Goal: Task Accomplishment & Management: Manage account settings

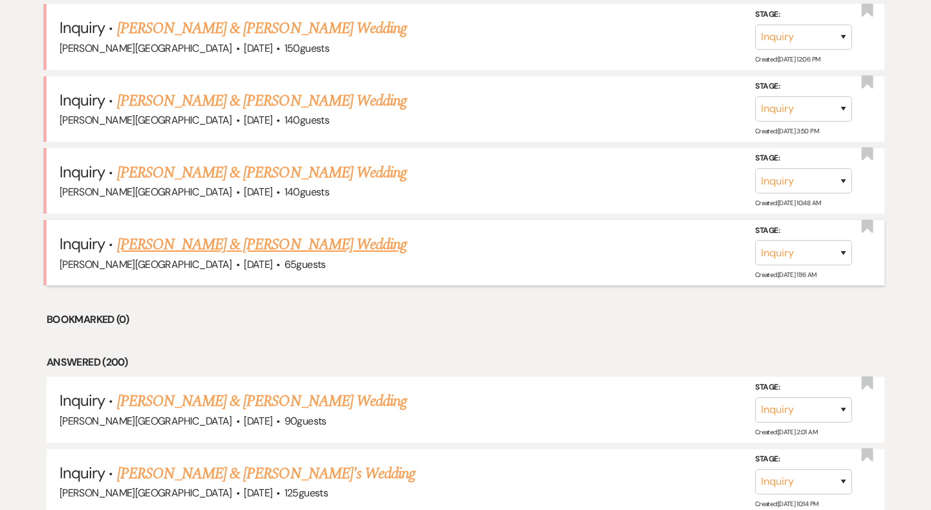
scroll to position [1533, 0]
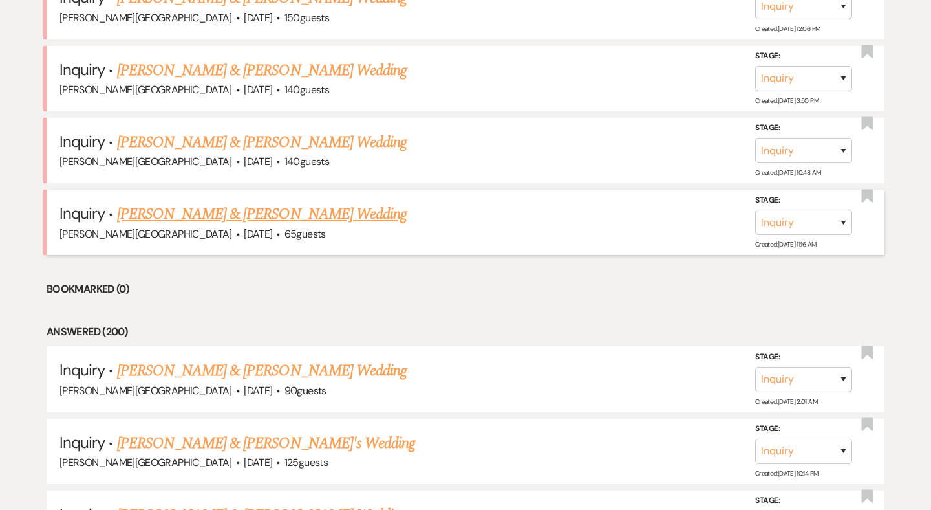
click at [248, 202] on link "Brandon Paguni & Annastacia Thompson's Wedding" at bounding box center [262, 213] width 290 height 23
select select "5"
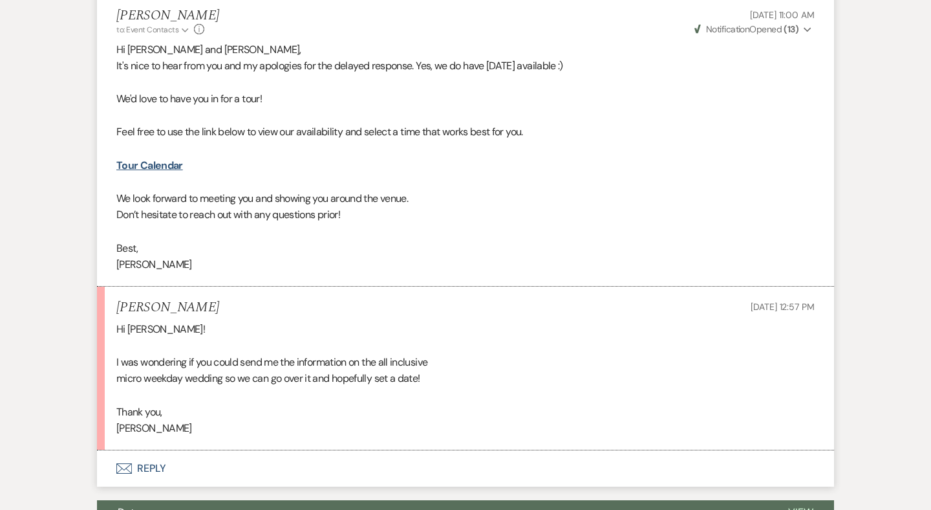
scroll to position [1689, 0]
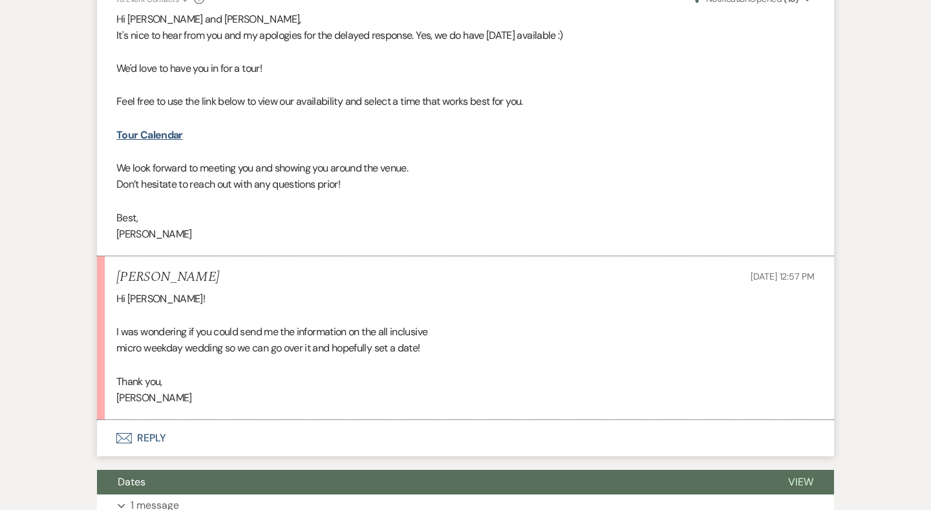
click at [153, 420] on button "Envelope Reply" at bounding box center [465, 438] width 737 height 36
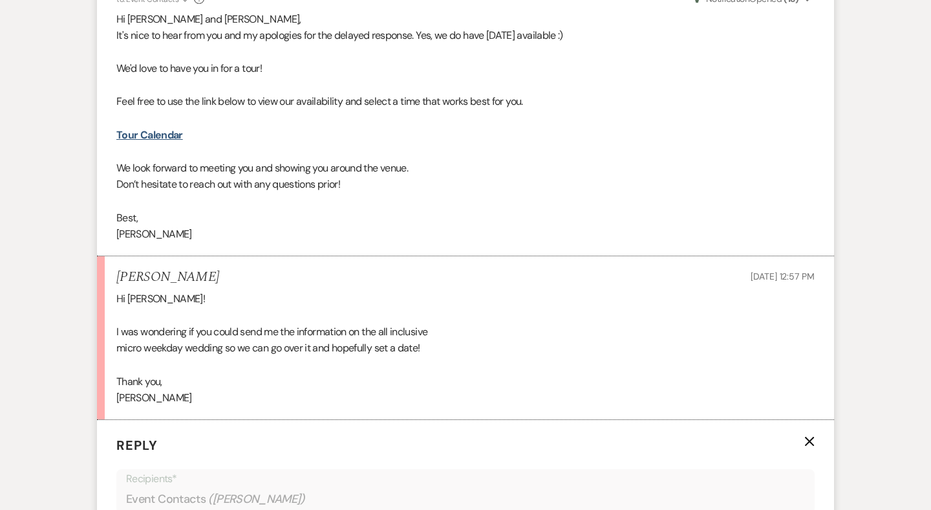
scroll to position [2012, 0]
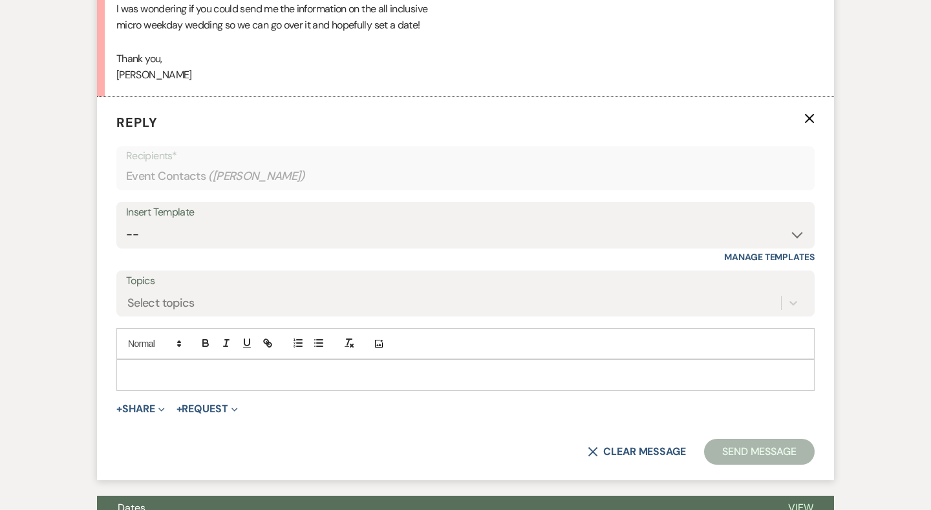
click at [158, 367] on p at bounding box center [466, 374] width 678 height 14
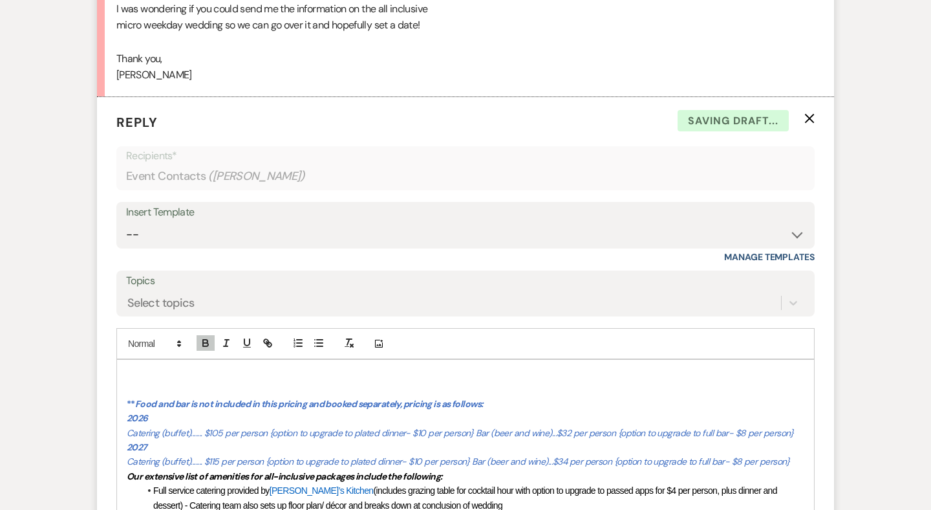
click at [134, 367] on p at bounding box center [466, 374] width 678 height 14
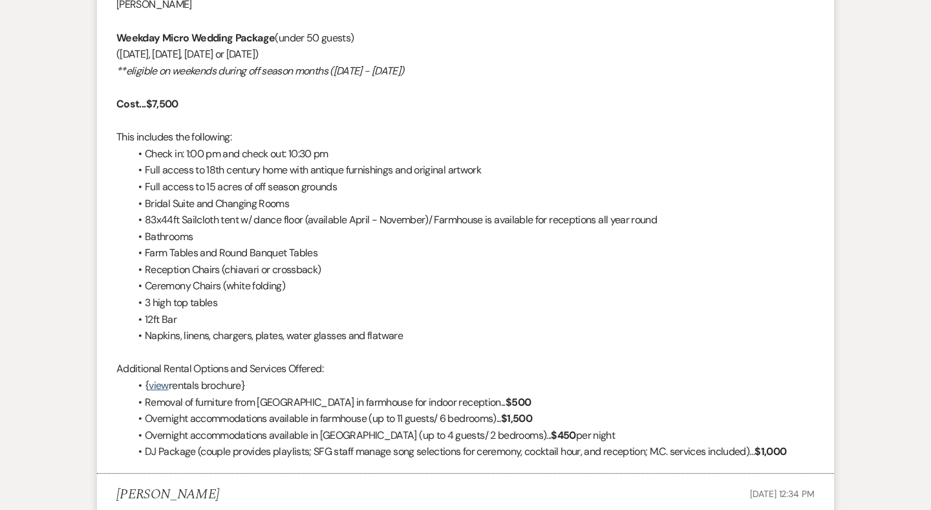
scroll to position [983, 0]
click at [270, 345] on p at bounding box center [465, 353] width 698 height 17
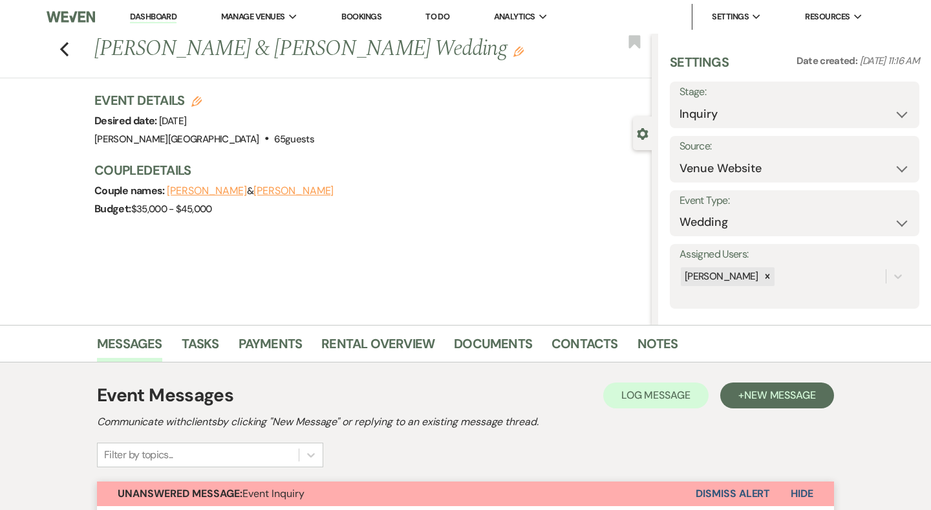
scroll to position [0, 0]
select select "6"
click at [901, 104] on button "Save" at bounding box center [894, 105] width 51 height 26
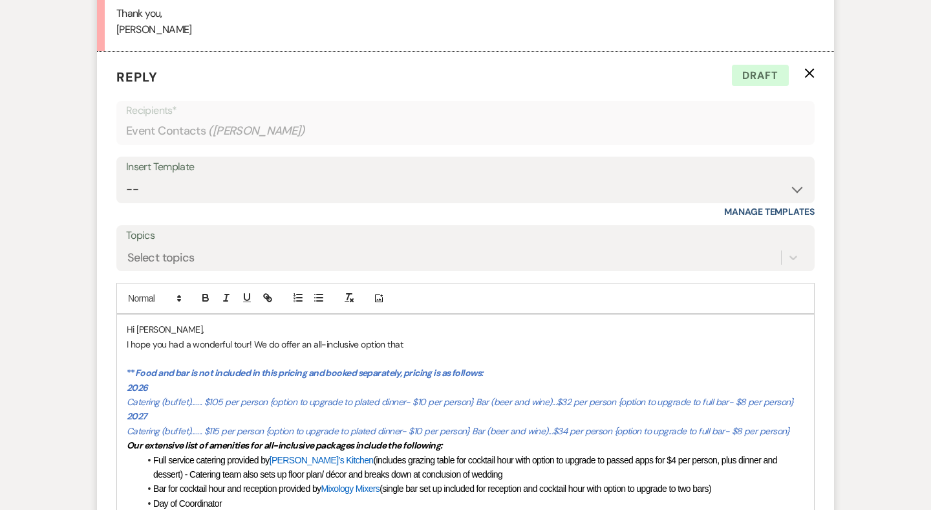
scroll to position [2068, 0]
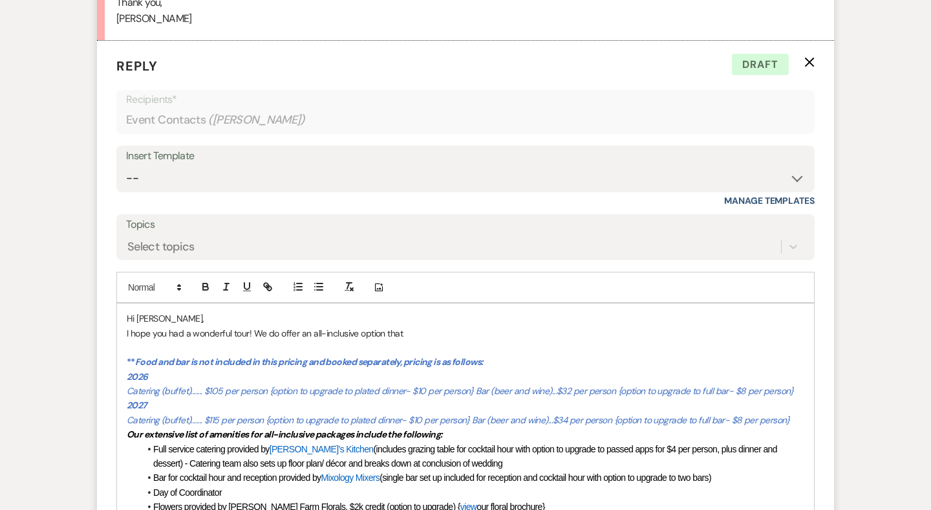
drag, startPoint x: 404, startPoint y: 294, endPoint x: 314, endPoint y: 294, distance: 89.9
click at [314, 326] on p "I hope you had a wonderful tour! We do offer an all-inclusive option that" at bounding box center [466, 333] width 678 height 14
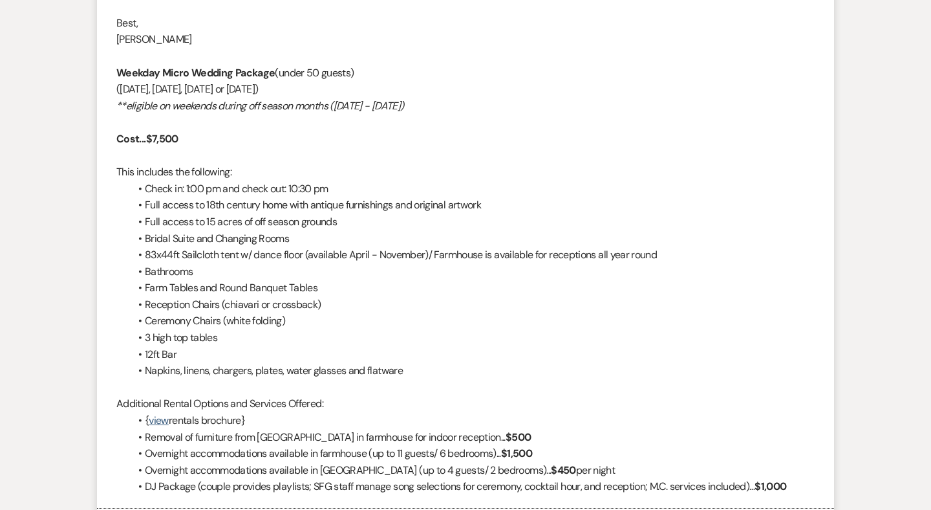
scroll to position [929, 0]
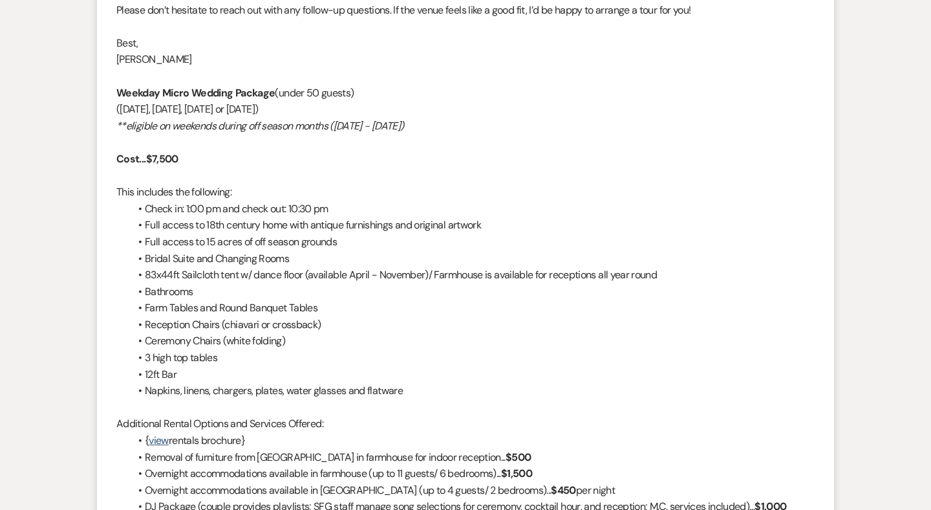
drag, startPoint x: 462, startPoint y: 110, endPoint x: 114, endPoint y: 83, distance: 348.9
click at [114, 83] on li "Travis Winkley to: Event Contacts Expand Info Sep 03, 2025, 10:00 AM Weven Chec…" at bounding box center [465, 184] width 737 height 689
copy div "Weekday Micro Wedding Package (under 50 guests) (Monday, Tuesday, Wednesday or …"
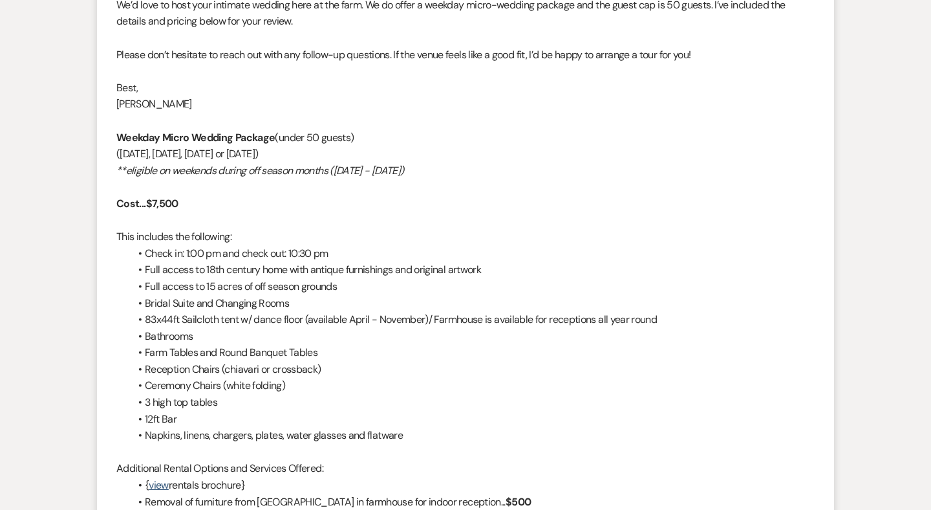
scroll to position [870, 0]
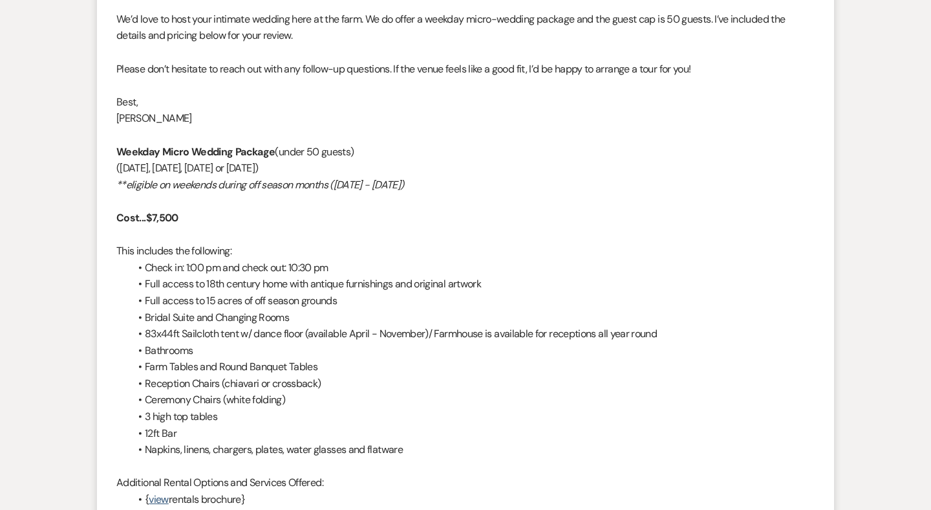
drag, startPoint x: 189, startPoint y: 208, endPoint x: 112, endPoint y: 146, distance: 99.4
click at [112, 146] on li "Travis Winkley to: Event Contacts Expand Info Sep 03, 2025, 10:00 AM Weven Chec…" at bounding box center [465, 242] width 737 height 689
copy div "Weekday Micro Wedding Package (under 50 guests) (Monday, Tuesday, Wednesday or …"
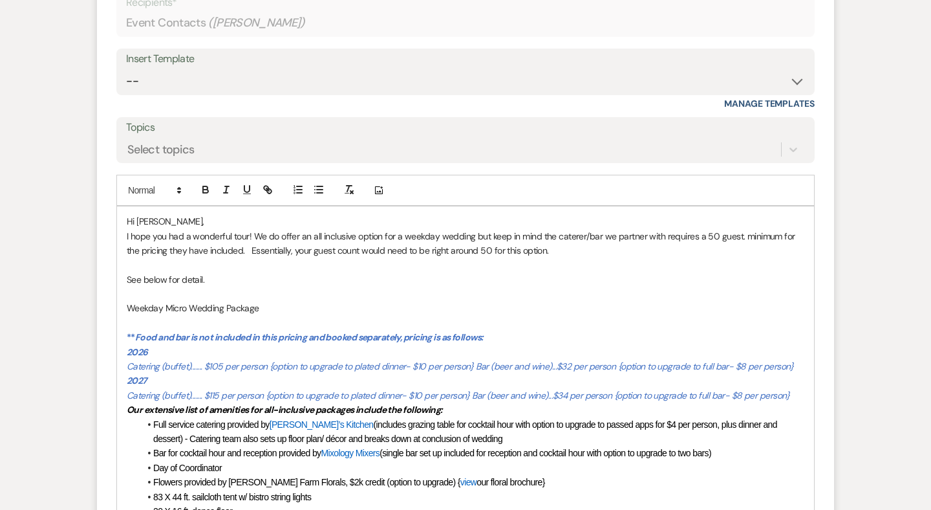
scroll to position [2249, 0]
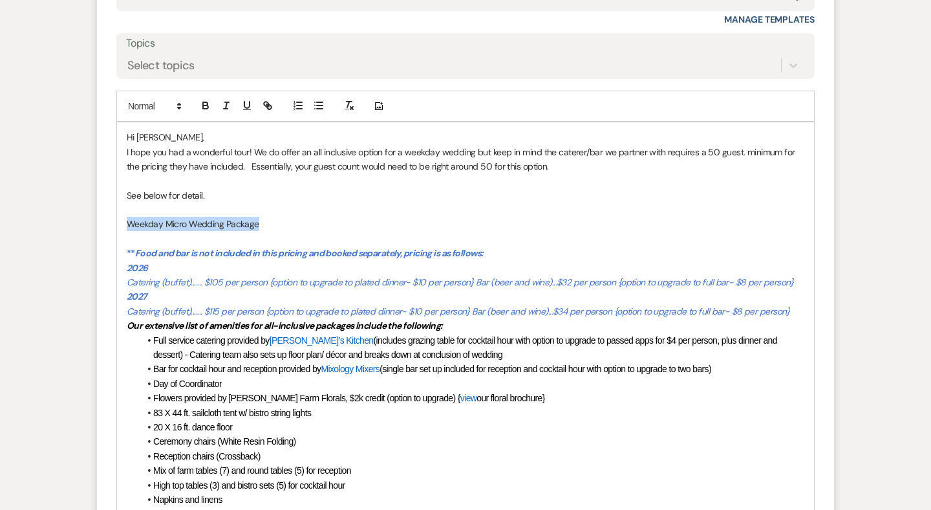
drag, startPoint x: 265, startPoint y: 186, endPoint x: 125, endPoint y: 184, distance: 140.4
click at [125, 184] on div "Hi Anastacia, I hope you had a wonderful tour! We do offer an all inclusive opt…" at bounding box center [465, 507] width 697 height 770
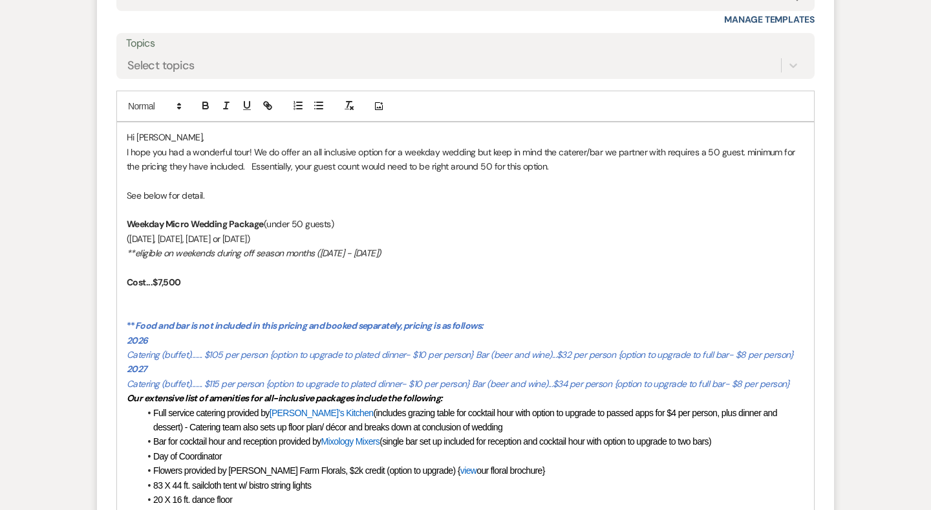
click at [352, 218] on span "(under 50 guests)" at bounding box center [349, 224] width 70 height 12
click at [349, 218] on span "(under 50 guests)" at bounding box center [349, 224] width 70 height 12
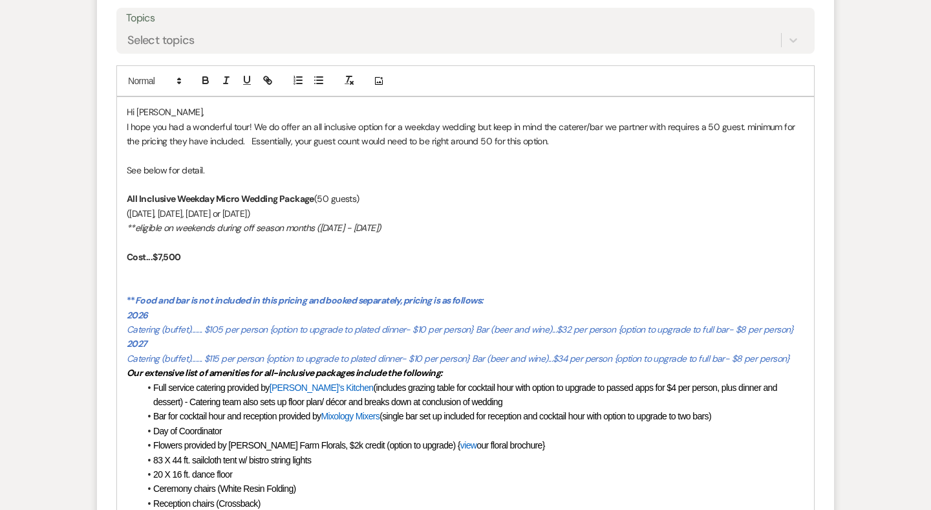
scroll to position [2277, 0]
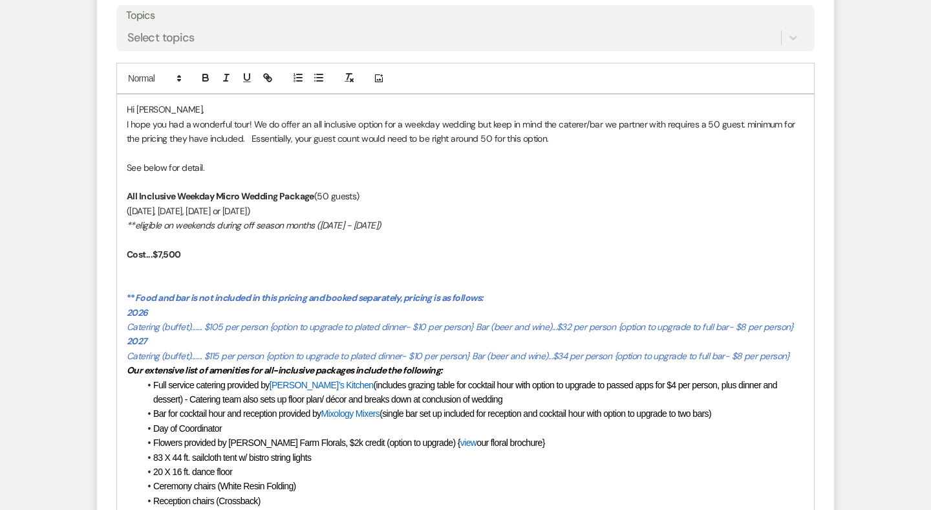
click at [189, 247] on p "Cost...$7,500" at bounding box center [466, 254] width 678 height 14
click at [151, 276] on p at bounding box center [466, 283] width 678 height 14
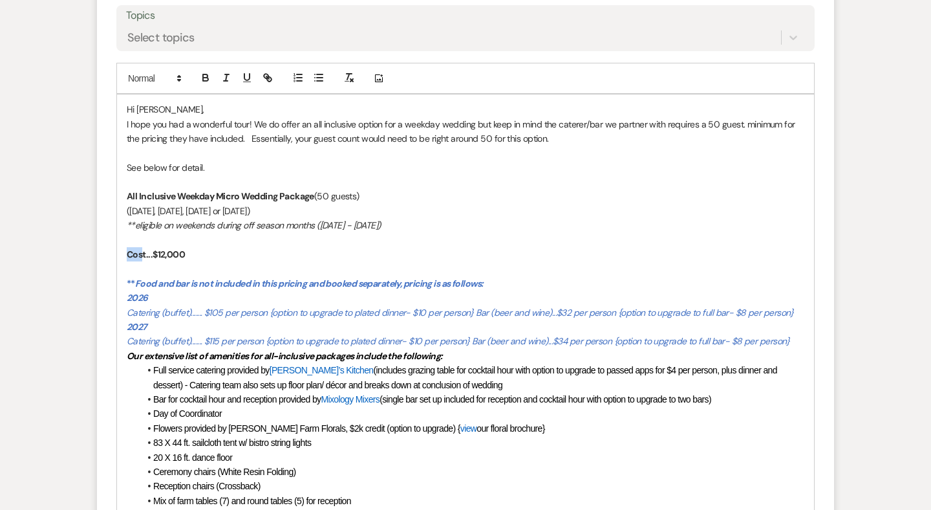
drag, startPoint x: 144, startPoint y: 216, endPoint x: 127, endPoint y: 217, distance: 16.8
click at [127, 248] on strong "Cost...$12,000" at bounding box center [156, 254] width 58 height 12
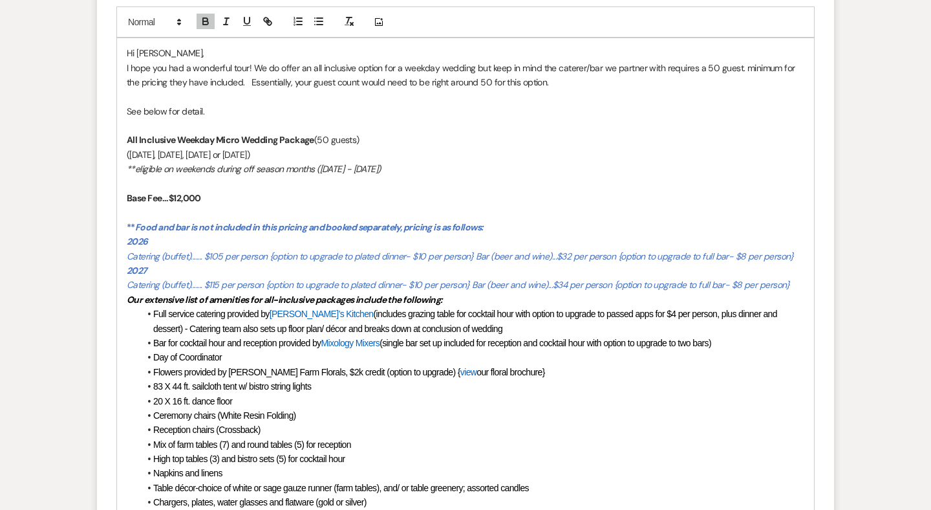
scroll to position [2334, 0]
click at [279, 221] on em "Food and bar is not included in this pricing and booked separately, pricing is …" at bounding box center [309, 227] width 349 height 12
click at [125, 202] on div "Hi Anastacia, I hope you had a wonderful tour! We do offer an all inclusive opt…" at bounding box center [465, 451] width 697 height 827
click at [126, 186] on div "Hi Anastacia, I hope you had a wonderful tour! We do offer an all inclusive opt…" at bounding box center [465, 451] width 697 height 827
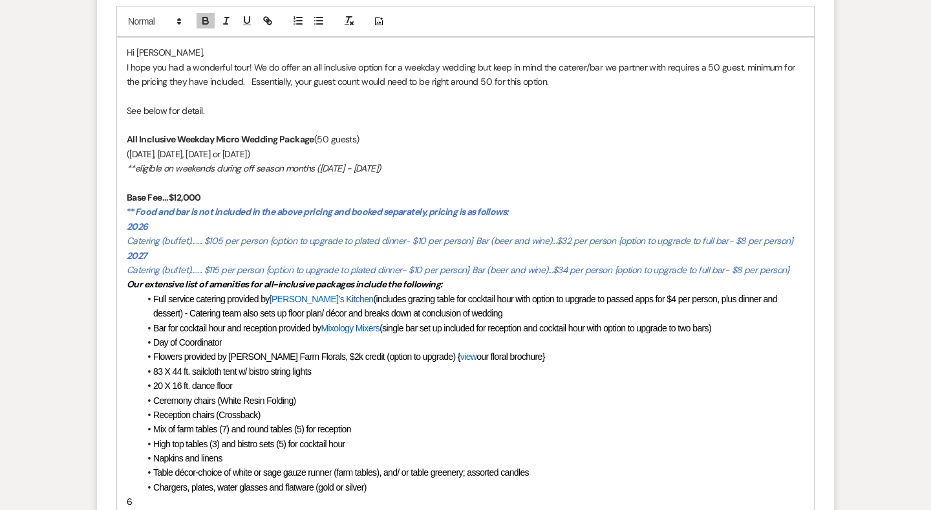
click at [127, 221] on em "2026" at bounding box center [137, 227] width 21 height 12
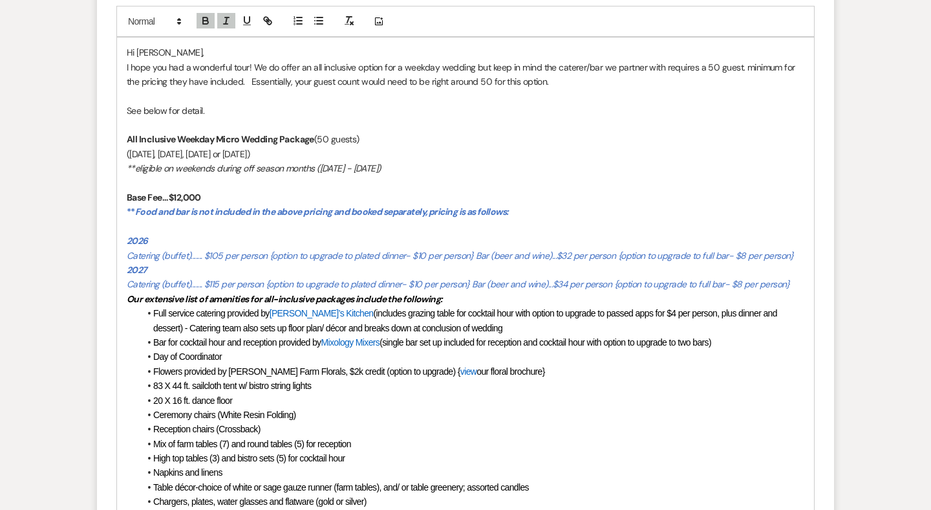
click at [125, 259] on div "Hi Anastacia, I hope you had a wonderful tour! We do offer an all inclusive opt…" at bounding box center [465, 451] width 697 height 827
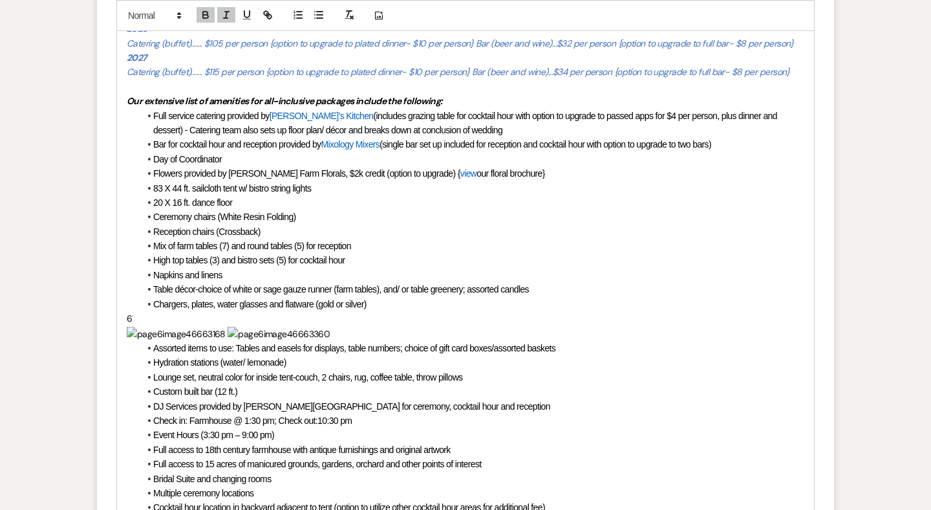
scroll to position [2549, 0]
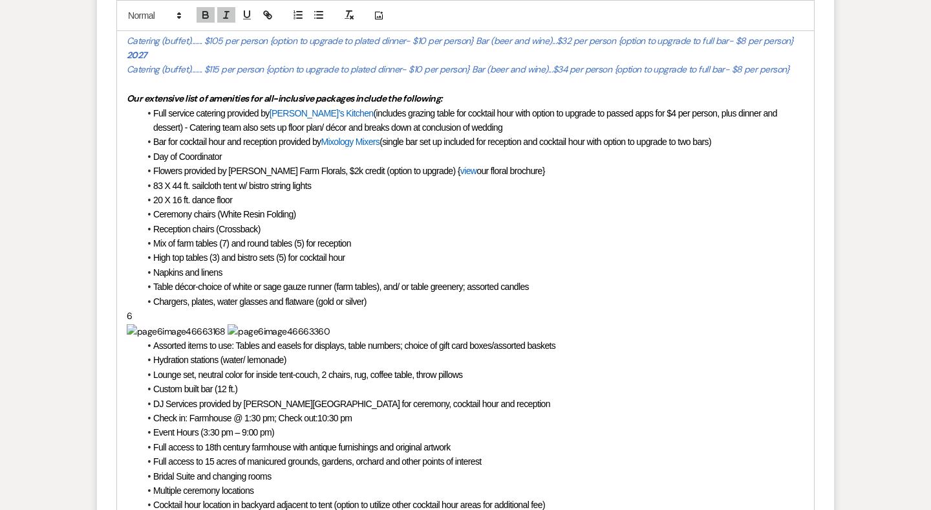
click at [188, 324] on span "﻿ ﻿ ﻿ ﻿" at bounding box center [228, 330] width 203 height 12
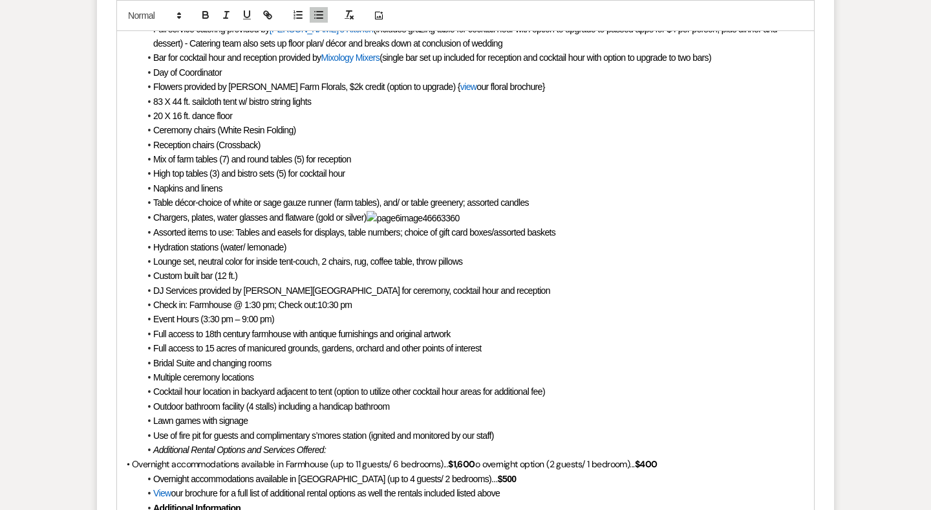
scroll to position [2635, 0]
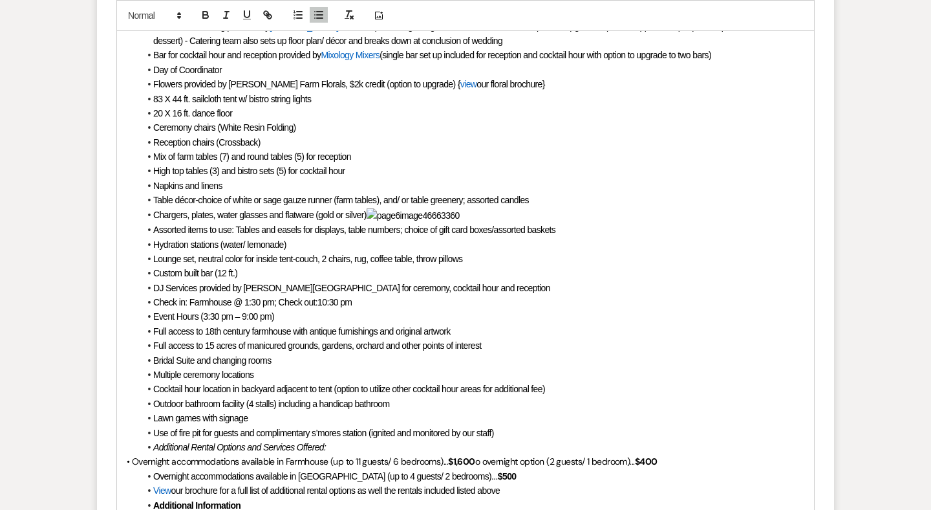
click at [257, 297] on span "Check in: Farmhouse @ 1:30 pm; Check out:10:30 pm" at bounding box center [252, 302] width 199 height 10
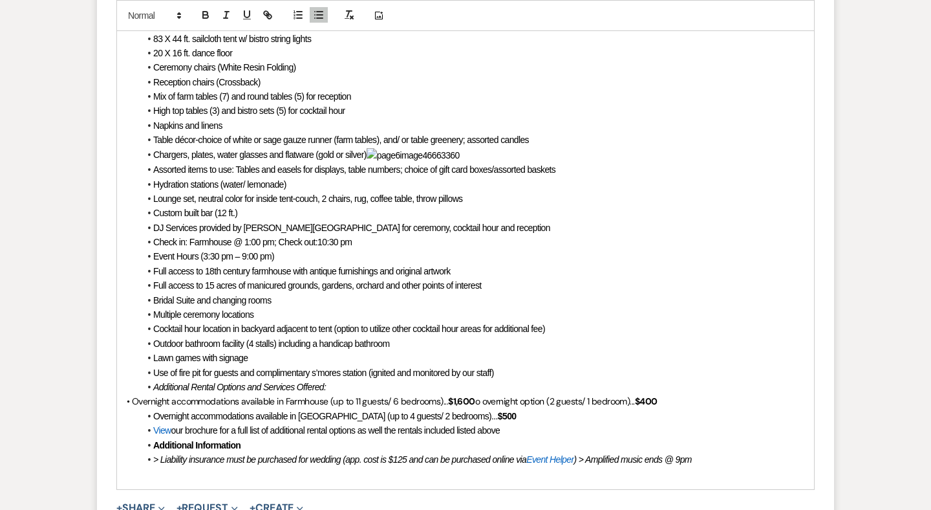
scroll to position [2732, 0]
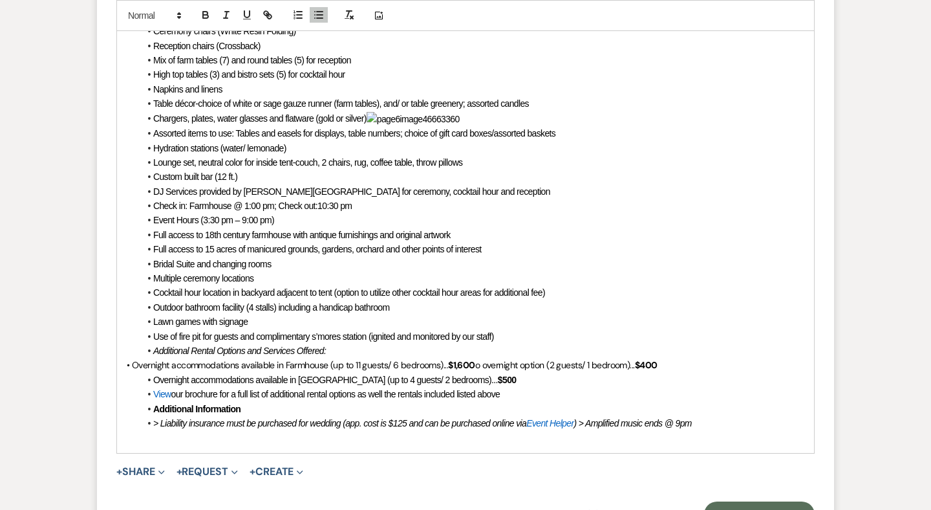
click at [153, 345] on em "Additional Rental Options and Services Offered:" at bounding box center [239, 350] width 173 height 10
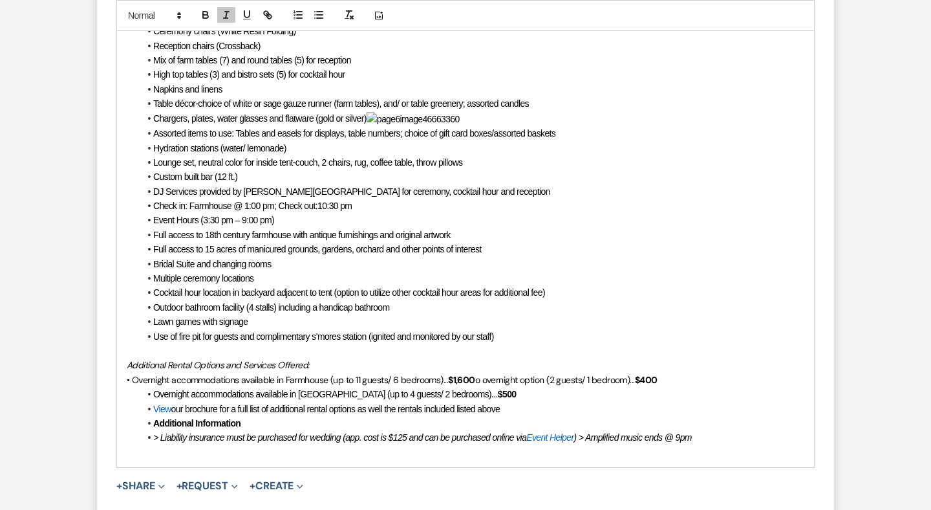
click at [124, 329] on div "Hi Anastacia, I hope you had a wonderful tour! We do offer an all inclusive opt…" at bounding box center [465, 53] width 697 height 827
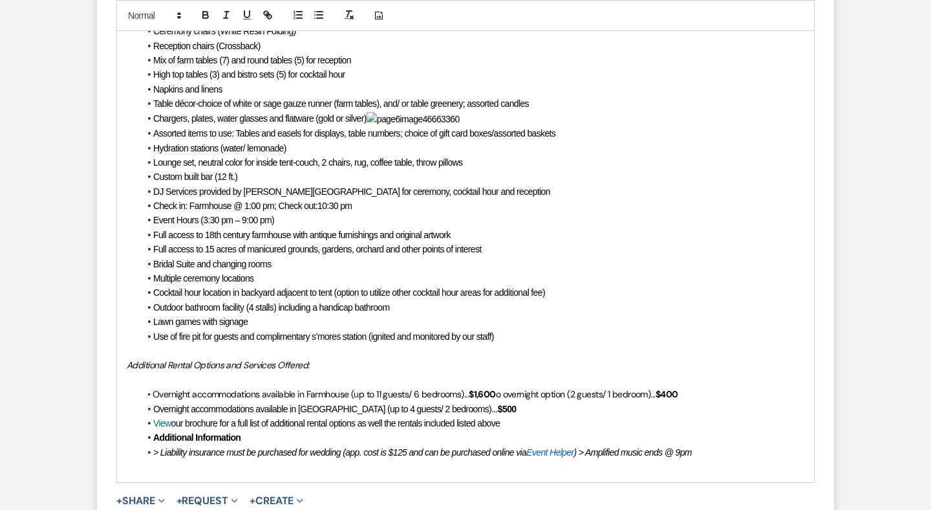
click at [179, 373] on p at bounding box center [466, 380] width 678 height 14
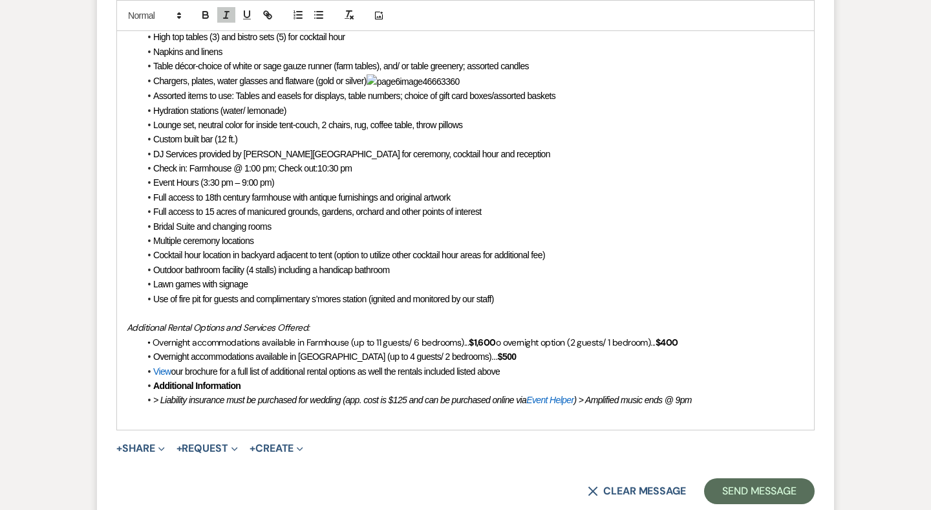
scroll to position [2774, 0]
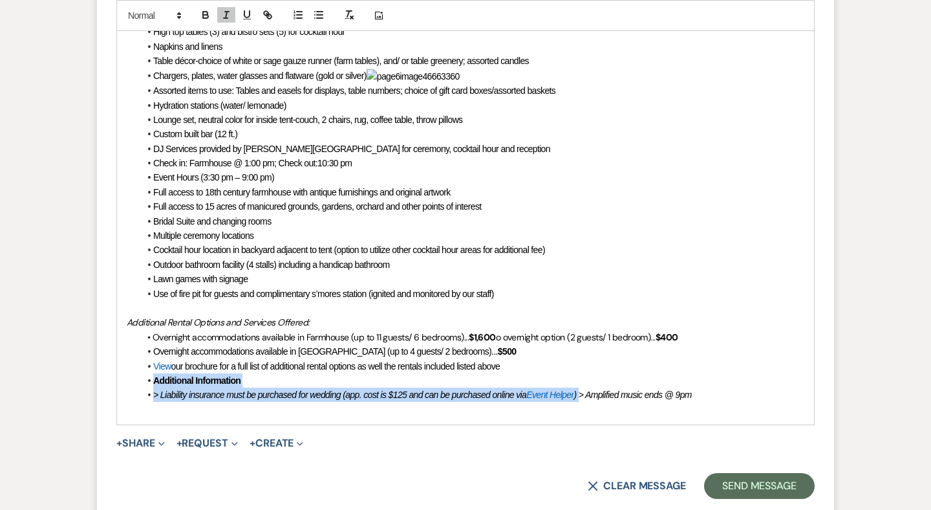
drag, startPoint x: 591, startPoint y: 346, endPoint x: 146, endPoint y: 334, distance: 445.1
click at [146, 344] on ul "Overnight accommodations available in Cottage (up to 4 guests/ 2 bedrooms)... $…" at bounding box center [472, 373] width 665 height 58
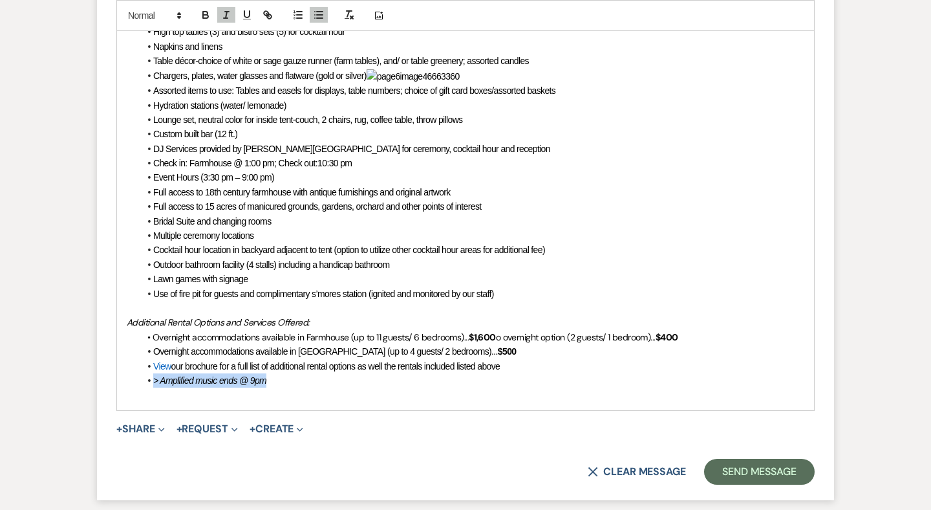
drag, startPoint x: 276, startPoint y: 330, endPoint x: 131, endPoint y: 330, distance: 144.2
click at [131, 330] on div "Hi Anastacia, I hope you had a wonderful tour! We do offer an all inclusive opt…" at bounding box center [465, 3] width 697 height 813
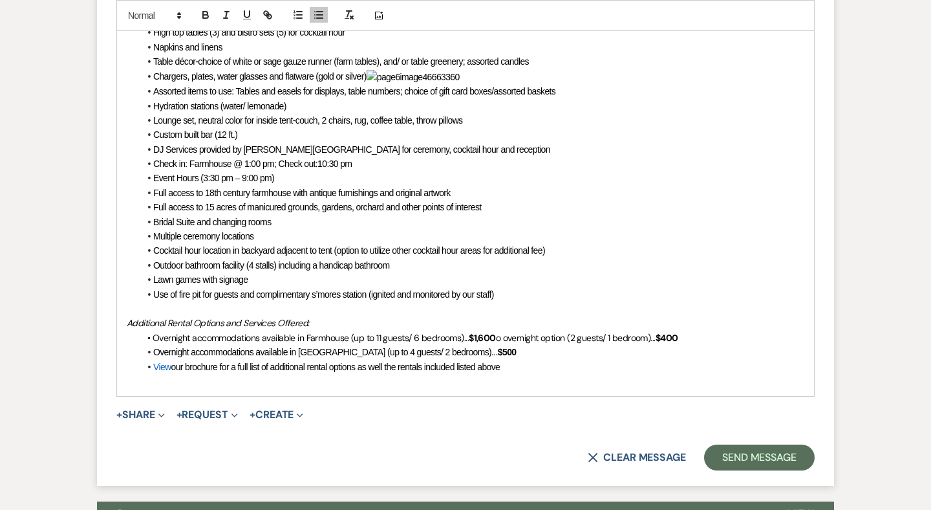
scroll to position [2798, 0]
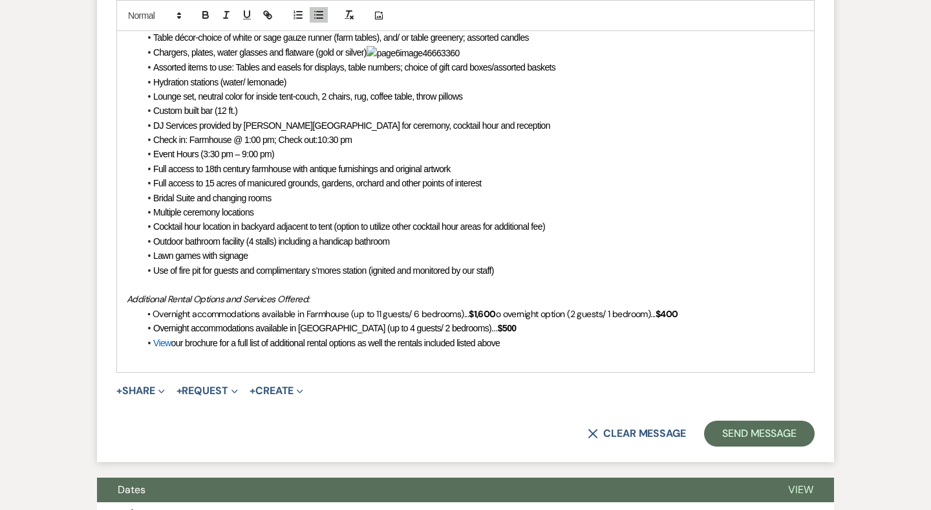
click at [483, 308] on strong "$1,600" at bounding box center [482, 314] width 27 height 12
drag, startPoint x: 680, startPoint y: 261, endPoint x: 508, endPoint y: 259, distance: 172.0
click at [508, 307] on p "• Overnight accommodations available in Farmhouse (up to 11 guests/ 6 bedrooms)…" at bounding box center [466, 314] width 678 height 14
click at [498, 323] on strong "$500" at bounding box center [507, 328] width 19 height 10
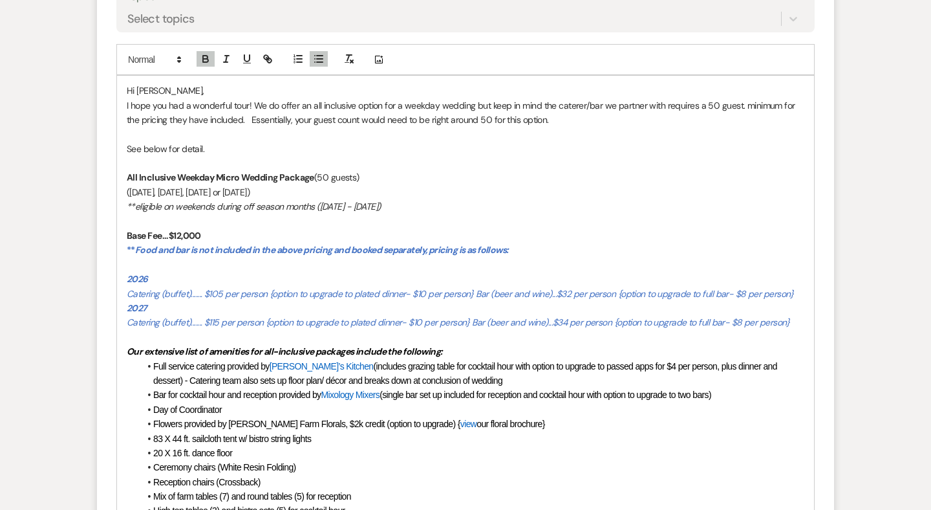
scroll to position [2295, 0]
drag, startPoint x: 437, startPoint y: 169, endPoint x: 129, endPoint y: 166, distance: 307.9
click at [129, 200] on p "**eligible on weekends during off season months (November 15th - April 15th)" at bounding box center [466, 207] width 678 height 14
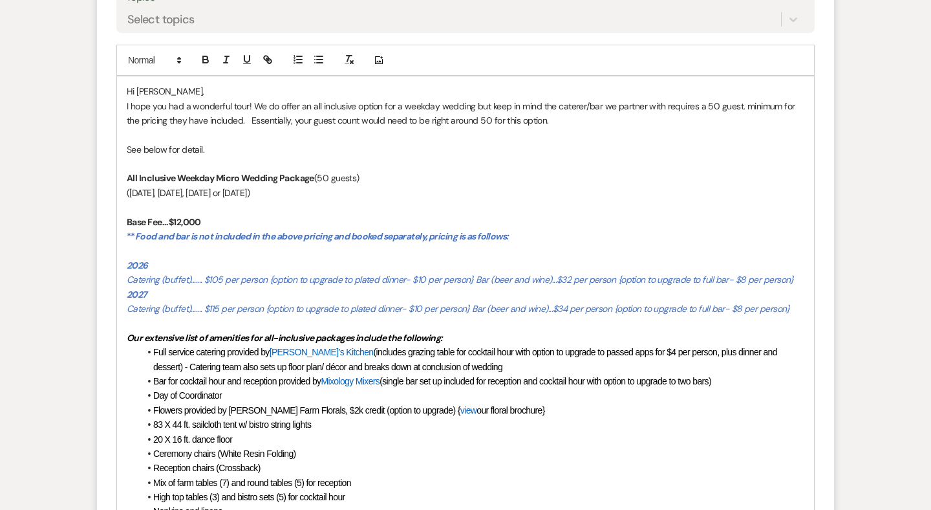
click at [160, 216] on strong "Base Fee...$12,000" at bounding box center [164, 222] width 74 height 12
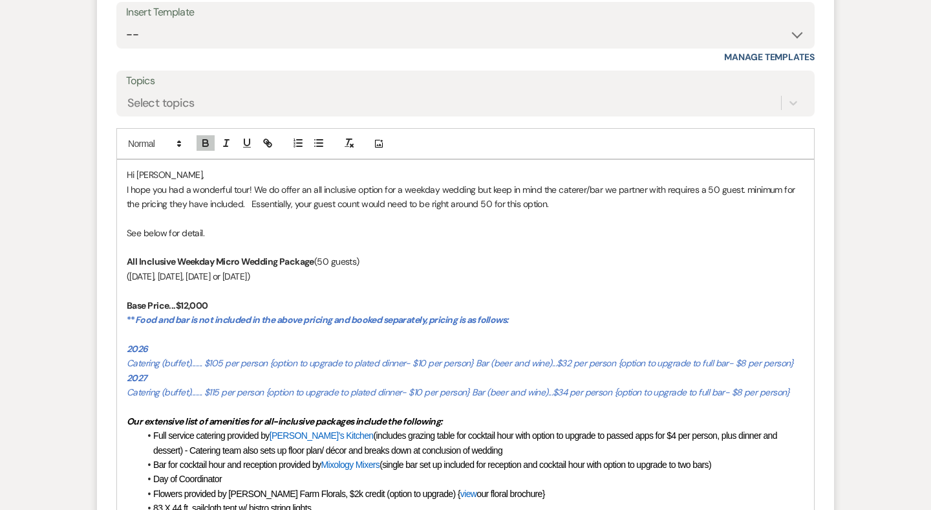
scroll to position [2203, 0]
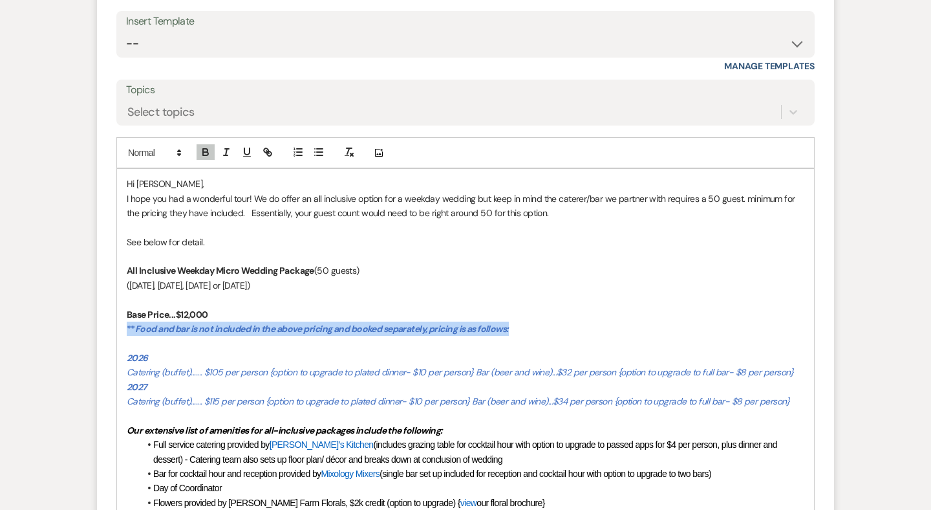
drag, startPoint x: 523, startPoint y: 290, endPoint x: 126, endPoint y: 290, distance: 397.1
click at [352, 153] on line "button" at bounding box center [352, 154] width 3 height 3
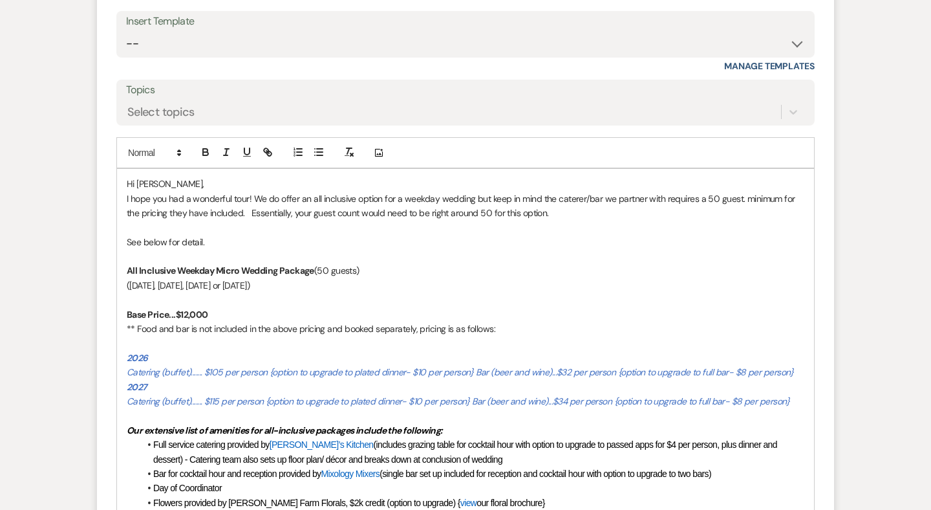
click at [410, 278] on p "(Monday, Tuesday, Wednesday or Thursday)" at bounding box center [466, 285] width 678 height 14
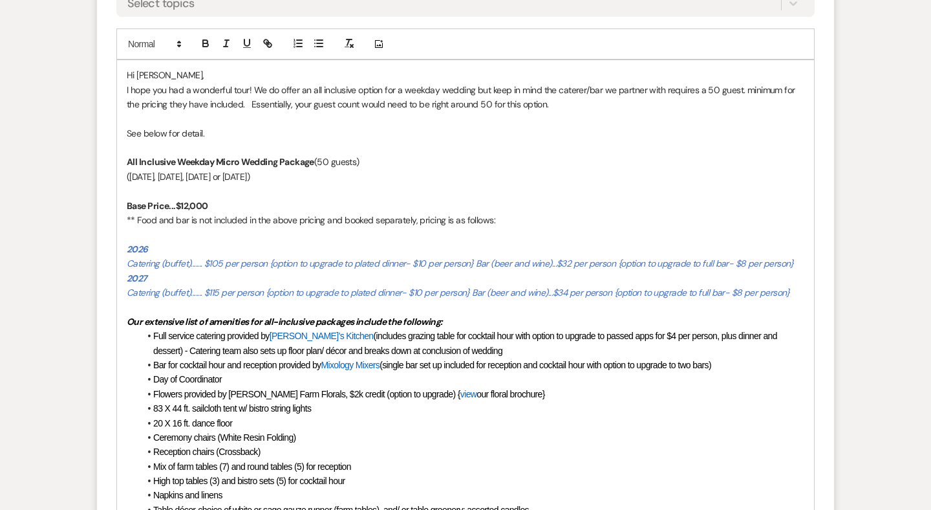
scroll to position [2313, 0]
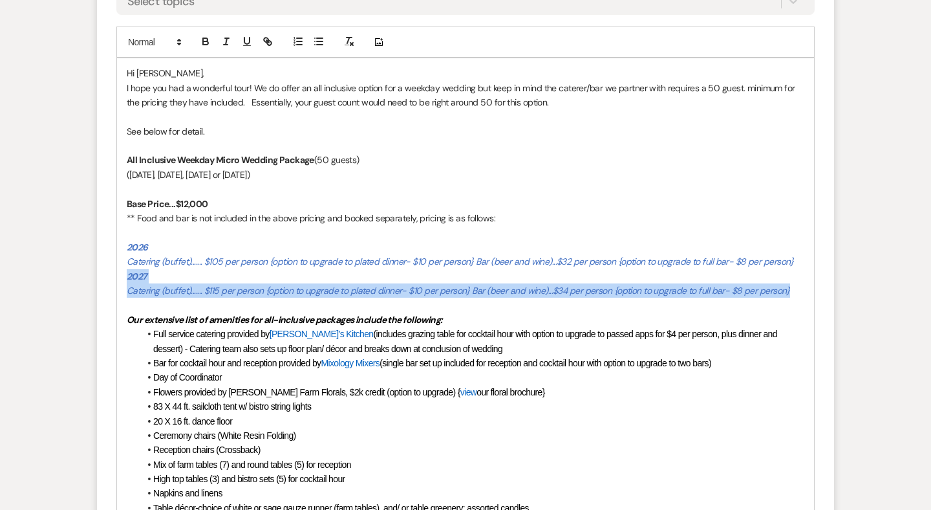
drag, startPoint x: 791, startPoint y: 253, endPoint x: 124, endPoint y: 236, distance: 667.0
click at [124, 236] on div "Hi Anastacia, I hope you had a wonderful tour! We do offer an all inclusive opt…" at bounding box center [465, 450] width 697 height 784
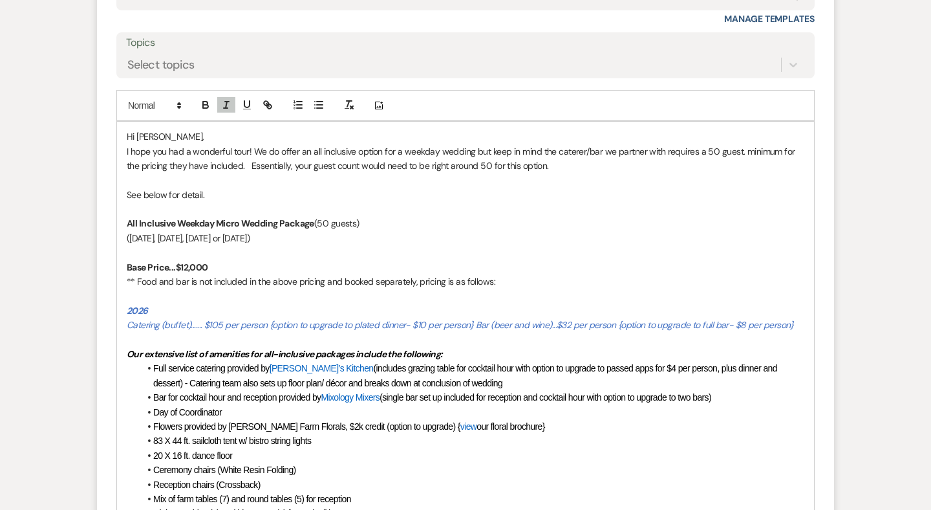
scroll to position [2253, 0]
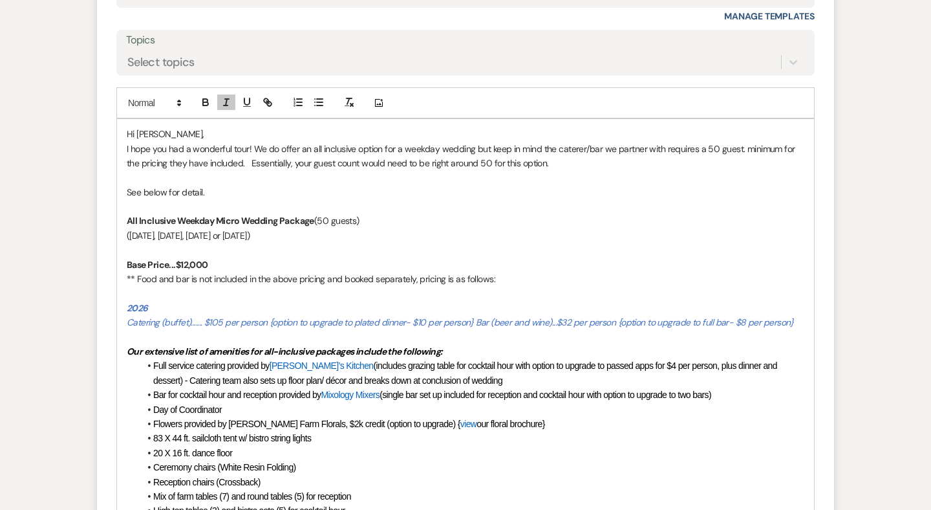
click at [473, 316] on em "Catering (buffet)....... $105 per person {option to upgrade to plated dinner- $…" at bounding box center [460, 322] width 667 height 12
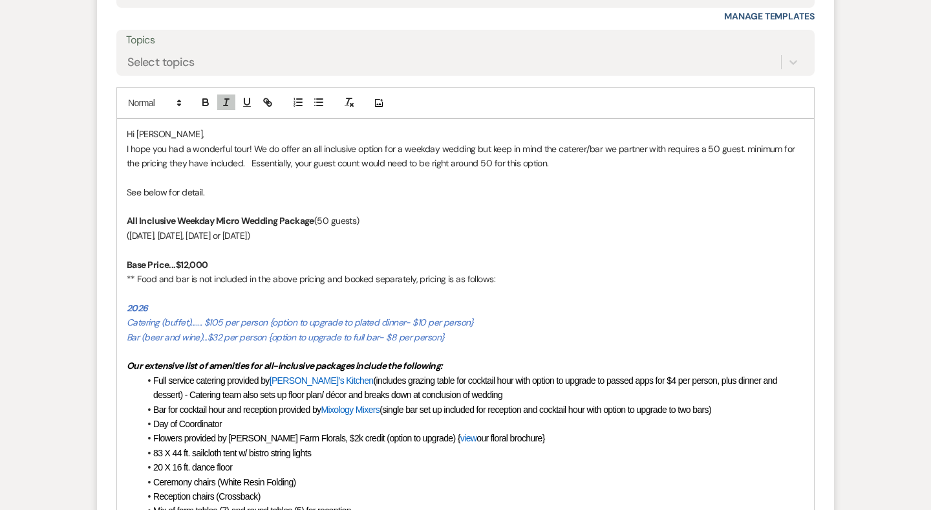
click at [206, 331] on em "﻿ Bar (beer and wine)...$32 per person {option to upgrade to full bar- $8 per p…" at bounding box center [286, 337] width 318 height 12
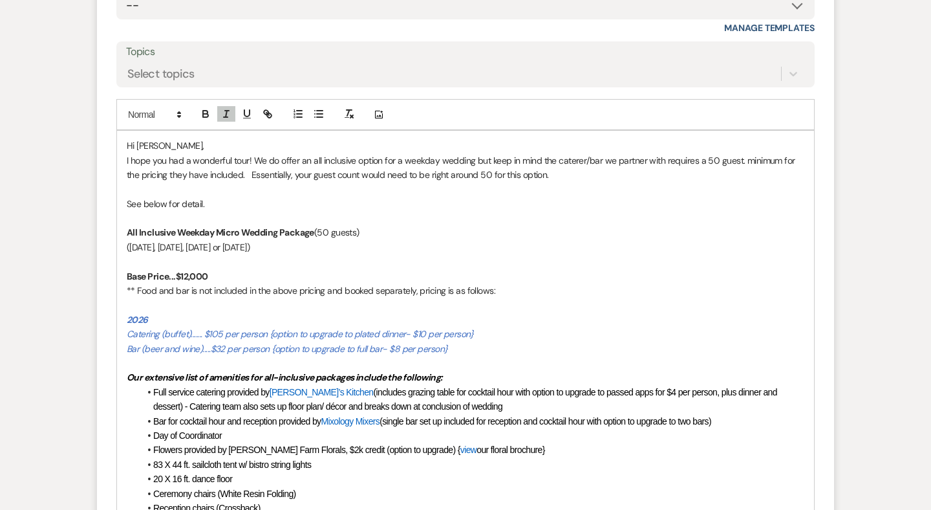
click at [742, 153] on p "I hope you had a wonderful tour! We do offer an all inclusive option for a week…" at bounding box center [466, 167] width 678 height 29
drag, startPoint x: 232, startPoint y: 140, endPoint x: 109, endPoint y: 140, distance: 123.5
click at [109, 140] on form "Reply X Draft Recipients* Event Contacts ( Annastacia Thompson ) Insert Templat…" at bounding box center [465, 429] width 737 height 1122
click at [431, 153] on p "I hope you had a wonderful tour! We do offer an all inclusive option for a week…" at bounding box center [466, 167] width 678 height 29
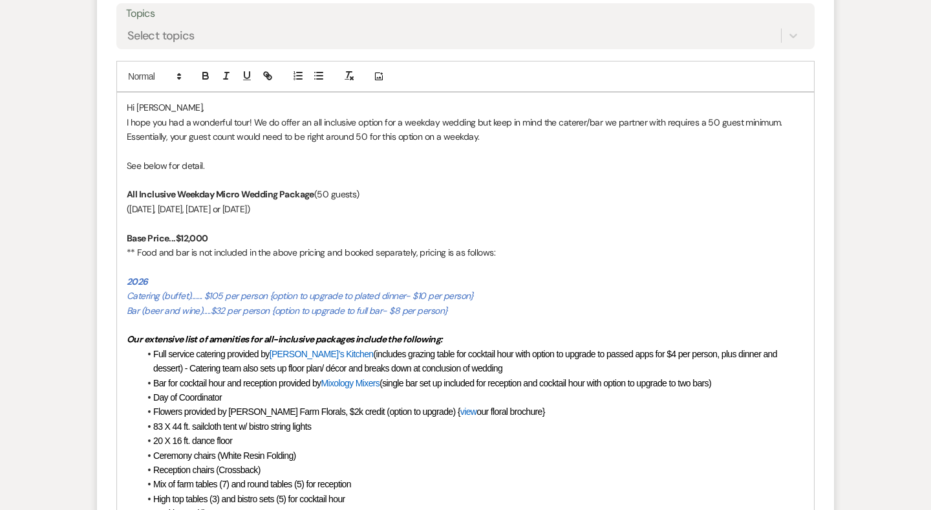
scroll to position [2281, 0]
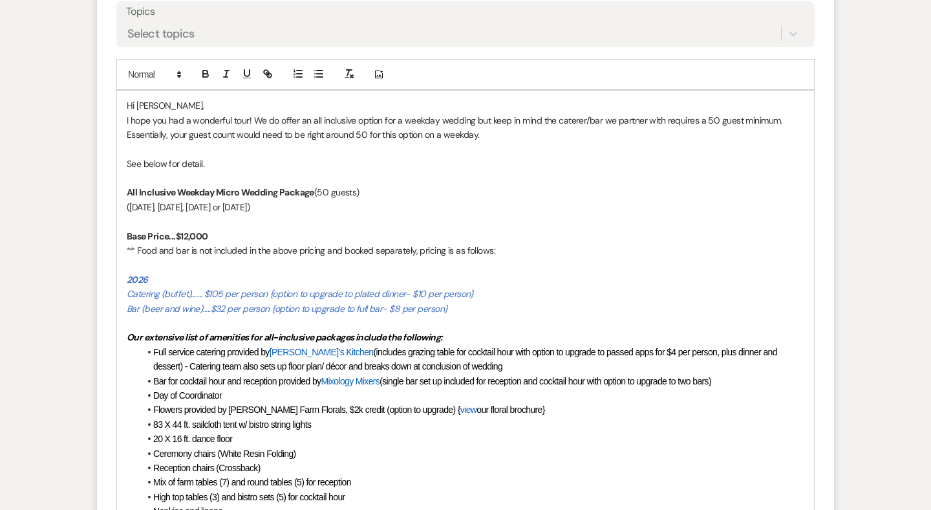
click at [229, 157] on p "See below for detail." at bounding box center [466, 164] width 678 height 14
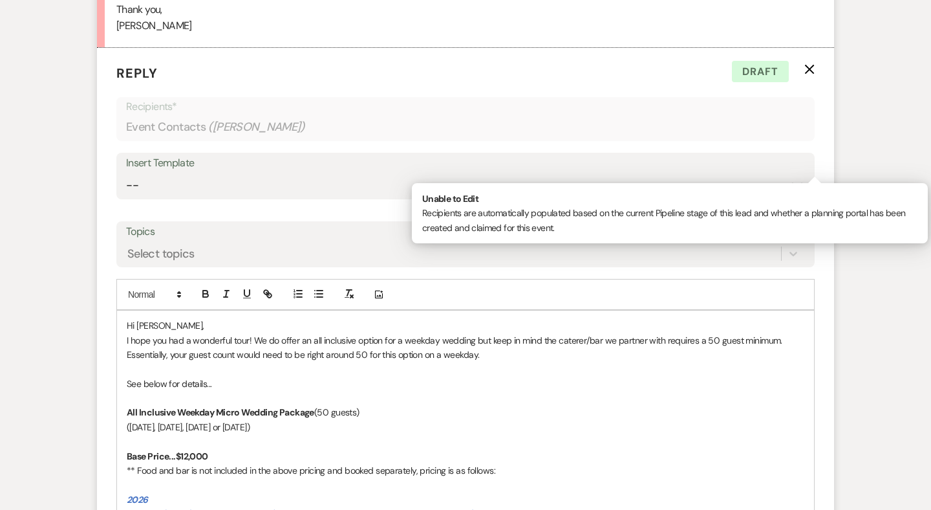
scroll to position [2160, 0]
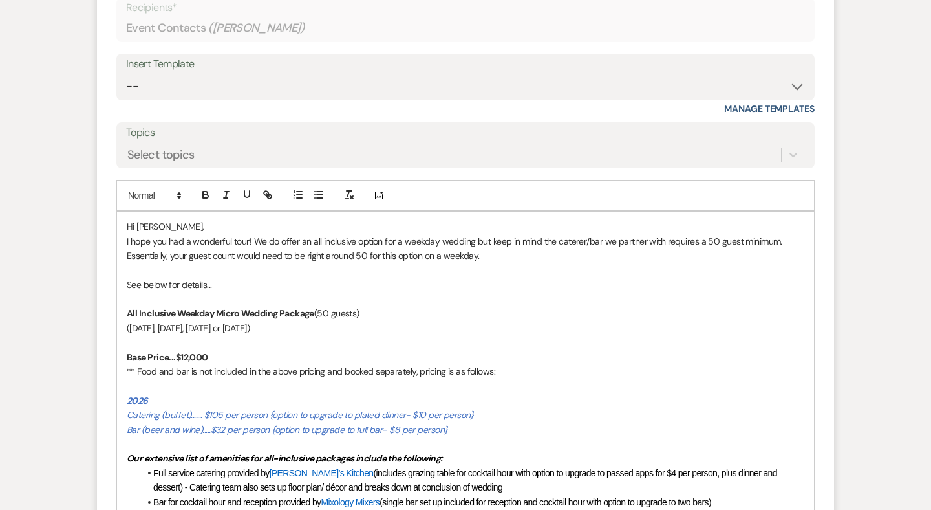
click at [188, 351] on strong "Base Price...$12,000" at bounding box center [167, 357] width 81 height 12
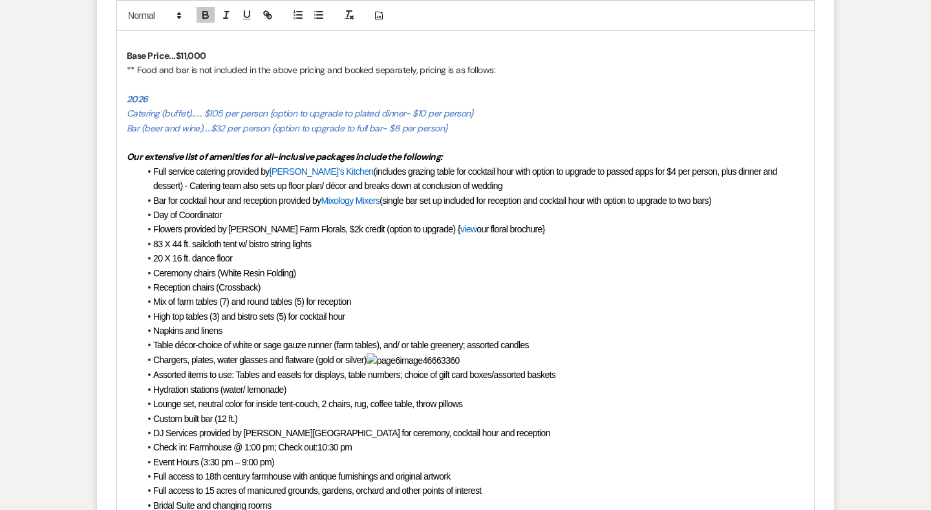
scroll to position [2458, 0]
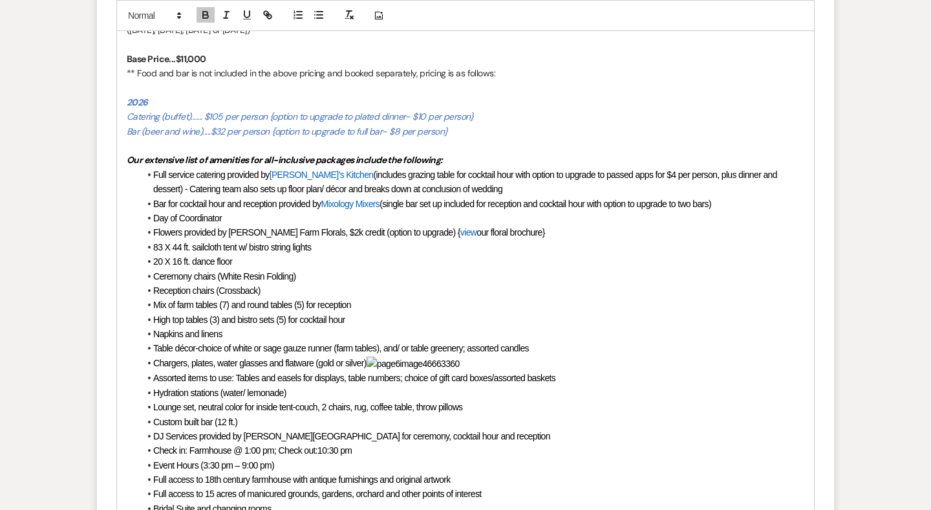
click at [308, 299] on span "Mix of farm tables (7) and round tables (5) for reception" at bounding box center [252, 304] width 198 height 10
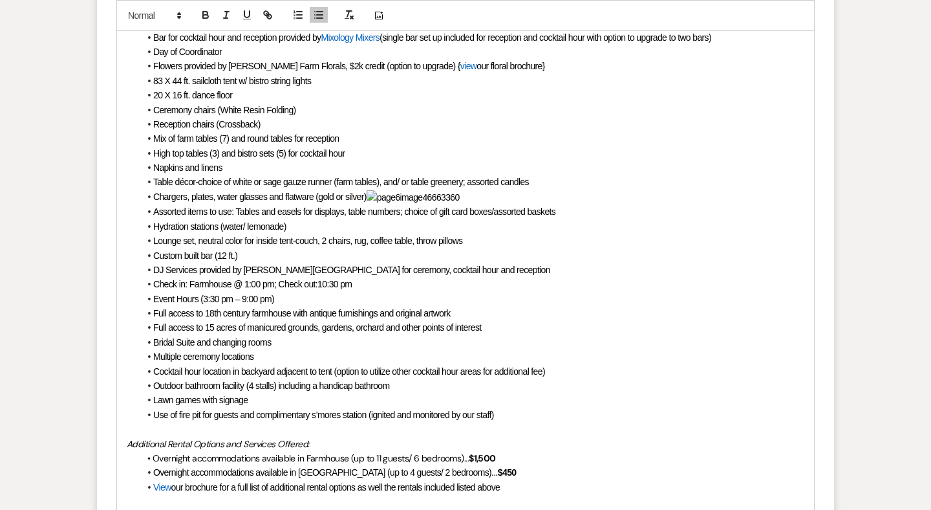
scroll to position [2628, 0]
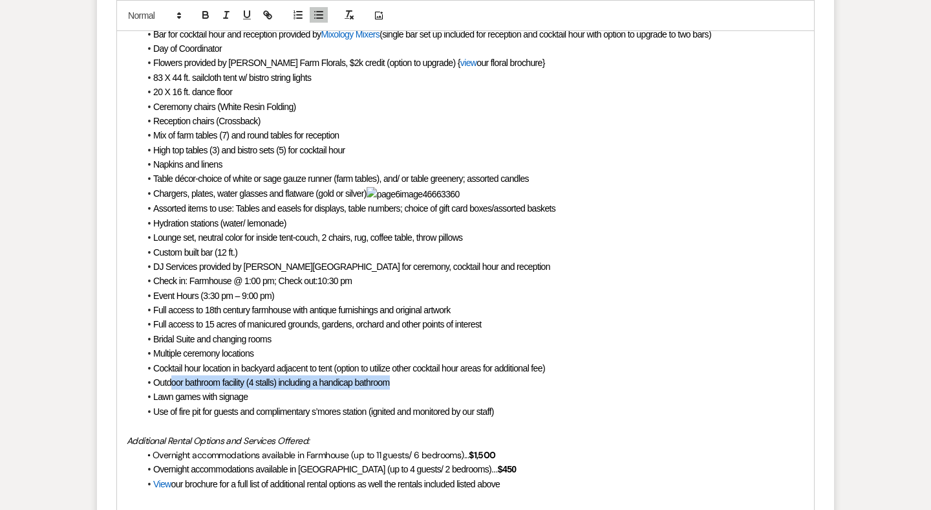
drag, startPoint x: 401, startPoint y: 334, endPoint x: 171, endPoint y: 332, distance: 229.6
click at [171, 375] on li "Outdoor bathroom facility (4 stalls) including a handicap bathroom" at bounding box center [472, 382] width 665 height 14
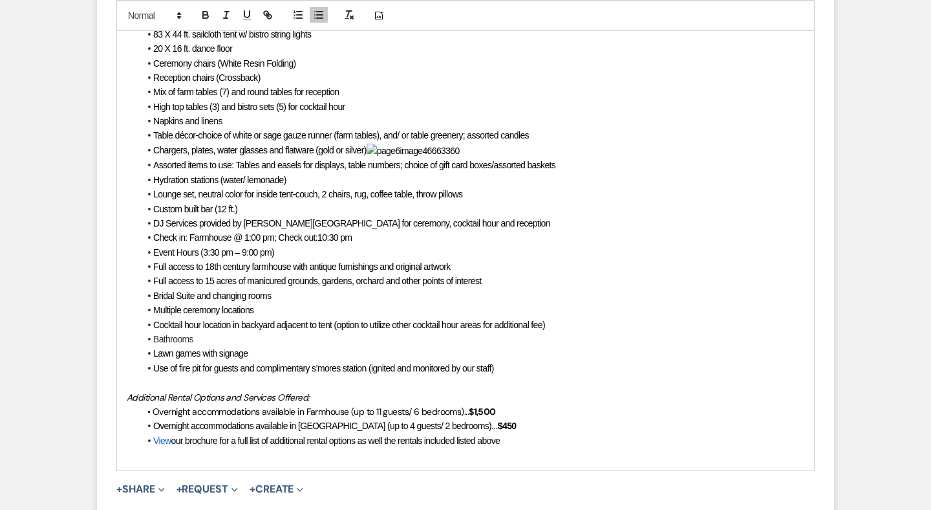
scroll to position [2676, 0]
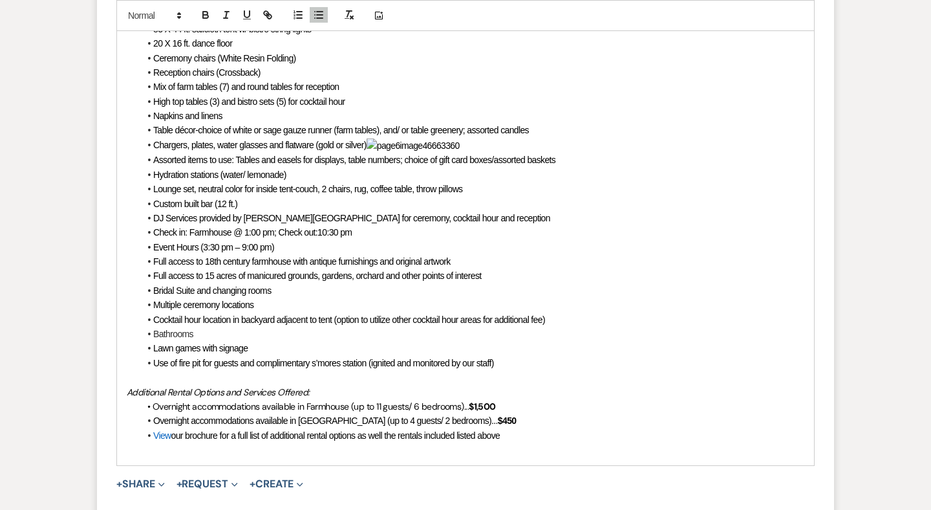
click at [515, 399] on p "• Overnight accommodations available in Farmhouse (up to 11 guests/ 6 bedrooms)…" at bounding box center [466, 406] width 678 height 14
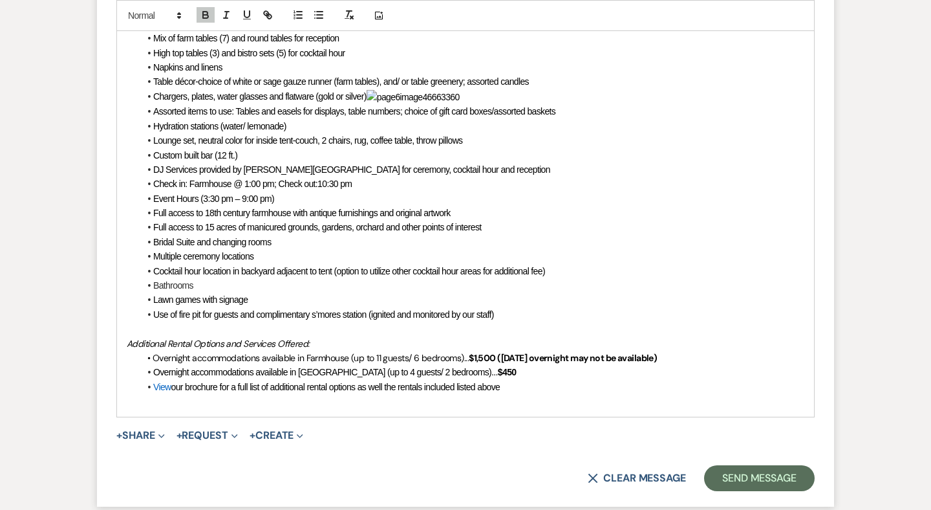
scroll to position [2736, 0]
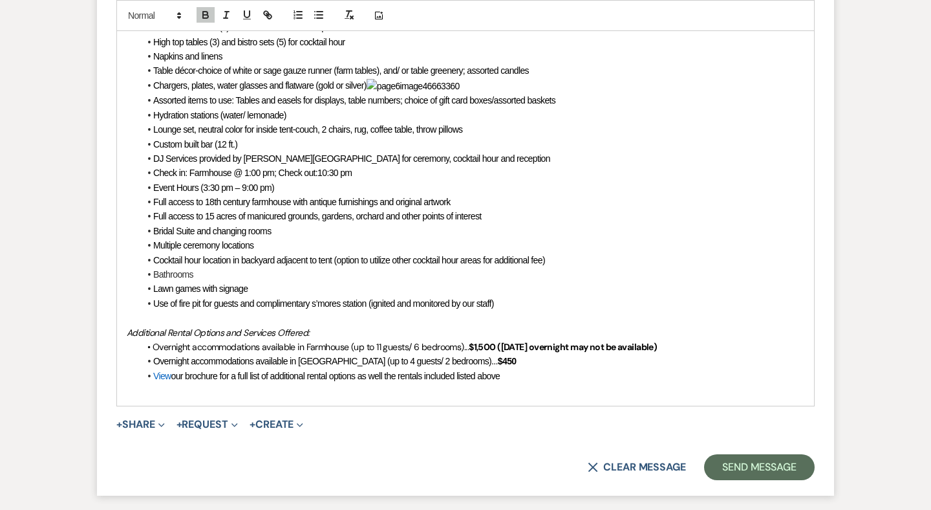
drag, startPoint x: 667, startPoint y: 297, endPoint x: 597, endPoint y: 301, distance: 70.0
click at [597, 341] on span "$1,500 (Thursday overnight may not be available)" at bounding box center [563, 347] width 188 height 12
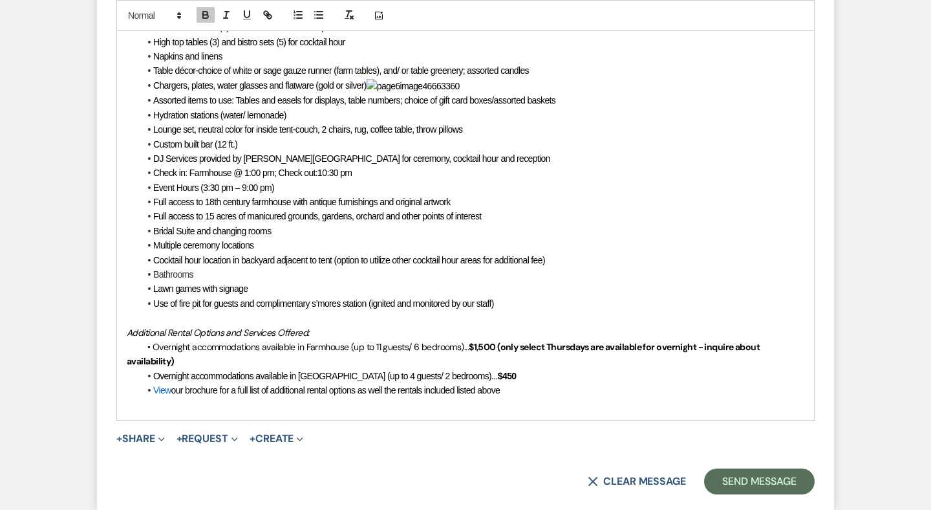
click at [125, 308] on div "Hi Anastacia, I hope you had a wonderful tour! We do offer an all inclusive opt…" at bounding box center [465, 28] width 697 height 784
click at [777, 340] on p "• Overnight accommodations available in Farmhouse (up to 11 guests/ 6 bedrooms)…" at bounding box center [466, 354] width 678 height 29
click at [705, 340] on p "• Overnight accommodations available in Farmhouse (up to 11 guests/ 6 bedrooms)…" at bounding box center [466, 354] width 678 height 29
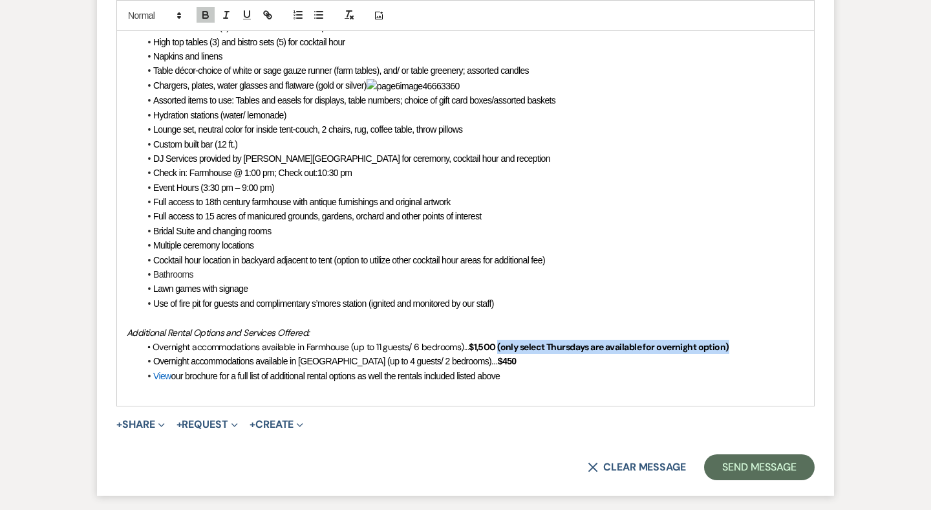
drag, startPoint x: 733, startPoint y: 296, endPoint x: 499, endPoint y: 296, distance: 234.1
click at [499, 340] on p "• Overnight accommodations available in Farmhouse (up to 11 guests/ 6 bedrooms)…" at bounding box center [466, 347] width 678 height 14
click at [208, 17] on icon "button" at bounding box center [205, 16] width 5 height 3
click at [504, 209] on li "Full access to 15 acres of manicured grounds, gardens, orchard and other points…" at bounding box center [472, 216] width 665 height 14
drag, startPoint x: 296, startPoint y: 297, endPoint x: 267, endPoint y: 300, distance: 28.6
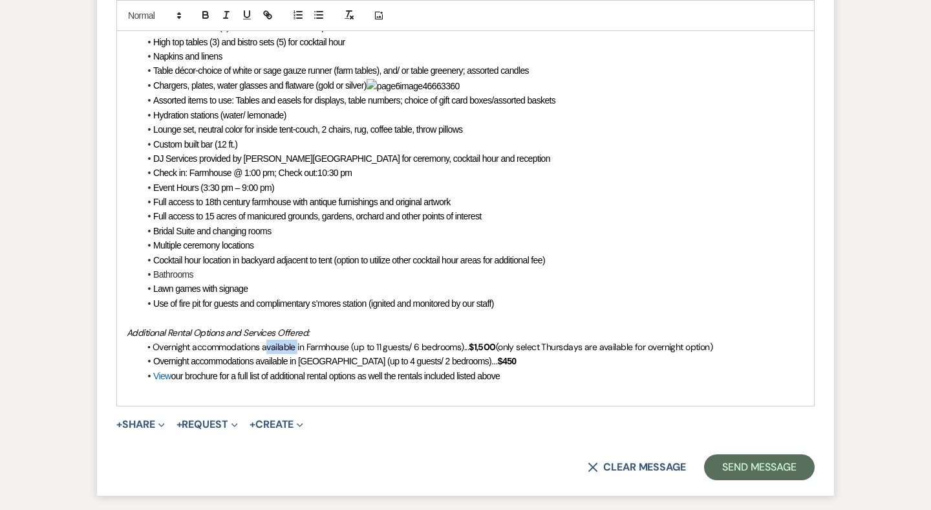
click at [267, 341] on span "• Overnight accommodations available in Farmhouse (up to 11 guests/ 6 bedrooms)…" at bounding box center [307, 347] width 321 height 12
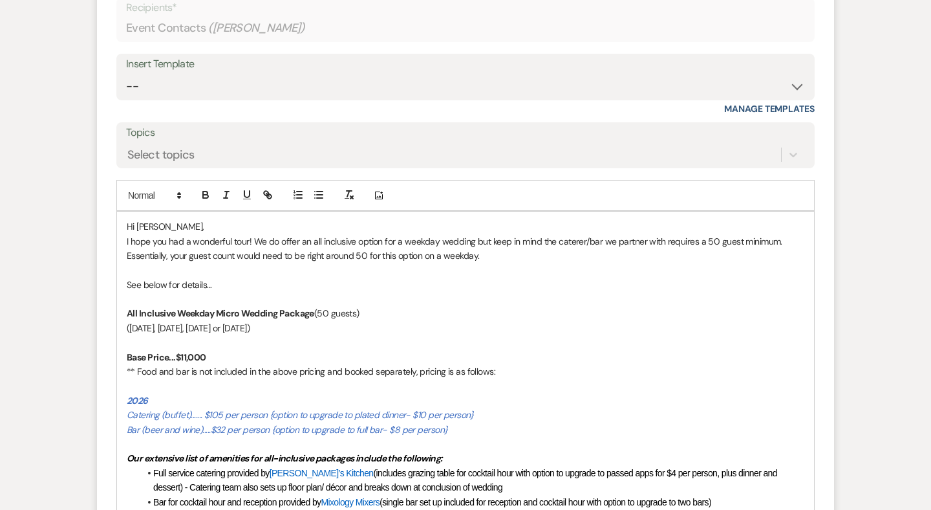
scroll to position [2155, 0]
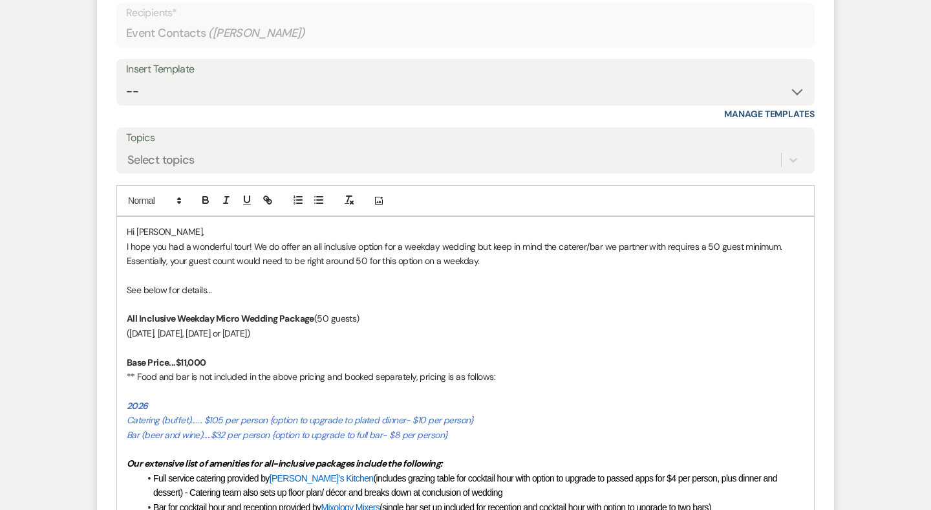
click at [262, 283] on p "See below for details..." at bounding box center [466, 290] width 678 height 14
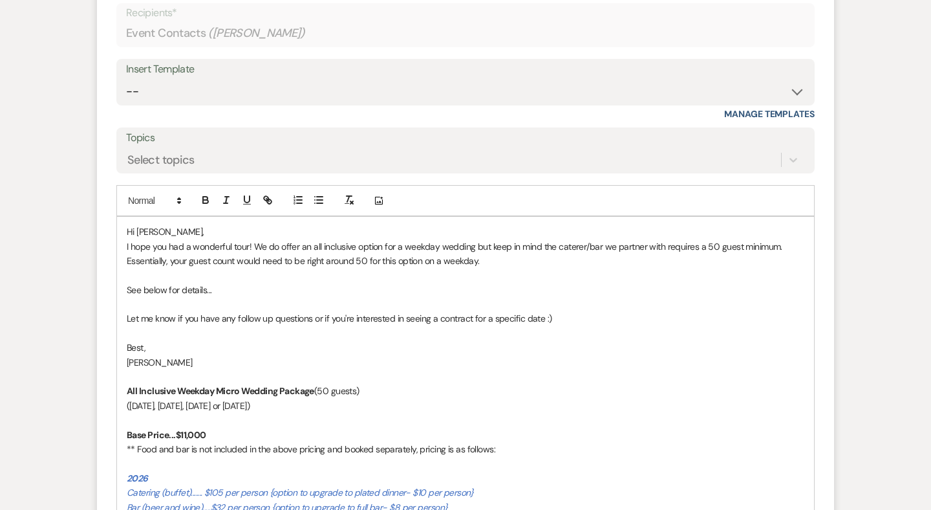
click at [430, 311] on p "Let me know if you have any follow up questions or if you're interested in seei…" at bounding box center [466, 318] width 678 height 14
click at [563, 311] on p "Let me know if you have any follow up questions or if you're interested in revi…" at bounding box center [466, 318] width 678 height 14
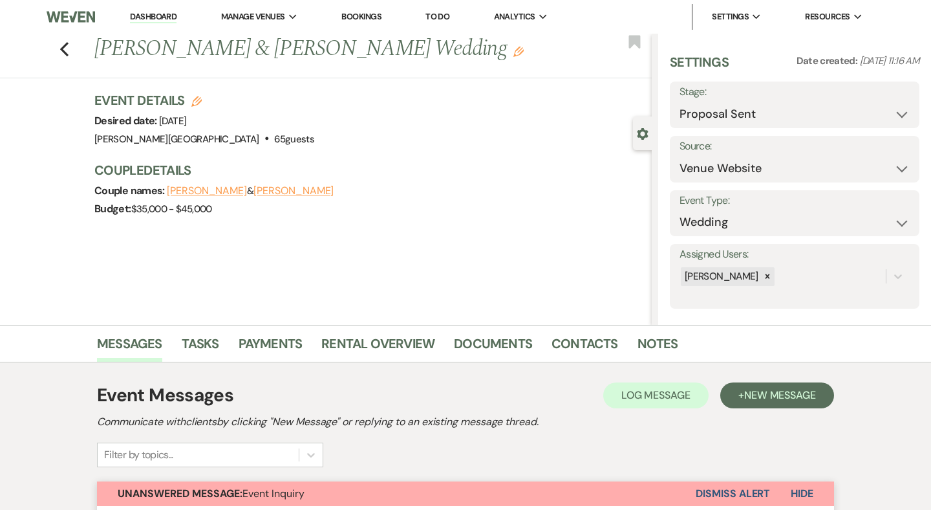
scroll to position [0, 0]
click at [66, 57] on icon "Previous" at bounding box center [64, 49] width 10 height 16
select select "6"
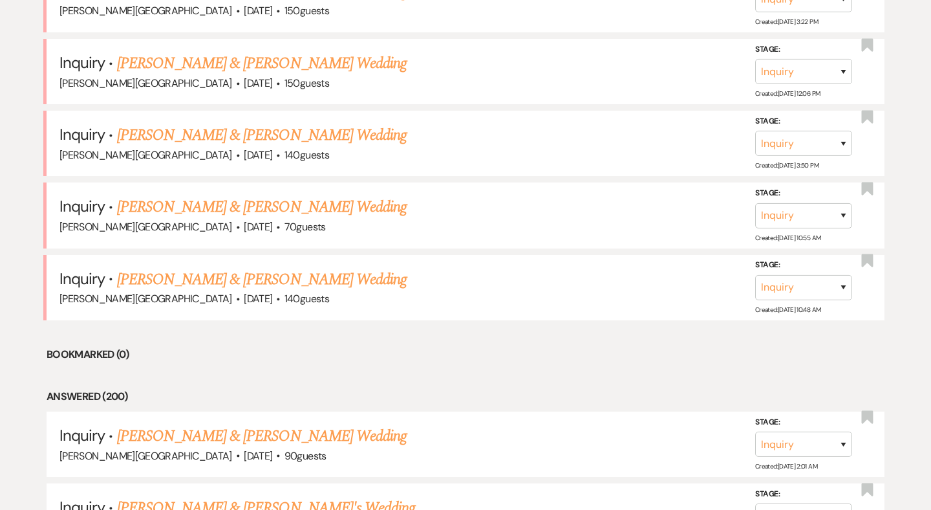
scroll to position [2042, 0]
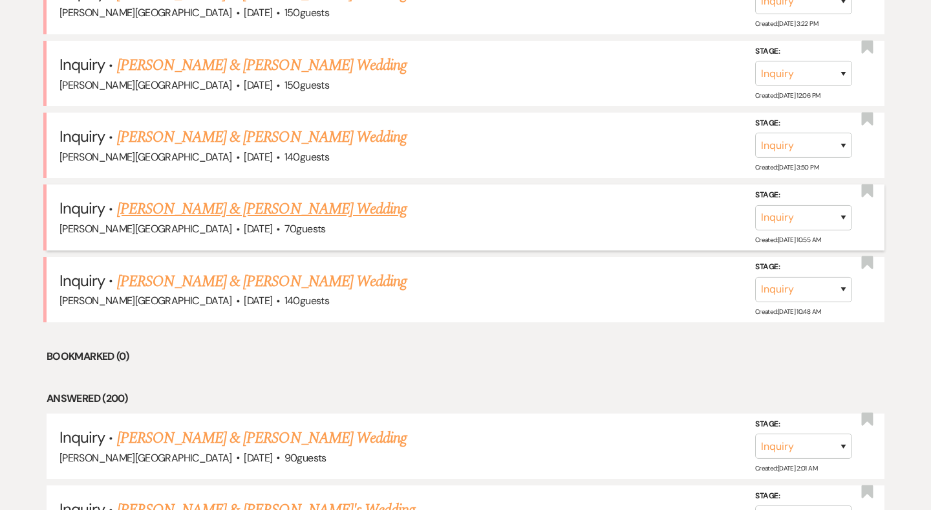
click at [255, 197] on link "[PERSON_NAME] & [PERSON_NAME] Wedding" at bounding box center [262, 208] width 290 height 23
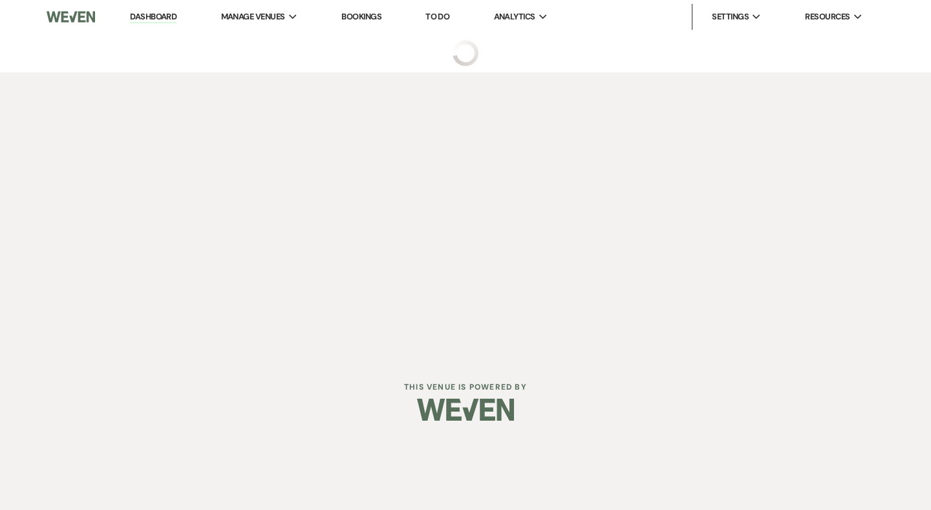
select select "5"
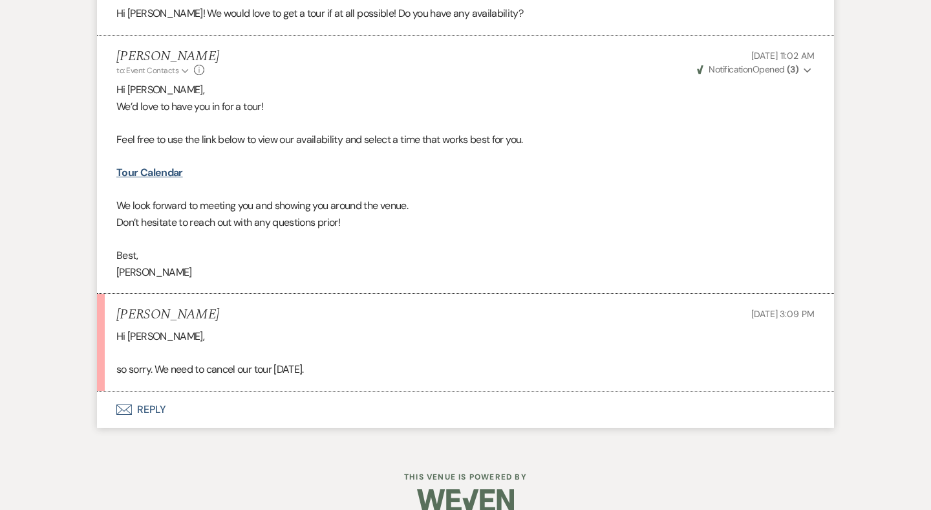
scroll to position [1251, 0]
click at [158, 393] on button "Envelope Reply" at bounding box center [465, 411] width 737 height 36
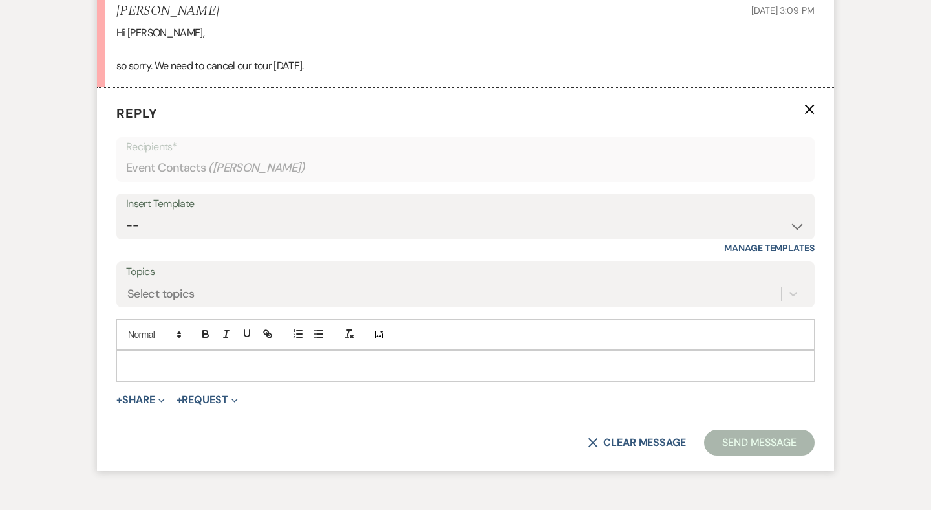
scroll to position [1558, 0]
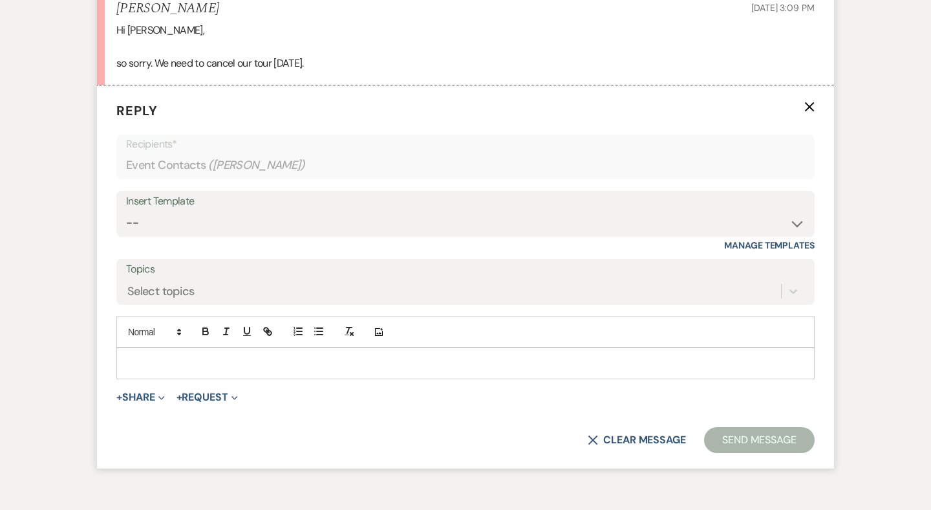
click at [157, 356] on p at bounding box center [466, 363] width 678 height 14
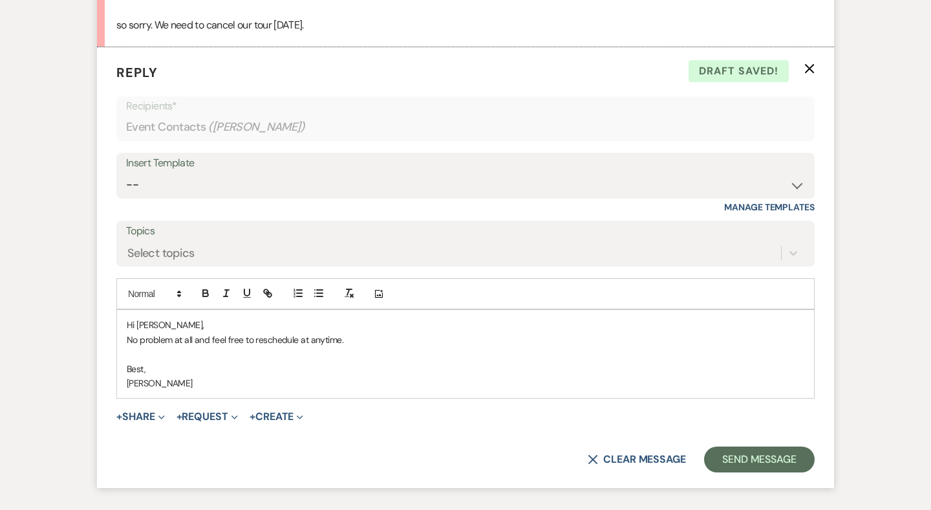
scroll to position [1625, 0]
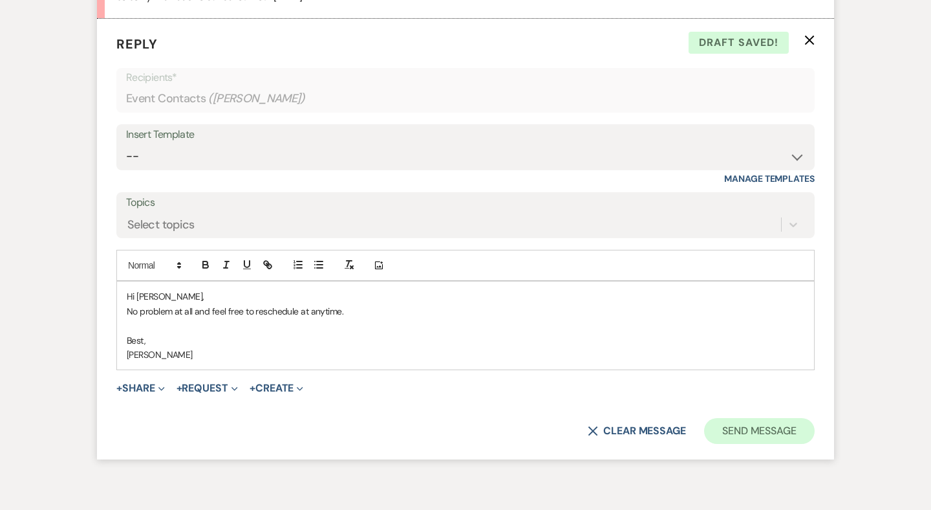
click at [757, 418] on button "Send Message" at bounding box center [759, 431] width 111 height 26
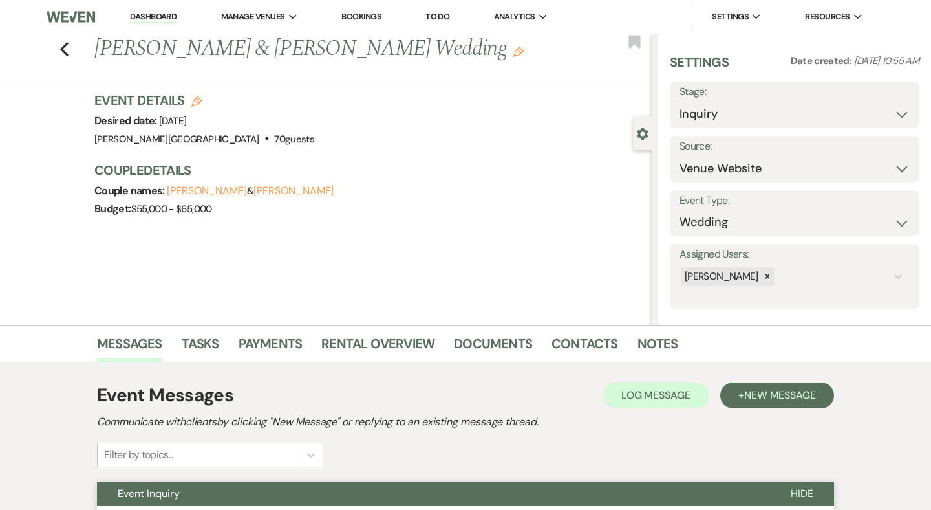
scroll to position [0, 0]
click at [63, 47] on use "button" at bounding box center [64, 49] width 8 height 14
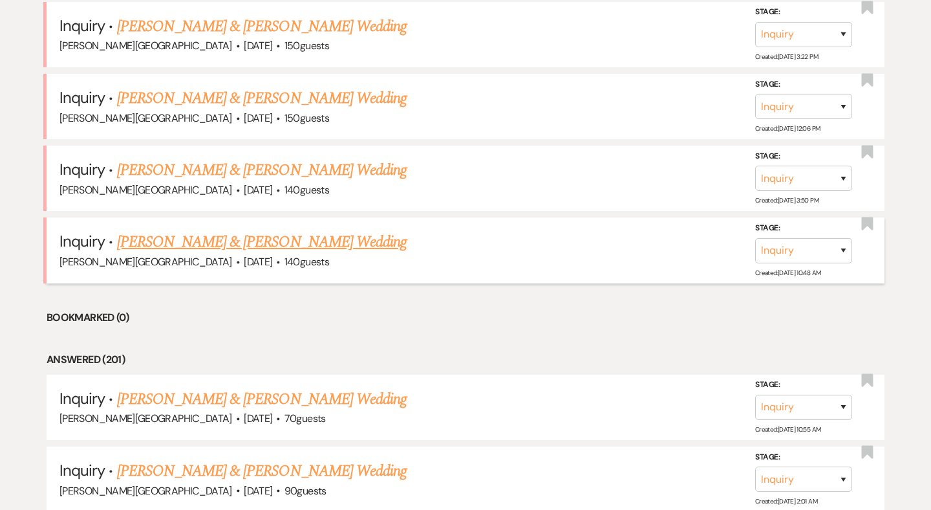
scroll to position [2001, 0]
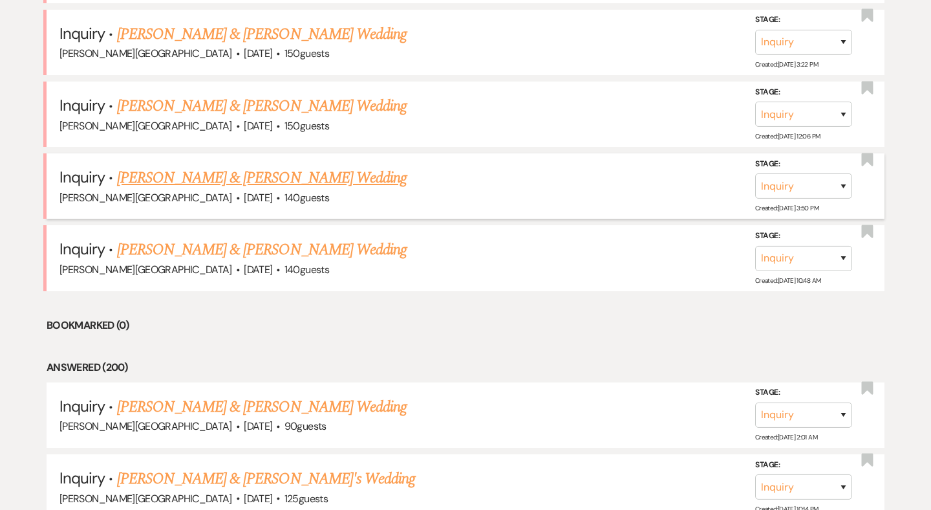
click at [216, 166] on link "[PERSON_NAME] & [PERSON_NAME] Wedding" at bounding box center [262, 177] width 290 height 23
select select "5"
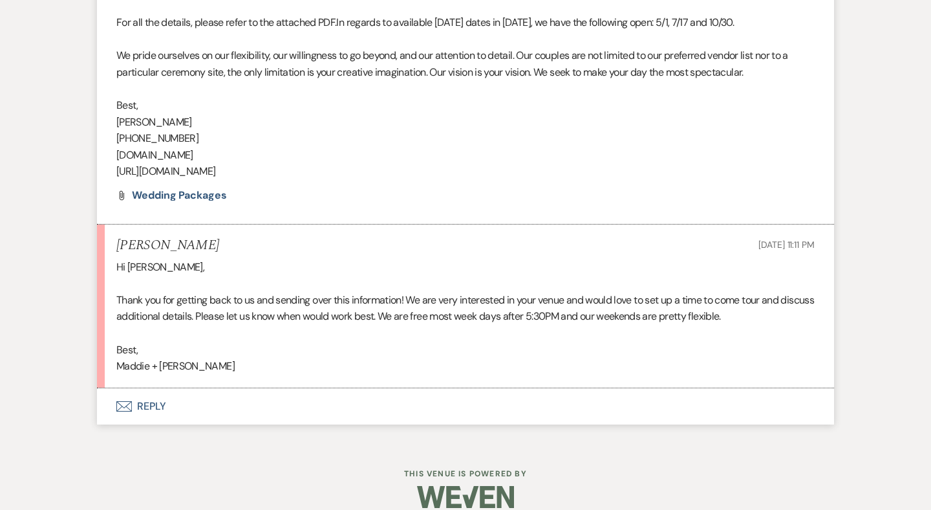
scroll to position [982, 0]
click at [157, 391] on button "Envelope Reply" at bounding box center [465, 407] width 737 height 36
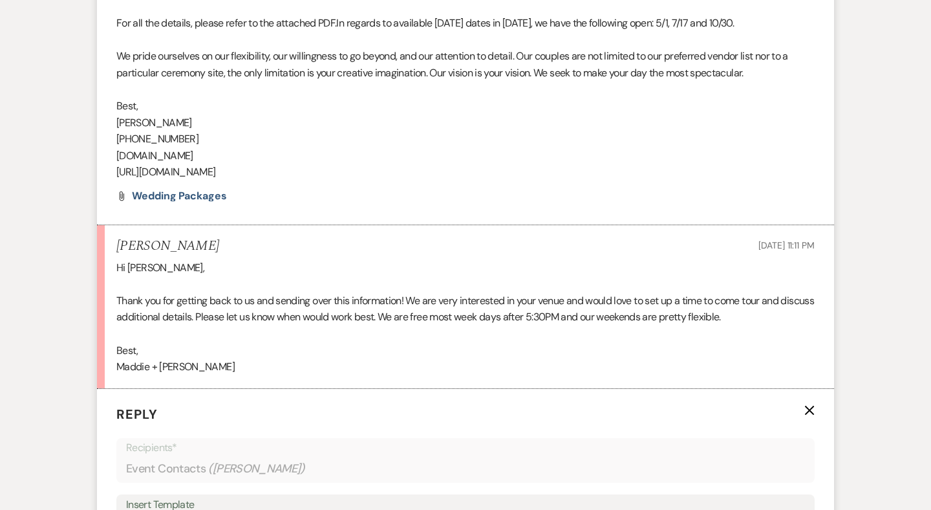
scroll to position [1290, 0]
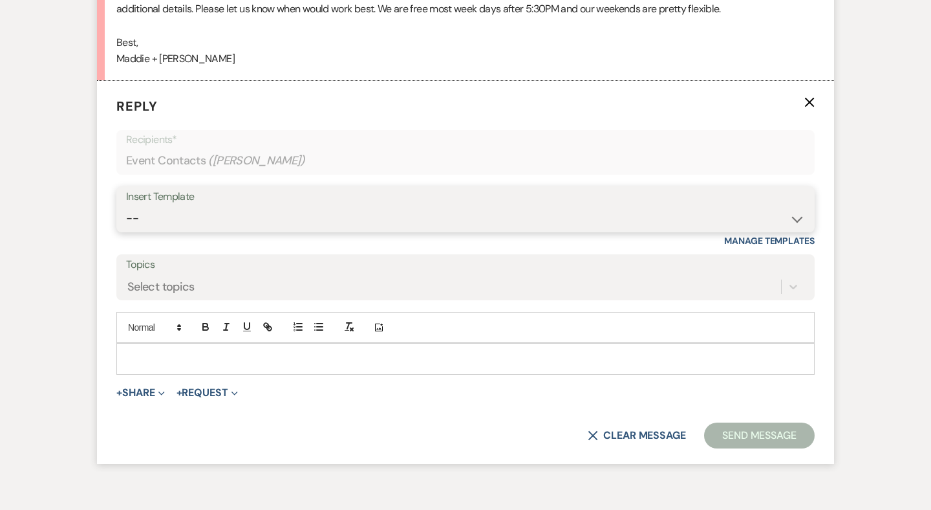
select select "1170"
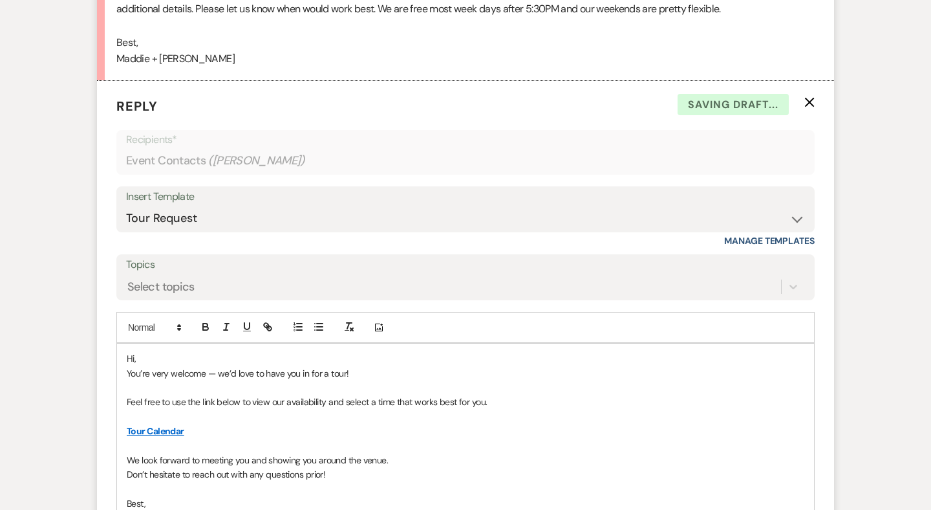
click at [145, 351] on p "Hi," at bounding box center [466, 358] width 678 height 14
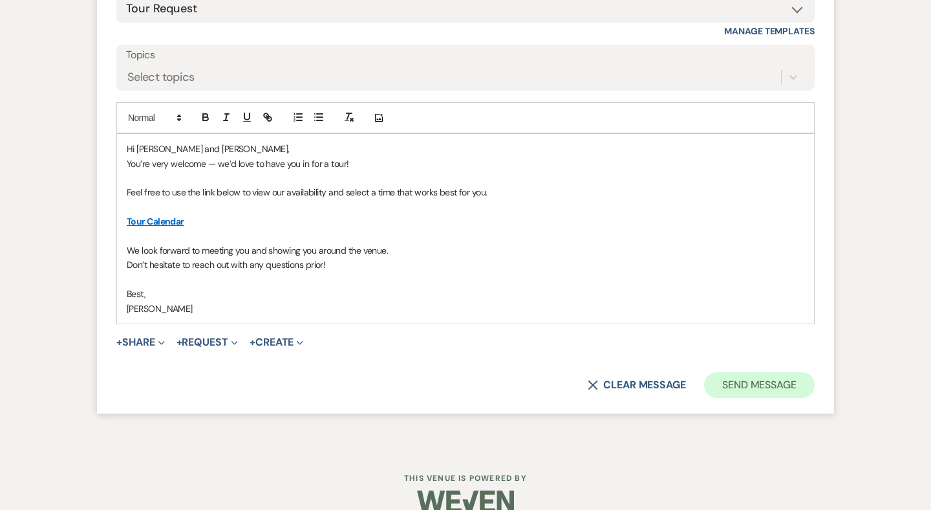
scroll to position [1498, 0]
click at [748, 373] on button "Send Message" at bounding box center [759, 386] width 111 height 26
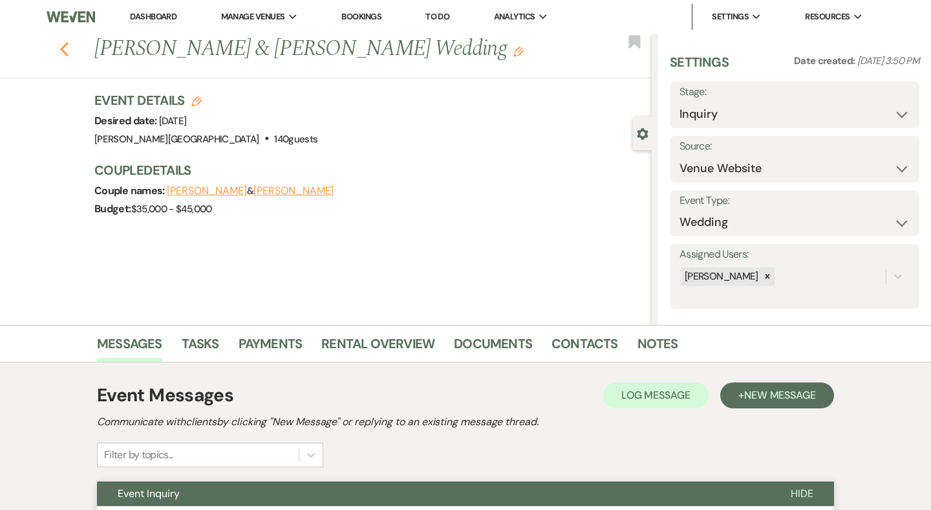
scroll to position [0, 0]
click at [66, 52] on use "button" at bounding box center [64, 49] width 8 height 14
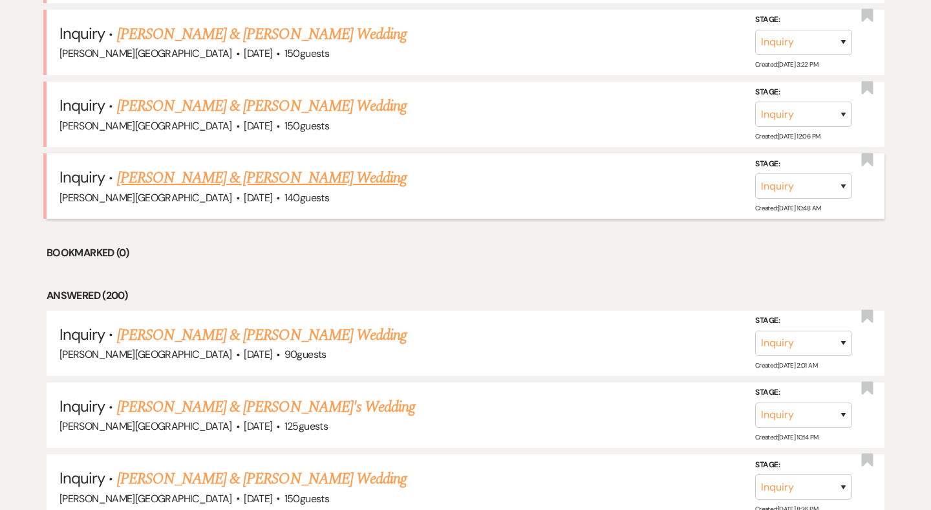
scroll to position [1945, 0]
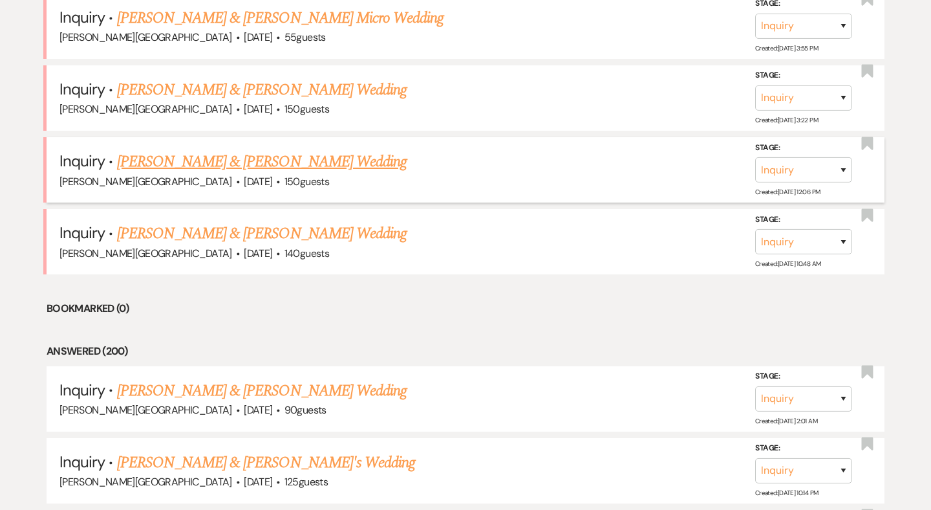
click at [228, 150] on link "[PERSON_NAME] & [PERSON_NAME] Wedding" at bounding box center [262, 161] width 290 height 23
select select "5"
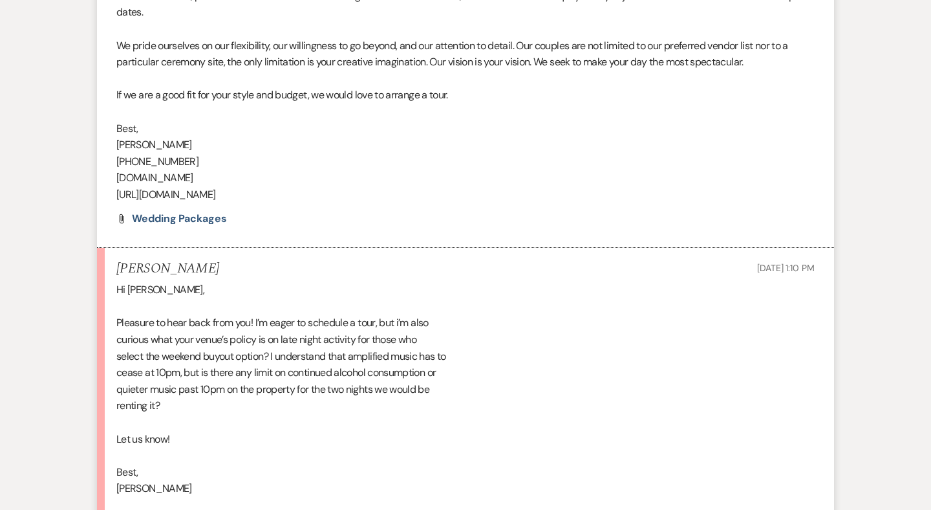
scroll to position [1087, 0]
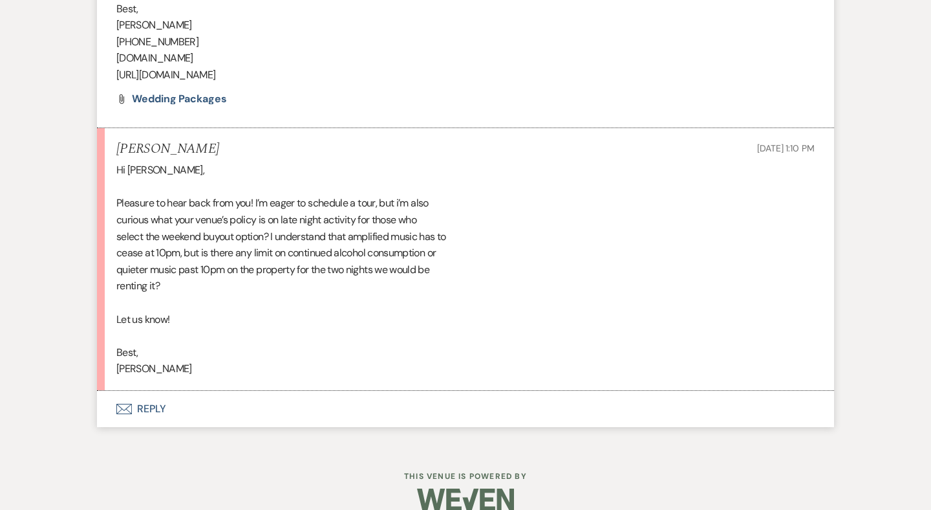
click at [154, 391] on button "Envelope Reply" at bounding box center [465, 409] width 737 height 36
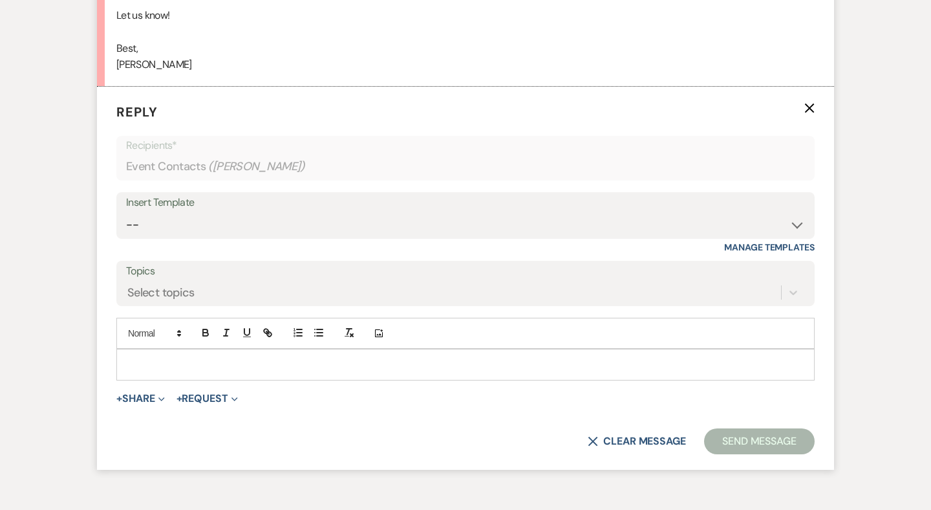
scroll to position [1403, 0]
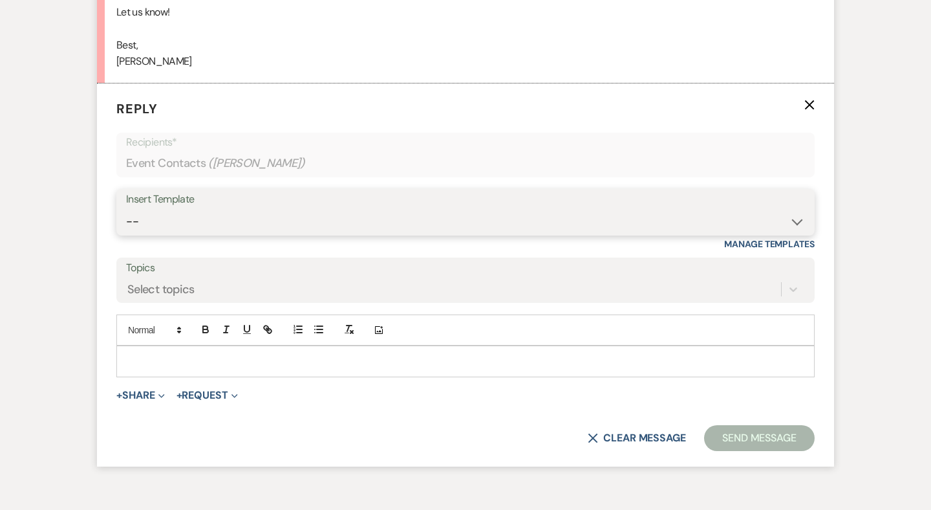
select select "1170"
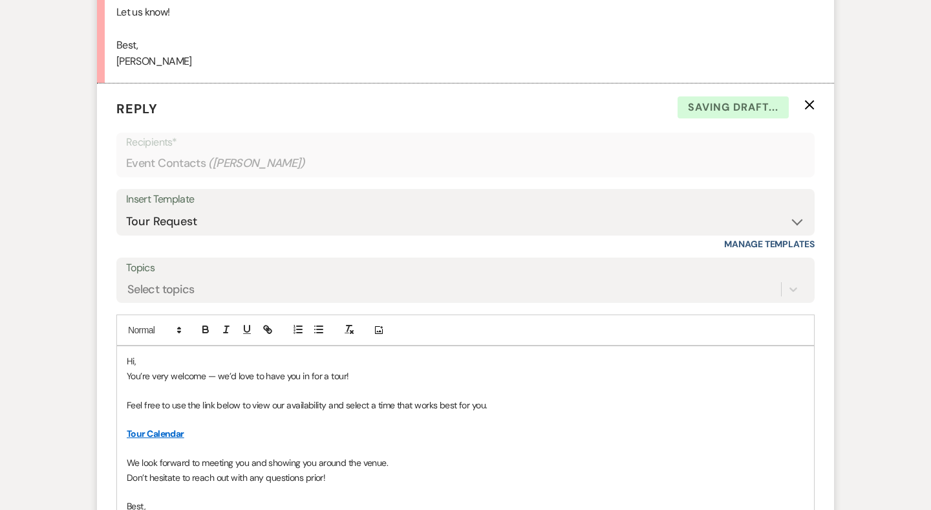
click at [147, 369] on p "You’re very welcome — we’d love to have you in for a tour!" at bounding box center [466, 376] width 678 height 14
click at [150, 354] on p "Hi," at bounding box center [466, 361] width 678 height 14
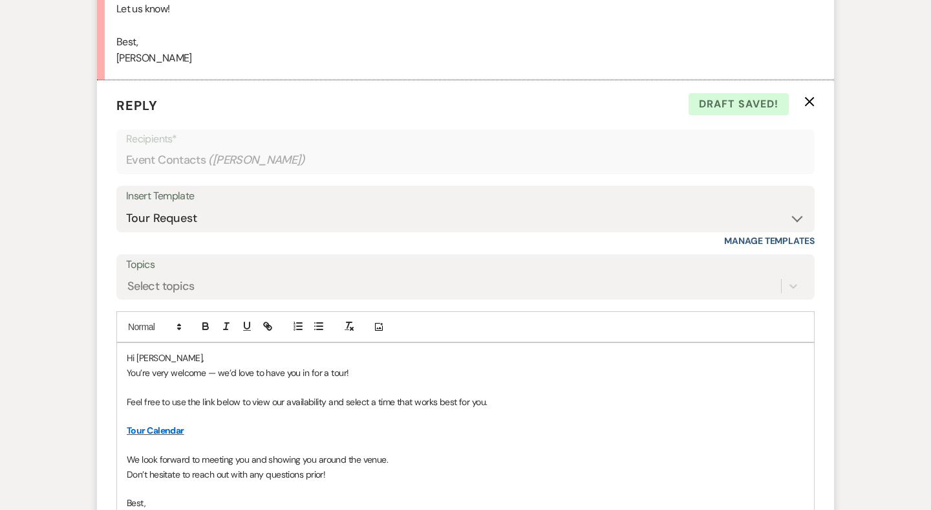
scroll to position [1449, 0]
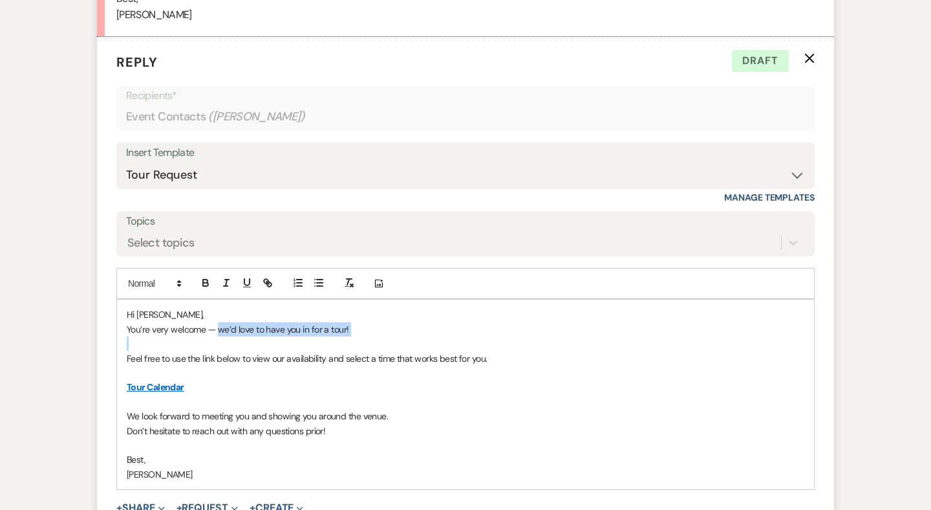
drag, startPoint x: 217, startPoint y: 307, endPoint x: 133, endPoint y: 312, distance: 83.6
click at [133, 322] on p "You’re very welcome — we’d love to have you in for a tour!" at bounding box center [466, 329] width 678 height 14
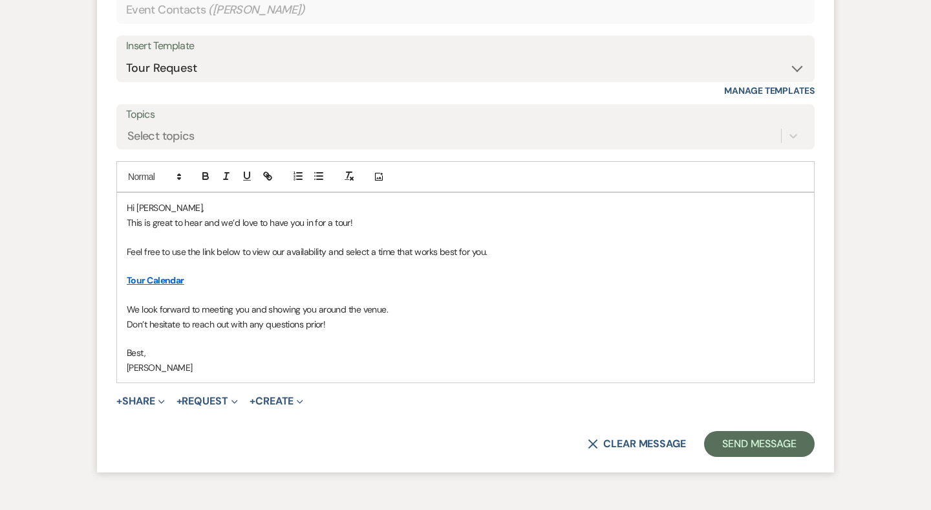
scroll to position [1559, 0]
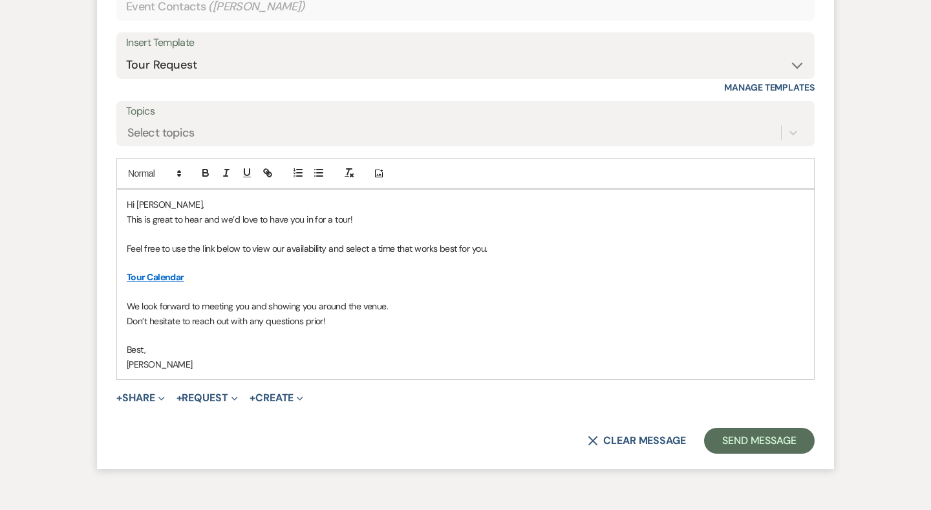
click at [127, 299] on p "We look forward to meeting you and showing you around the venue." at bounding box center [466, 306] width 678 height 14
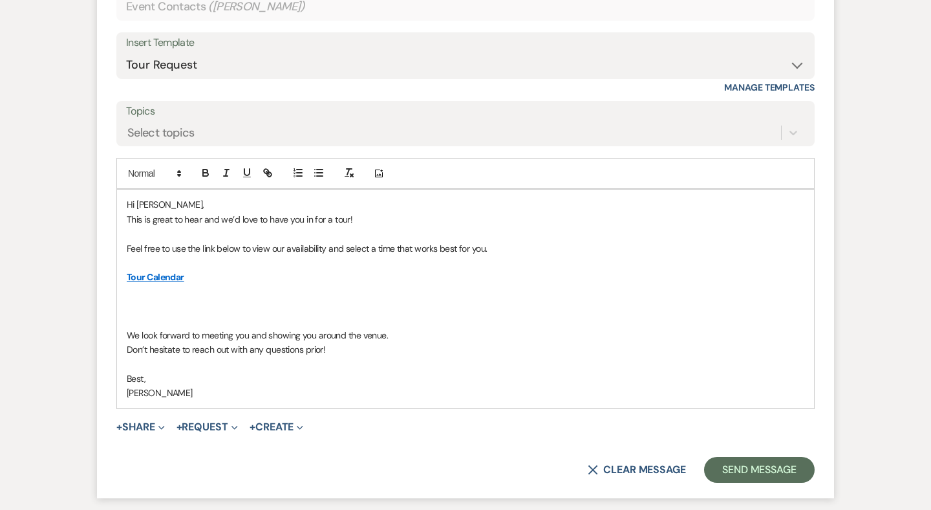
click at [136, 314] on p at bounding box center [466, 321] width 678 height 14
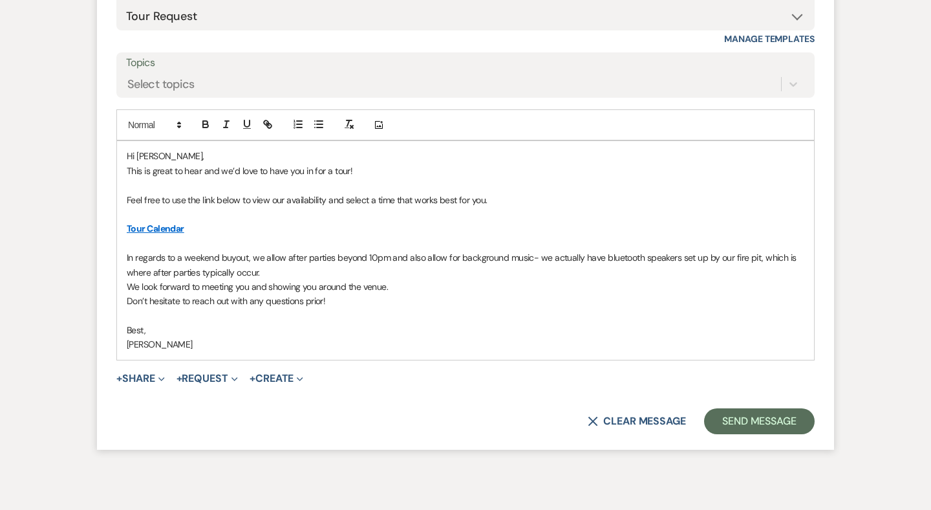
scroll to position [1613, 0]
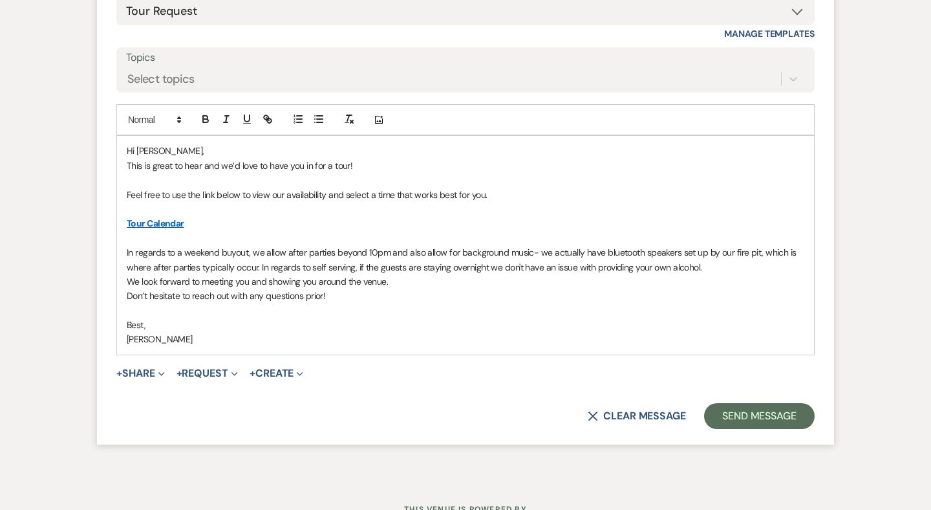
click at [488, 245] on p "In regards to a weekend buyout, we allow after parties beyond 10pm and also all…" at bounding box center [466, 259] width 678 height 29
click at [487, 245] on p "In regards to a weekend buyout, we allow after parties beyond 10pm and also all…" at bounding box center [466, 259] width 678 height 29
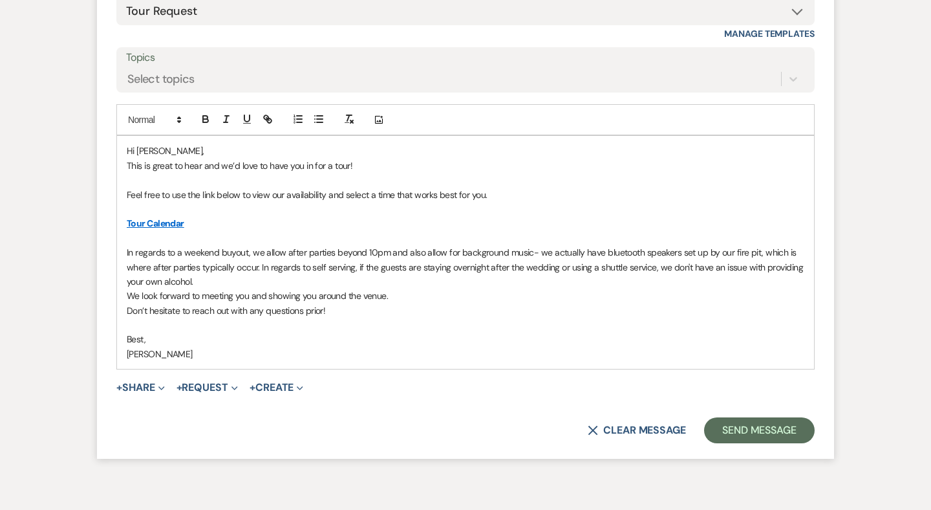
click at [202, 255] on p "In regards to a weekend buyout, we allow after parties beyond 10pm and also all…" at bounding box center [466, 266] width 678 height 43
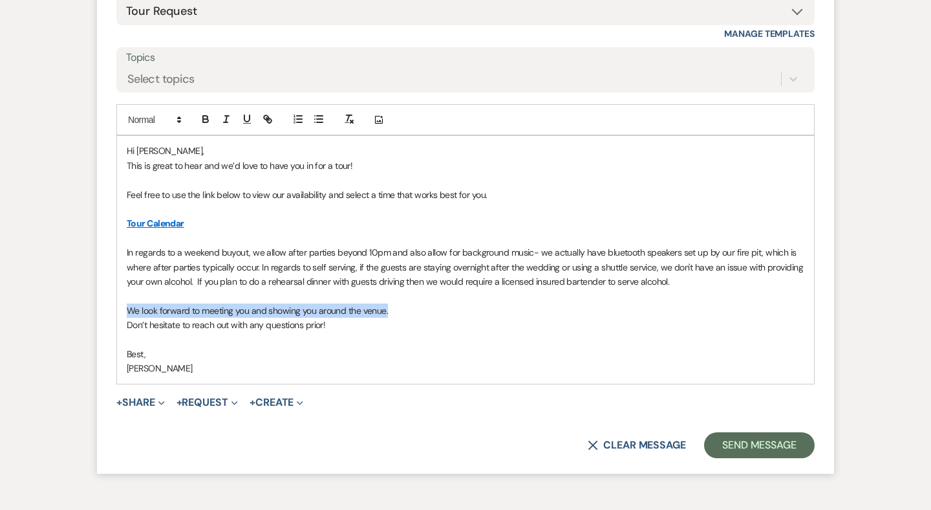
drag, startPoint x: 393, startPoint y: 287, endPoint x: 129, endPoint y: 290, distance: 264.5
click at [129, 303] on p "We look forward to meeting you and showing you around the venue." at bounding box center [466, 310] width 678 height 14
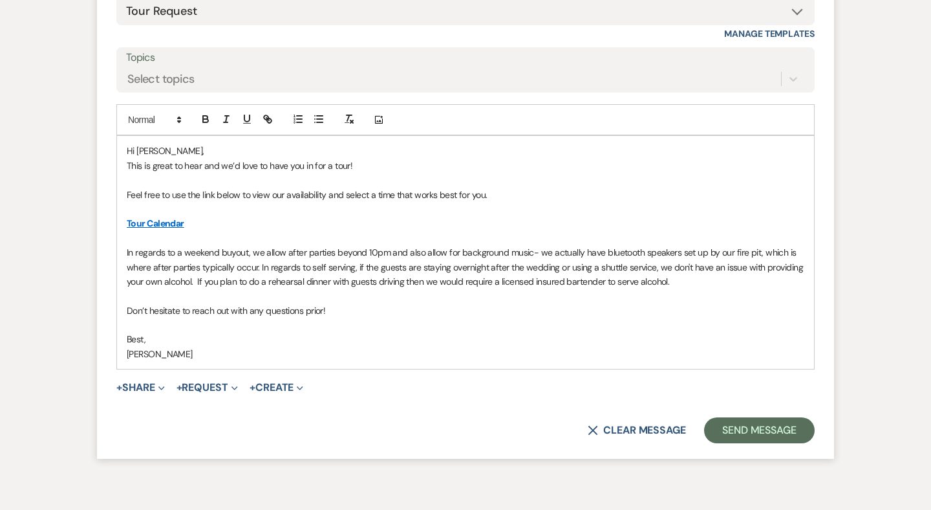
click at [343, 303] on p "Don’t hesitate to reach out with any questions prior!" at bounding box center [466, 310] width 678 height 14
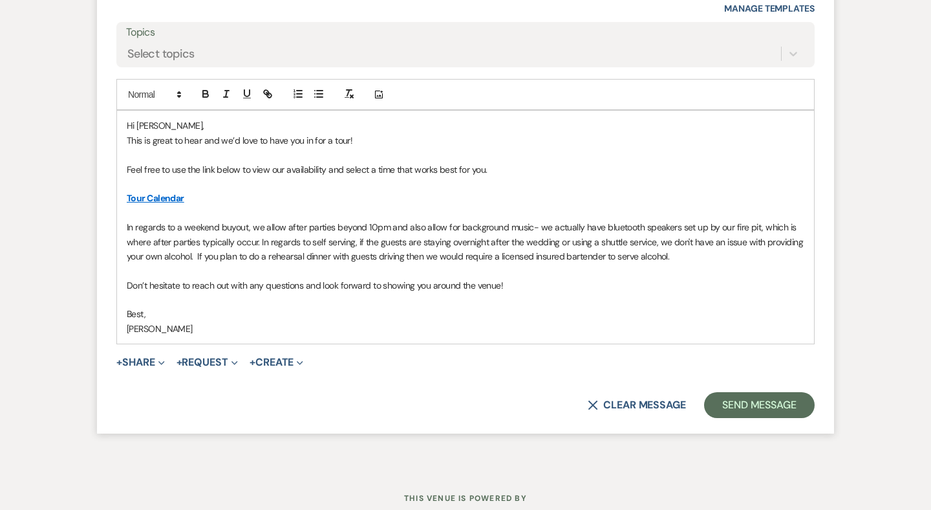
scroll to position [1650, 0]
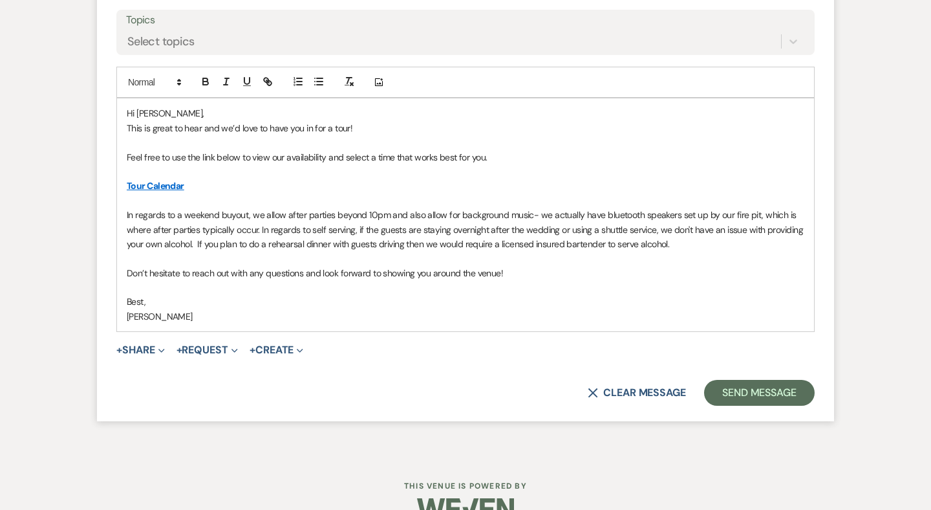
click at [507, 208] on p "In regards to a weekend buyout, we allow after parties beyond 10pm and also all…" at bounding box center [466, 229] width 678 height 43
click at [442, 213] on p "In regards to a weekend buyout, we allow after parties beyond 10pm and also all…" at bounding box center [466, 229] width 678 height 43
click at [386, 217] on p "In regards to a weekend buyout, we allow after parties beyond 10pm and also all…" at bounding box center [466, 229] width 678 height 43
click at [471, 217] on p "In regards to a weekend buyout, we allow after parties beyond 10pm and also all…" at bounding box center [466, 229] width 678 height 43
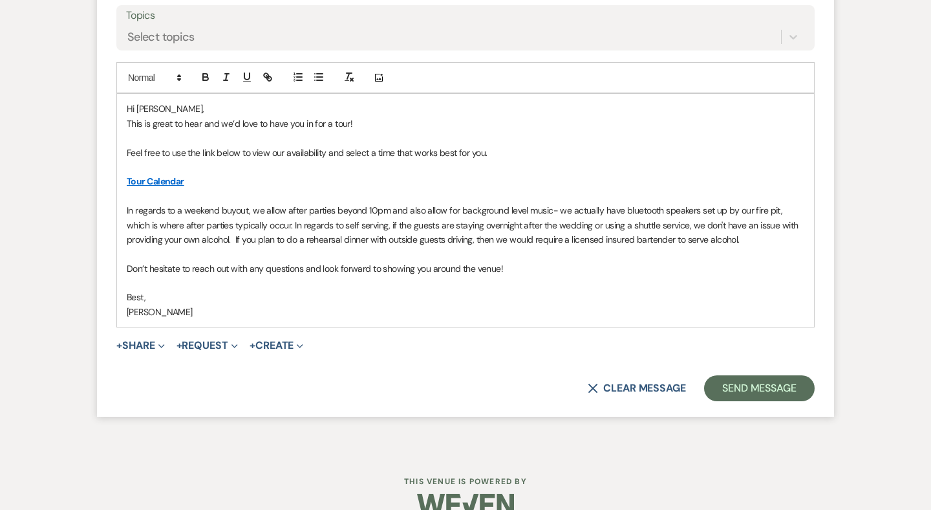
scroll to position [1654, 0]
click at [602, 215] on p "In regards to a weekend buyout, we allow after parties beyond 10pm and also all…" at bounding box center [466, 225] width 678 height 43
click at [764, 216] on p "In regards to a weekend buyout, we allow after parties beyond 10pm and also all…" at bounding box center [466, 225] width 678 height 43
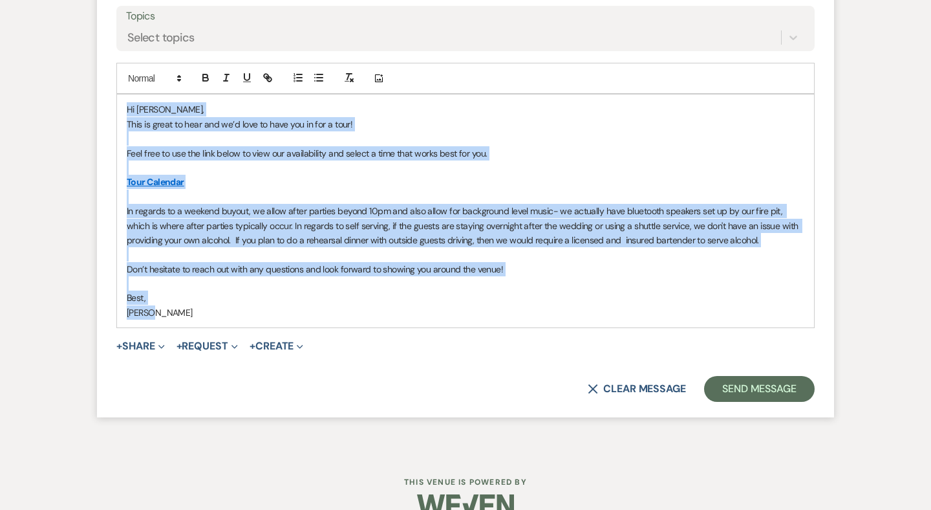
drag, startPoint x: 162, startPoint y: 286, endPoint x: 113, endPoint y: 86, distance: 205.9
click at [113, 86] on form "Reply X Draft Recipients* Event Contacts ( Andrea Anacker ) Insert Template -- …" at bounding box center [465, 124] width 737 height 585
copy div "Hi Andrea, This is great to hear and we’d love to have you in for a tour! Feel …"
click at [268, 208] on p "In regards to a weekend buyout, we allow after parties beyond 10pm and also all…" at bounding box center [466, 225] width 678 height 43
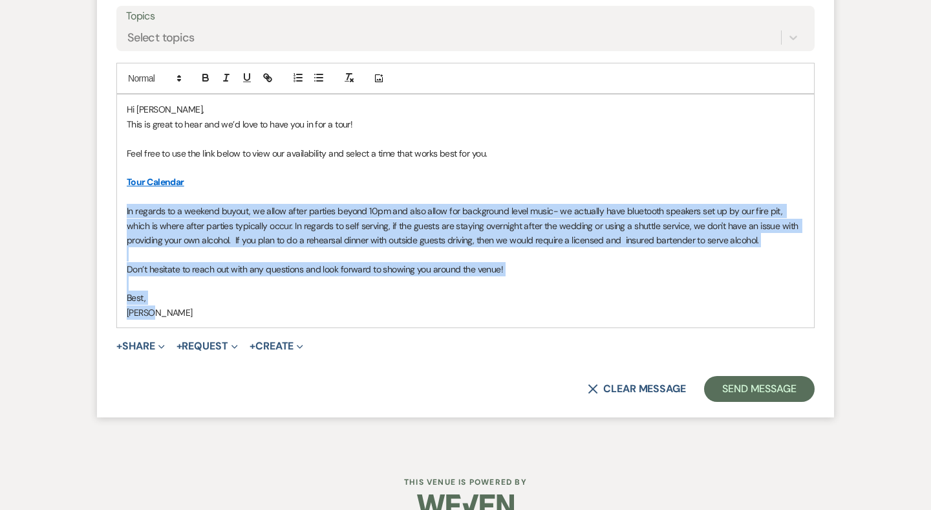
drag, startPoint x: 158, startPoint y: 283, endPoint x: 117, endPoint y: 182, distance: 108.2
click at [117, 182] on div "Hi Andrea, This is great to hear and we’d love to have you in for a tour! Feel …" at bounding box center [465, 210] width 697 height 233
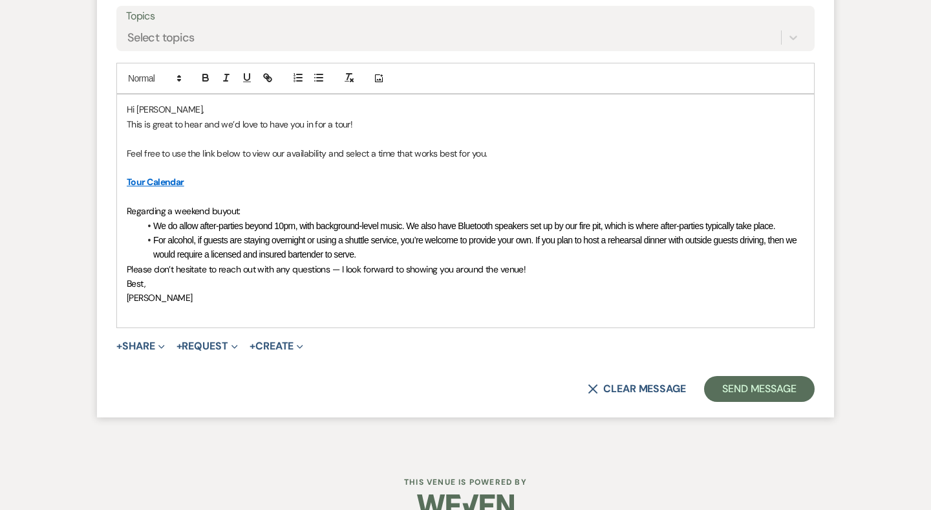
click at [126, 247] on div "Hi Andrea, This is great to hear and we’d love to have you in for a tour! Feel …" at bounding box center [465, 210] width 697 height 233
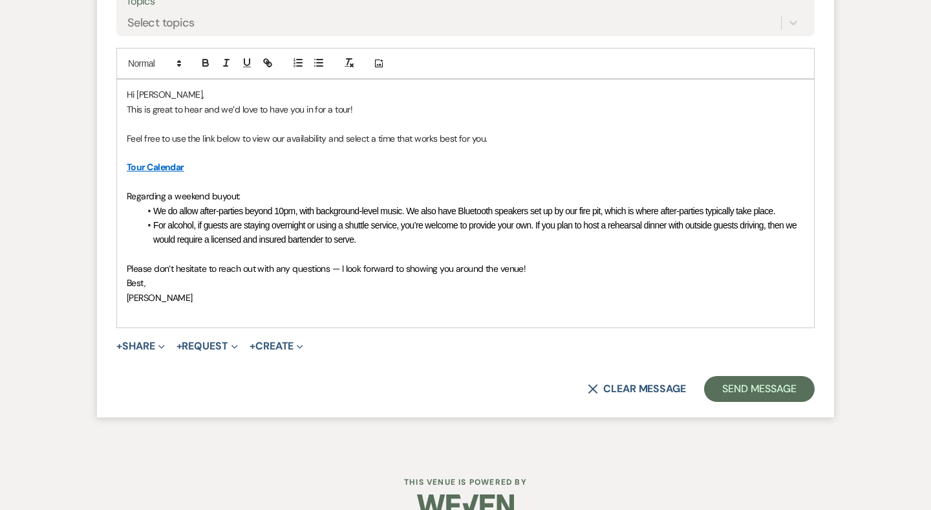
scroll to position [1669, 0]
click at [193, 221] on span "For alcohol, if guests are staying overnight or using a shuttle service, you’re…" at bounding box center [475, 233] width 645 height 25
click at [290, 221] on span "In regards to alcohol after the reception, if guests are staying overnight or u…" at bounding box center [469, 233] width 632 height 25
click at [233, 221] on span "In regards to alcohol after the reception, if guests are staying overnight or u…" at bounding box center [469, 233] width 632 height 25
click at [345, 263] on span "Please don’t hesitate to reach out with any questions — I look forward to showi…" at bounding box center [326, 269] width 399 height 12
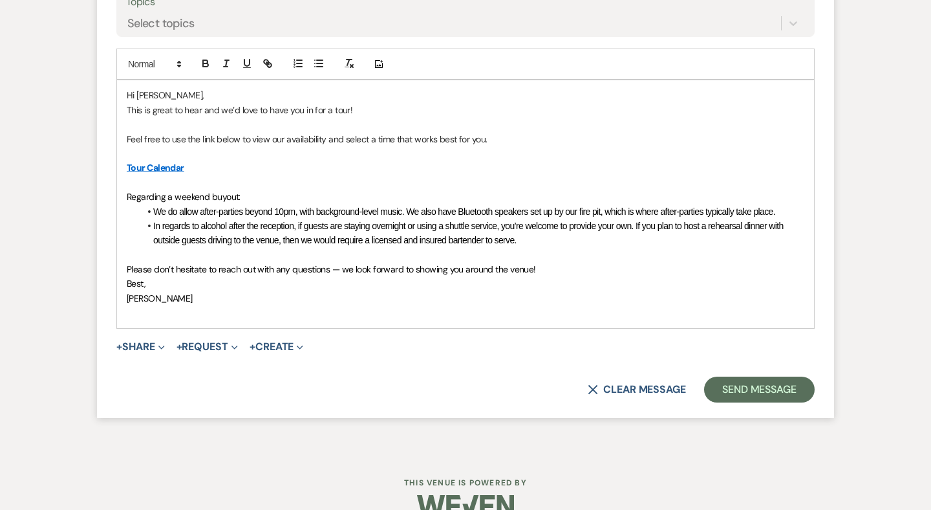
click at [124, 257] on div "Hi Andrea, This is great to hear and we’d love to have you in for a tour! Feel …" at bounding box center [465, 203] width 697 height 247
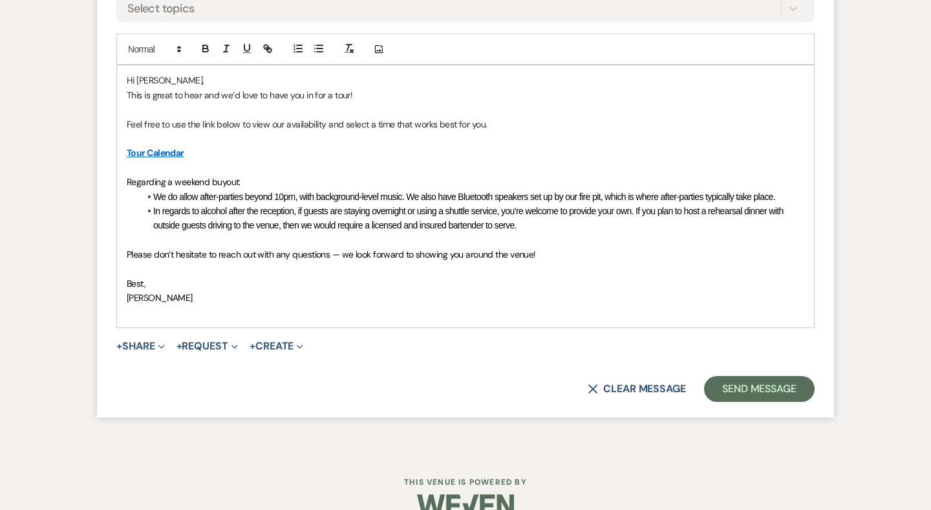
scroll to position [1683, 0]
click at [637, 206] on span "In regards to alcohol after the reception, if guests are staying overnight or u…" at bounding box center [469, 218] width 632 height 25
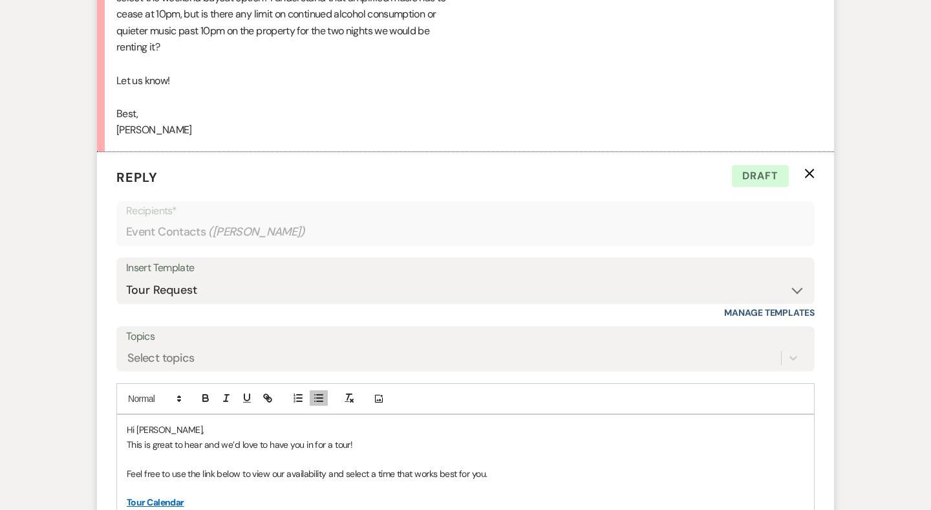
scroll to position [1672, 0]
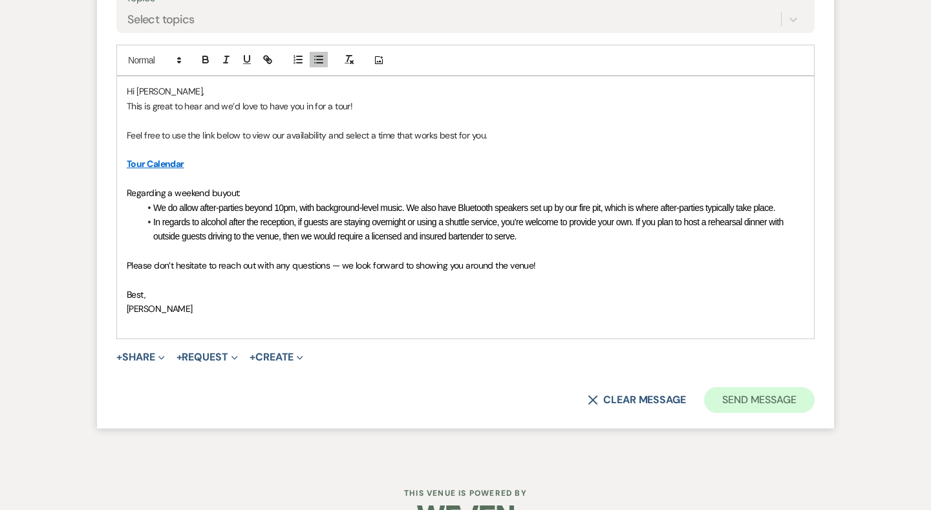
click at [755, 387] on button "Send Message" at bounding box center [759, 400] width 111 height 26
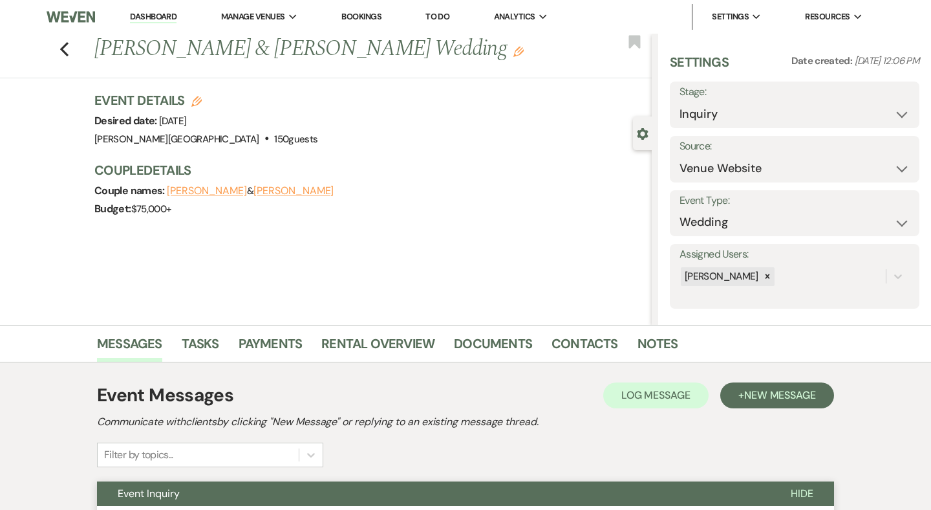
scroll to position [0, 0]
click at [67, 48] on icon "Previous" at bounding box center [64, 49] width 10 height 16
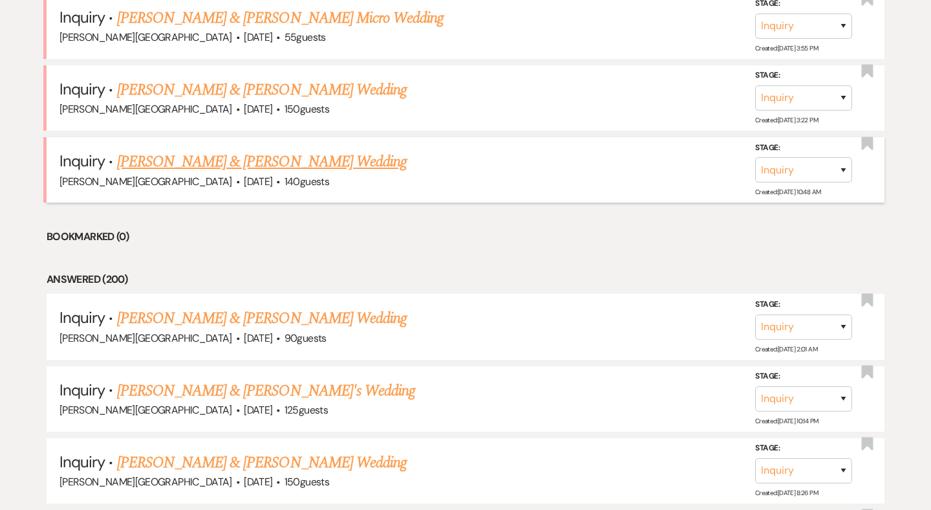
scroll to position [1888, 0]
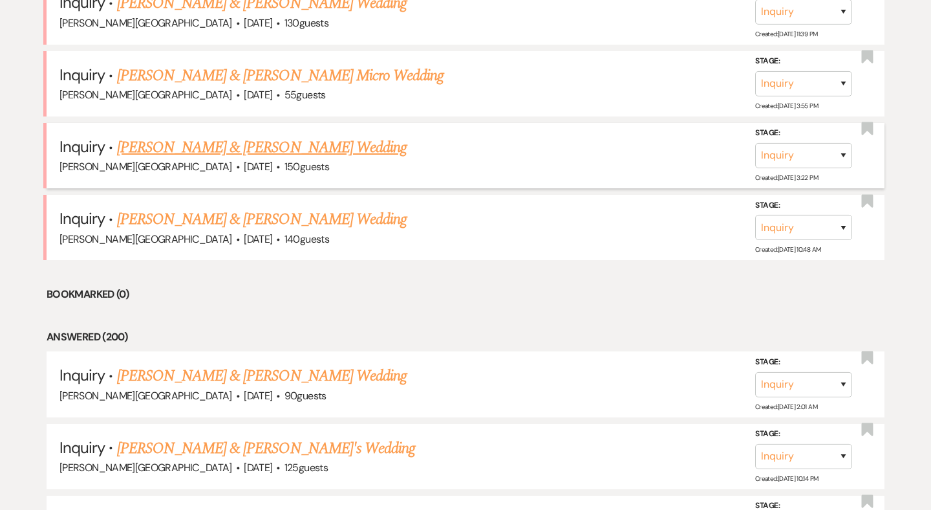
click at [234, 136] on link "[PERSON_NAME] & [PERSON_NAME] Wedding" at bounding box center [262, 147] width 290 height 23
select select "5"
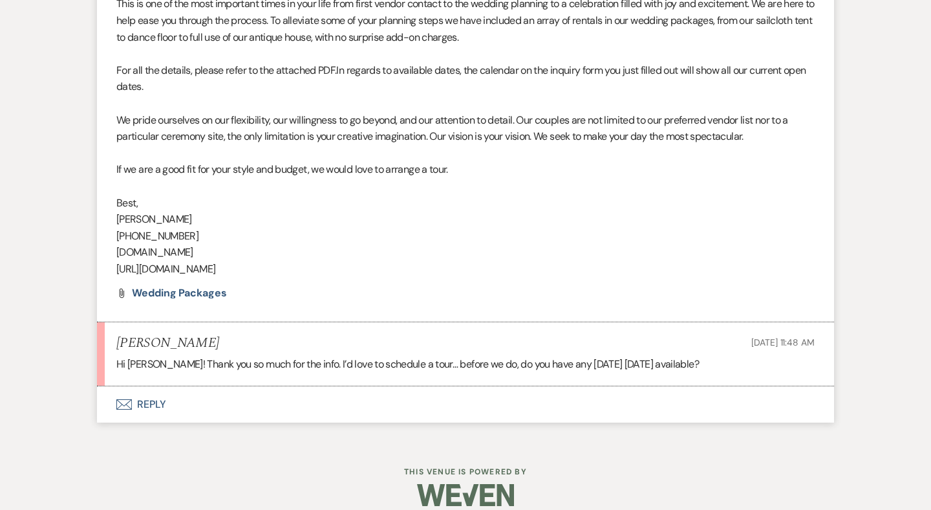
scroll to position [901, 0]
click at [161, 389] on button "Envelope Reply" at bounding box center [465, 405] width 737 height 36
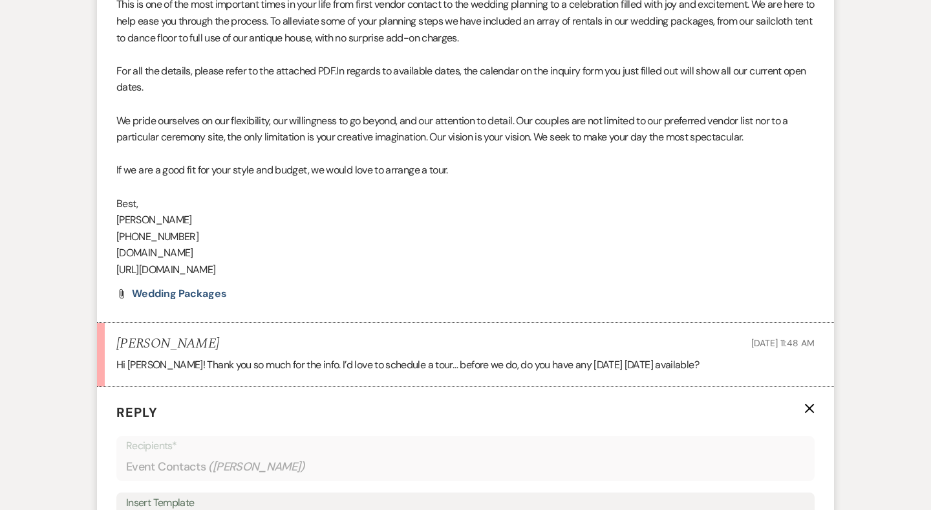
scroll to position [1209, 0]
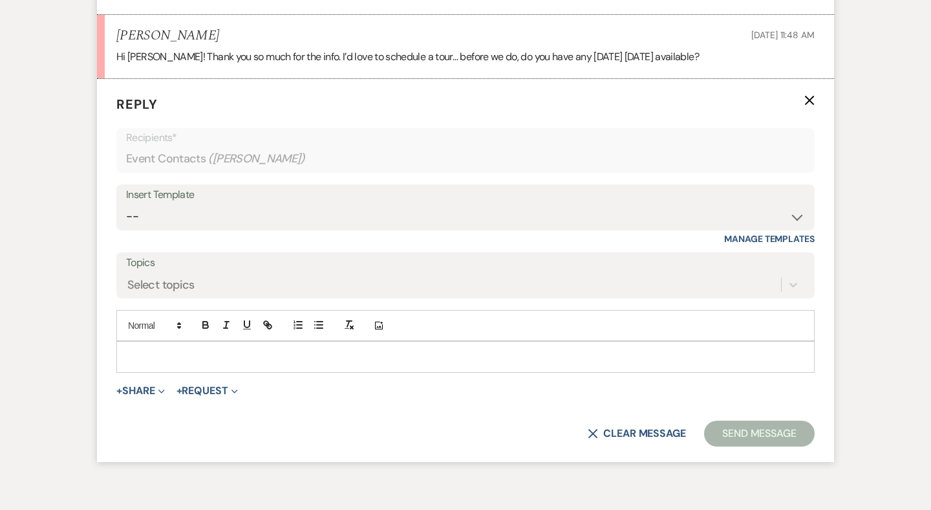
click at [167, 349] on p at bounding box center [466, 356] width 678 height 14
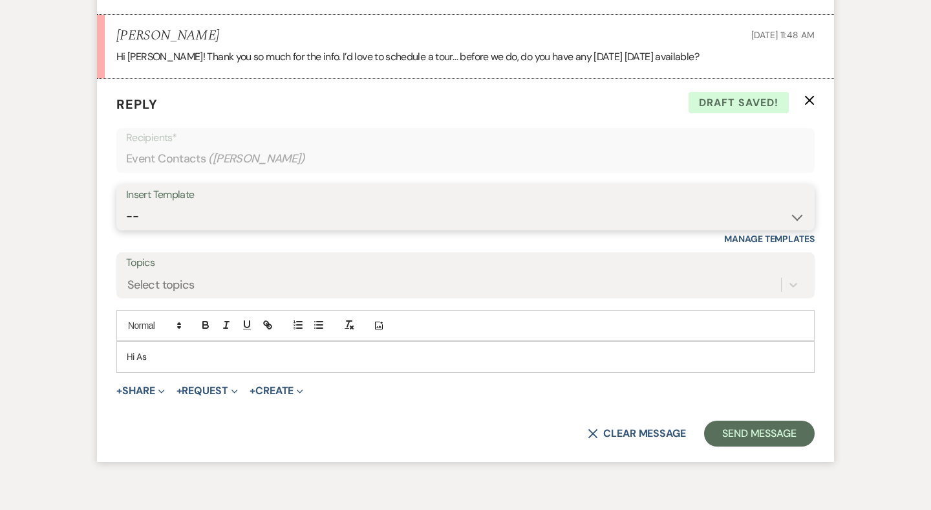
select select "1170"
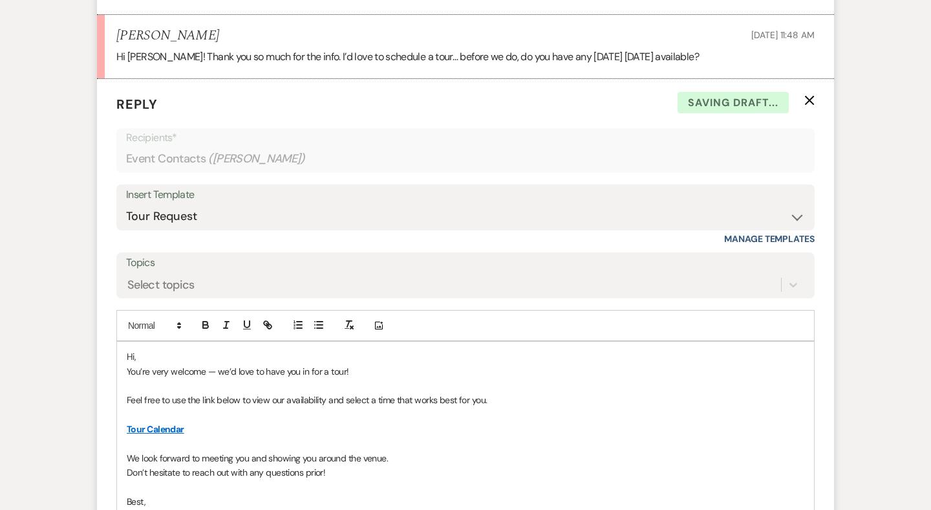
click at [161, 349] on p "Hi," at bounding box center [466, 356] width 678 height 14
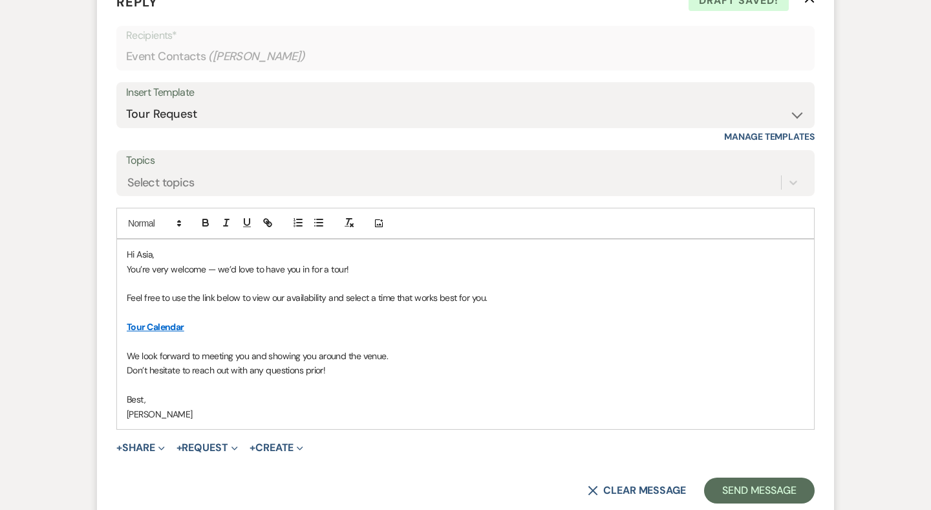
scroll to position [1315, 0]
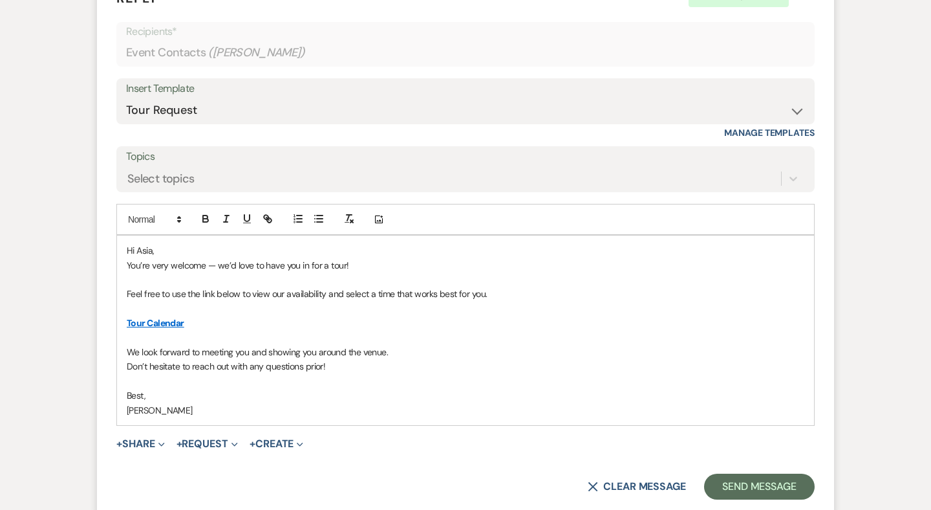
click at [368, 258] on p "You’re very welcome — we’d love to have you in for a tour!" at bounding box center [466, 265] width 678 height 14
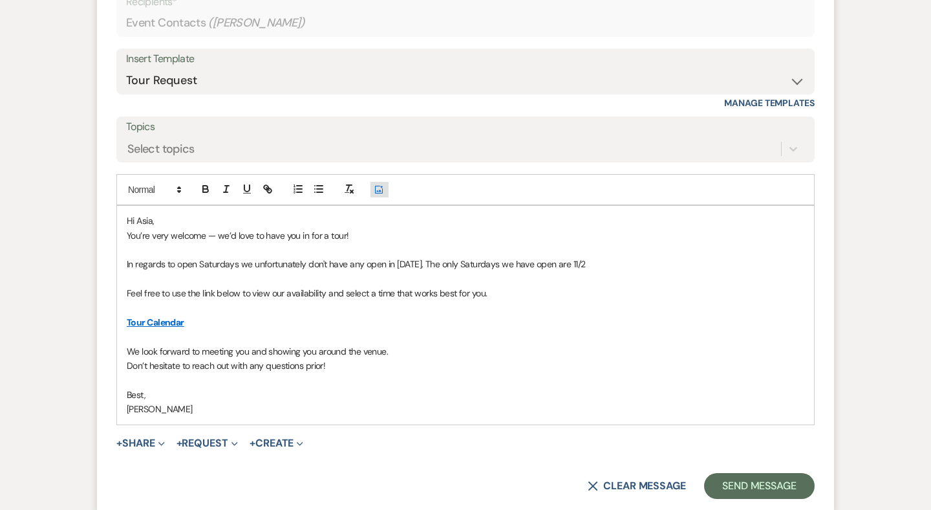
scroll to position [1349, 0]
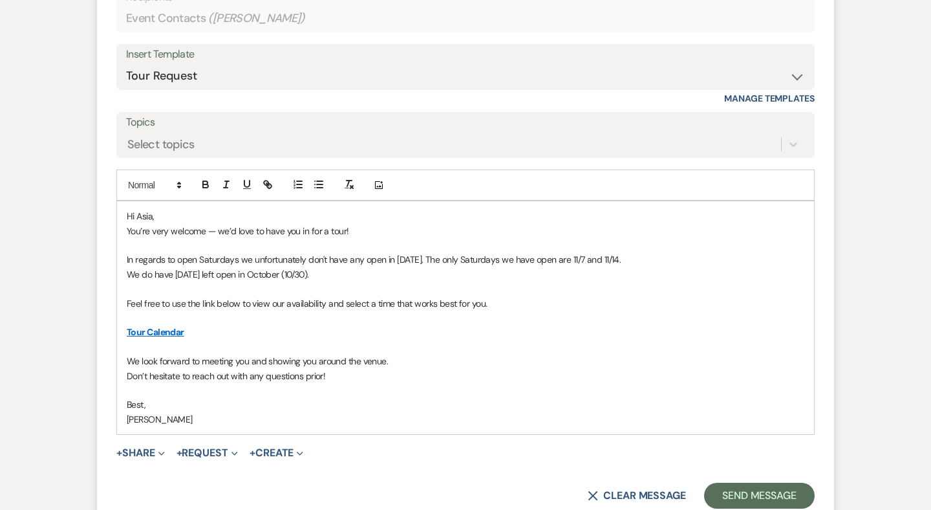
click at [125, 281] on div "Hi Asia, You’re very welcome — we’d love to have you in for a tour! In regards …" at bounding box center [465, 317] width 697 height 233
click at [287, 296] on p "If we have a date that might work for you, Feel free to use the link below to v…" at bounding box center [466, 303] width 678 height 14
click at [288, 296] on p "If we have a date that might work for you, Feel free to use the link below to v…" at bounding box center [466, 303] width 678 height 14
drag, startPoint x: 651, startPoint y: 281, endPoint x: 508, endPoint y: 285, distance: 142.3
click at [508, 296] on p "If we have a date that might work for you, feel free to use the link below to v…" at bounding box center [466, 303] width 678 height 14
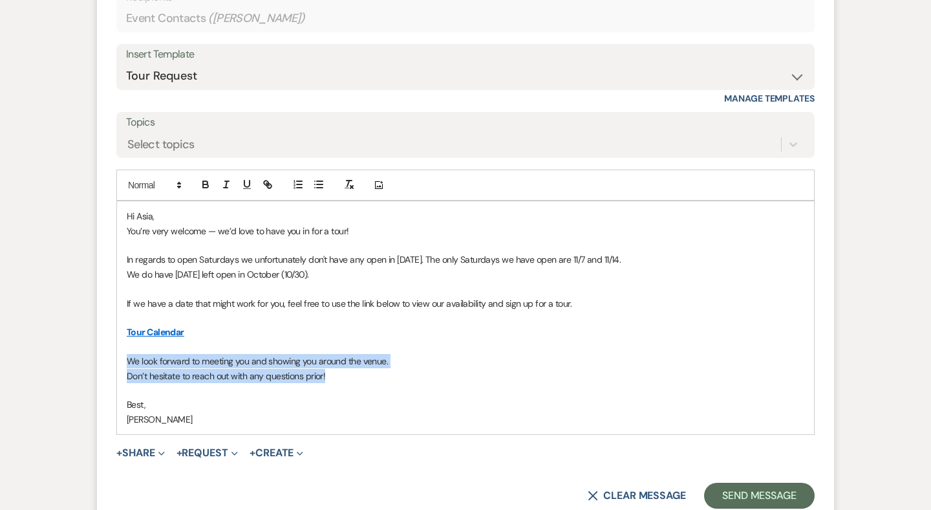
drag, startPoint x: 336, startPoint y: 357, endPoint x: 125, endPoint y: 343, distance: 212.0
click at [125, 343] on div "Hi Asia, You’re very welcome — we’d love to have you in for a tour! In regards …" at bounding box center [465, 317] width 697 height 233
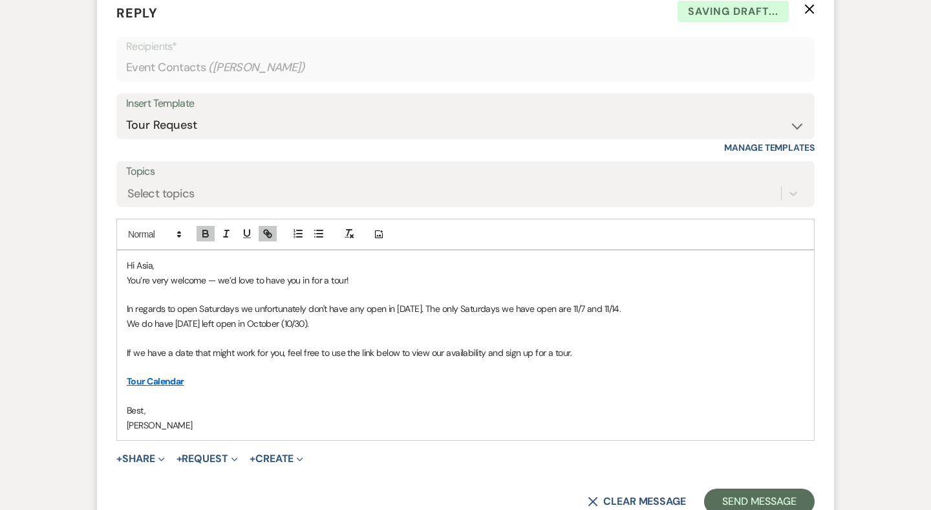
scroll to position [1289, 0]
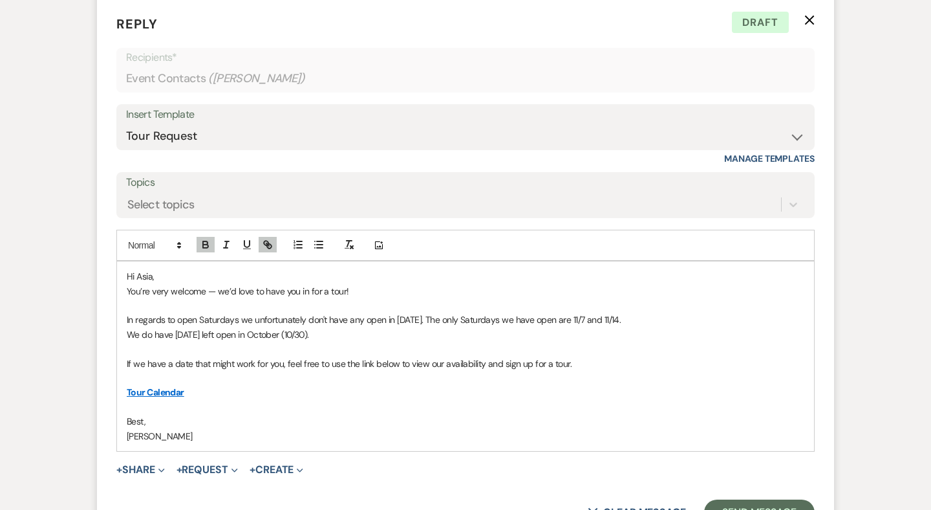
click at [184, 327] on p "We do have on Friday left open in October (10/30)." at bounding box center [466, 334] width 678 height 14
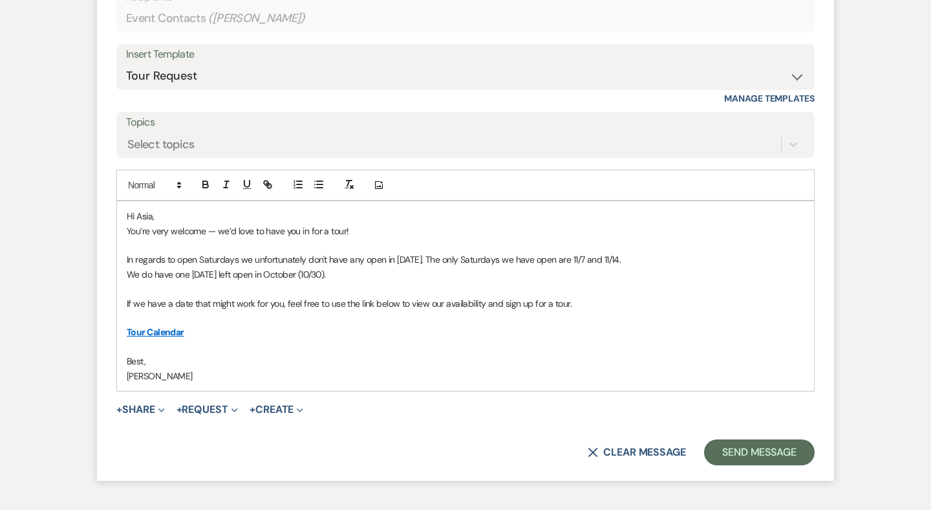
scroll to position [1350, 0]
click at [174, 295] on p "If we have a date that might work for you, feel free to use the link below to v…" at bounding box center [466, 302] width 678 height 14
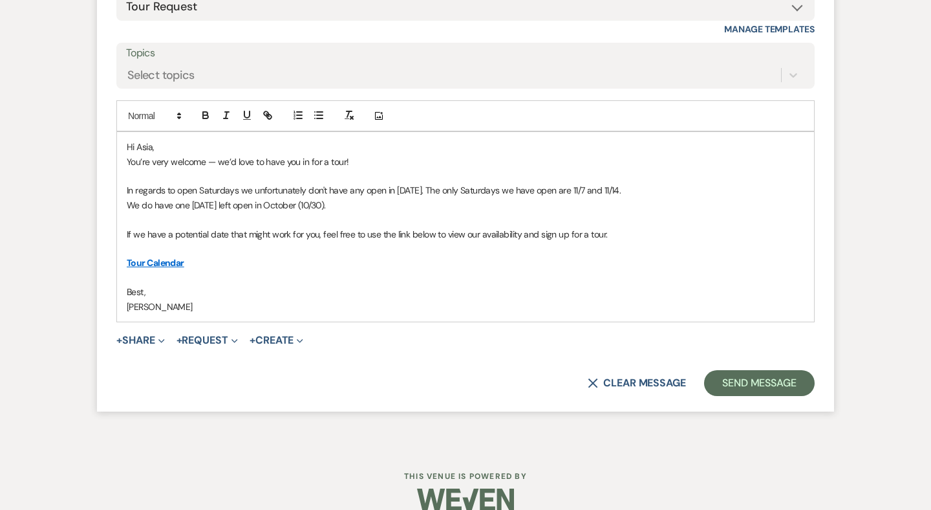
scroll to position [1418, 0]
click at [739, 371] on button "Send Message" at bounding box center [759, 384] width 111 height 26
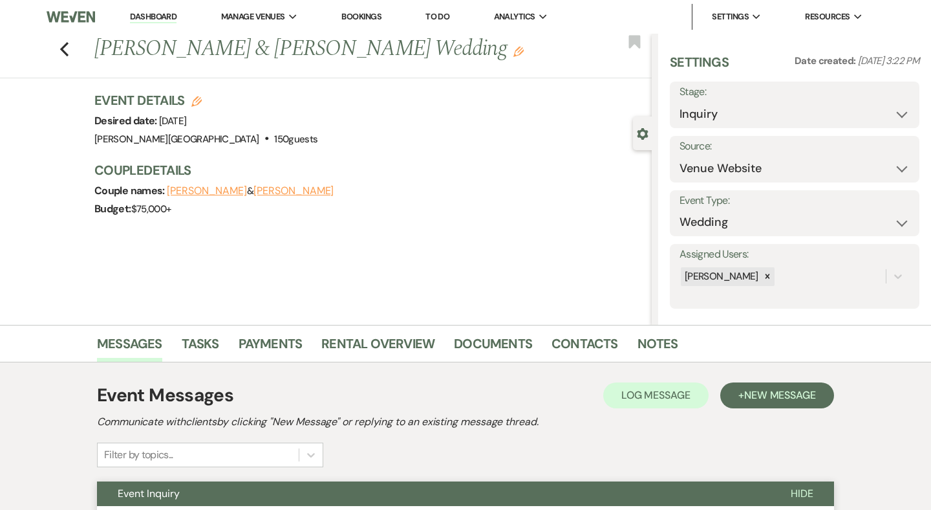
scroll to position [0, 0]
click at [70, 51] on div "Previous Jack Howat & Asia Rosow's Wedding Edit Bookmark" at bounding box center [323, 56] width 658 height 45
click at [67, 50] on icon "Previous" at bounding box center [64, 49] width 10 height 16
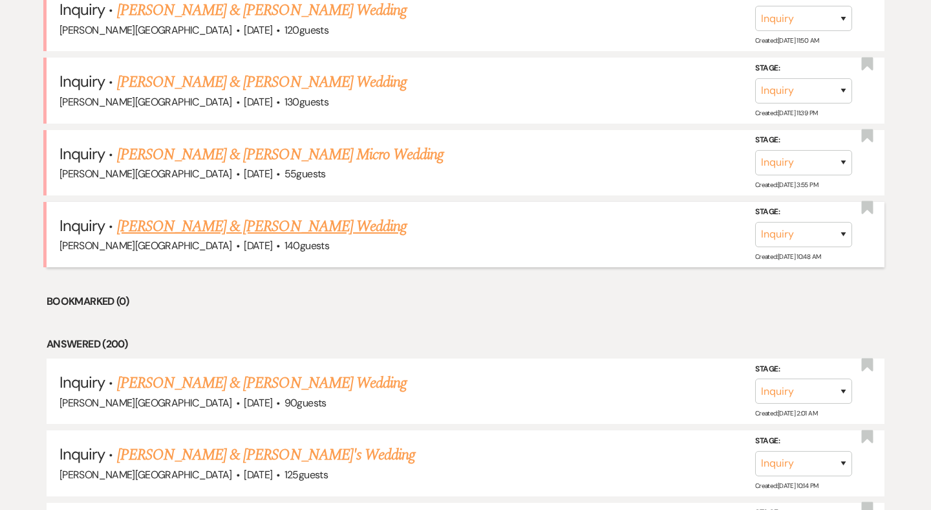
scroll to position [1799, 0]
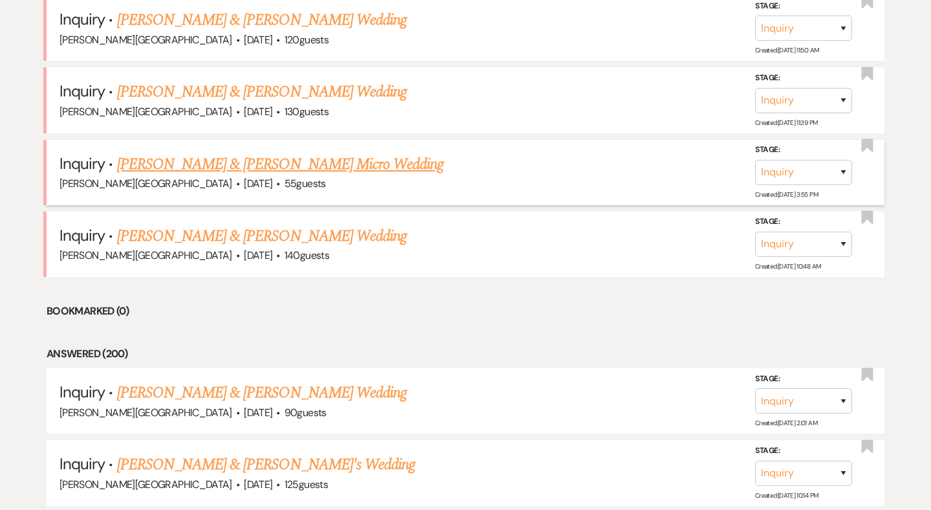
click at [206, 153] on link "[PERSON_NAME] & [PERSON_NAME] Micro Wedding" at bounding box center [280, 164] width 327 height 23
select select "5"
select select "16"
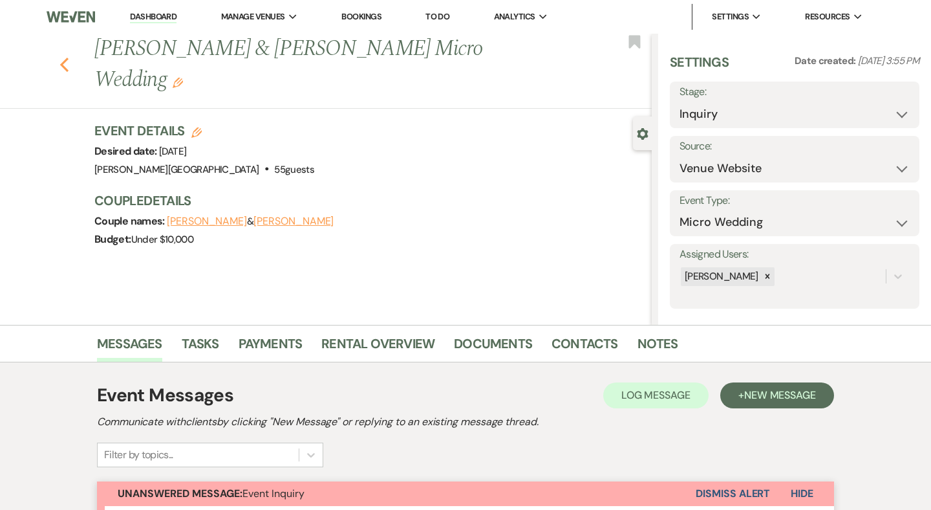
click at [67, 61] on icon "Previous" at bounding box center [64, 65] width 10 height 16
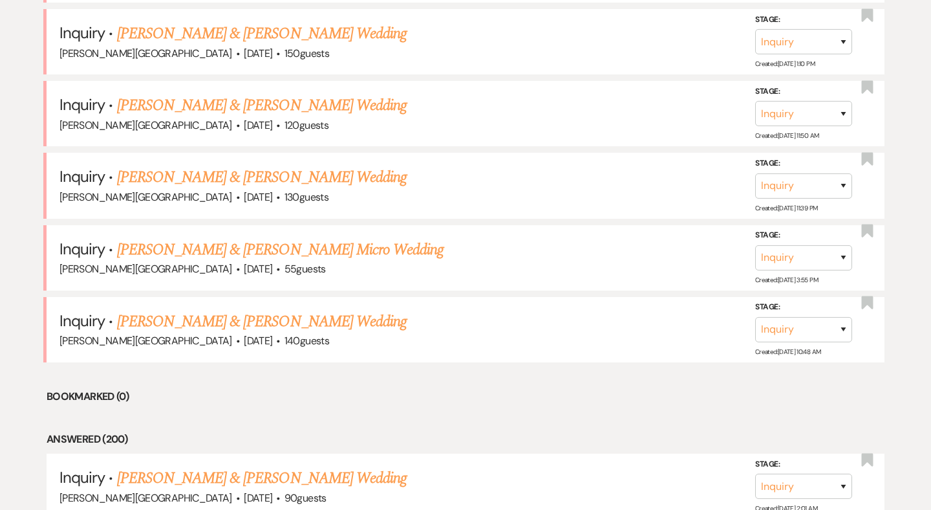
scroll to position [1701, 0]
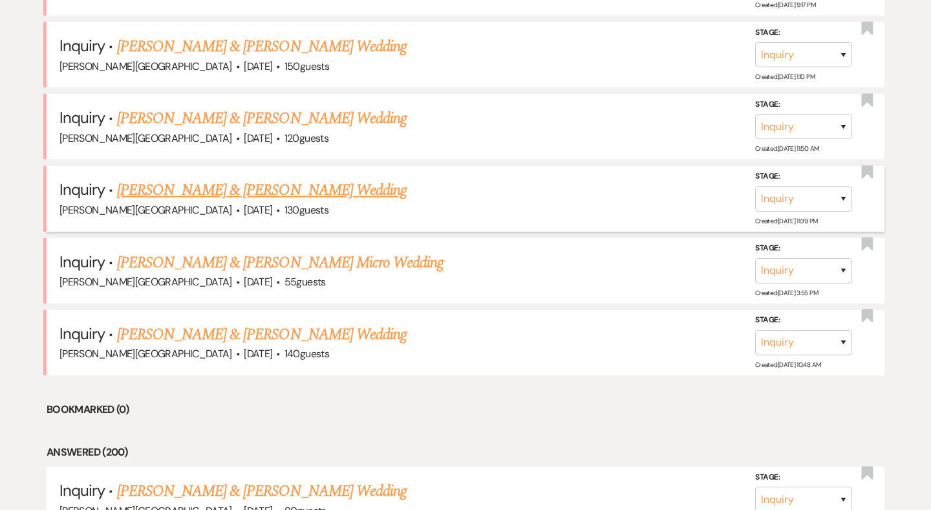
click at [189, 178] on link "Johnnie Siena & Mary Arida's Wedding" at bounding box center [262, 189] width 290 height 23
select select "5"
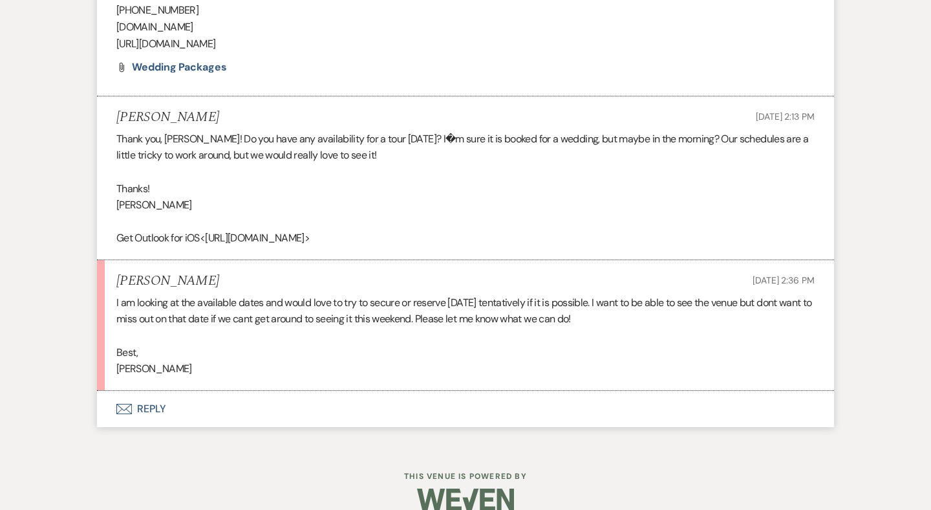
scroll to position [1143, 0]
click at [159, 391] on button "Envelope Reply" at bounding box center [465, 409] width 737 height 36
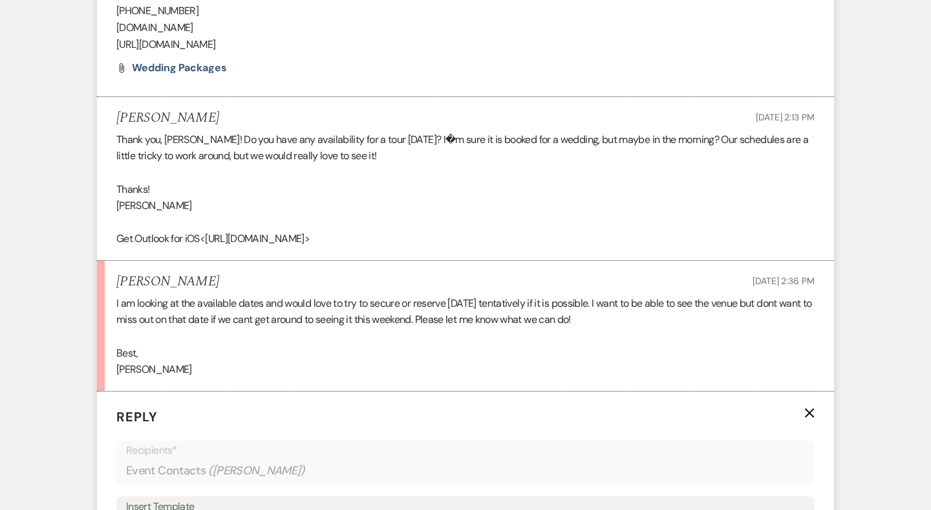
scroll to position [1450, 0]
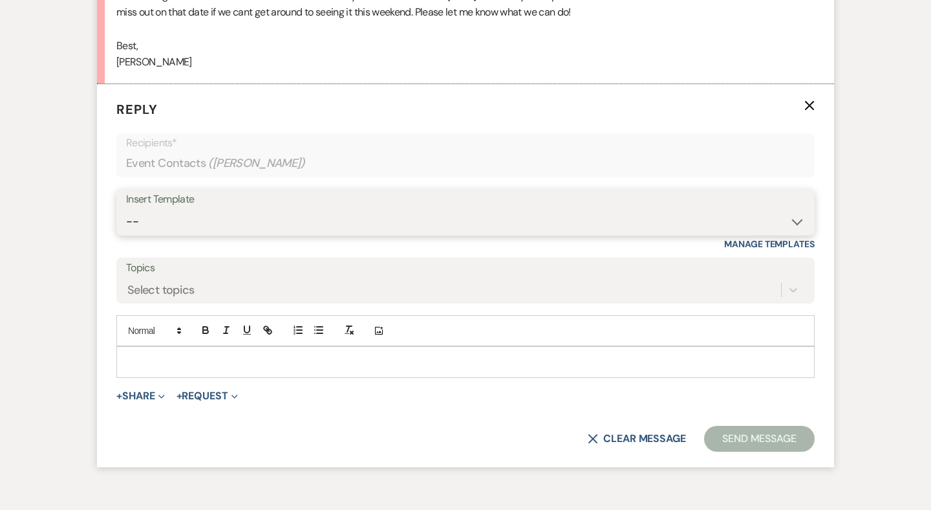
select select "1170"
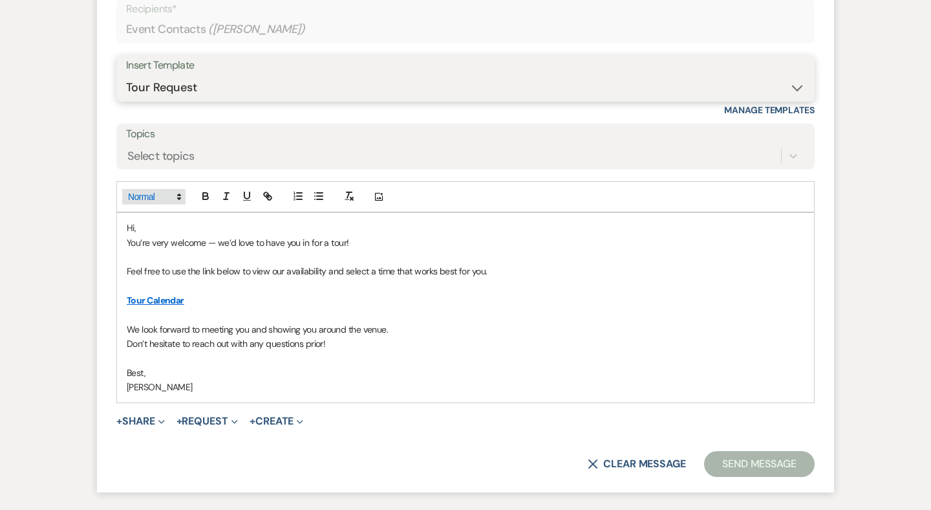
scroll to position [1649, 0]
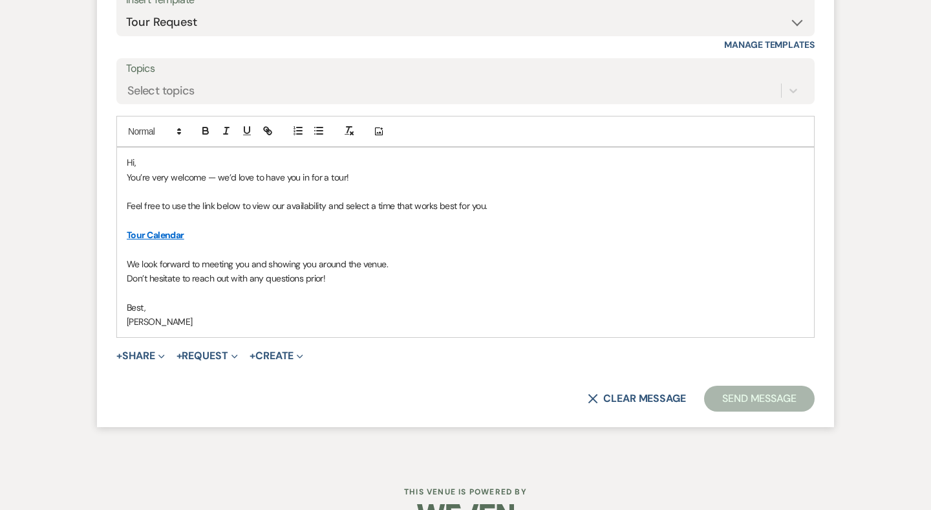
click at [167, 155] on p "Hi," at bounding box center [466, 162] width 678 height 14
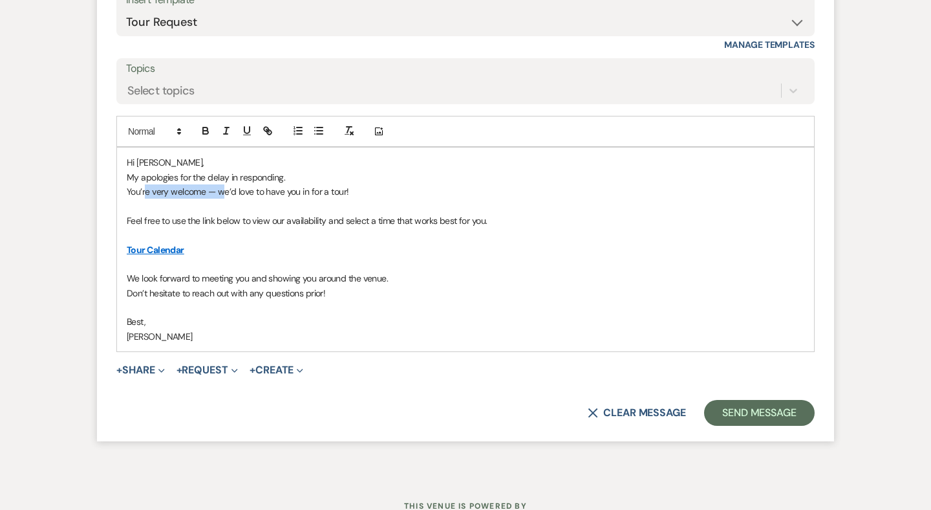
drag, startPoint x: 221, startPoint y: 168, endPoint x: 145, endPoint y: 169, distance: 76.3
click at [145, 184] on p "You’re very welcome — we’d love to have you in for a tour!" at bounding box center [466, 191] width 678 height 14
click at [149, 184] on p "We’d love to have you in for a tour!" at bounding box center [466, 191] width 678 height 14
click at [310, 184] on p "We’d definitely love to have you in for a tour!" at bounding box center [466, 191] width 678 height 14
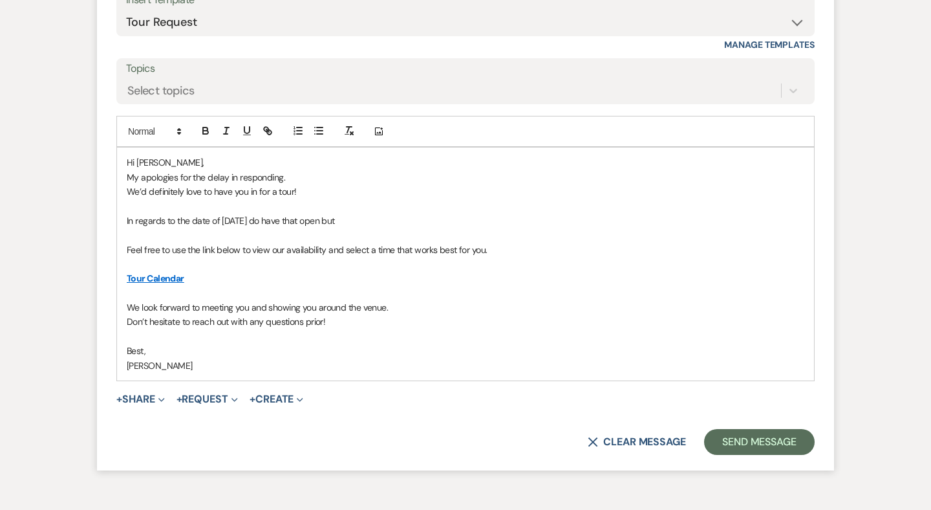
click at [237, 213] on p "In regards to the date of 10/11, we do have that open but" at bounding box center [466, 220] width 678 height 14
click at [356, 213] on p "In regards to the date of 10/11/26, we do have that open but" at bounding box center [466, 220] width 678 height 14
click at [281, 213] on p "In regards to the date of 10/11/26, we do have that open! One thing to mention …" at bounding box center [466, 220] width 678 height 14
click at [440, 213] on p "In regards to the date of 10/11/26, we do currenlty have that open! One thing t…" at bounding box center [466, 220] width 678 height 14
click at [476, 213] on p "In regards to the date of 10/11/26, we do currenlty have that open! One thing t…" at bounding box center [466, 220] width 678 height 14
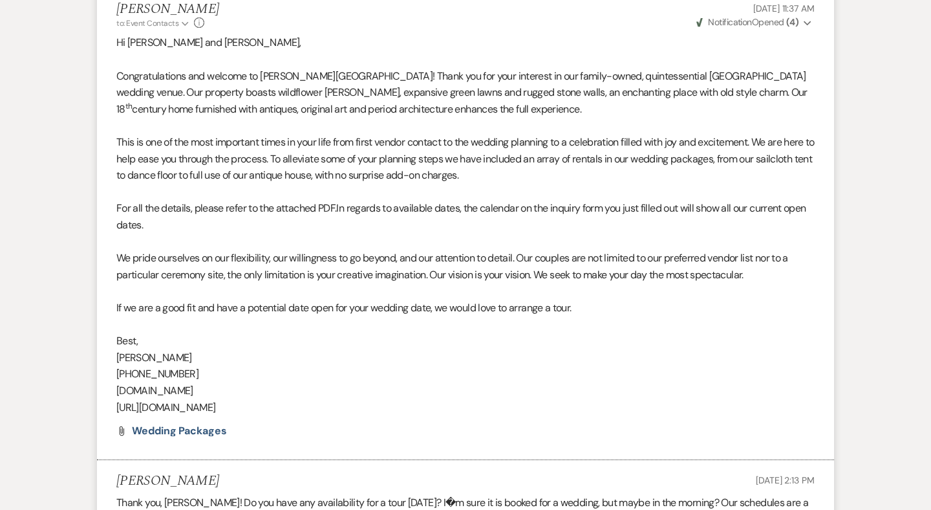
scroll to position [868, 0]
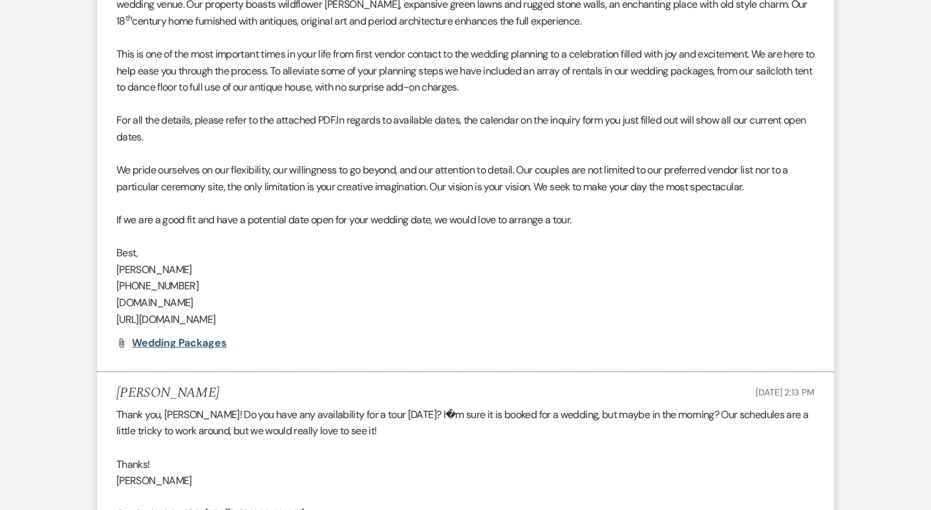
click at [194, 336] on span "Wedding Packages" at bounding box center [179, 343] width 95 height 14
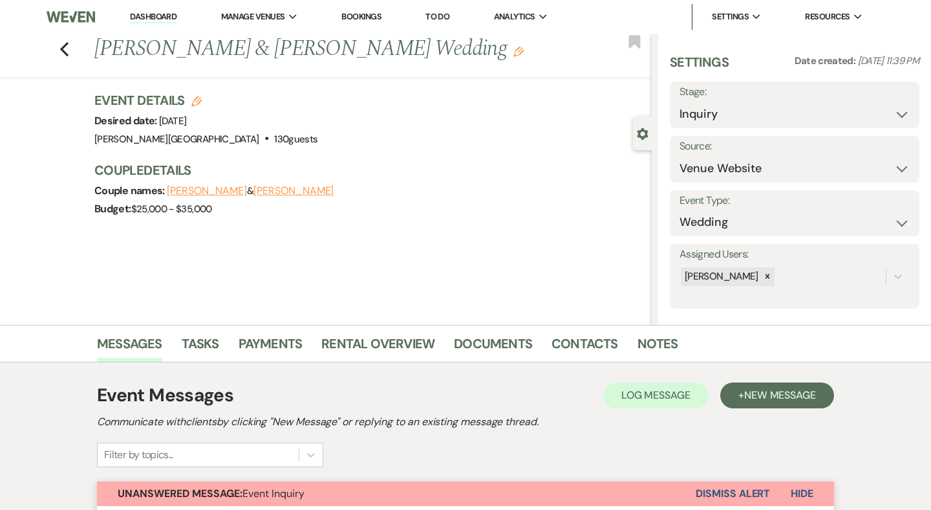
scroll to position [0, 0]
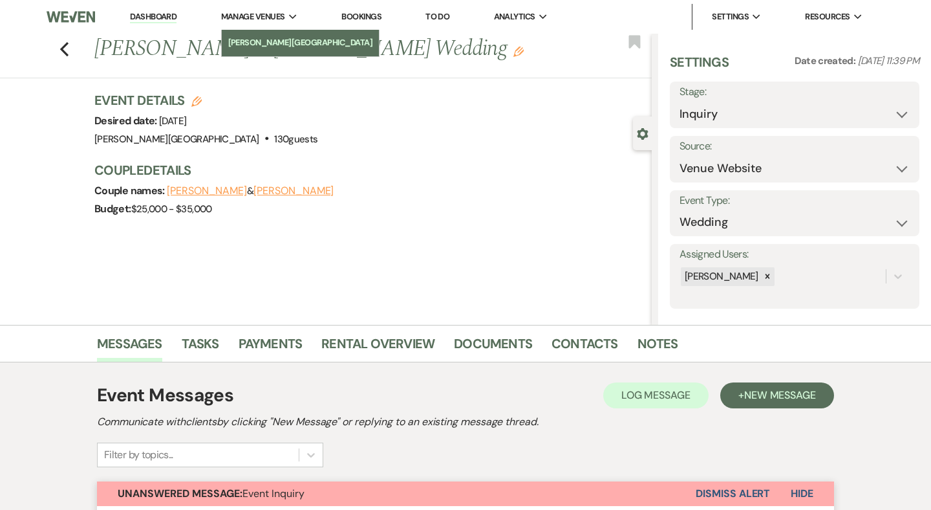
click at [255, 34] on link "[PERSON_NAME][GEOGRAPHIC_DATA]" at bounding box center [301, 43] width 158 height 26
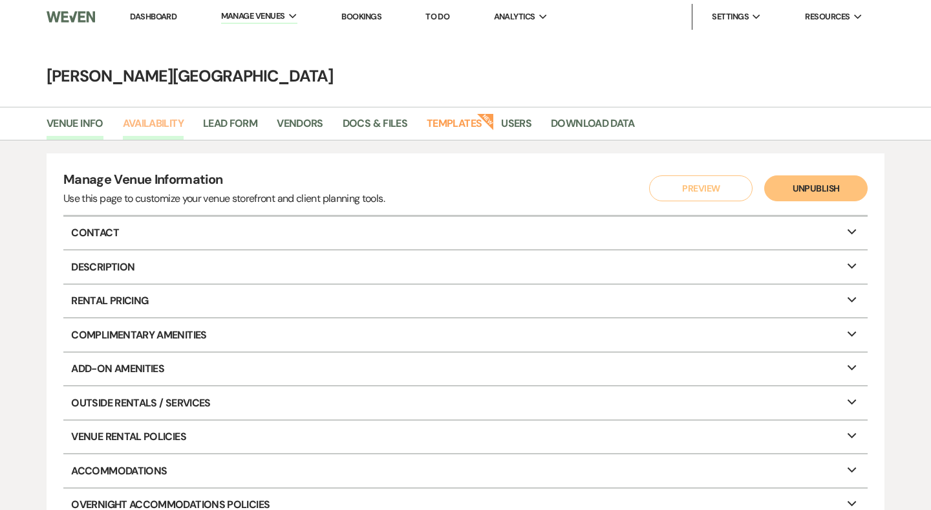
click at [158, 122] on link "Availability" at bounding box center [153, 127] width 61 height 25
select select "3"
select select "2026"
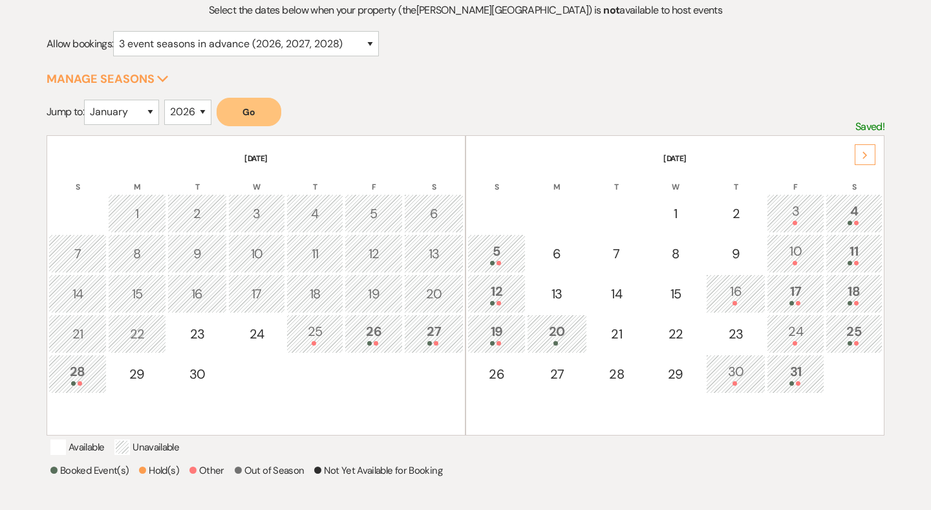
scroll to position [200, 0]
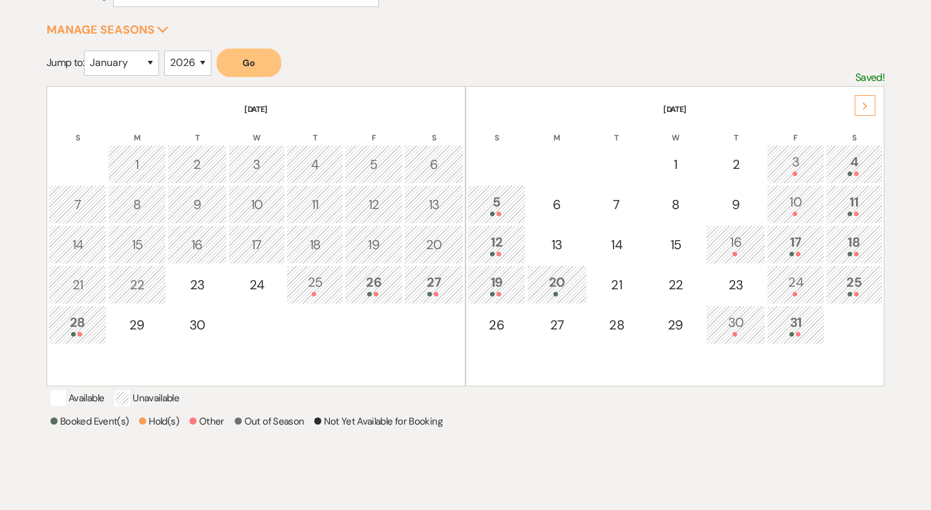
click at [861, 107] on div "Next" at bounding box center [865, 105] width 21 height 21
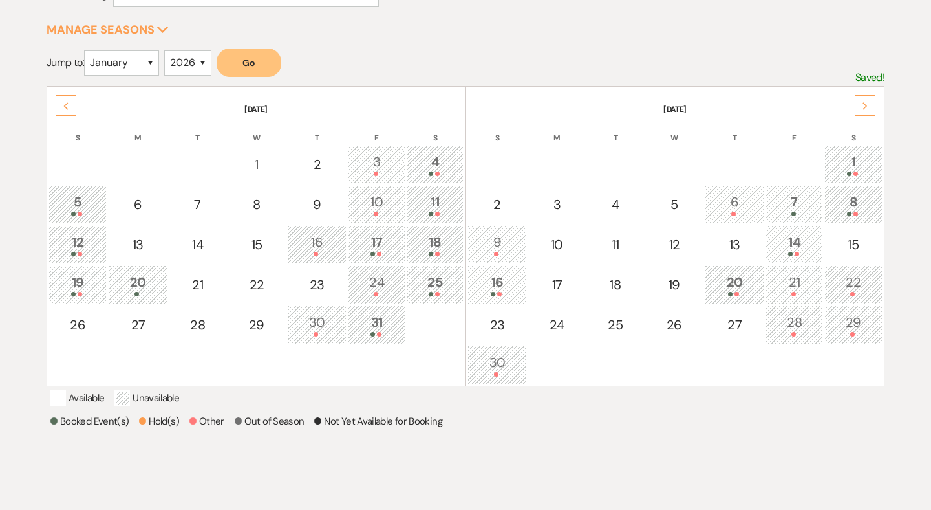
click at [861, 107] on div "Next" at bounding box center [865, 105] width 21 height 21
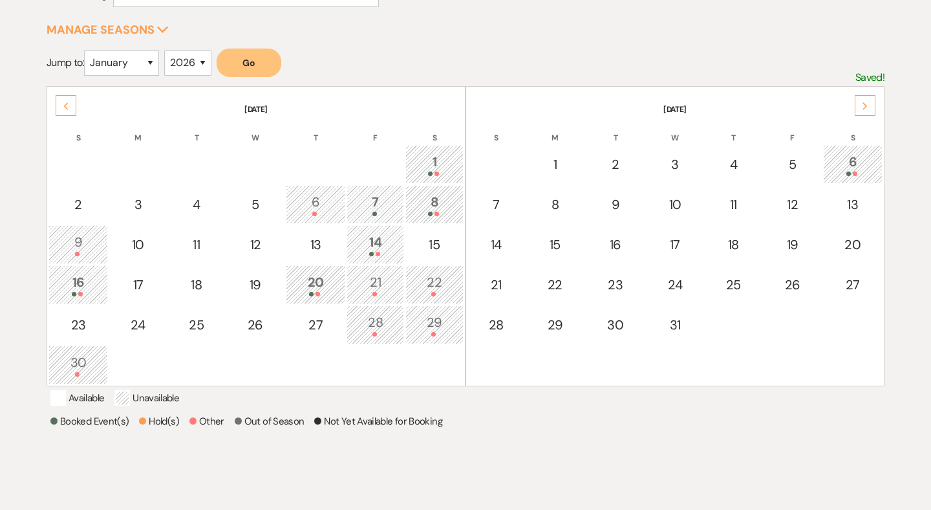
click at [861, 107] on div "Next" at bounding box center [865, 105] width 21 height 21
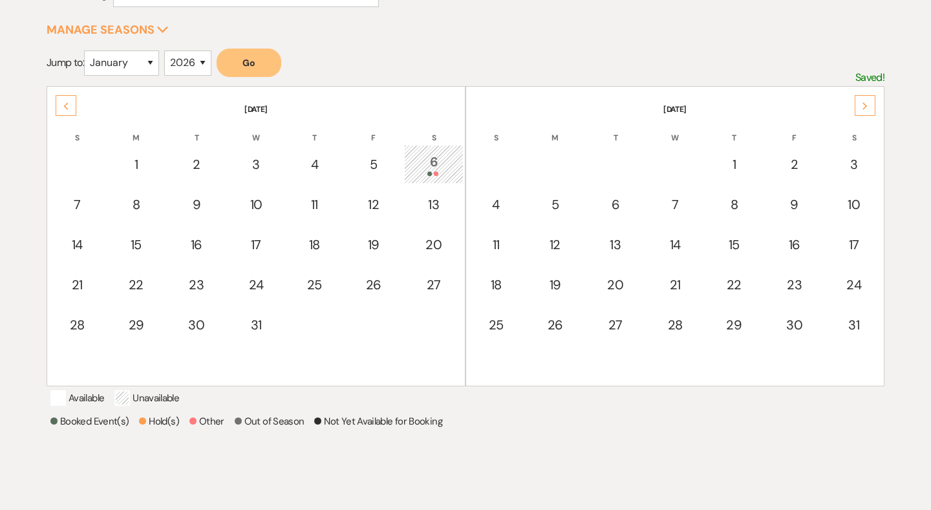
click at [861, 107] on div "Next" at bounding box center [865, 105] width 21 height 21
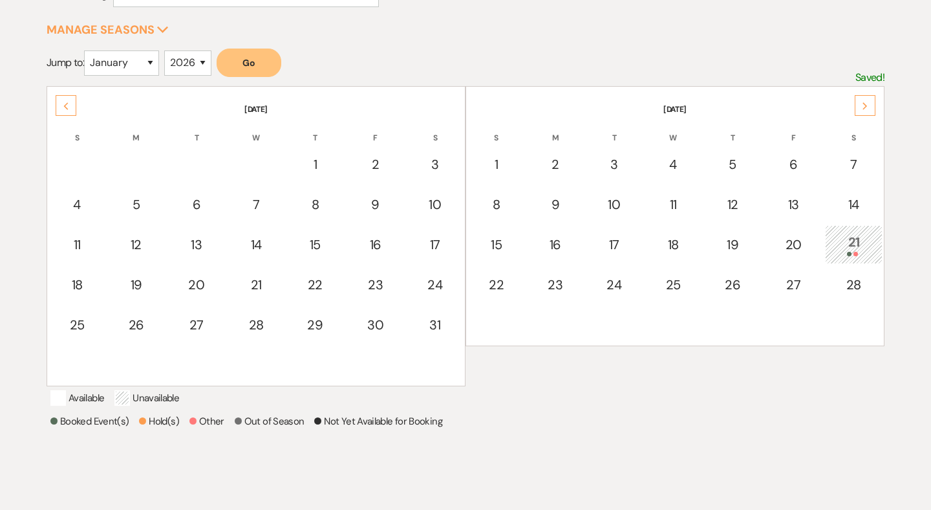
click at [861, 107] on div "Next" at bounding box center [865, 105] width 21 height 21
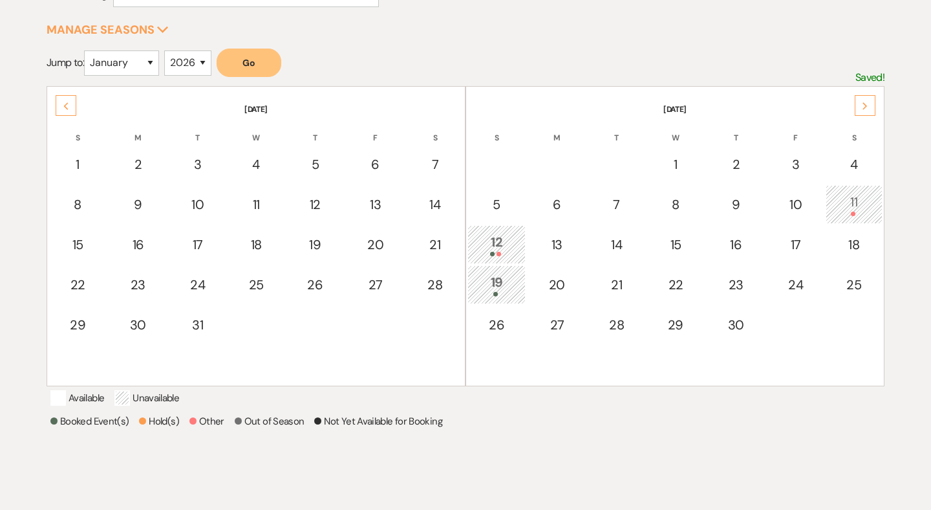
click at [861, 107] on div "Next" at bounding box center [865, 105] width 21 height 21
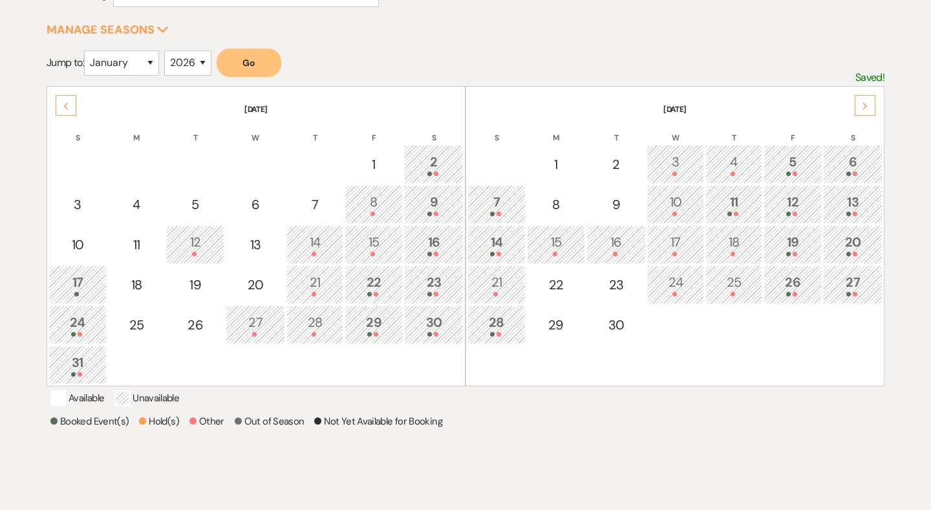
click at [861, 107] on div "Next" at bounding box center [865, 105] width 21 height 21
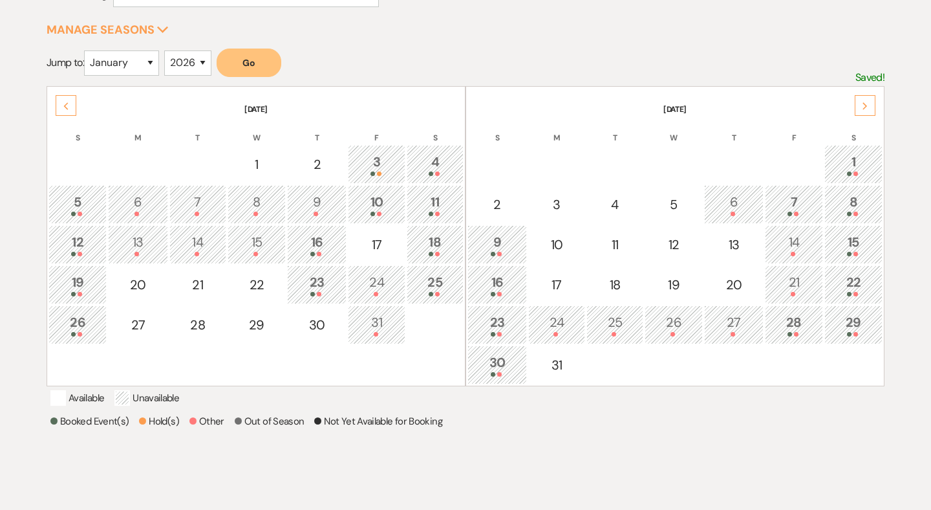
click at [861, 107] on div "Next" at bounding box center [865, 105] width 21 height 21
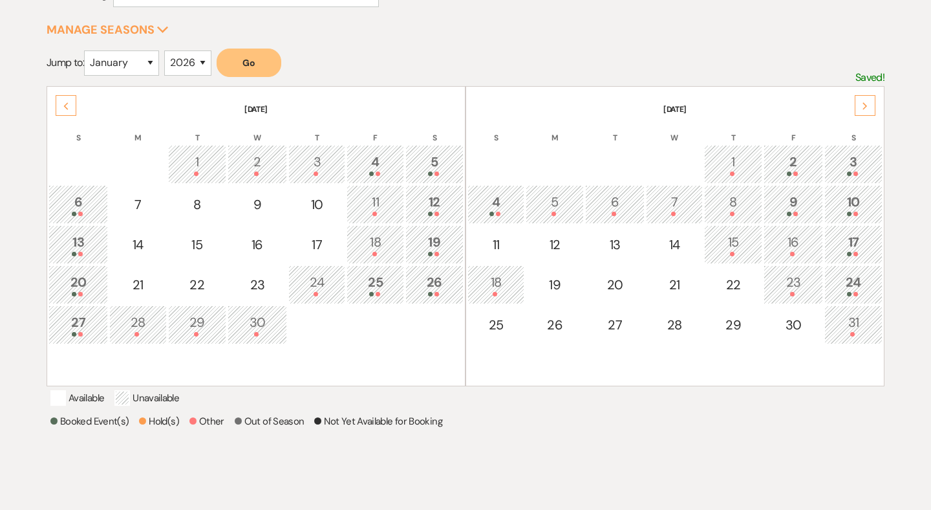
click at [861, 107] on div "Next" at bounding box center [865, 105] width 21 height 21
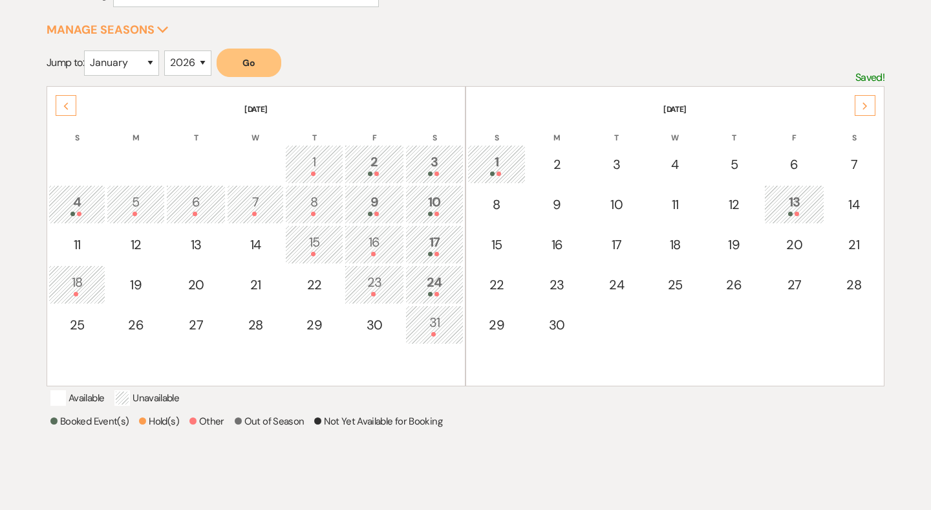
click at [869, 106] on div "Next" at bounding box center [865, 105] width 21 height 21
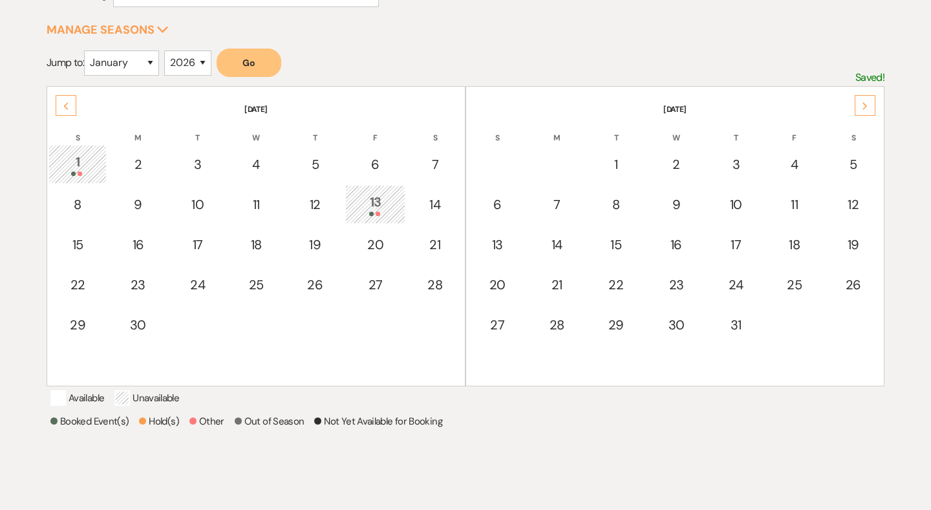
click at [71, 106] on div "Previous" at bounding box center [66, 105] width 21 height 21
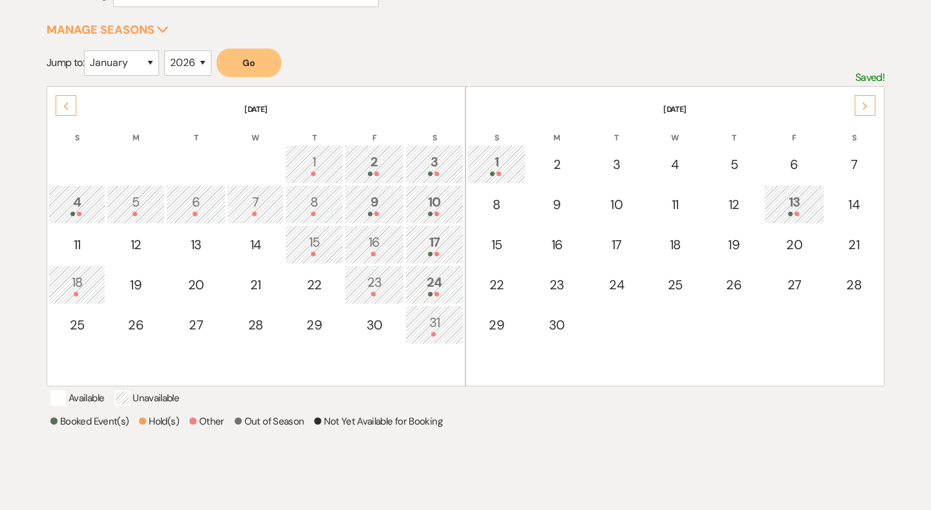
click at [63, 101] on div "Previous" at bounding box center [66, 105] width 21 height 21
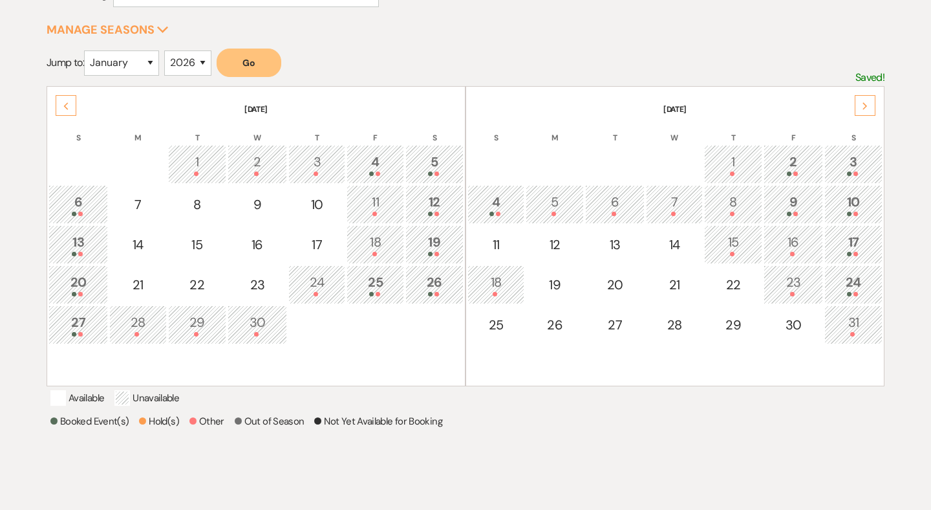
click at [63, 101] on div "Previous" at bounding box center [66, 105] width 21 height 21
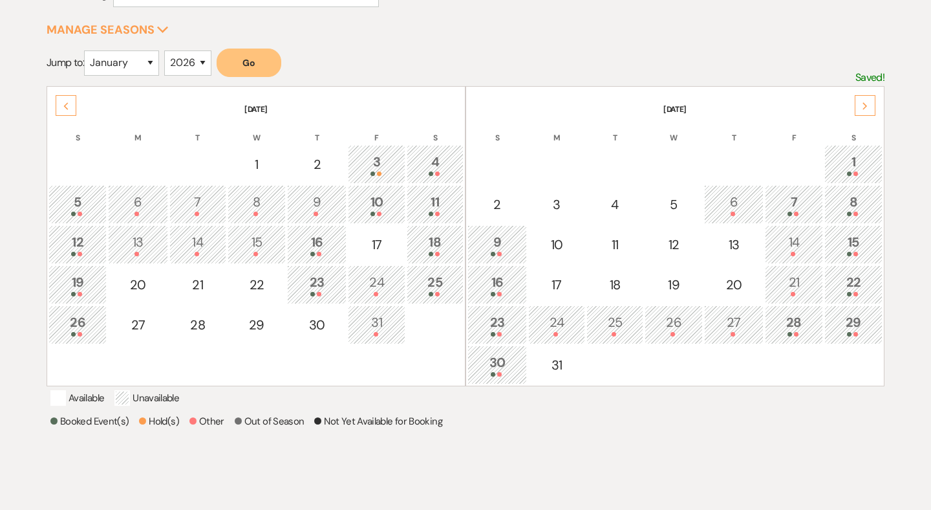
click at [63, 101] on div "Previous" at bounding box center [66, 105] width 21 height 21
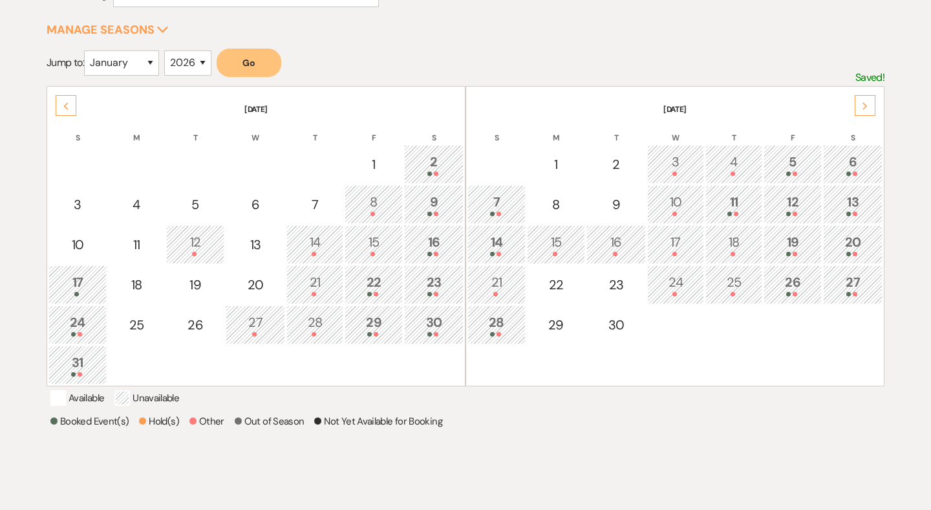
click at [446, 156] on div "2" at bounding box center [433, 164] width 45 height 24
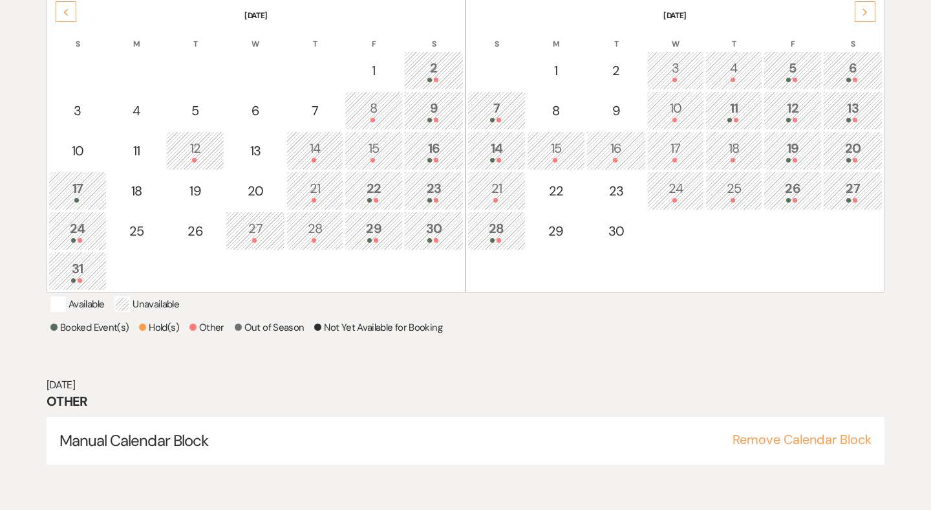
click at [432, 164] on td "16" at bounding box center [433, 150] width 59 height 39
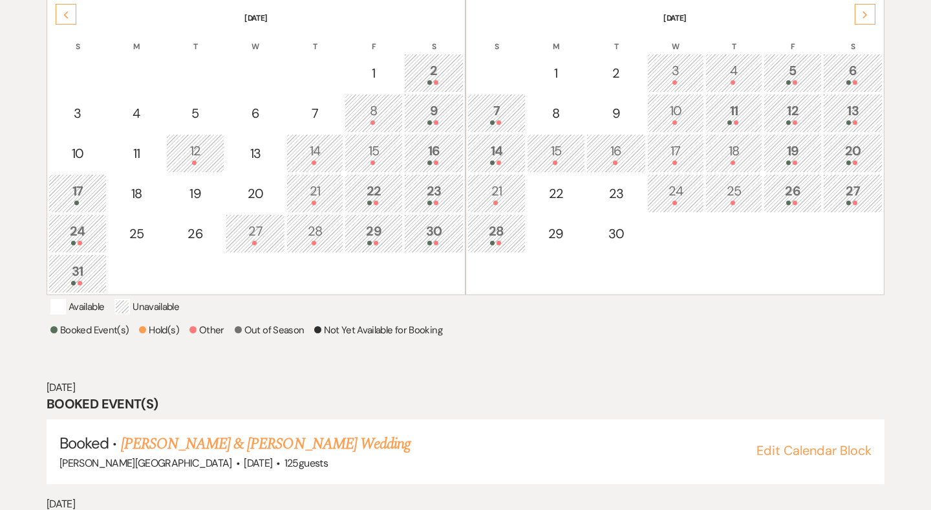
click at [438, 80] on div at bounding box center [433, 82] width 45 height 5
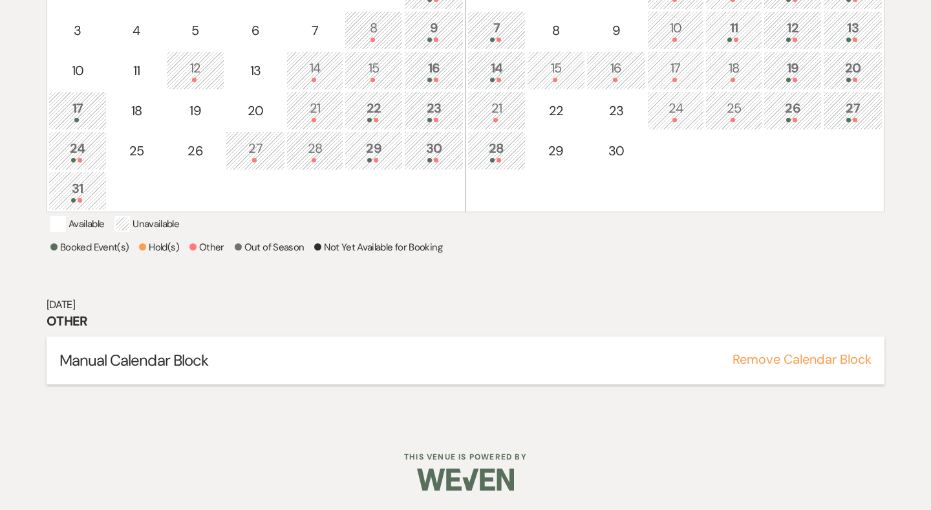
click at [769, 365] on button "Remove Calendar Block" at bounding box center [802, 358] width 139 height 13
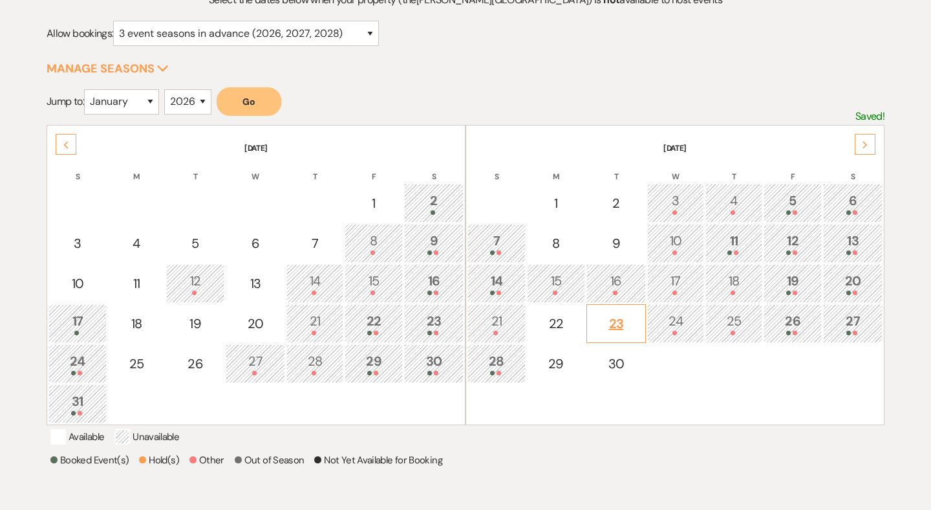
scroll to position [155, 0]
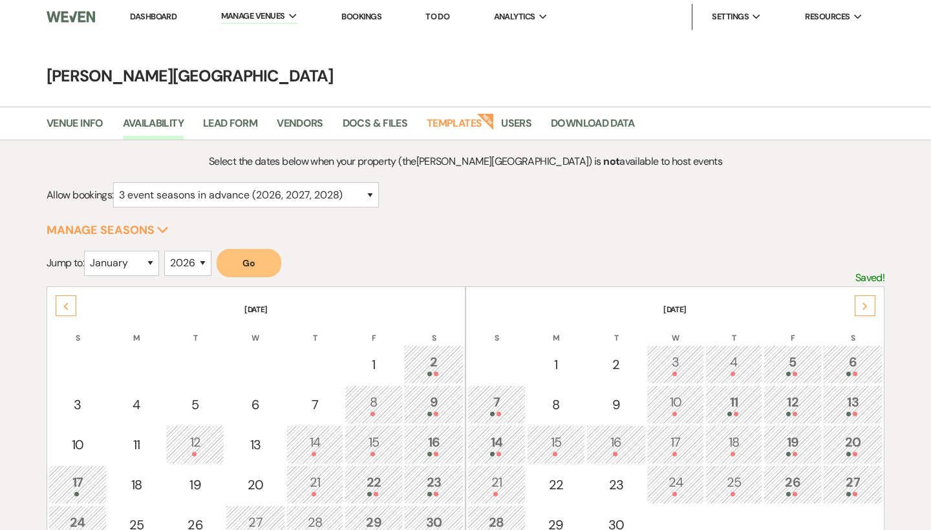
select select "3"
select select "2026"
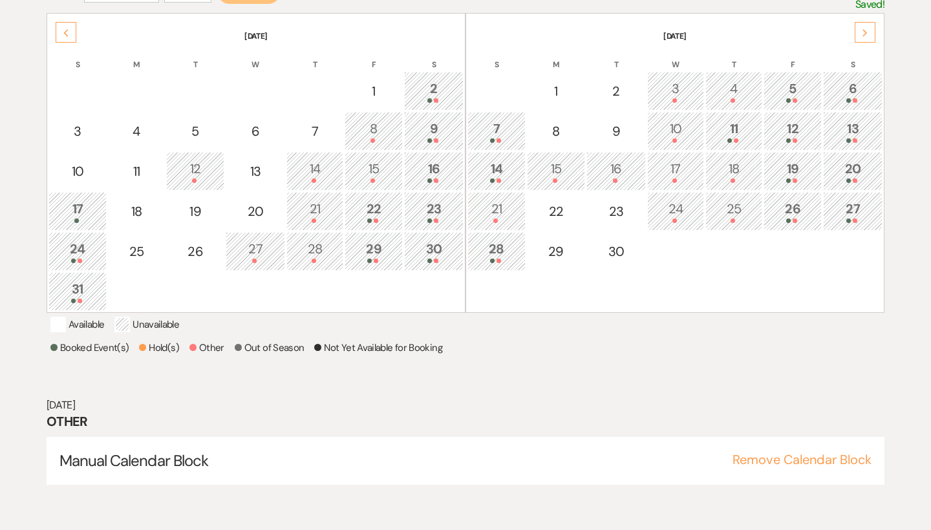
click at [867, 34] on icon "Next" at bounding box center [865, 33] width 6 height 8
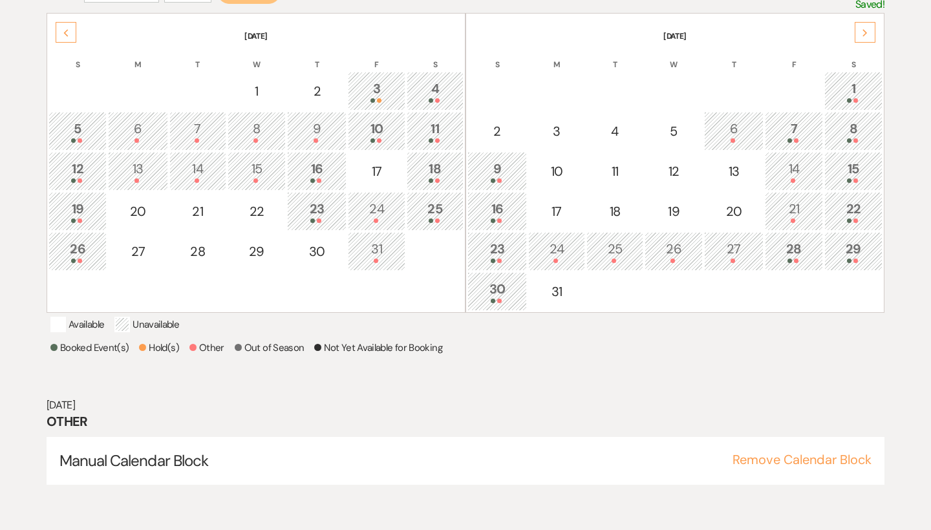
click at [867, 34] on icon "Next" at bounding box center [865, 33] width 6 height 8
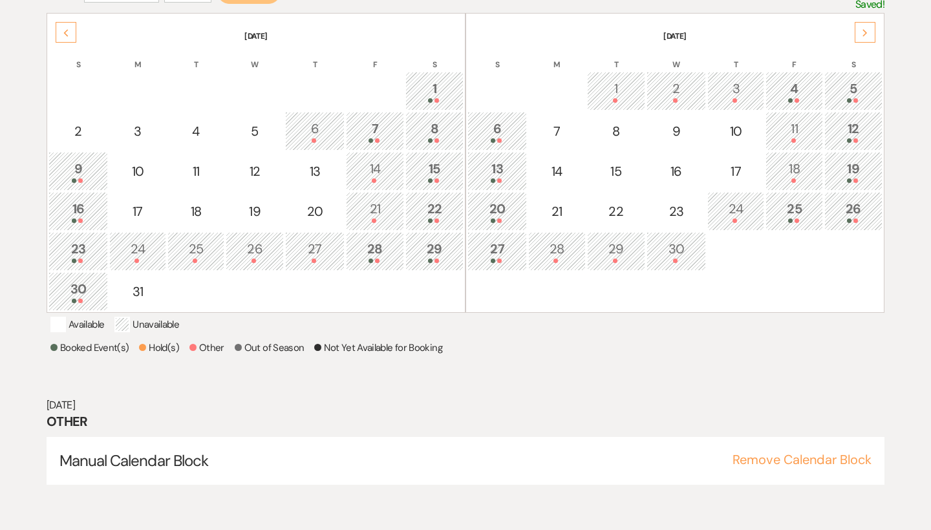
click at [867, 34] on icon "Next" at bounding box center [865, 33] width 6 height 8
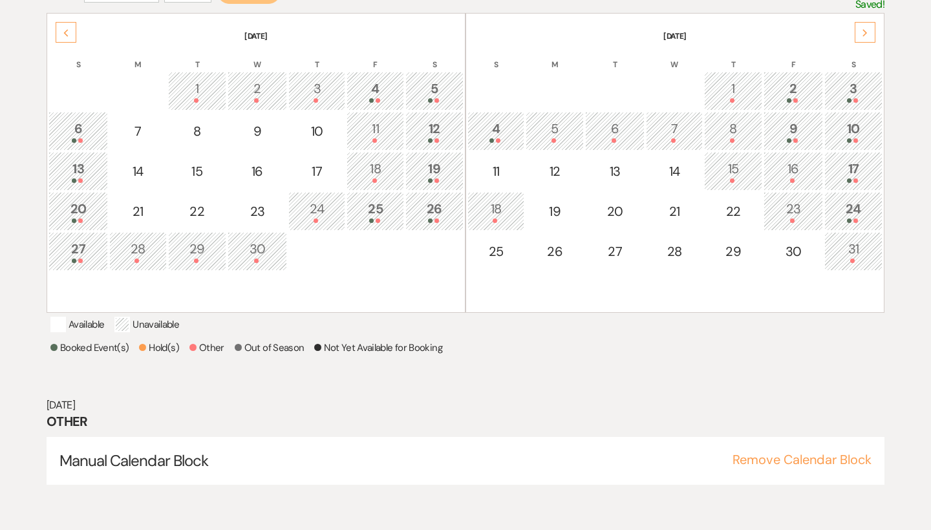
click at [867, 34] on icon "Next" at bounding box center [865, 33] width 6 height 8
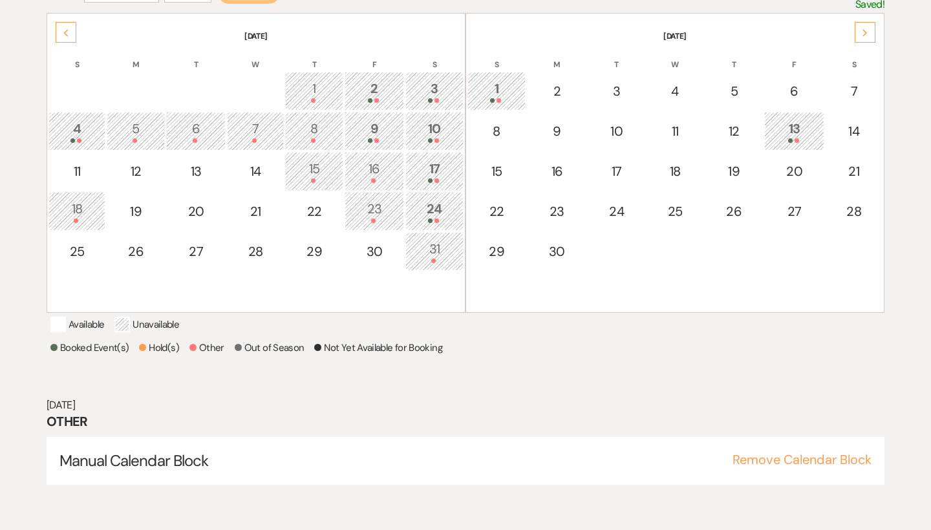
click at [865, 29] on icon "Next" at bounding box center [865, 33] width 6 height 8
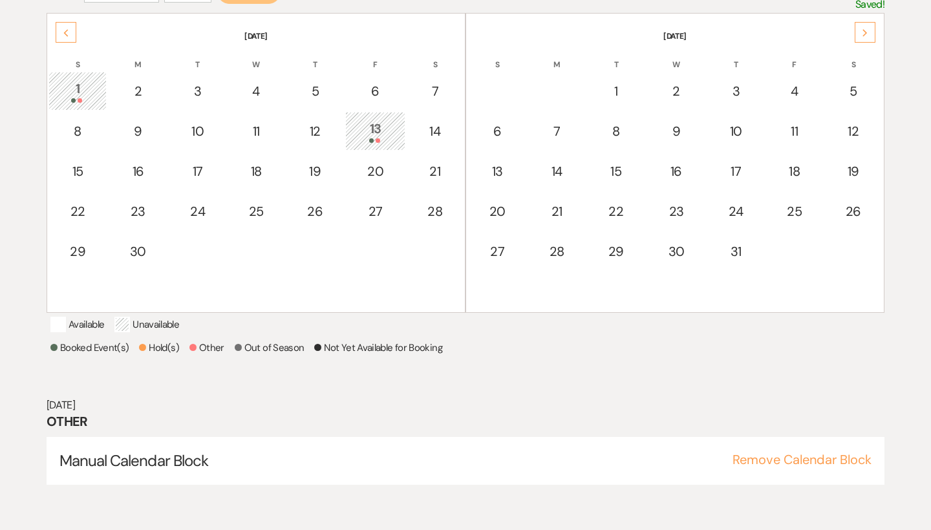
click at [865, 29] on icon "Next" at bounding box center [865, 33] width 6 height 8
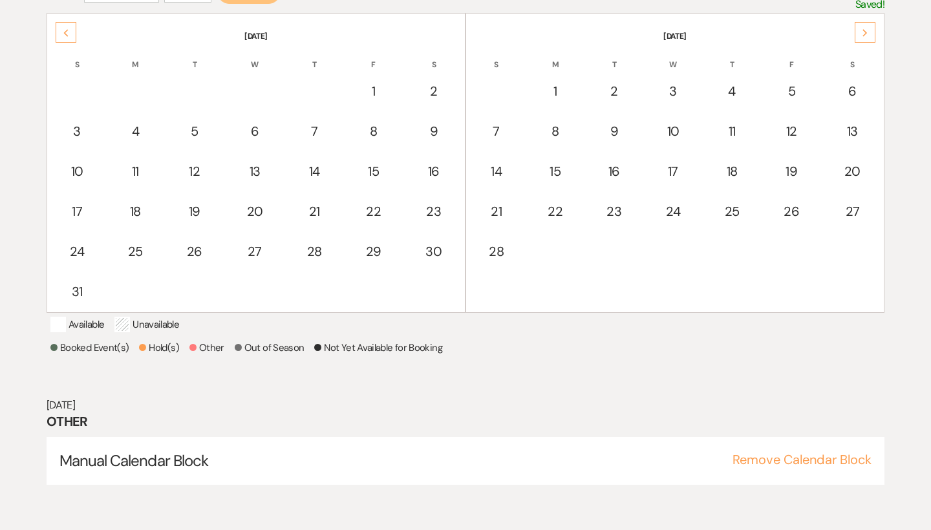
click at [865, 29] on icon "Next" at bounding box center [865, 33] width 6 height 8
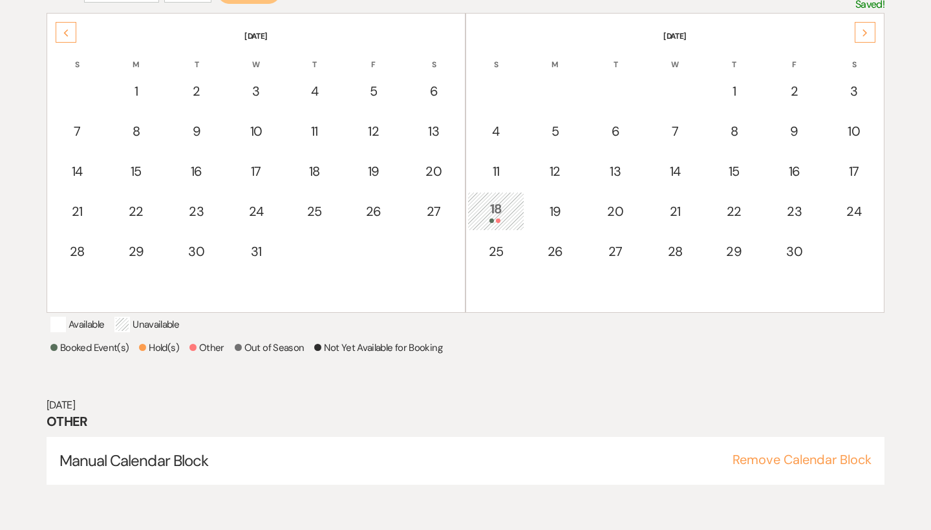
click at [865, 29] on icon "Next" at bounding box center [865, 33] width 6 height 8
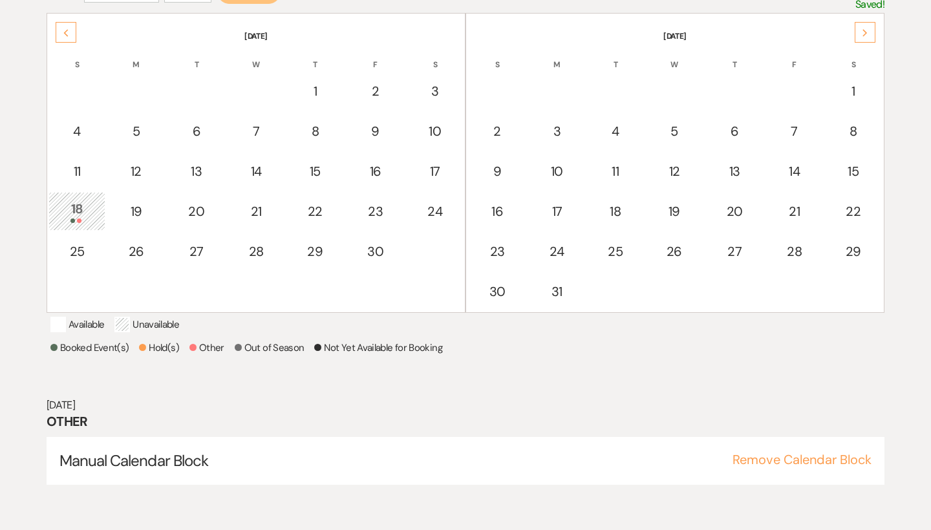
click at [65, 35] on icon "Previous" at bounding box center [66, 33] width 6 height 8
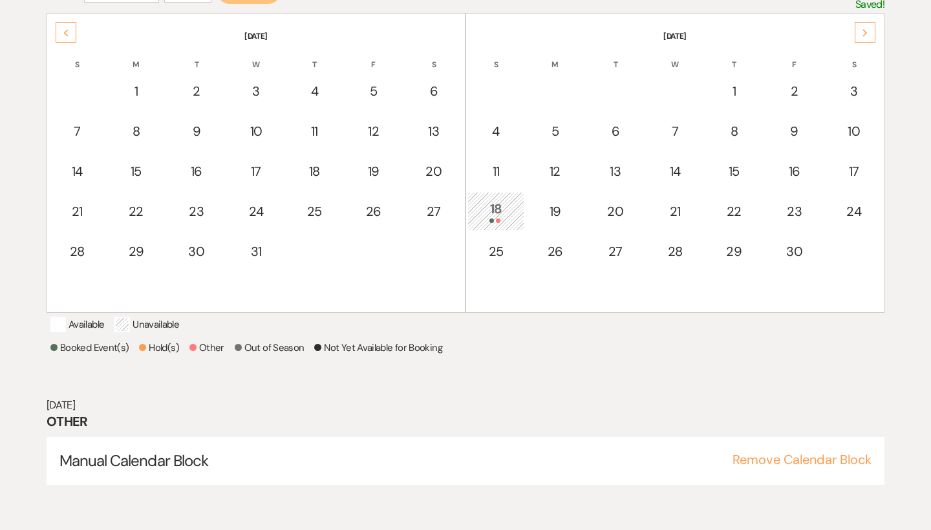
click at [65, 35] on icon "Previous" at bounding box center [66, 33] width 6 height 8
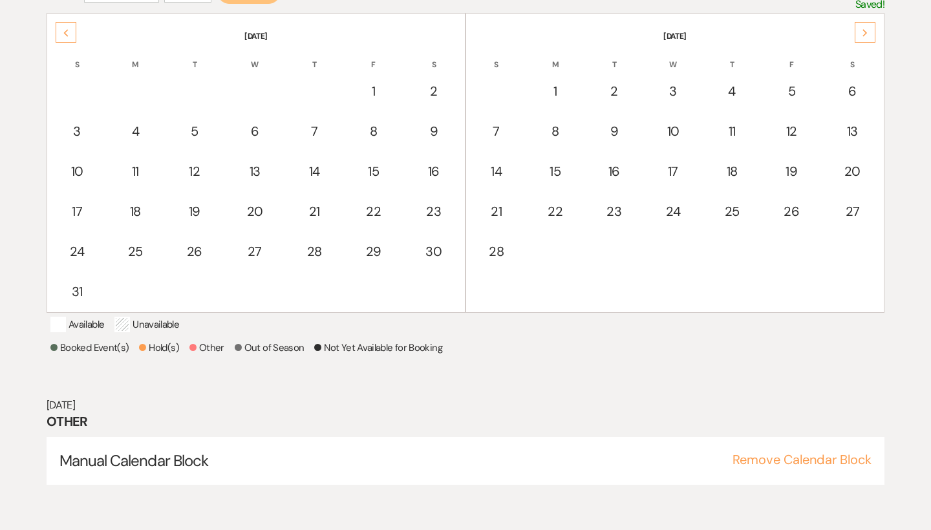
click at [65, 35] on icon "Previous" at bounding box center [66, 33] width 6 height 8
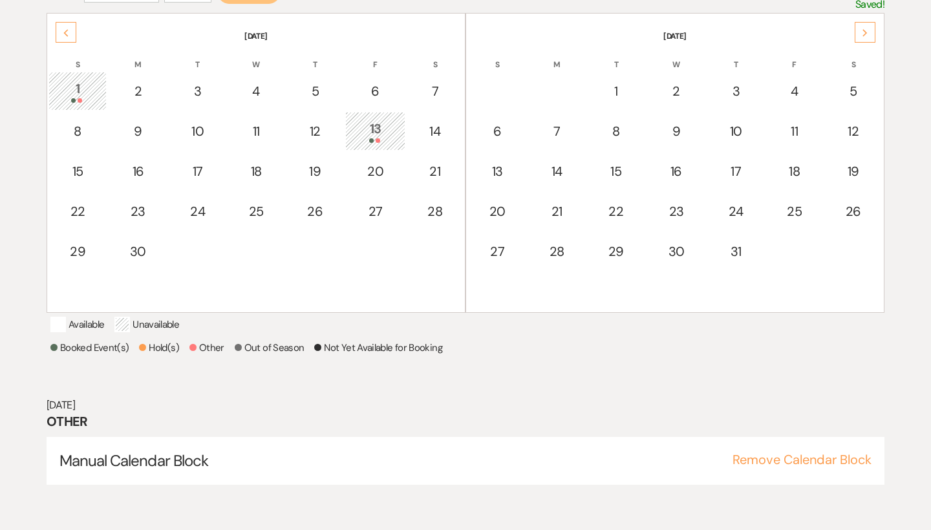
click at [65, 35] on icon "Previous" at bounding box center [66, 33] width 6 height 8
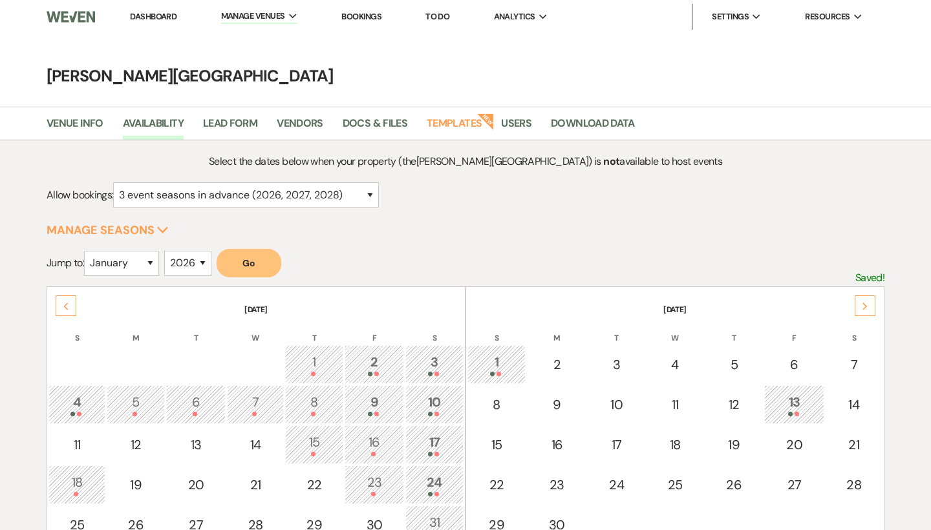
click at [862, 308] on icon "Next" at bounding box center [865, 307] width 6 height 8
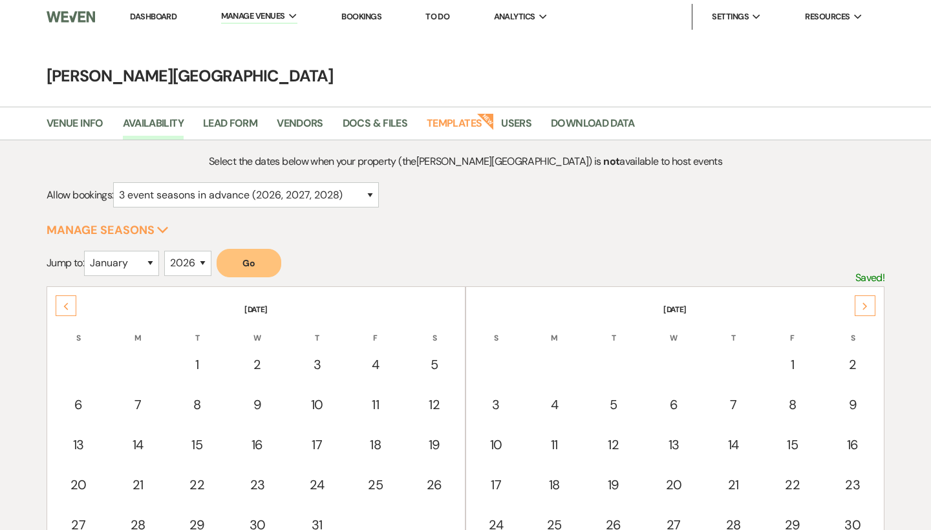
click at [862, 308] on icon "Next" at bounding box center [865, 307] width 6 height 8
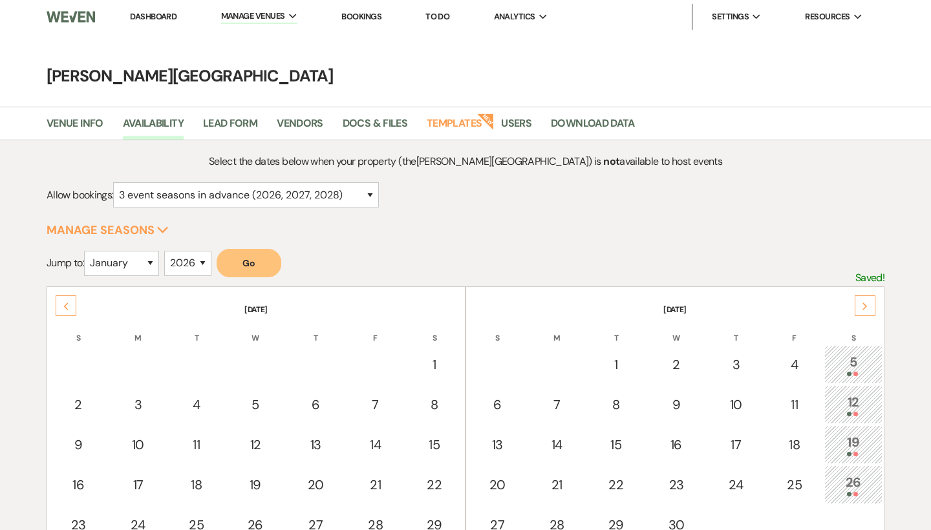
click at [862, 308] on icon "Next" at bounding box center [865, 307] width 6 height 8
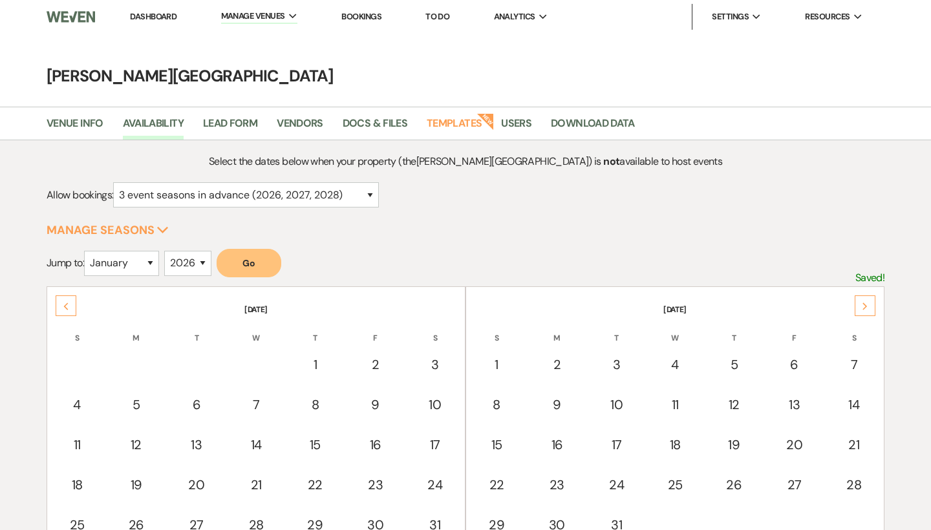
click at [862, 308] on icon "Next" at bounding box center [865, 307] width 6 height 8
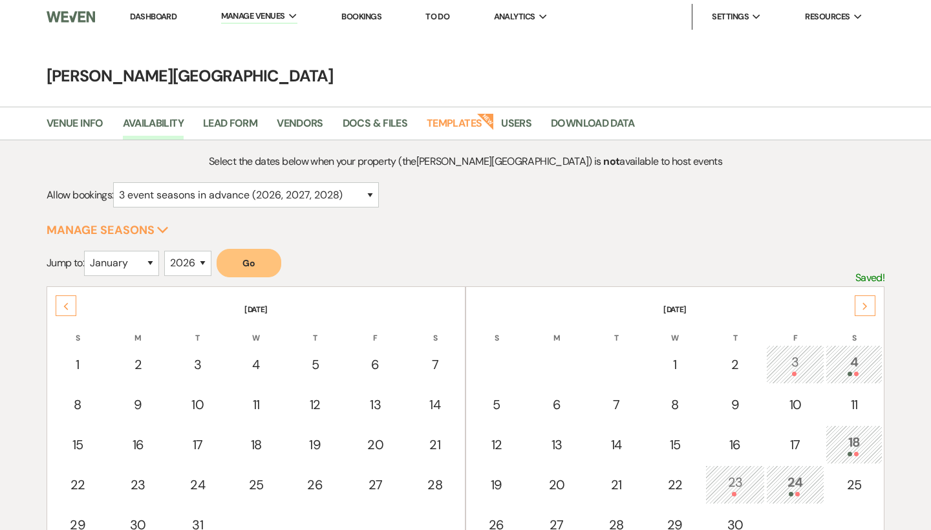
click at [64, 305] on icon "Previous" at bounding box center [66, 307] width 6 height 8
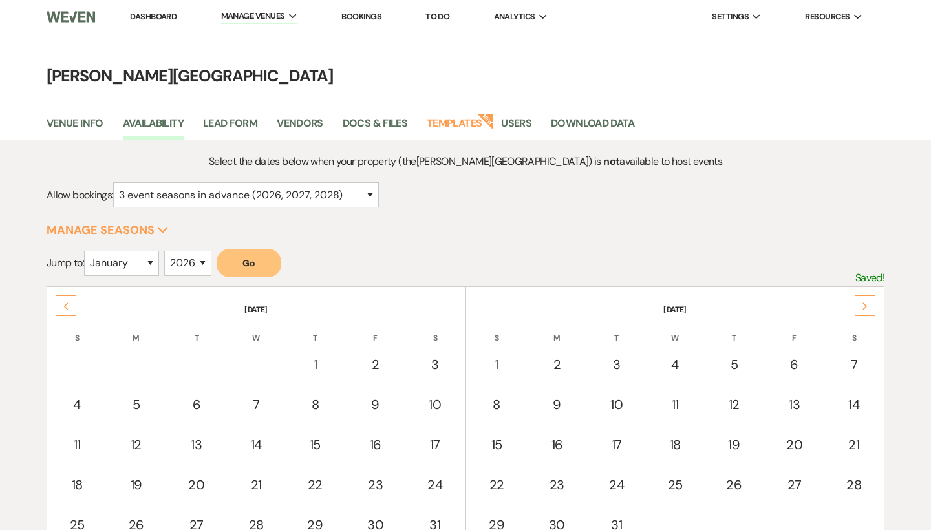
click at [64, 305] on icon "Previous" at bounding box center [66, 307] width 6 height 8
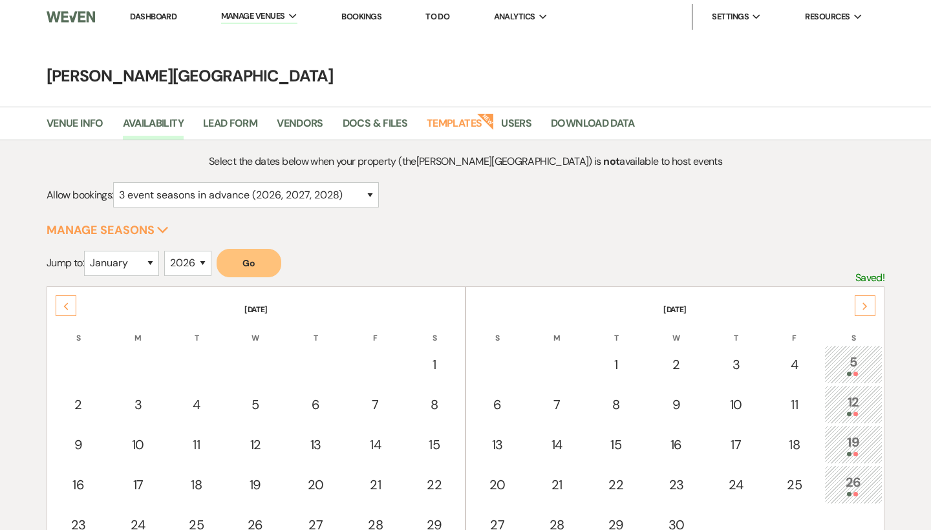
click at [64, 305] on icon "Previous" at bounding box center [66, 307] width 6 height 8
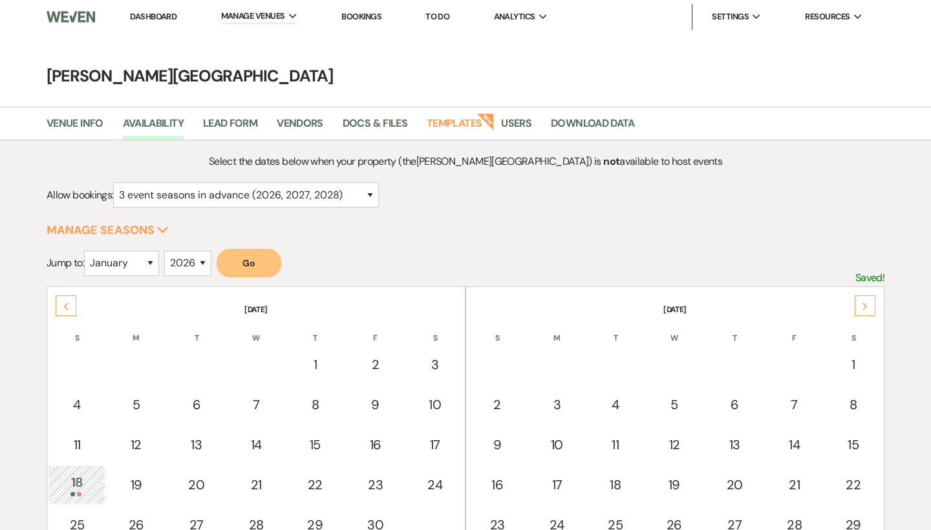
click at [63, 303] on icon "Previous" at bounding box center [66, 307] width 6 height 8
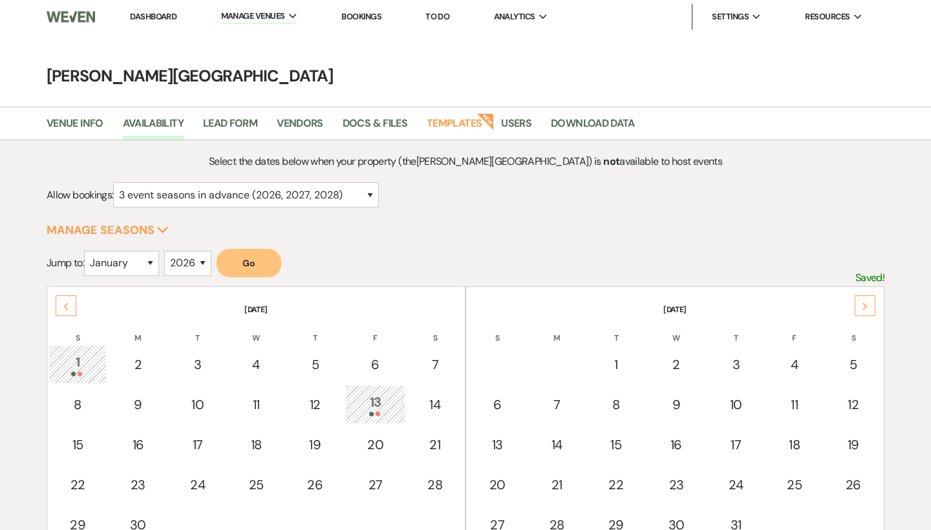
click at [63, 303] on icon "Previous" at bounding box center [66, 307] width 6 height 8
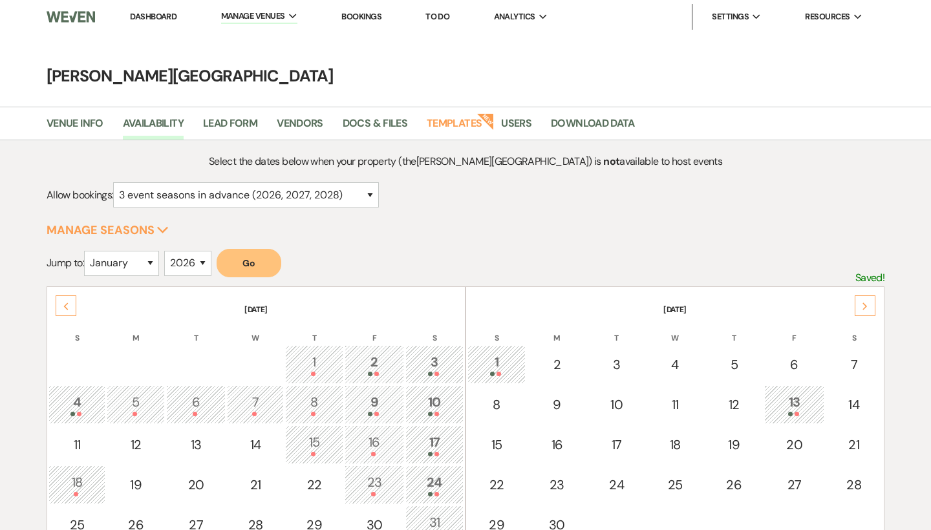
click at [164, 21] on link "Dashboard" at bounding box center [153, 16] width 47 height 11
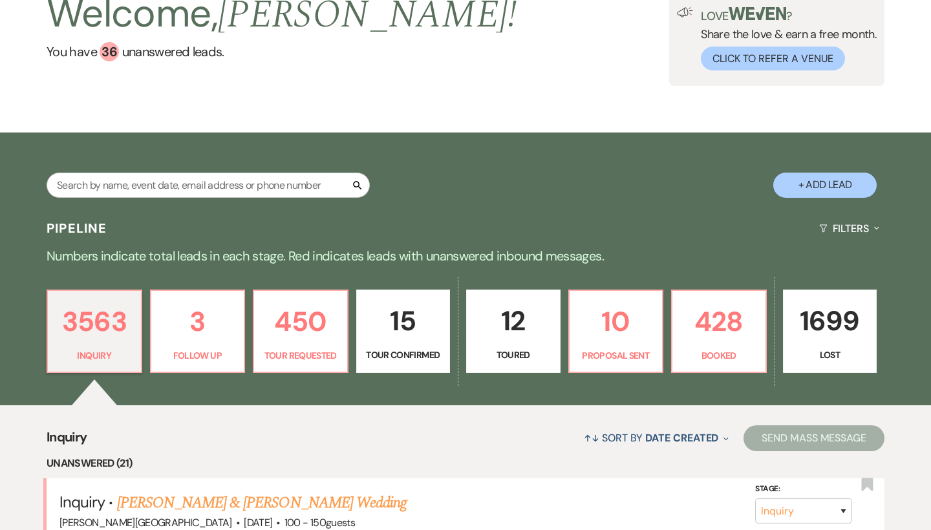
scroll to position [162, 0]
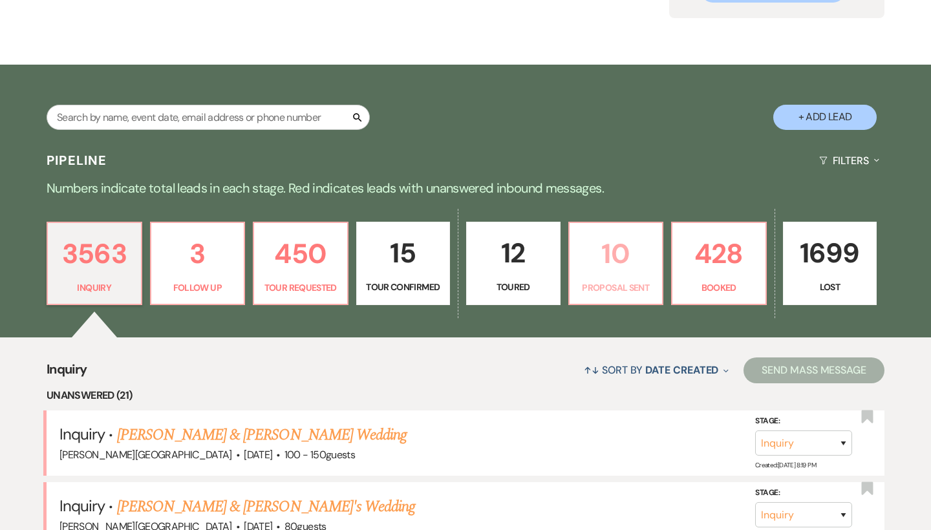
click at [609, 269] on p "10" at bounding box center [617, 253] width 78 height 43
select select "6"
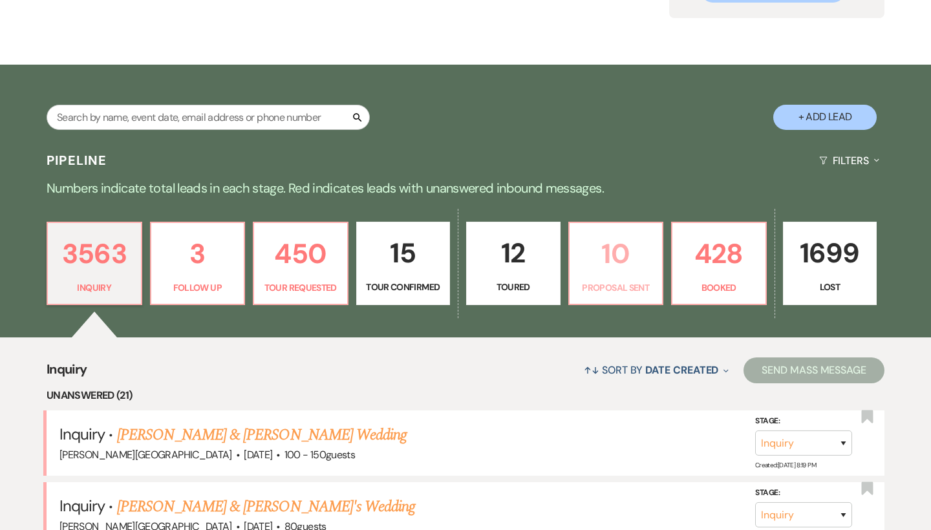
select select "6"
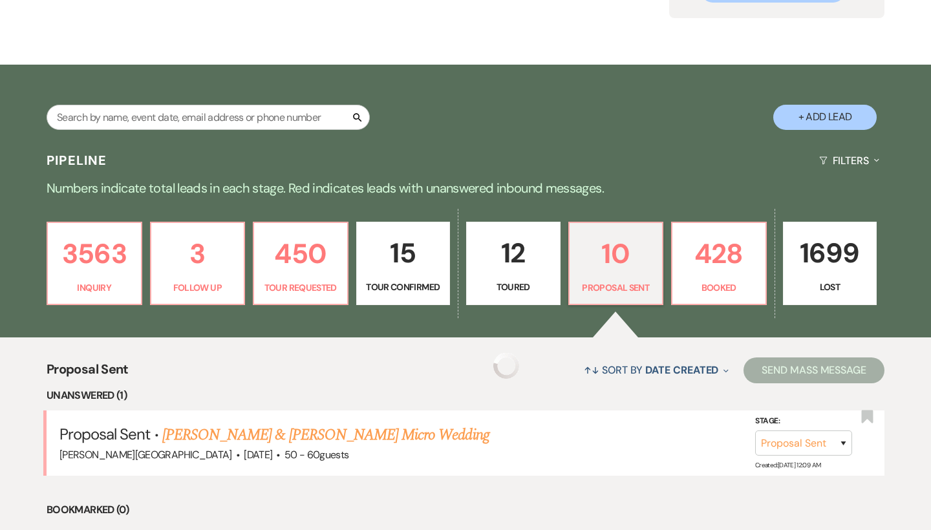
select select "6"
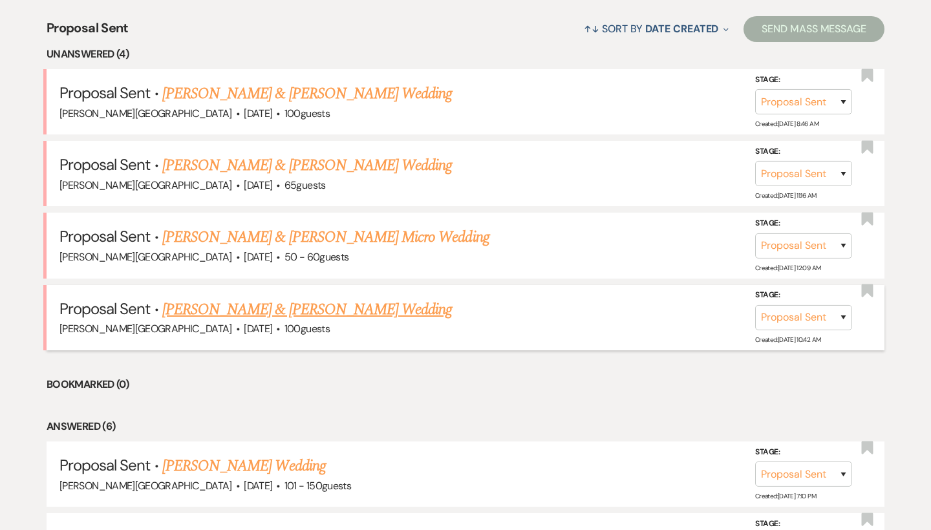
scroll to position [504, 0]
click at [321, 305] on link "Kelsea Bascetta & Alex Nocera's Wedding" at bounding box center [307, 308] width 290 height 23
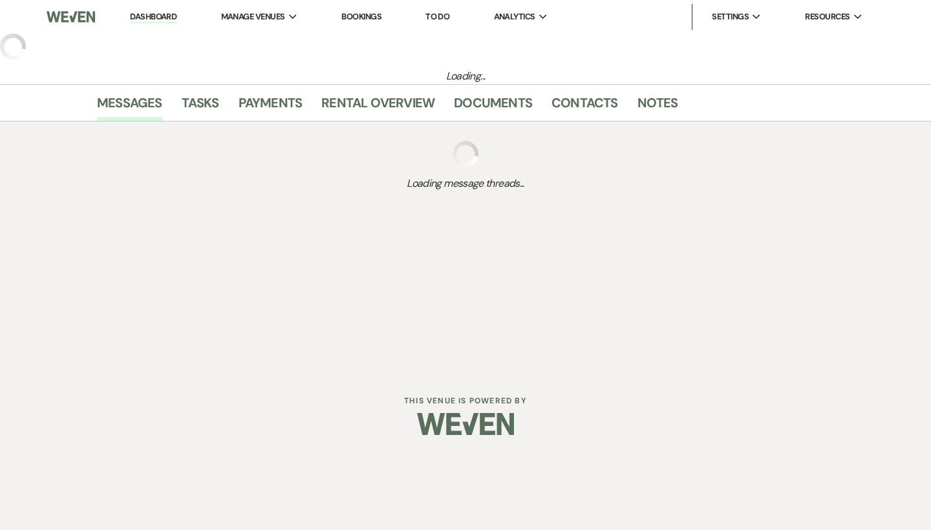
select select "6"
select select "5"
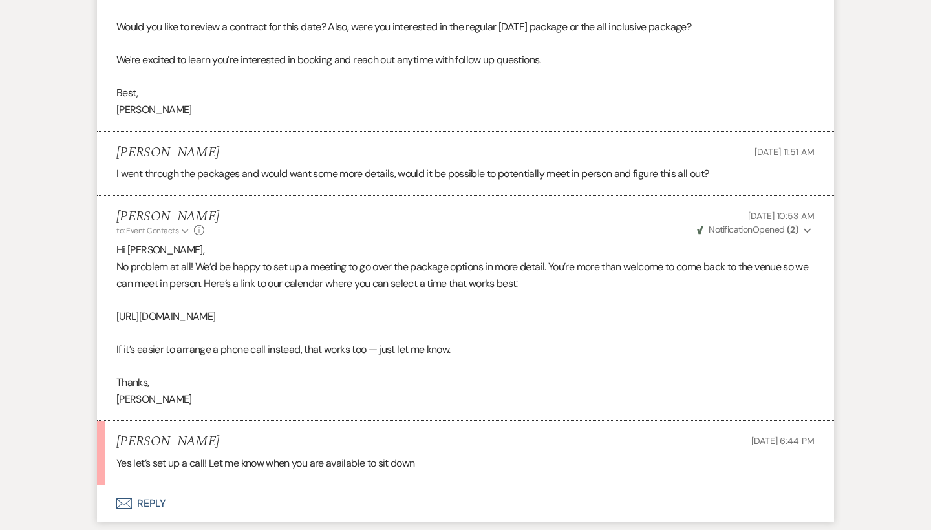
scroll to position [1763, 0]
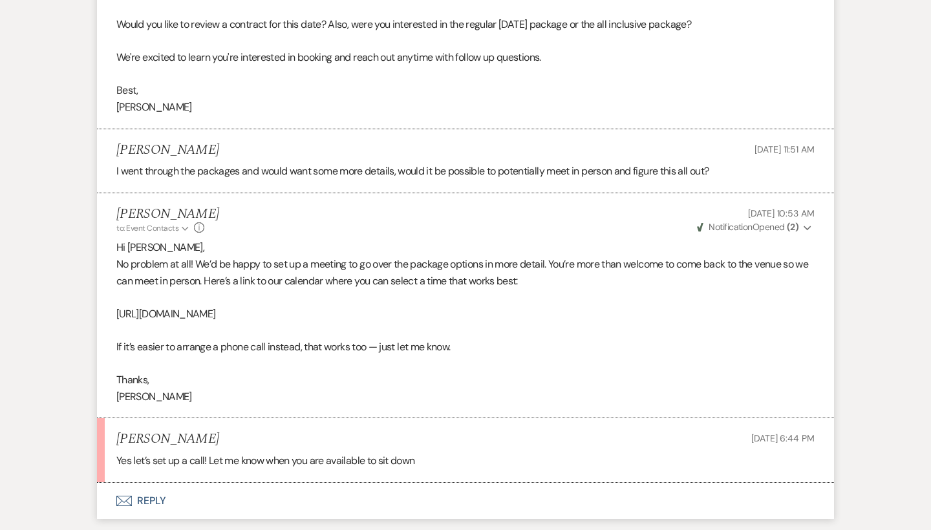
click at [159, 483] on button "Envelope Reply" at bounding box center [465, 501] width 737 height 36
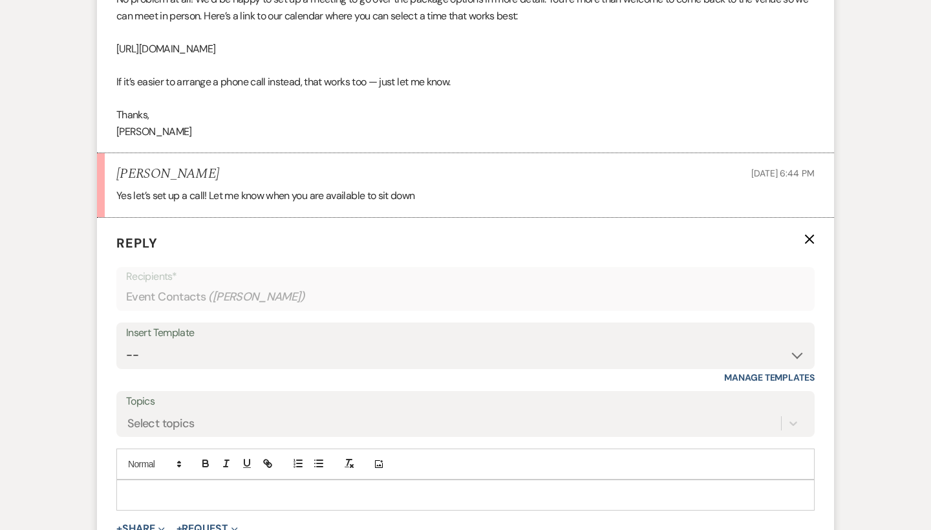
scroll to position [2068, 0]
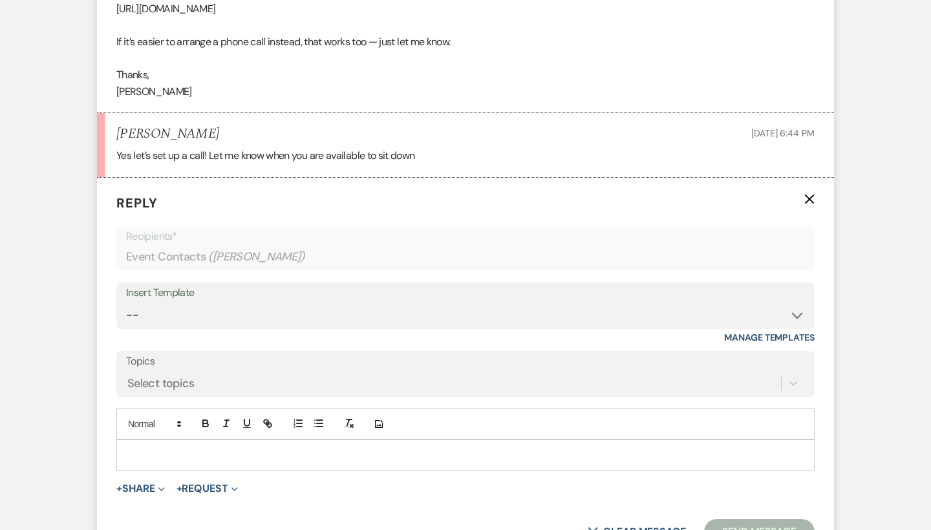
click at [153, 448] on p at bounding box center [466, 455] width 678 height 14
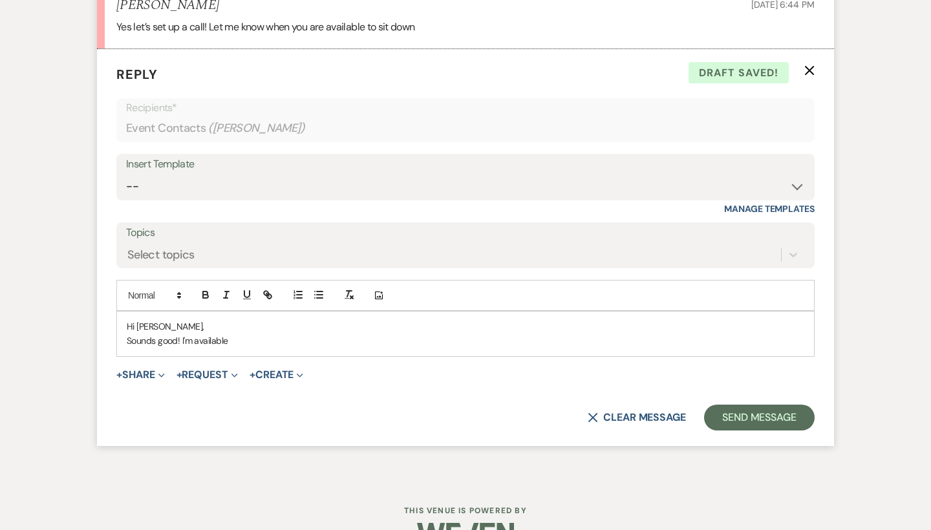
scroll to position [2196, 0]
click at [252, 334] on p "Sounds good! I'm available most evenings after 6pm." at bounding box center [466, 341] width 678 height 14
click at [385, 334] on p "Sounds good! I'm available most weekday evenings after 6pm." at bounding box center [466, 341] width 678 height 14
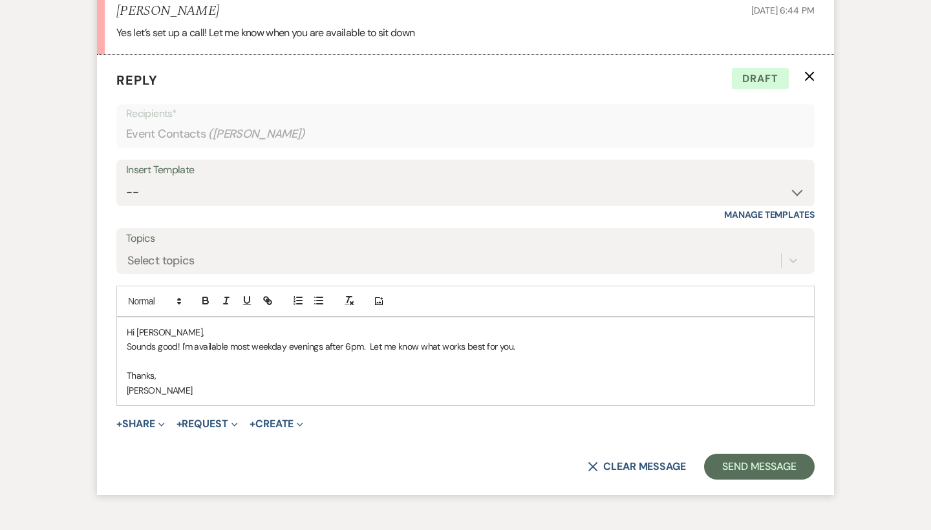
scroll to position [2197, 0]
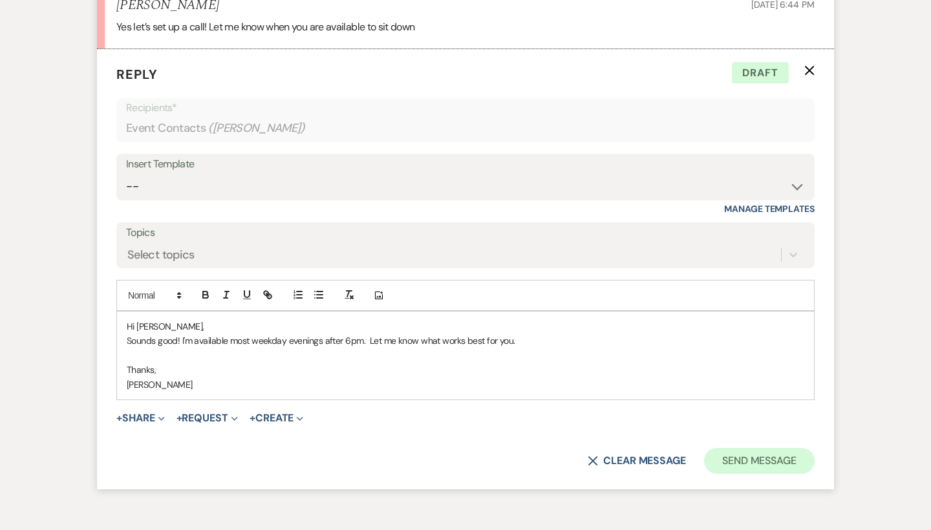
click at [746, 448] on button "Send Message" at bounding box center [759, 461] width 111 height 26
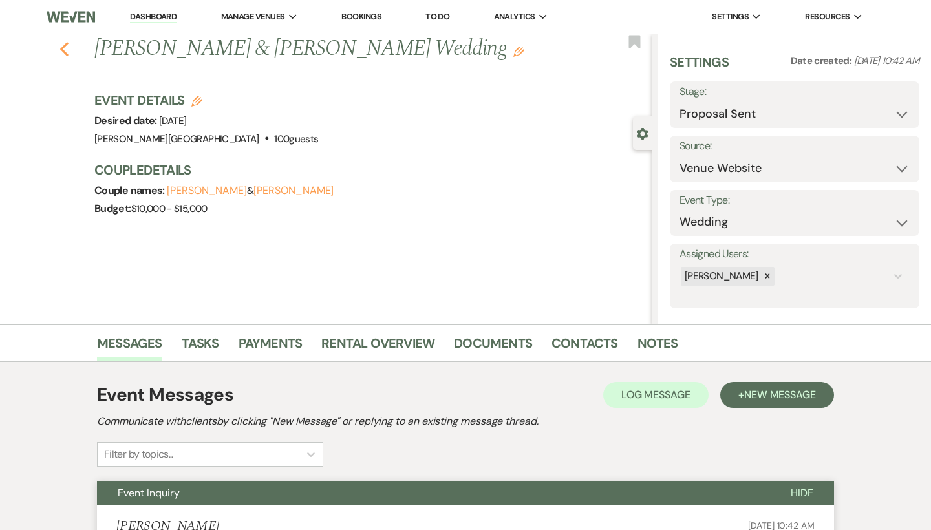
scroll to position [0, 0]
click at [64, 50] on use "button" at bounding box center [64, 49] width 8 height 14
select select "6"
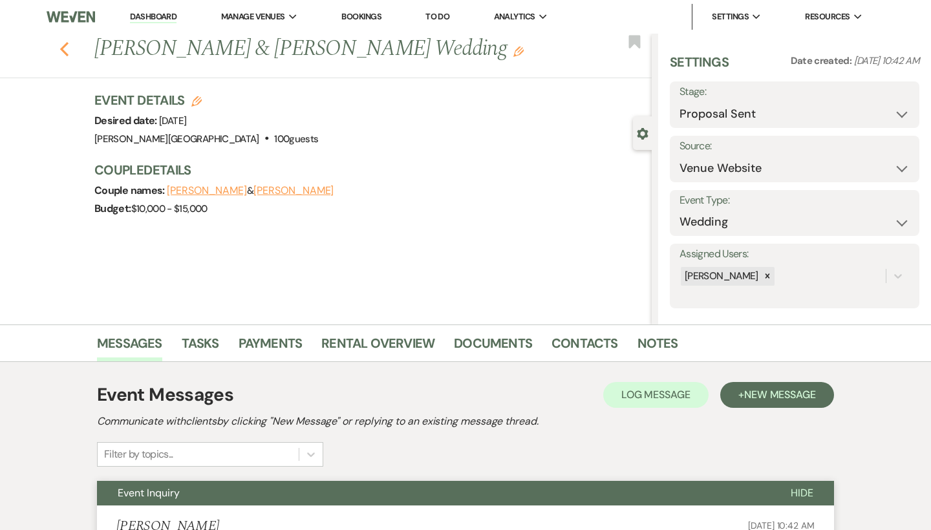
select select "6"
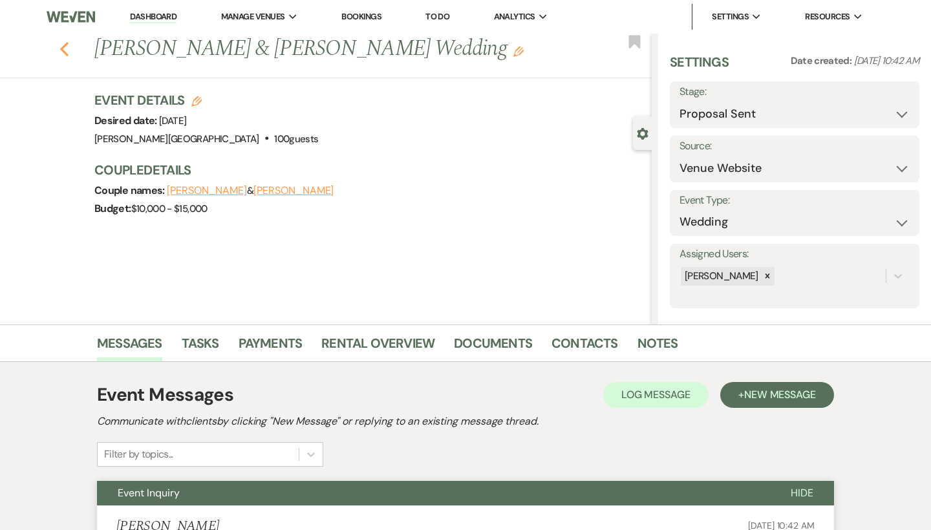
select select "6"
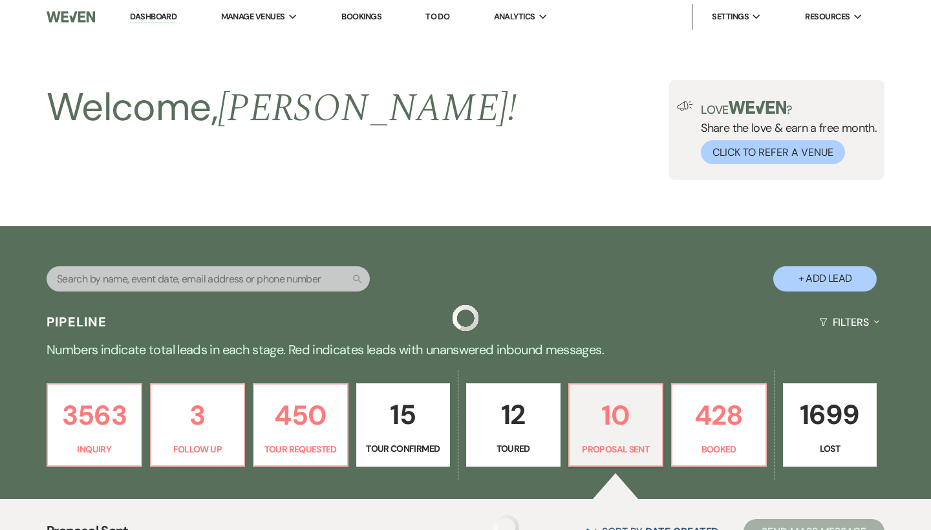
scroll to position [504, 0]
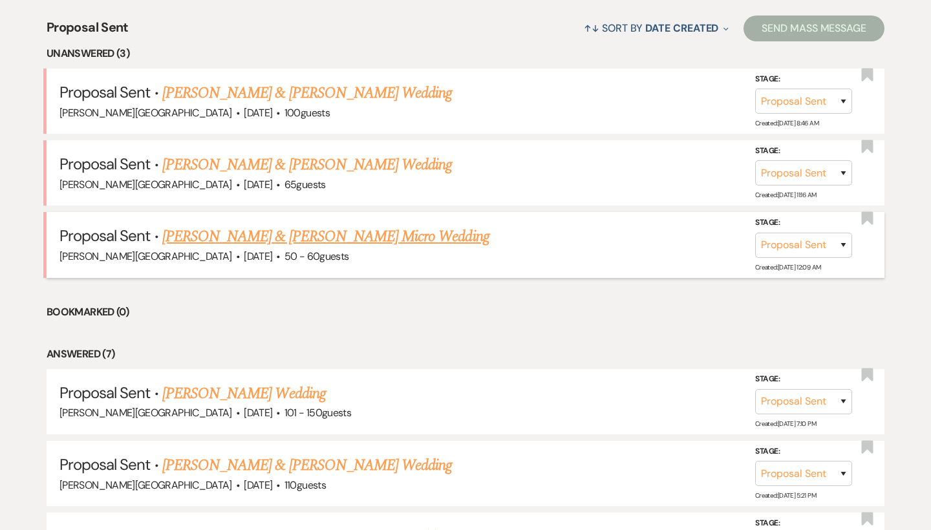
click at [307, 234] on link "Joseph Philbrick & Alyssa Bishop's Micro Wedding" at bounding box center [325, 236] width 327 height 23
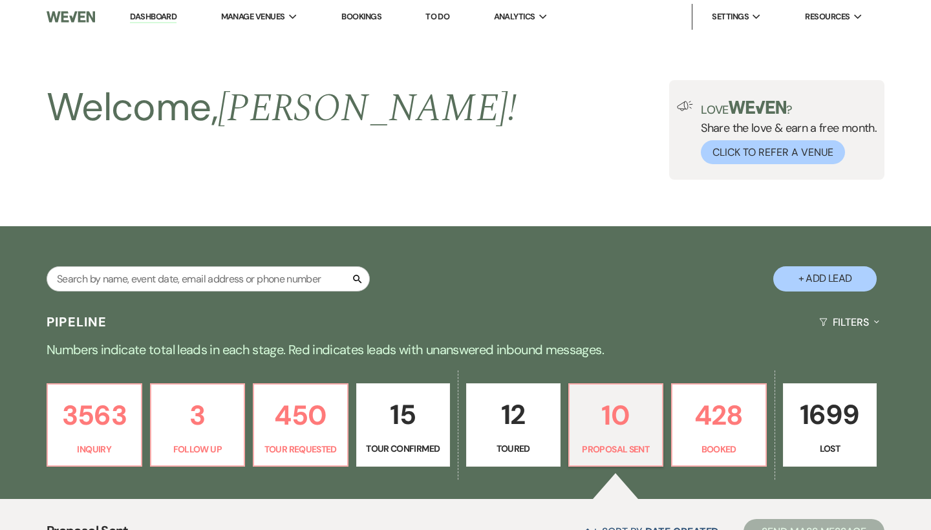
select select "6"
select select "5"
select select "16"
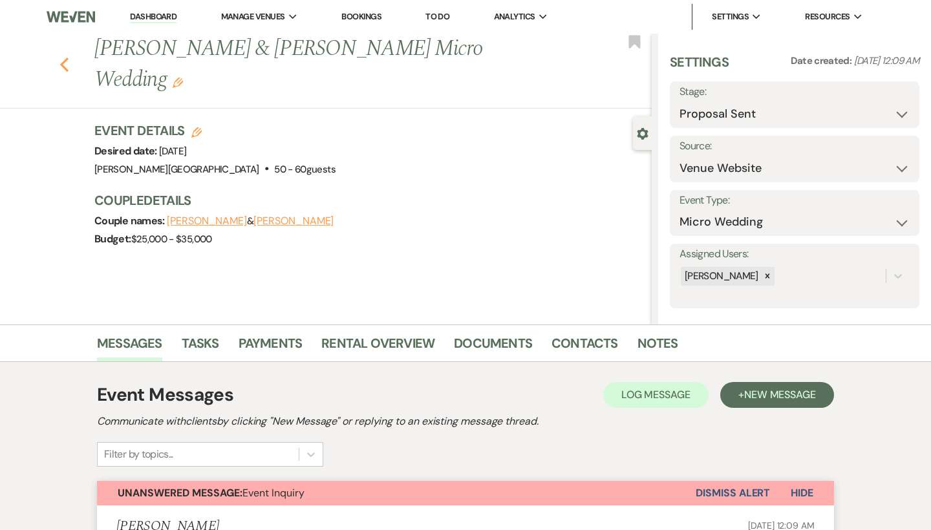
click at [64, 58] on use "button" at bounding box center [64, 65] width 8 height 14
select select "6"
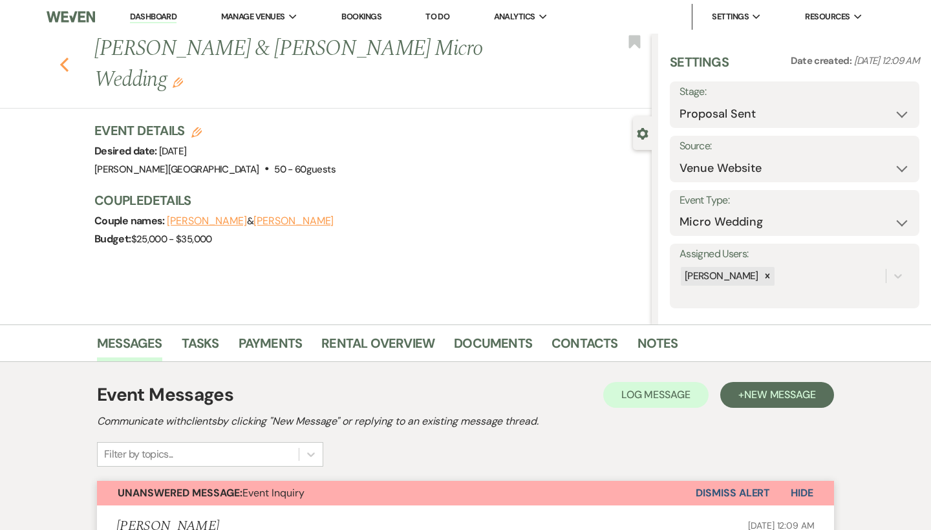
select select "6"
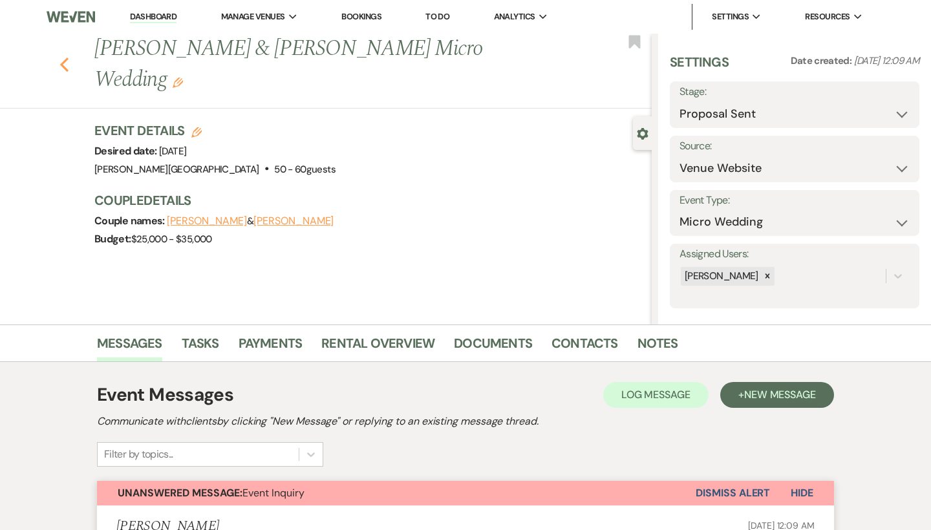
select select "6"
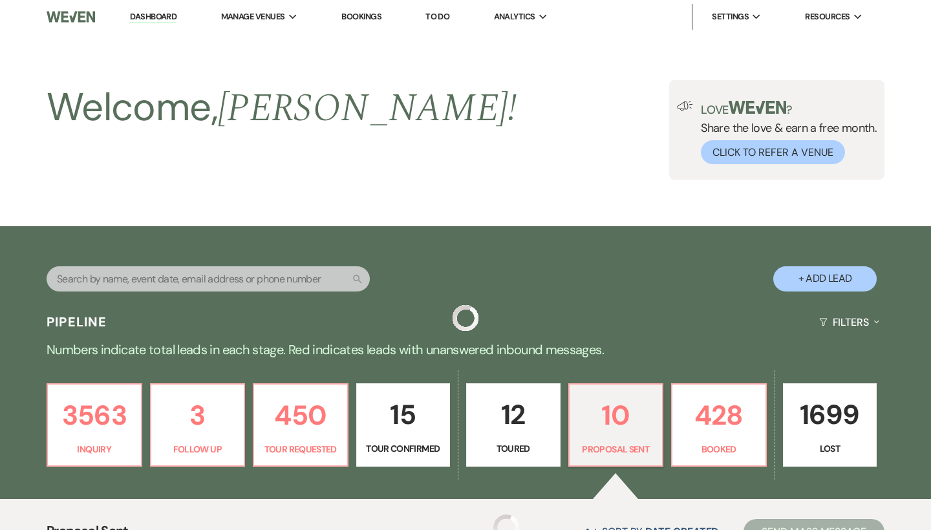
scroll to position [504, 0]
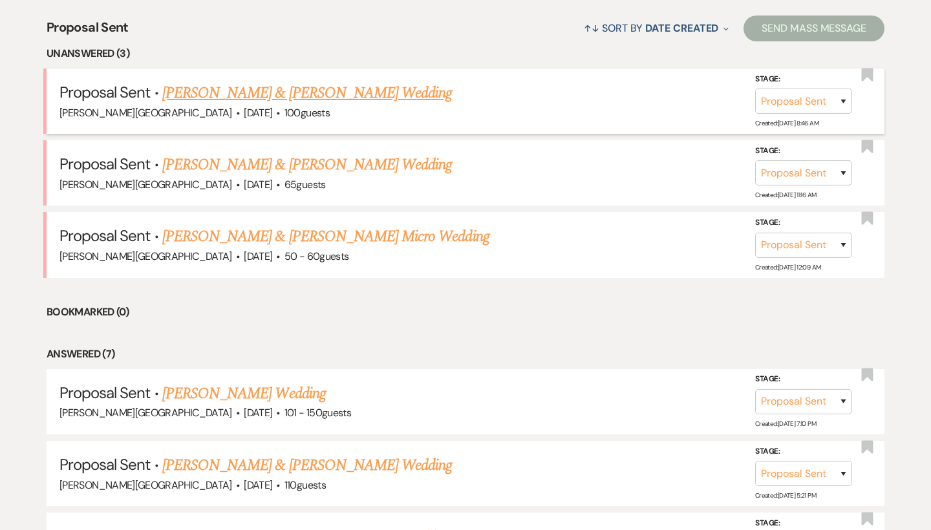
click at [282, 94] on link "Chris Stevison & Chris Stevison's Wedding" at bounding box center [307, 92] width 290 height 23
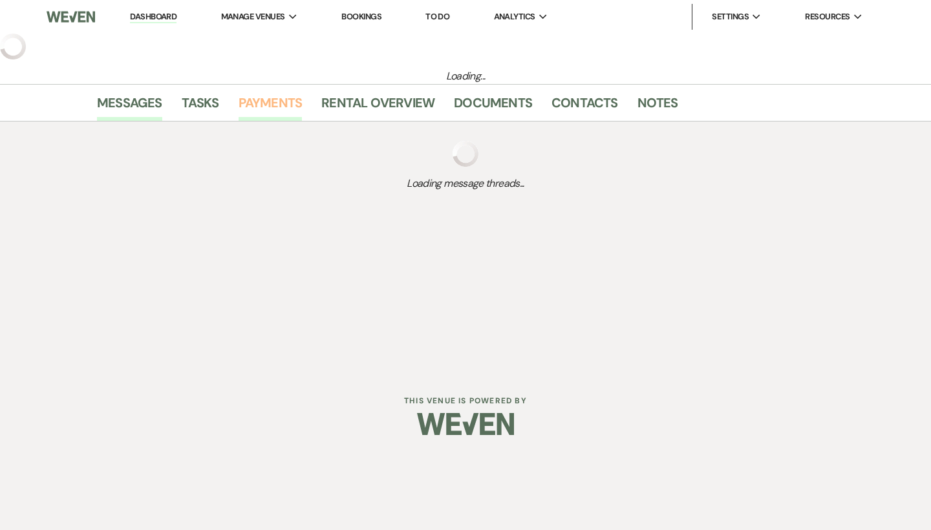
select select "6"
select select "5"
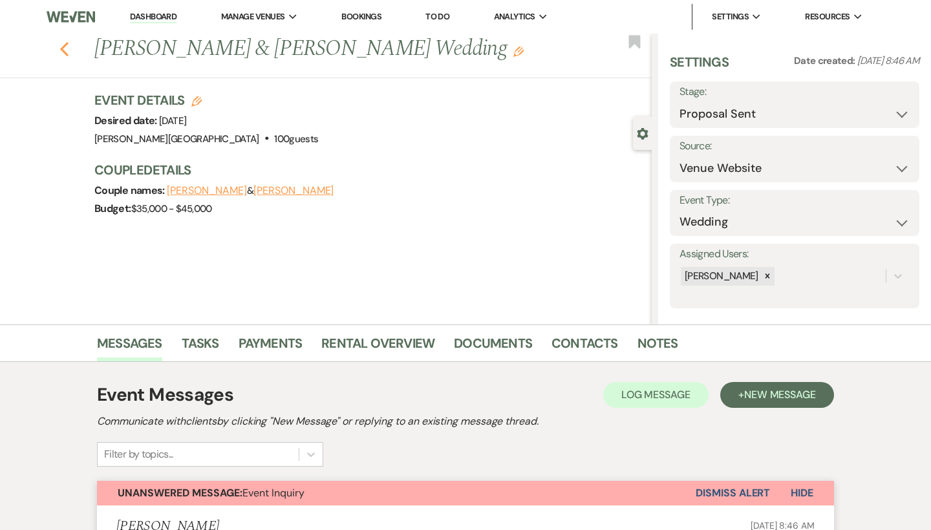
click at [65, 49] on icon "Previous" at bounding box center [64, 49] width 10 height 16
select select "6"
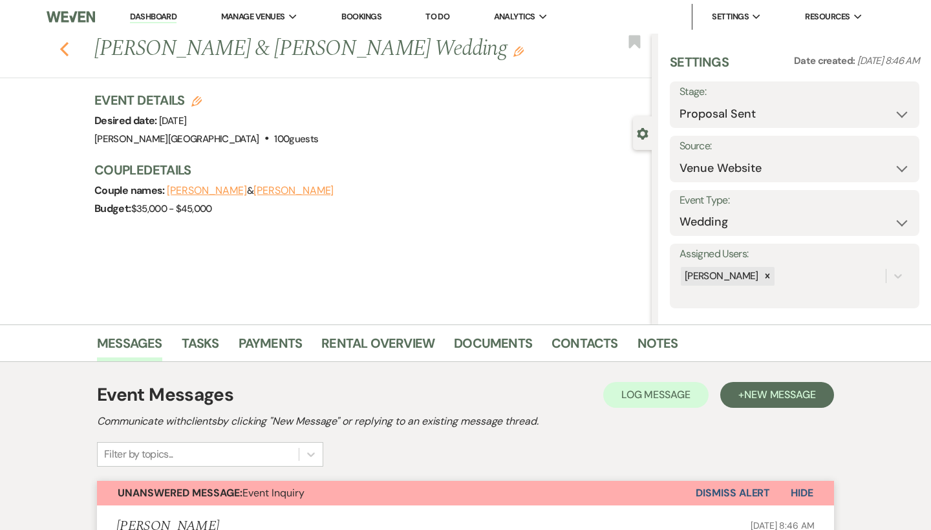
select select "6"
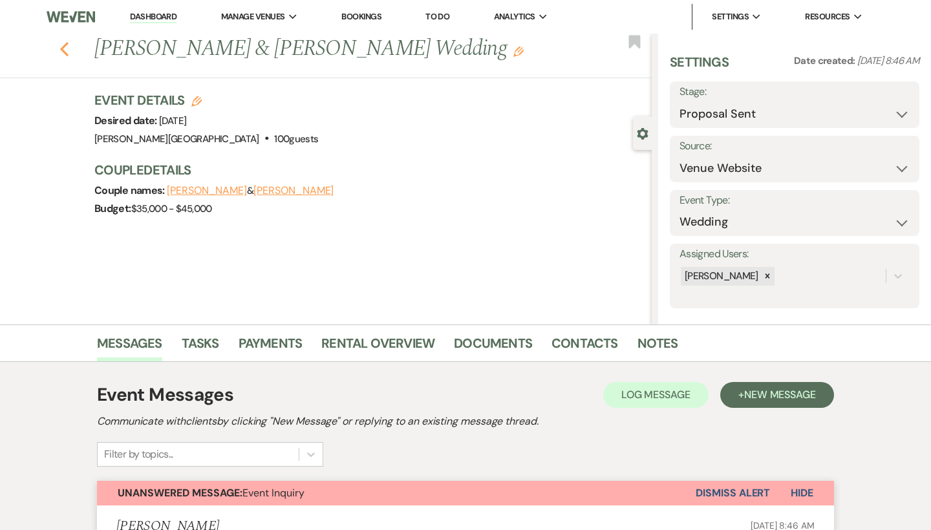
select select "6"
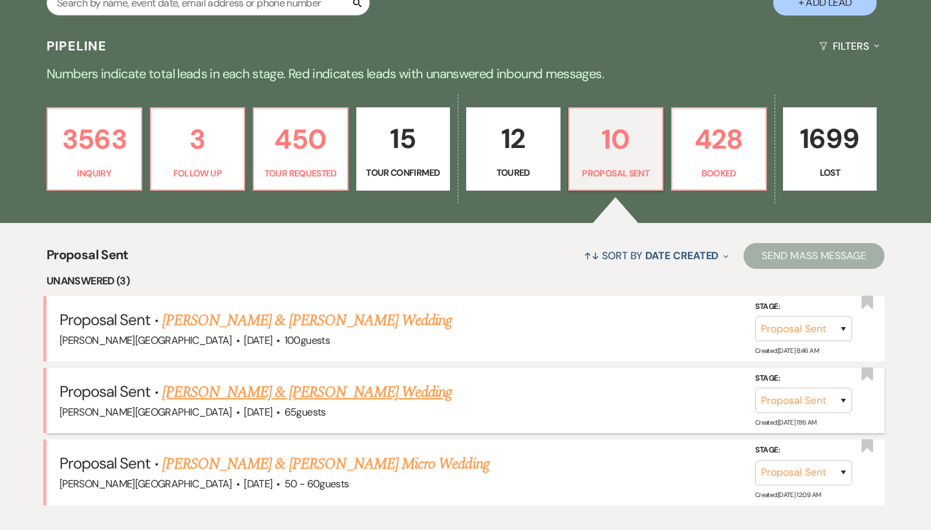
scroll to position [278, 0]
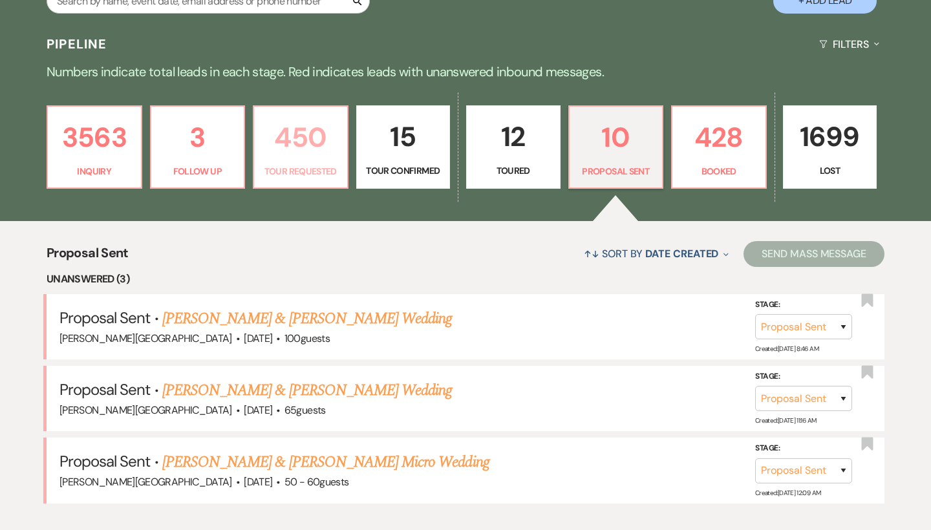
click at [314, 136] on p "450" at bounding box center [301, 137] width 78 height 43
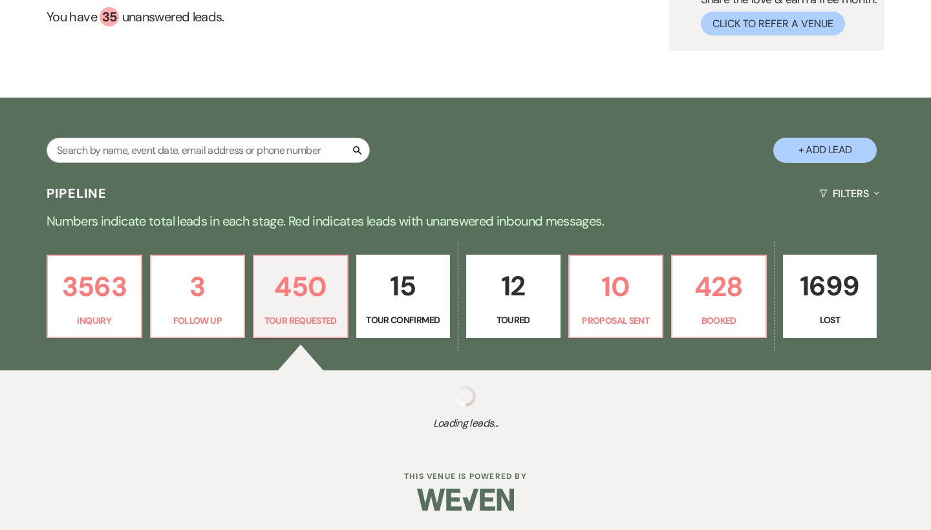
scroll to position [128, 0]
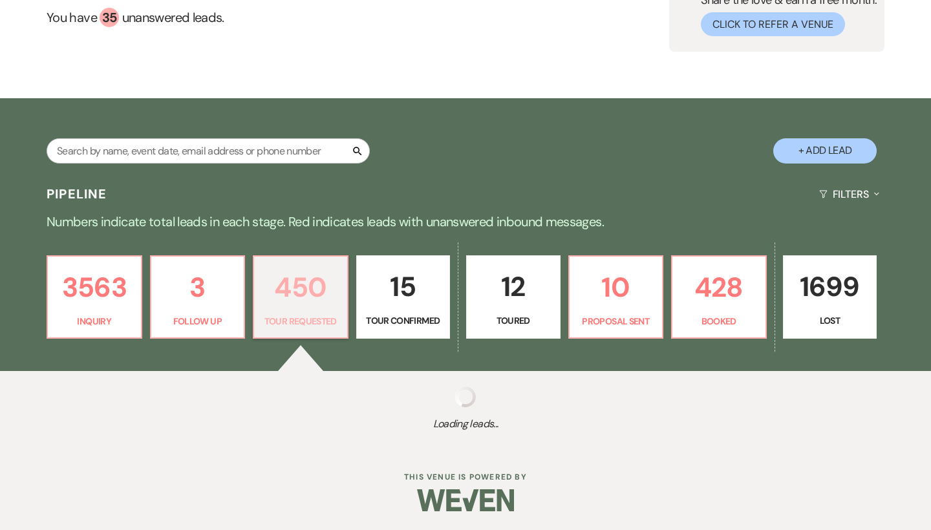
select select "2"
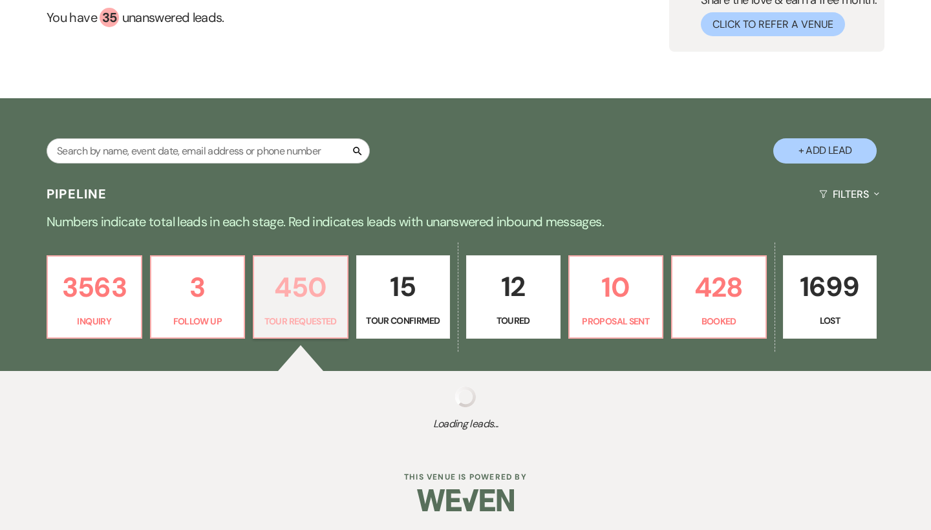
select select "2"
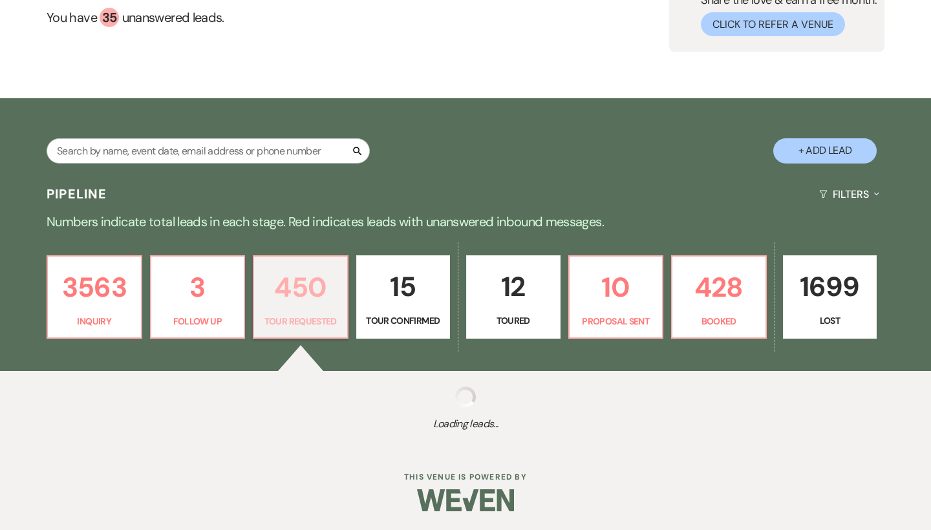
select select "2"
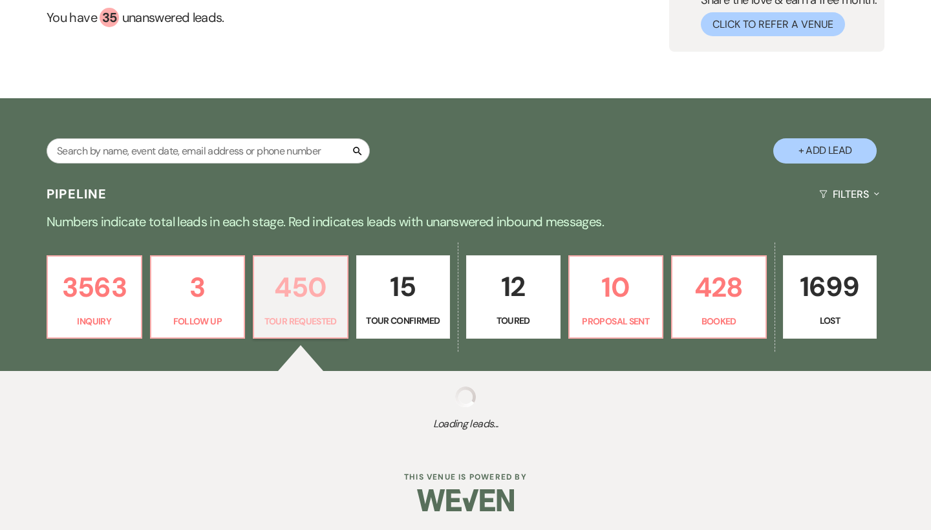
select select "2"
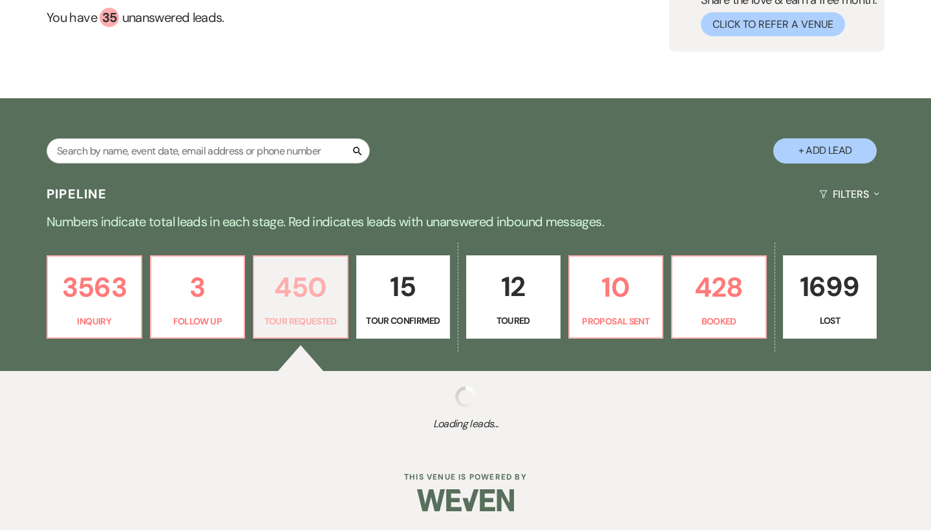
select select "2"
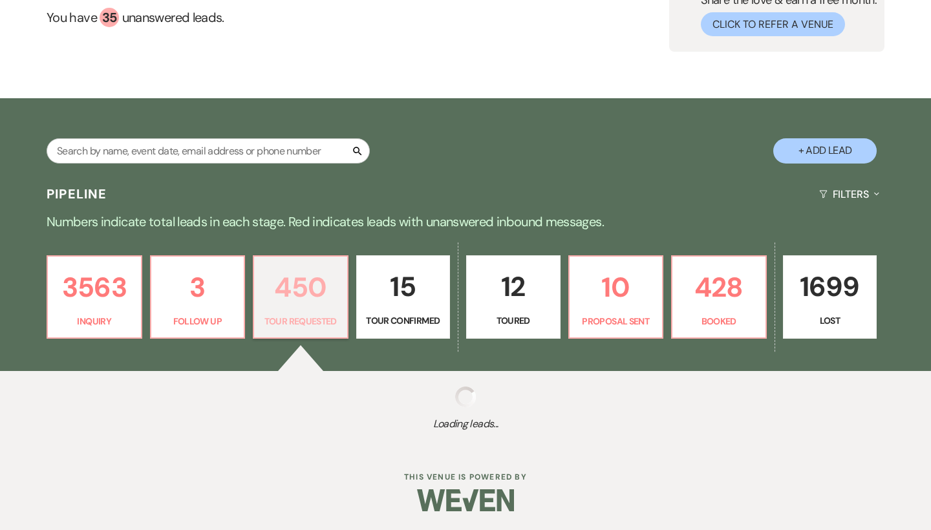
select select "2"
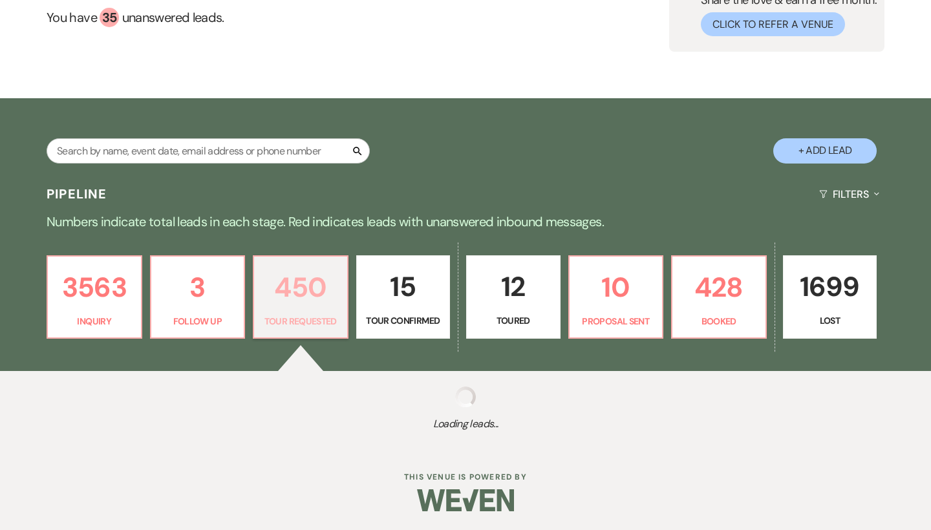
select select "2"
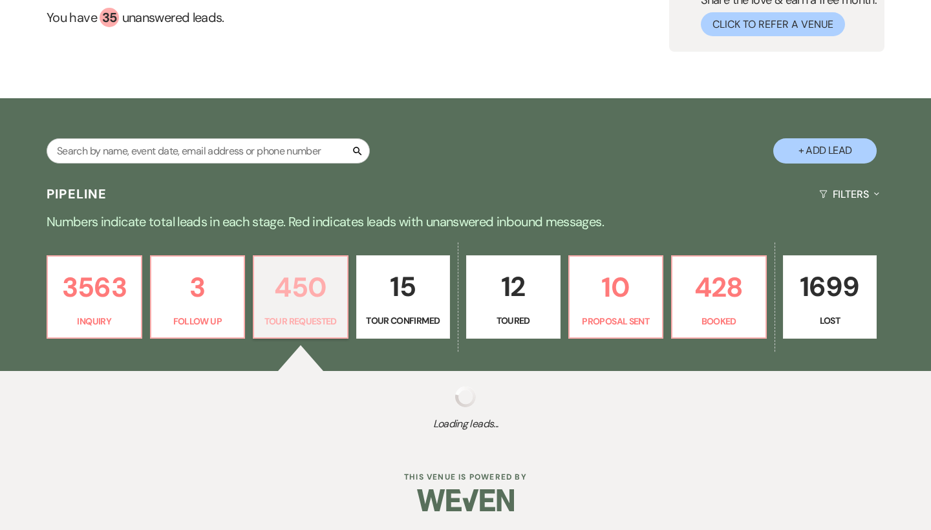
select select "2"
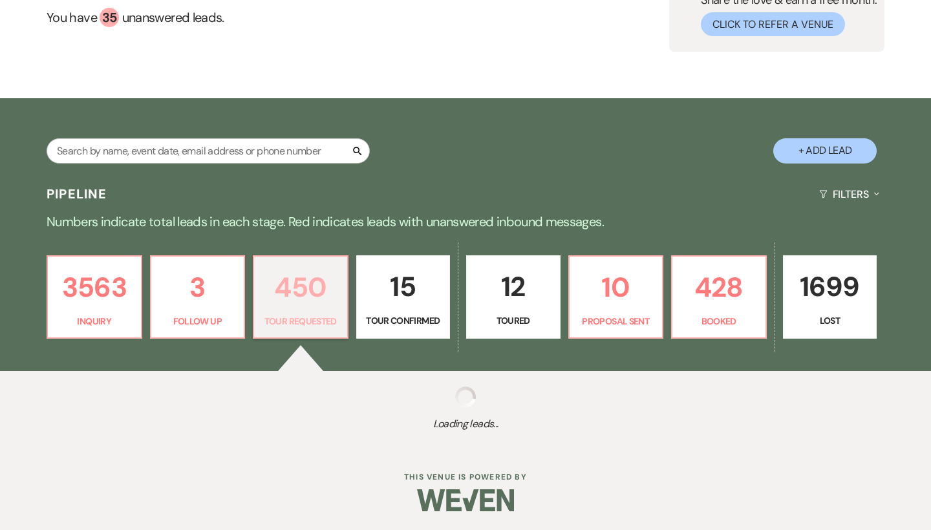
select select "2"
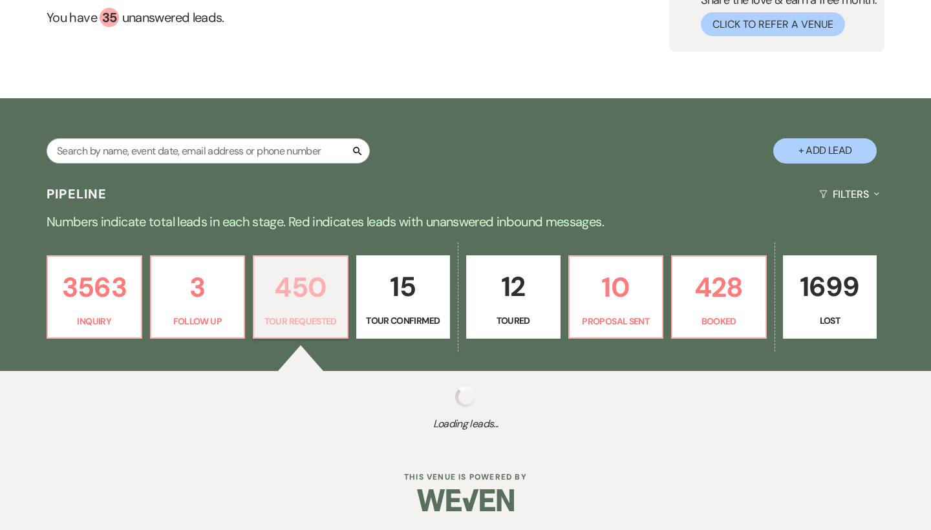
select select "2"
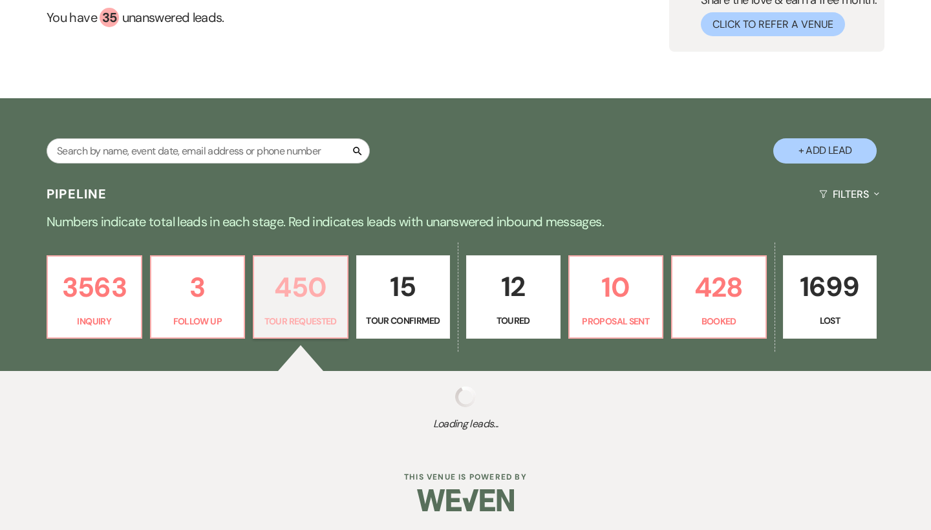
select select "2"
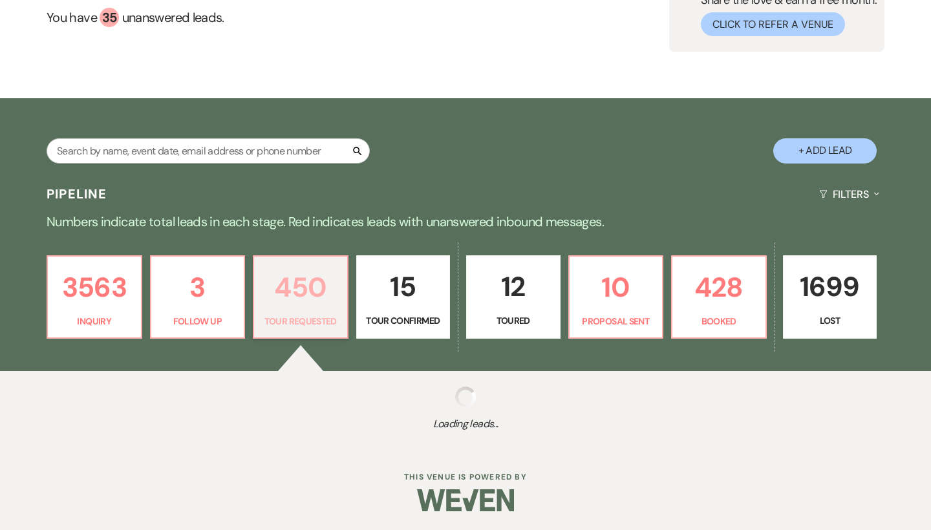
select select "2"
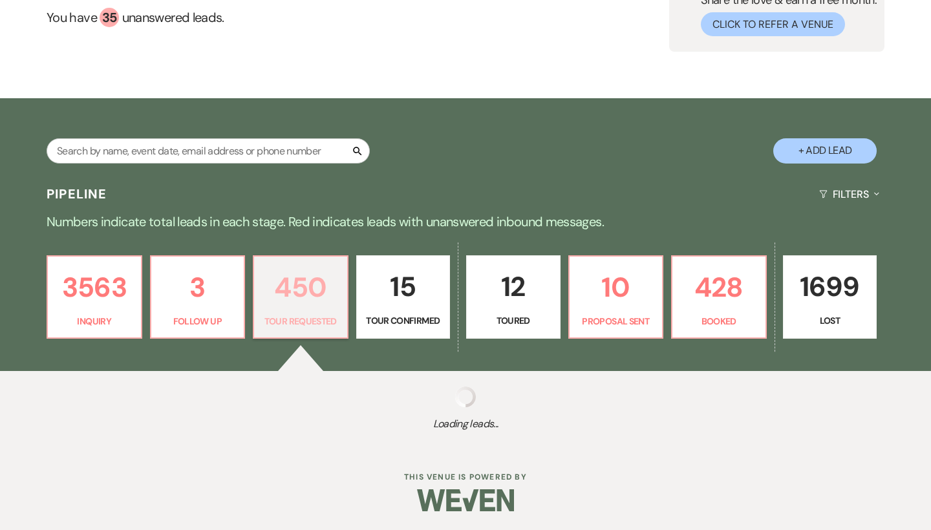
select select "2"
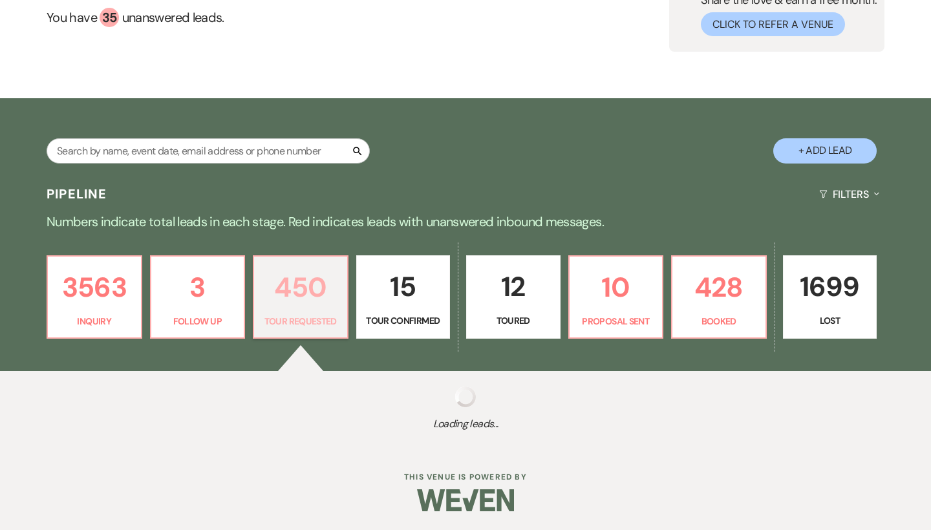
select select "2"
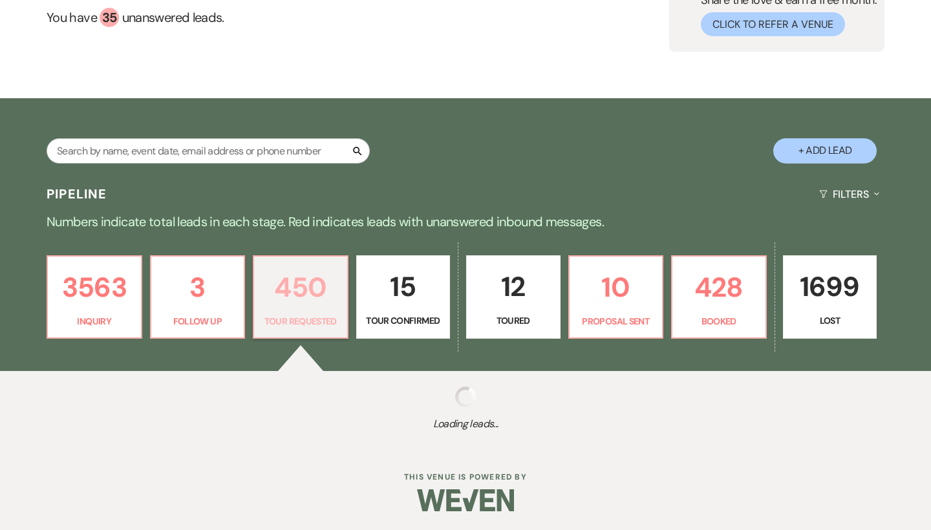
select select "2"
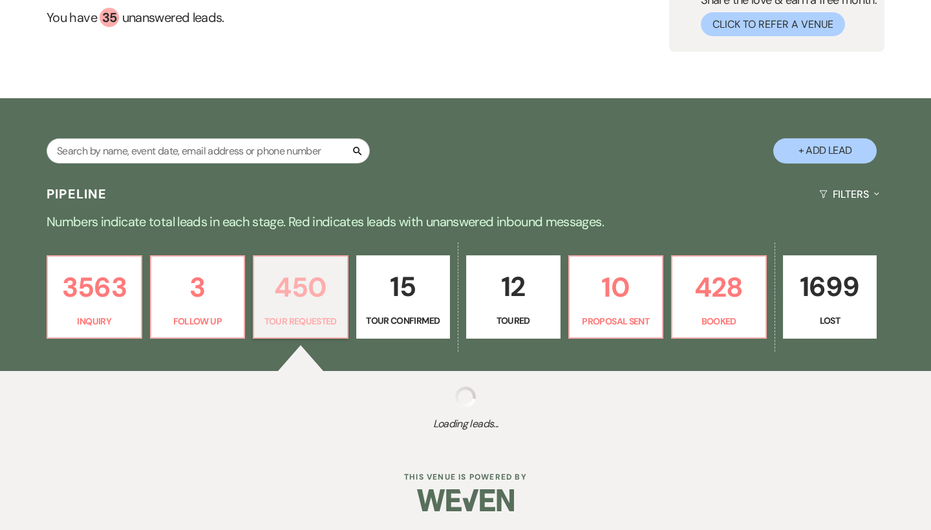
select select "2"
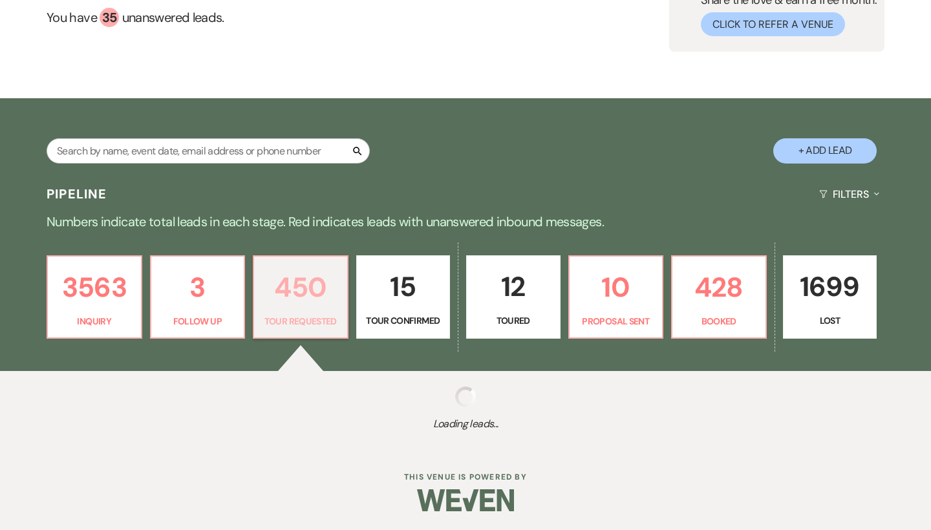
select select "2"
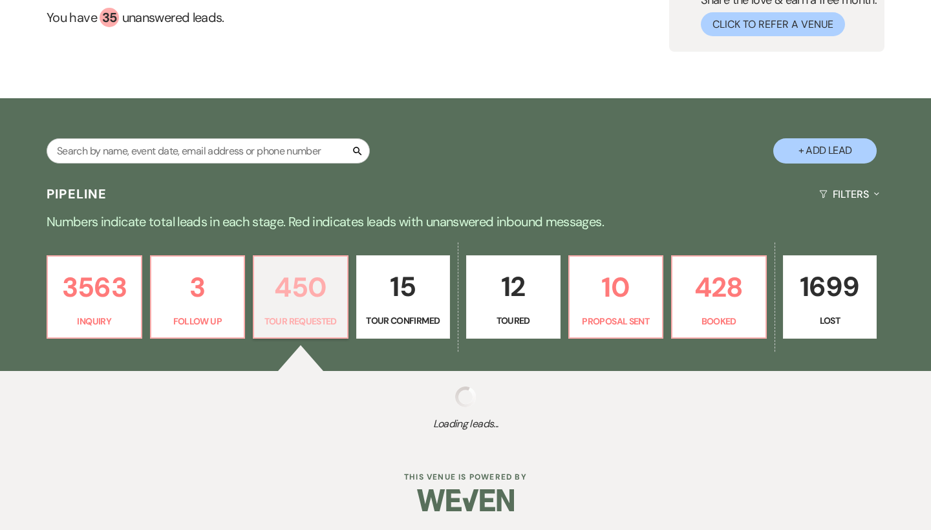
select select "2"
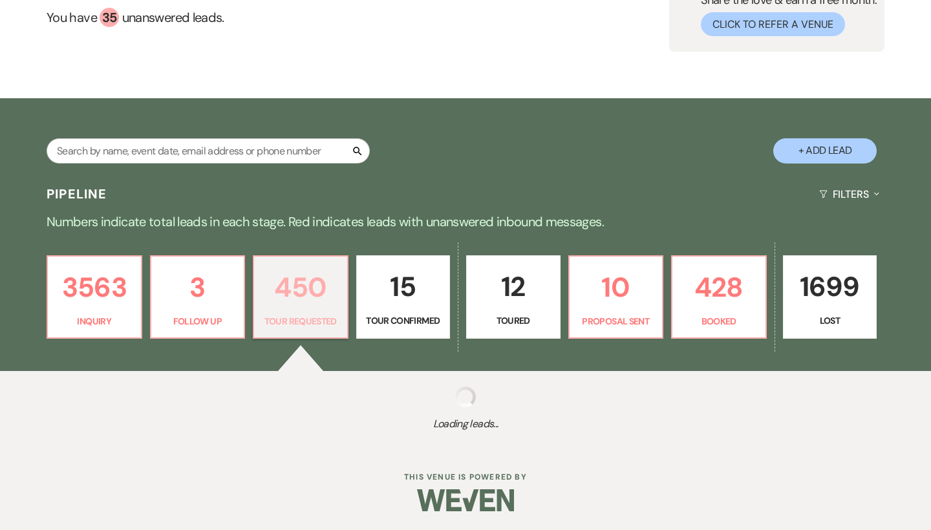
select select "2"
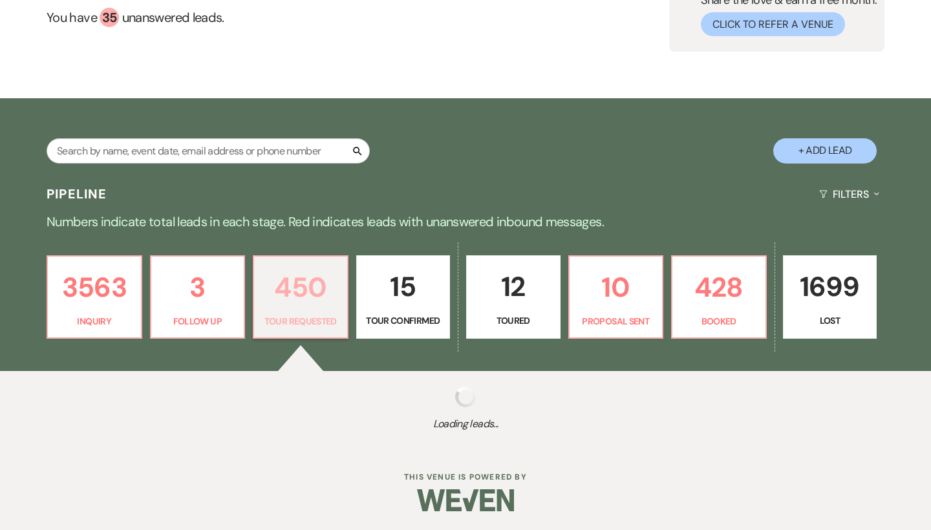
select select "2"
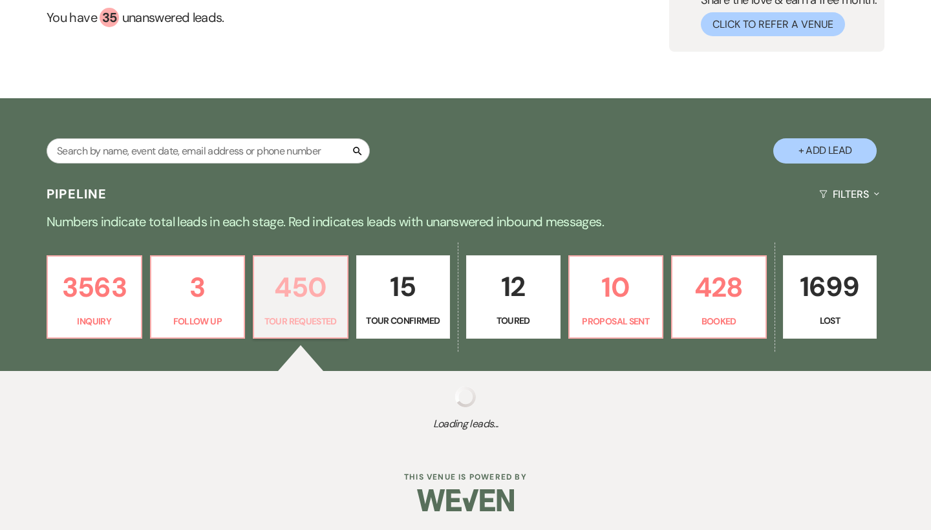
select select "2"
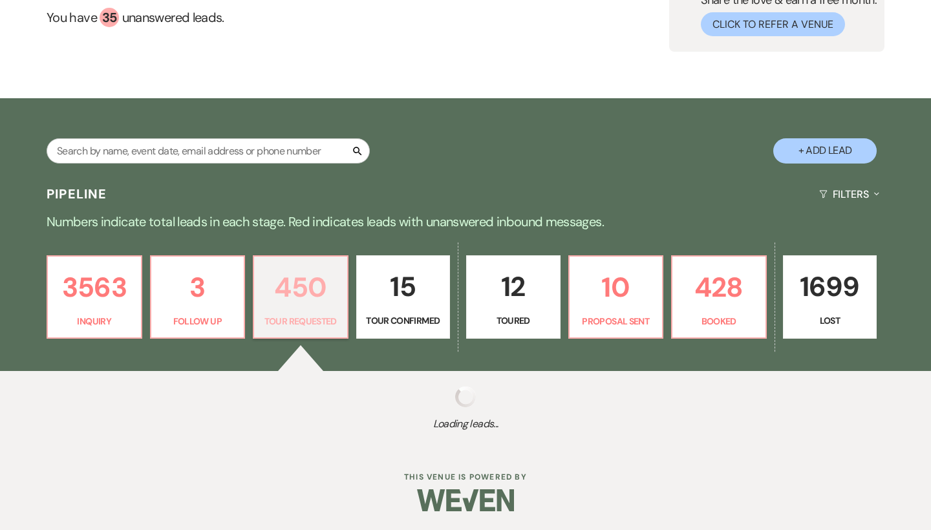
select select "2"
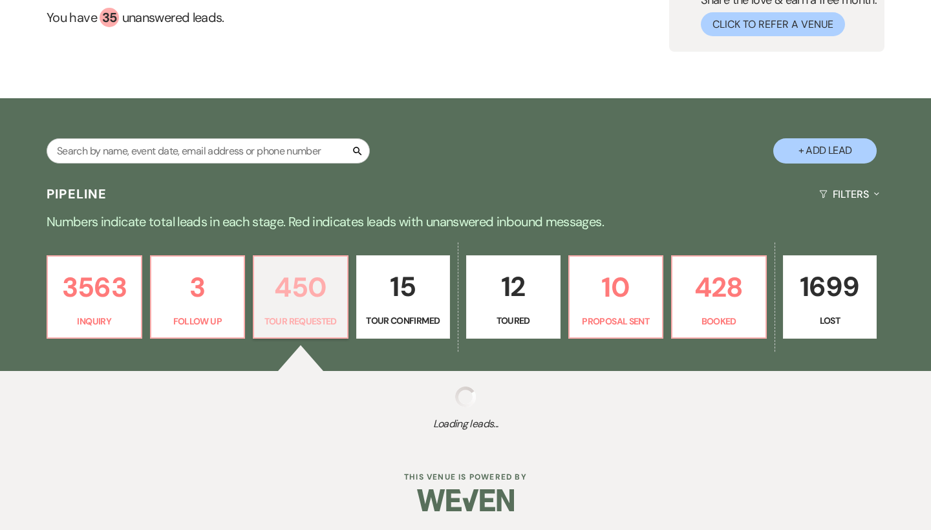
select select "2"
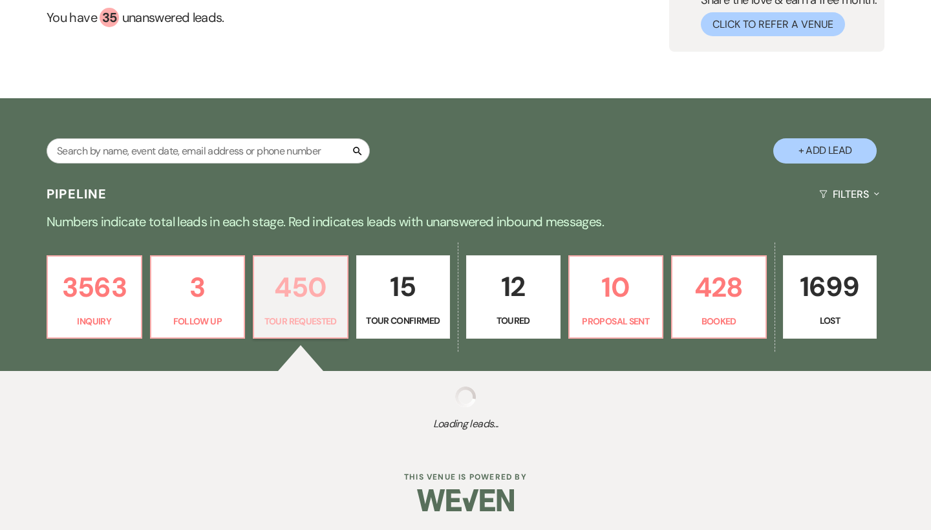
select select "2"
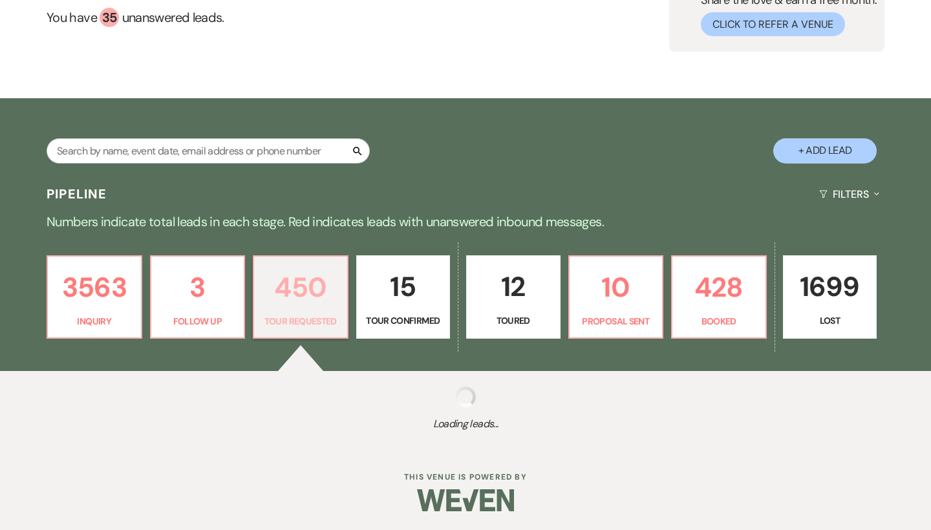
select select "2"
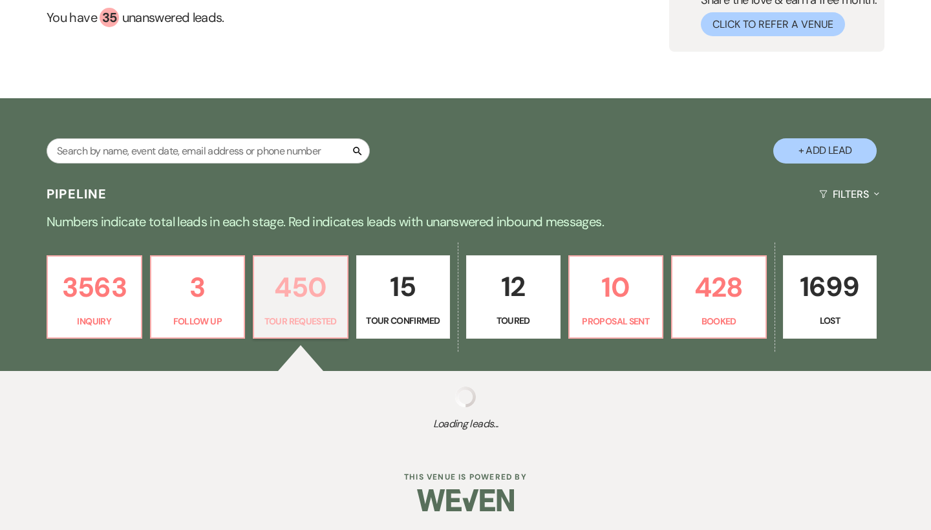
select select "2"
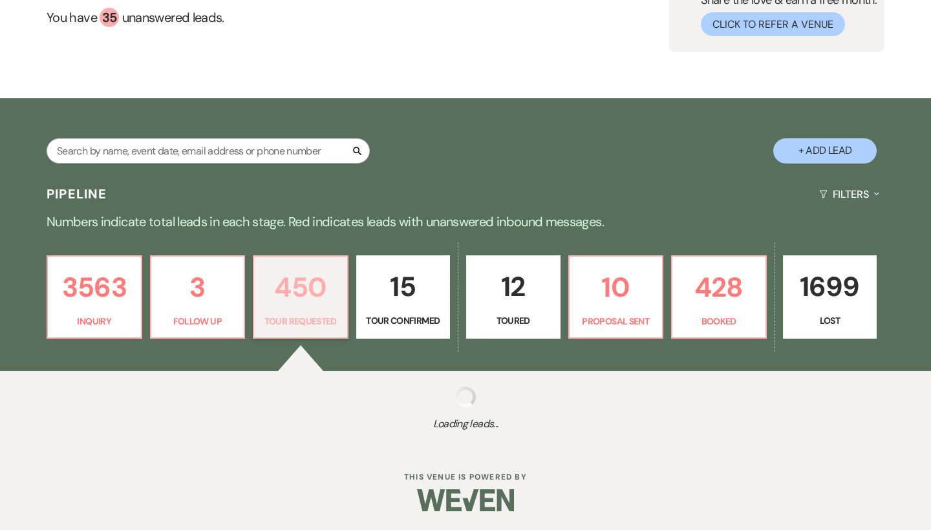
select select "2"
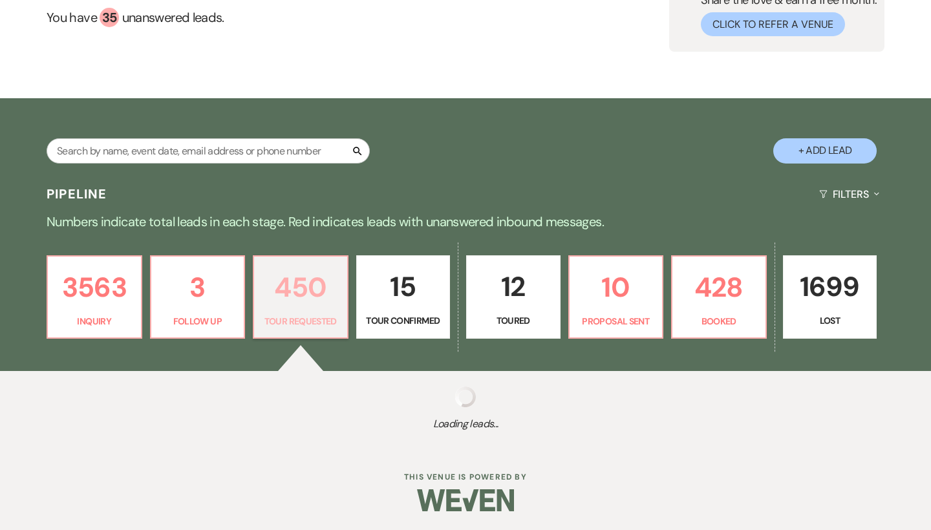
select select "2"
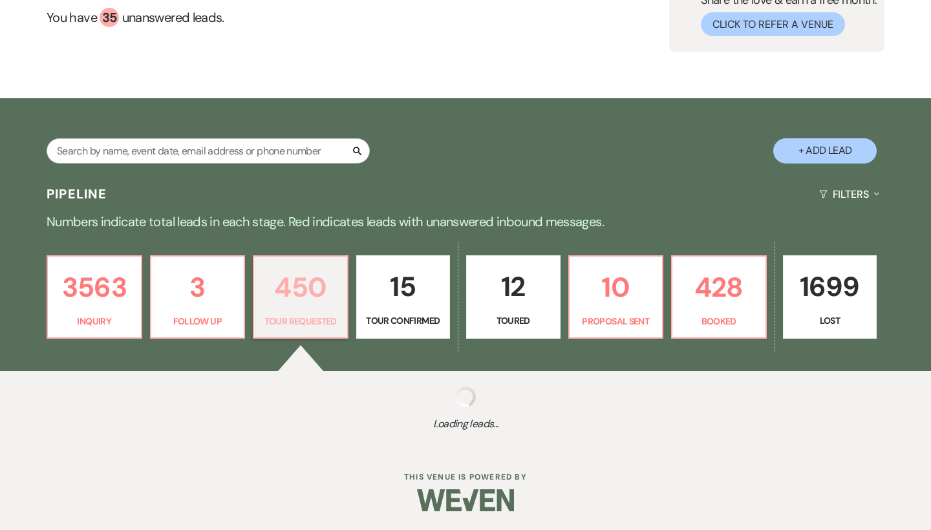
select select "2"
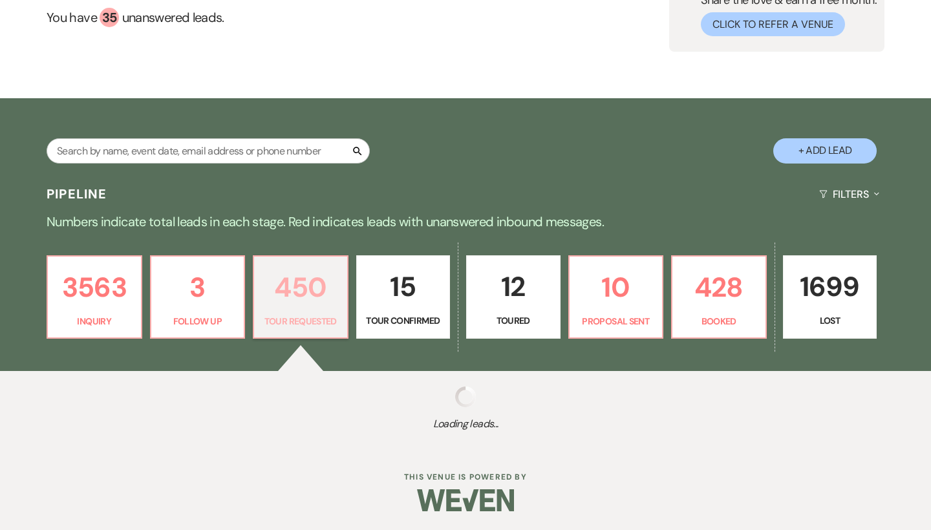
select select "2"
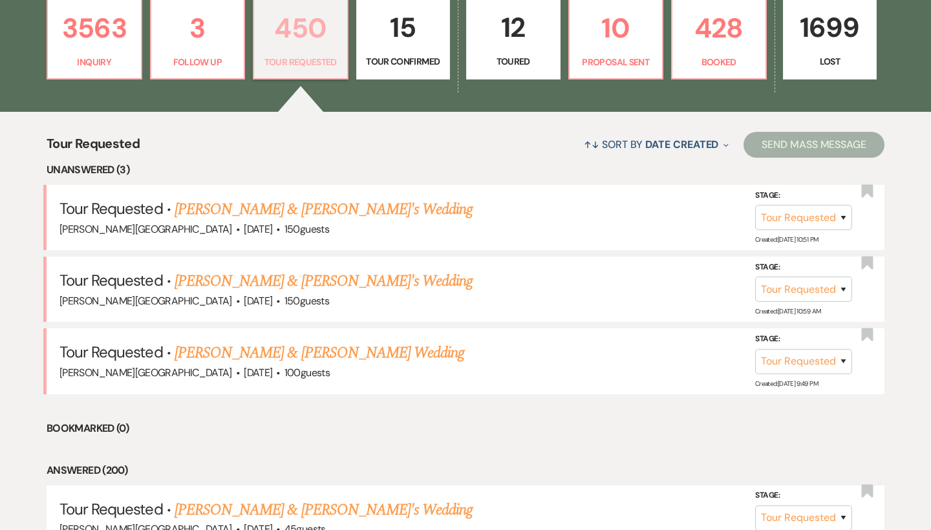
scroll to position [440, 0]
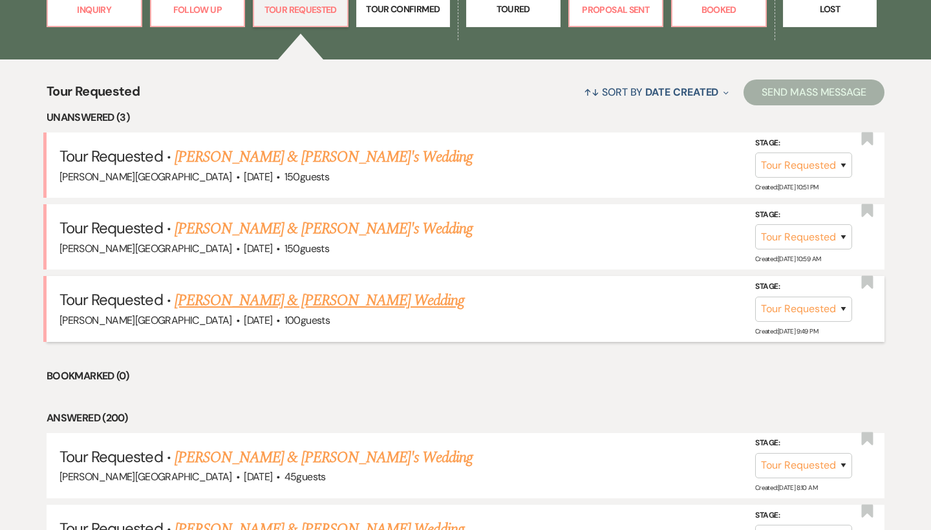
click at [258, 299] on link "Trevor Hall & Kayle Golding's Wedding" at bounding box center [320, 300] width 290 height 23
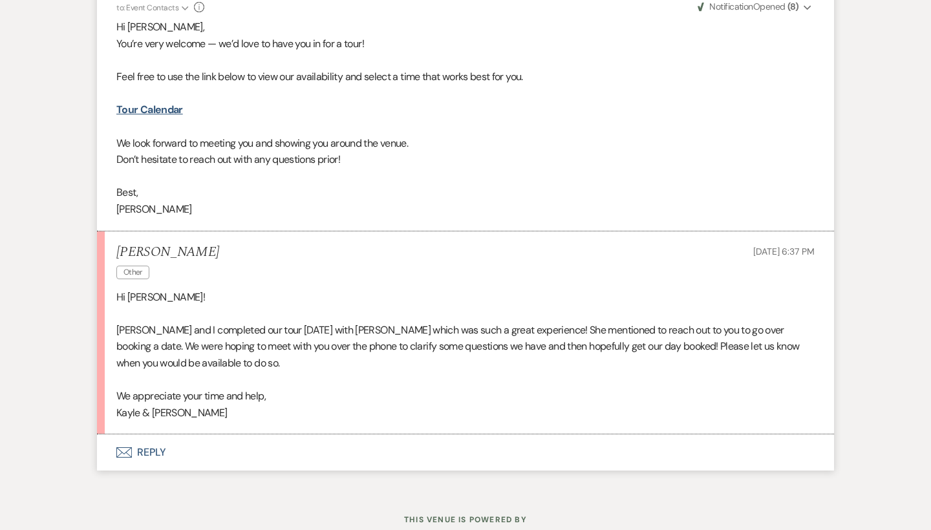
scroll to position [1470, 0]
click at [155, 435] on button "Envelope Reply" at bounding box center [465, 453] width 737 height 36
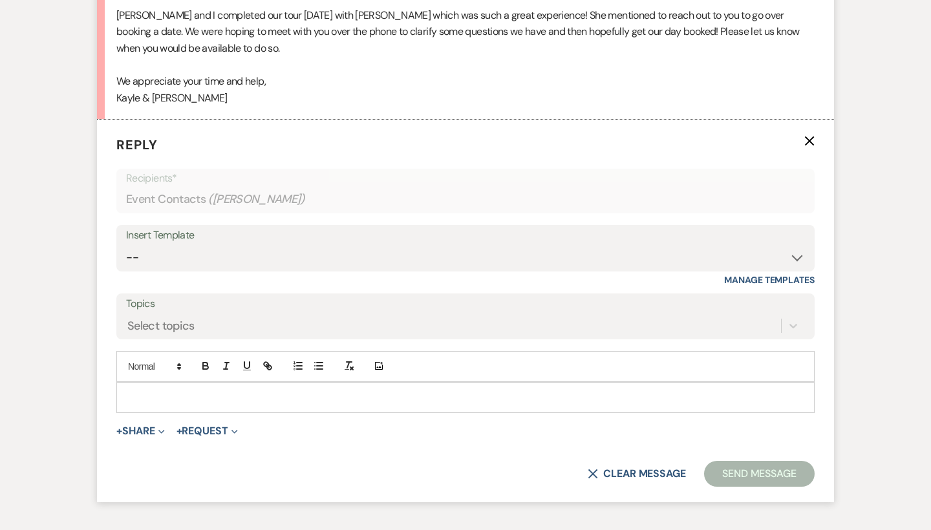
scroll to position [1788, 0]
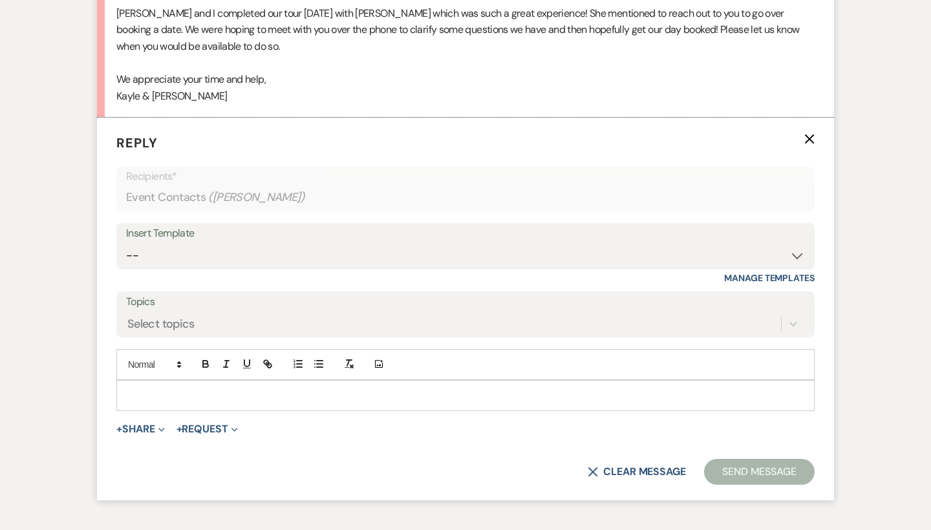
click at [164, 389] on p at bounding box center [466, 396] width 678 height 14
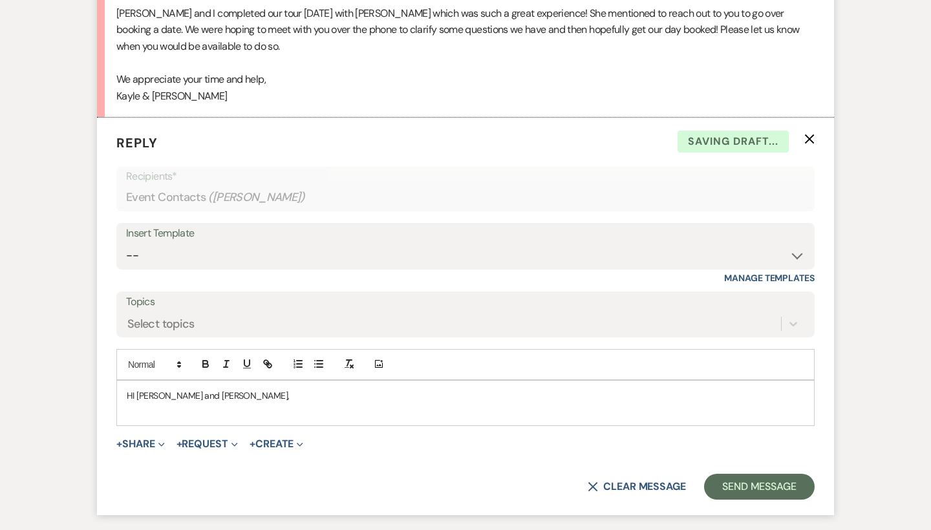
click at [135, 389] on p "HI Kayla and Trevor," at bounding box center [466, 396] width 678 height 14
click at [227, 389] on p "Hi Kayla and Trevor," at bounding box center [466, 396] width 678 height 14
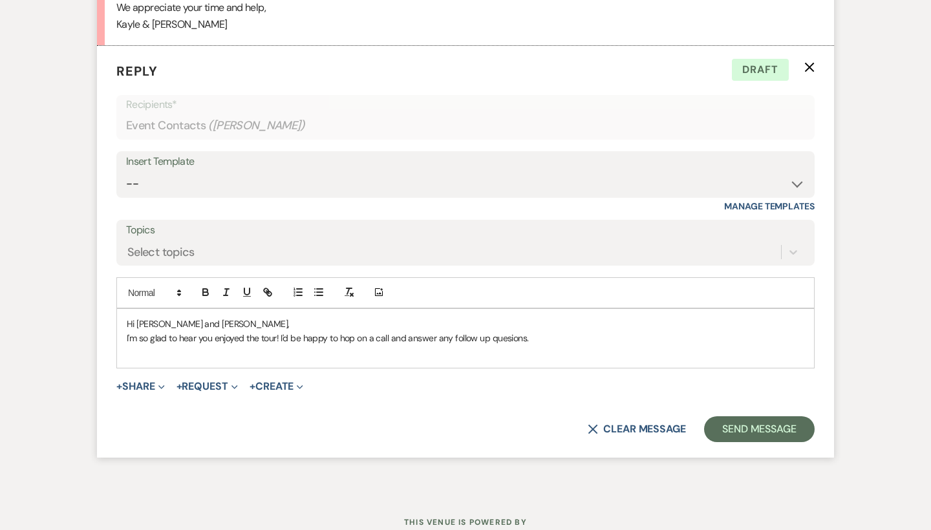
scroll to position [1859, 0]
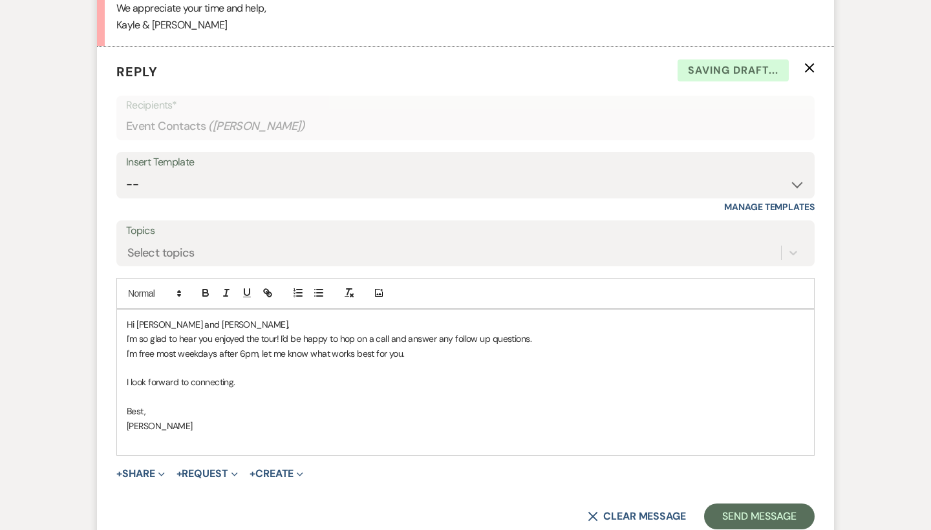
click at [135, 433] on p at bounding box center [466, 440] width 678 height 14
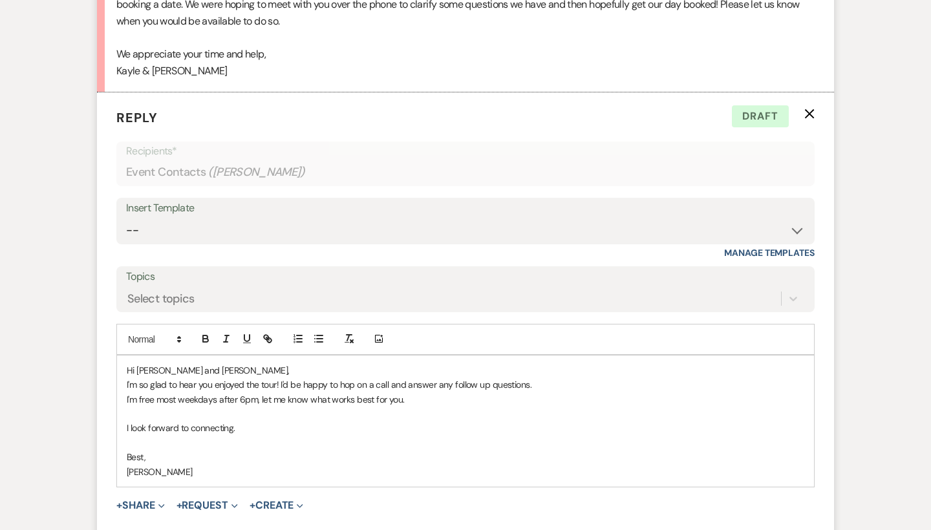
scroll to position [1817, 0]
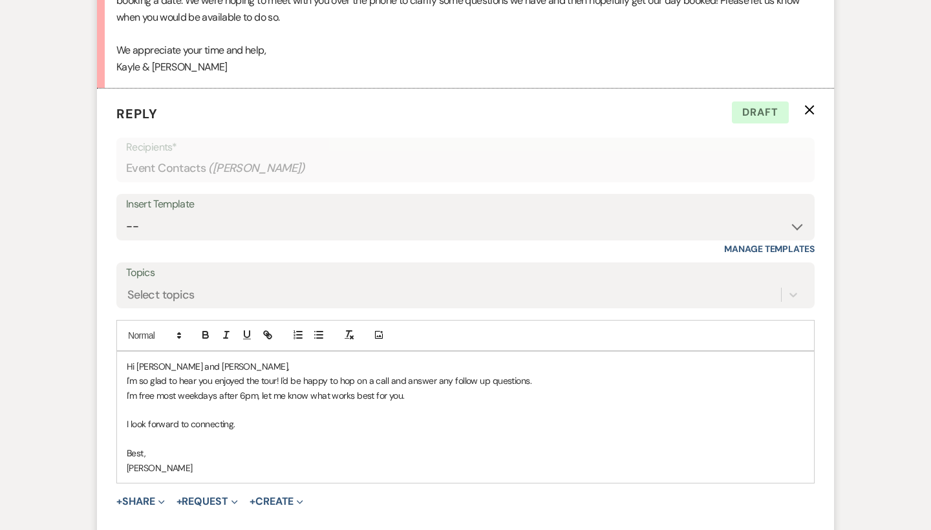
click at [277, 374] on p "I'm so glad to hear you enjoyed the tour! I'd be happy to hop on a call and ans…" at bounding box center [466, 381] width 678 height 14
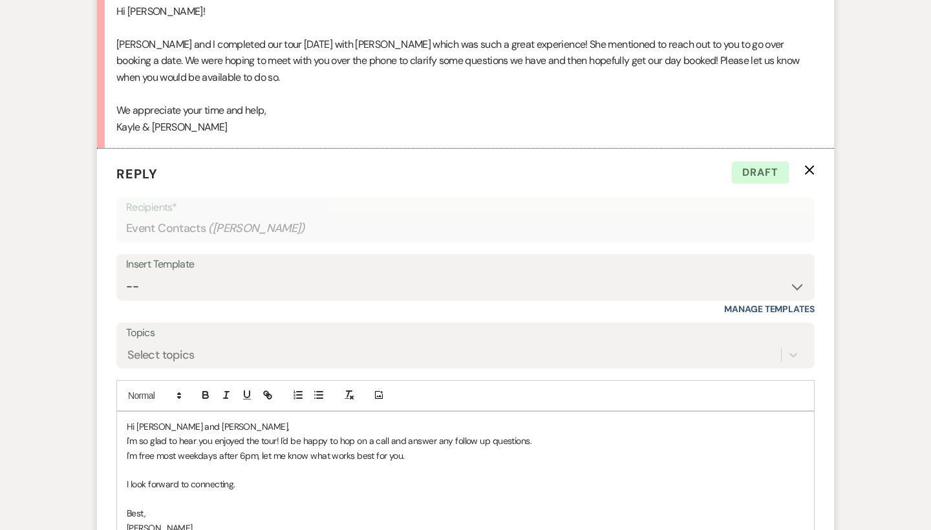
scroll to position [1831, 0]
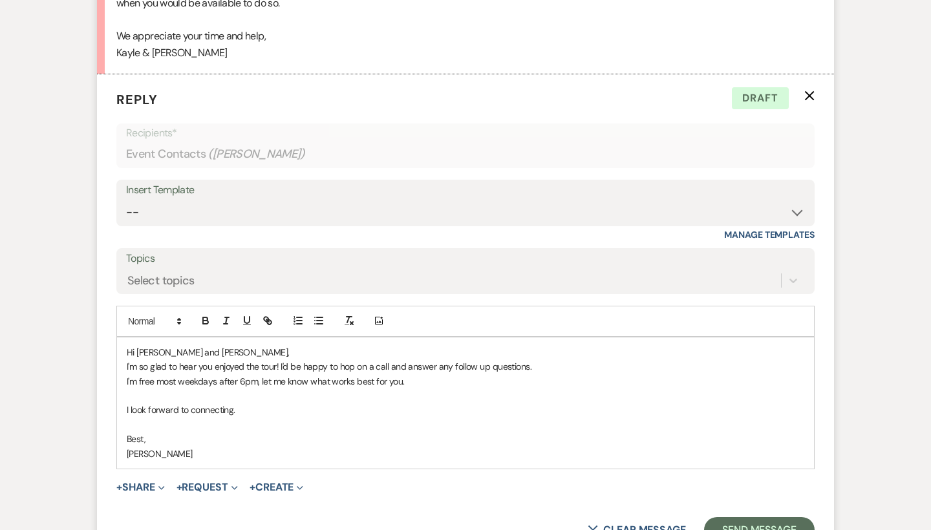
click at [155, 345] on p "Hi Kayla and Trevor," at bounding box center [466, 352] width 678 height 14
drag, startPoint x: 155, startPoint y: 305, endPoint x: 535, endPoint y: 310, distance: 380.3
click at [535, 345] on p "Hi Kayla and Trevor," at bounding box center [466, 352] width 678 height 14
click at [156, 345] on p "Hi Kayla and Trevor," at bounding box center [466, 352] width 678 height 14
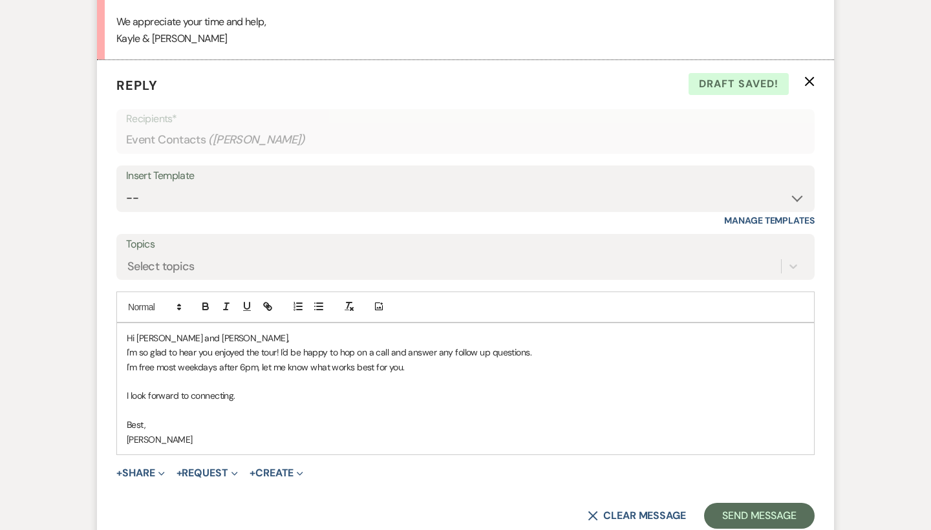
scroll to position [1914, 0]
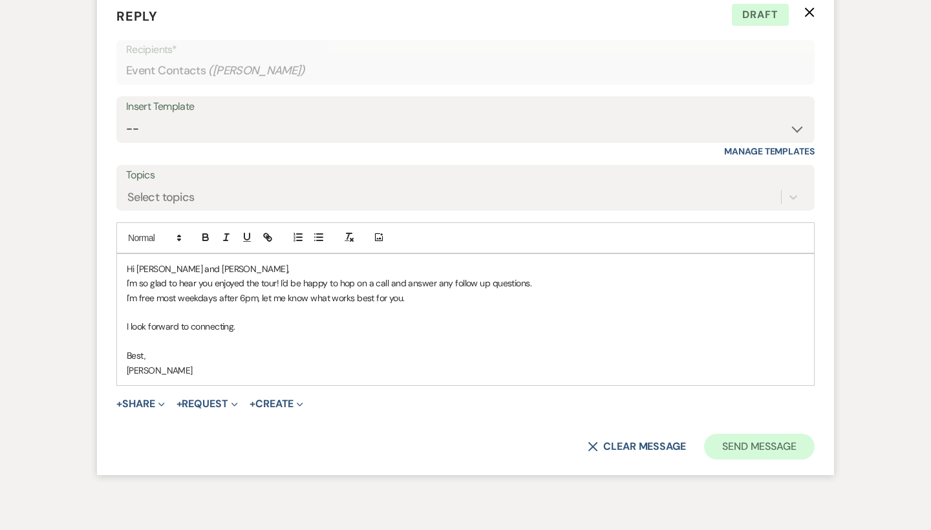
click at [761, 434] on button "Send Message" at bounding box center [759, 447] width 111 height 26
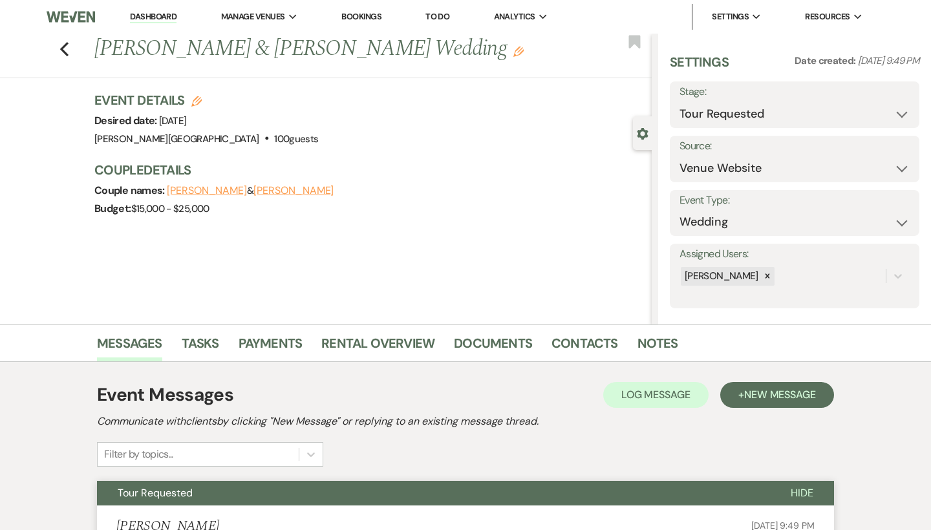
scroll to position [0, 0]
click at [889, 112] on button "Save" at bounding box center [894, 105] width 51 height 26
click at [65, 51] on use "button" at bounding box center [64, 49] width 8 height 14
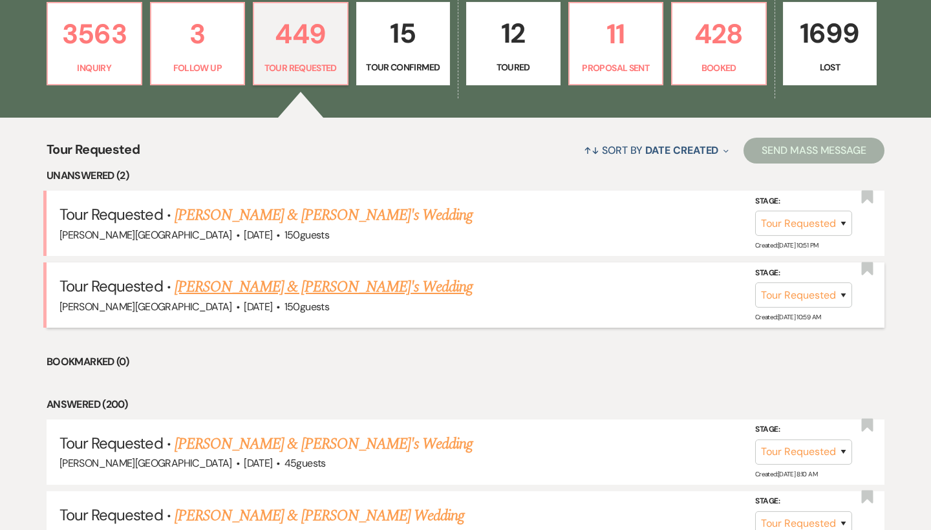
scroll to position [382, 0]
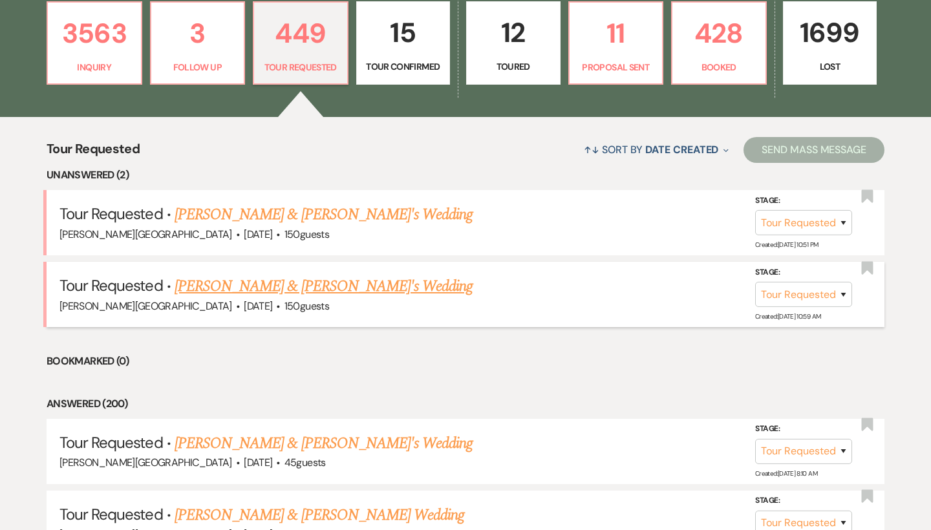
click at [247, 287] on link "Nick & Billy's Wedding" at bounding box center [324, 286] width 299 height 23
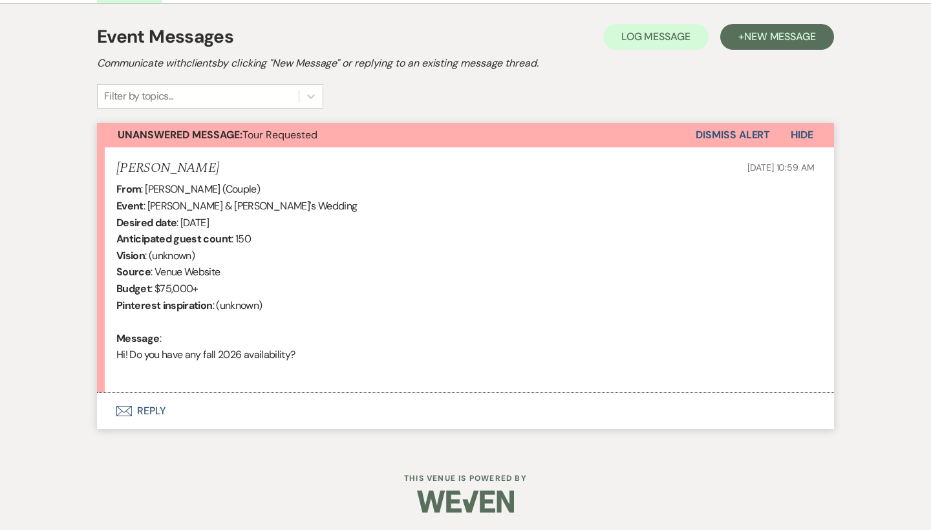
scroll to position [355, 0]
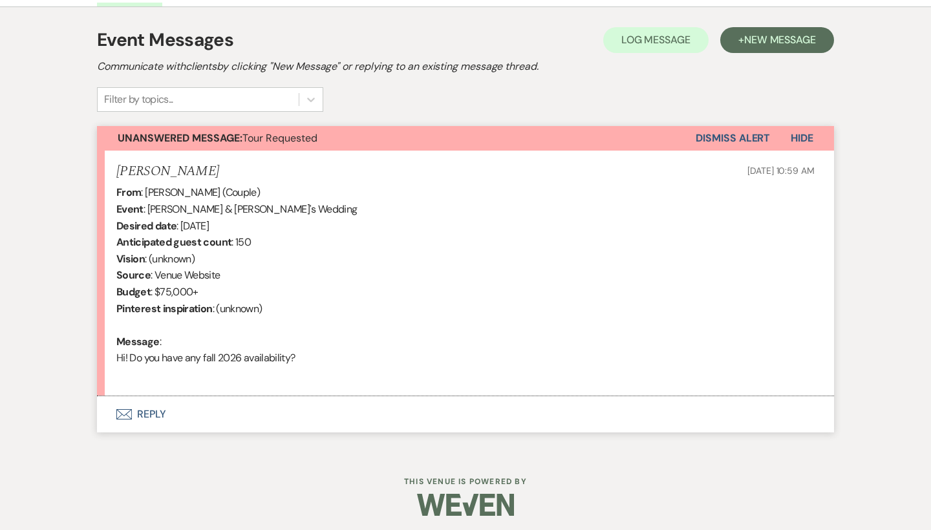
click at [151, 409] on button "Envelope Reply" at bounding box center [465, 414] width 737 height 36
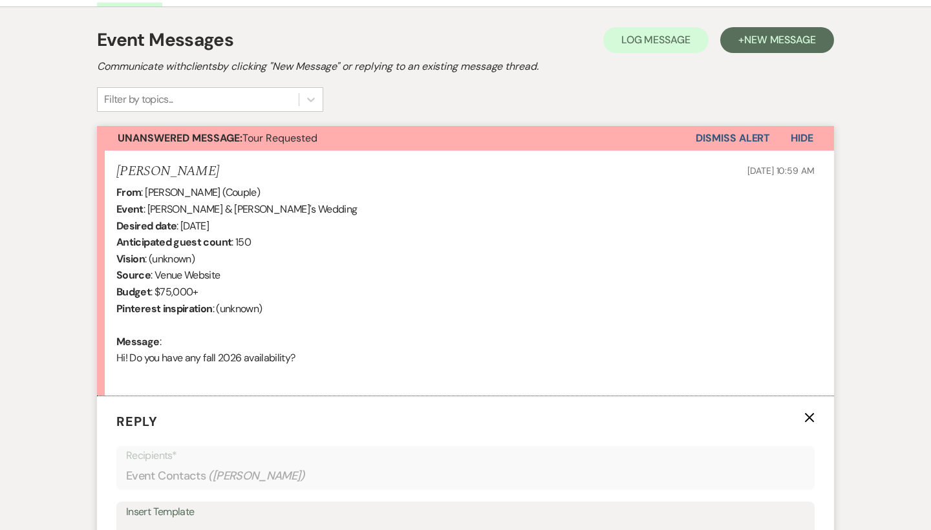
scroll to position [673, 0]
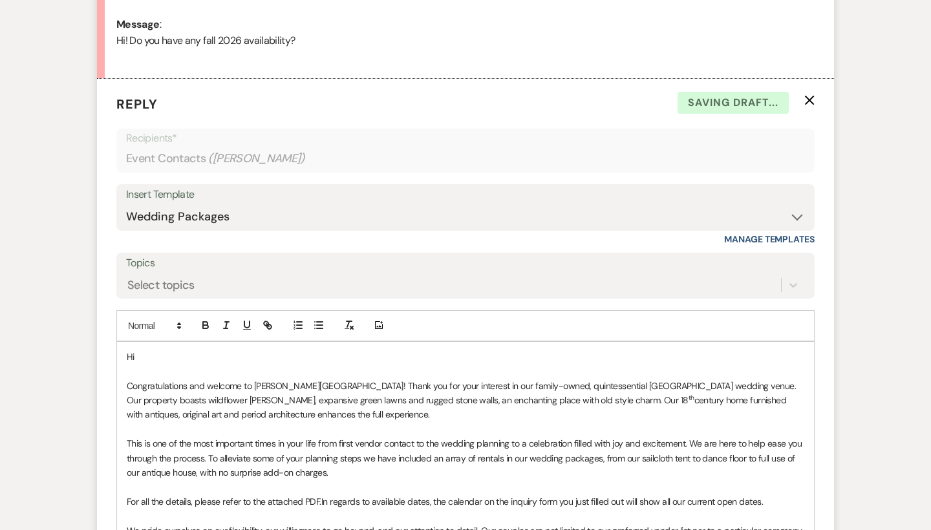
click at [158, 352] on p "Hi" at bounding box center [466, 357] width 678 height 14
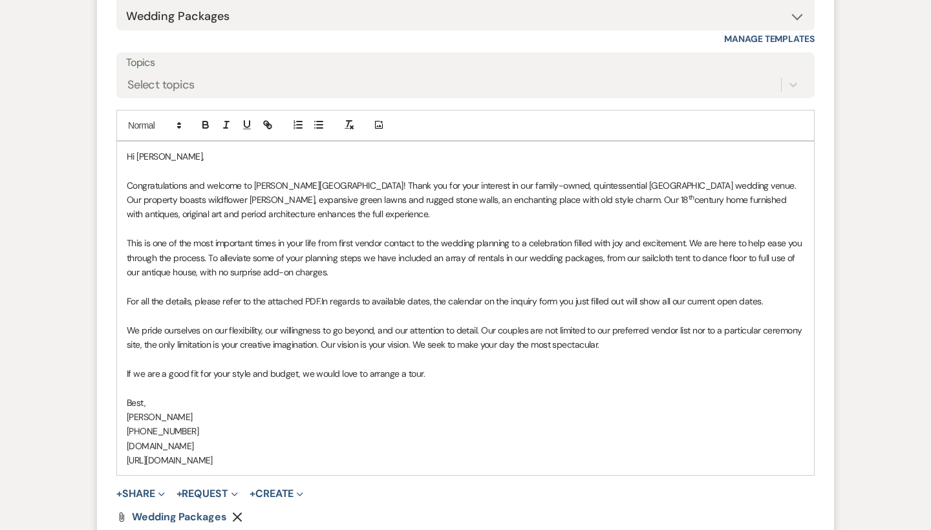
scroll to position [912, 0]
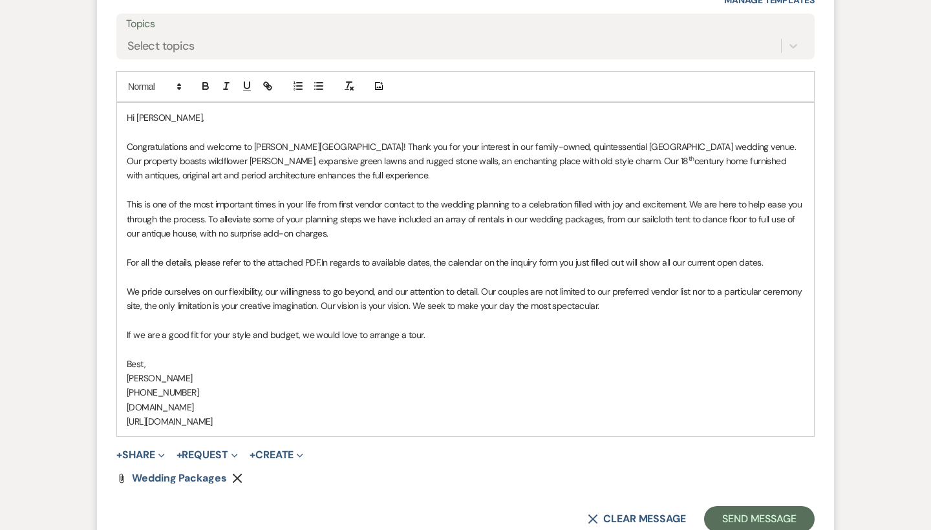
drag, startPoint x: 766, startPoint y: 254, endPoint x: 451, endPoint y: 254, distance: 315.6
click at [451, 255] on p "For all the details, please refer to the attached PDF. In regards to available …" at bounding box center [466, 262] width 678 height 14
click at [603, 257] on span "In regards to available fall dates in 2026, we have the following open: 10/30. …" at bounding box center [491, 263] width 340 height 12
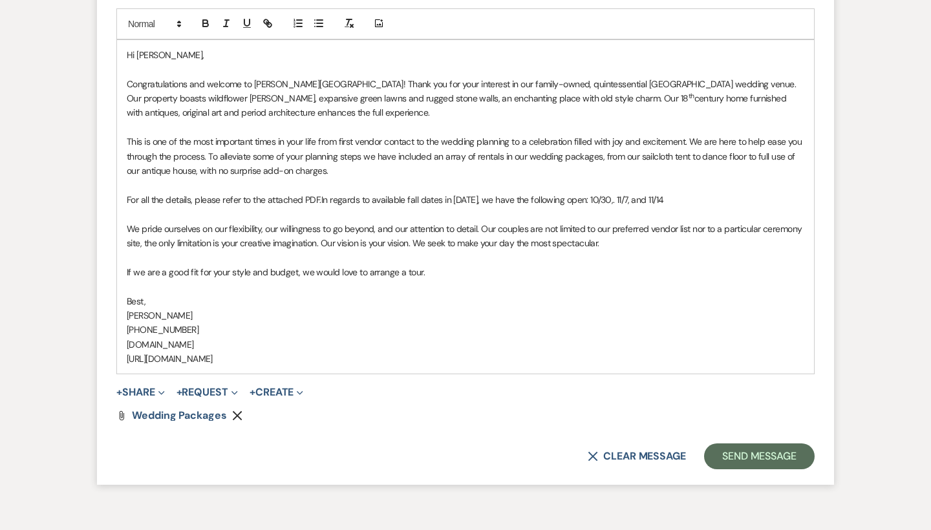
scroll to position [980, 0]
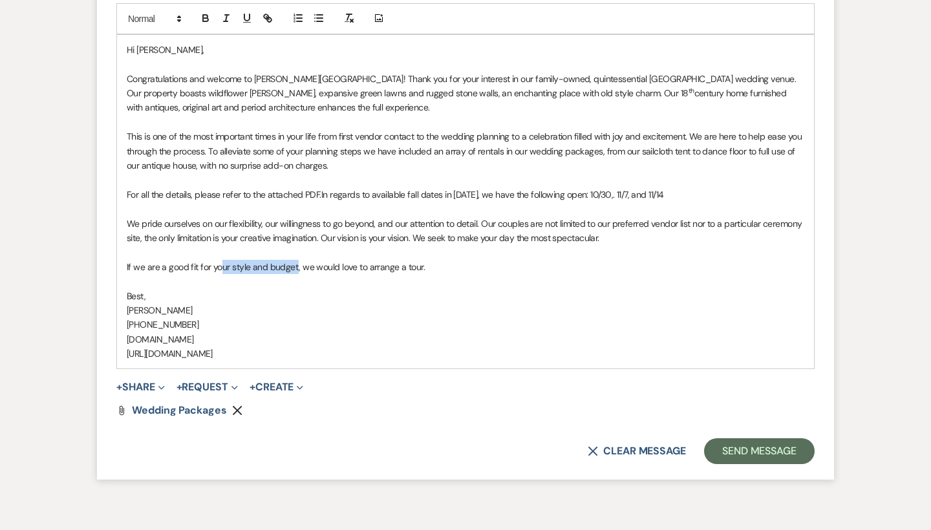
drag, startPoint x: 296, startPoint y: 252, endPoint x: 223, endPoint y: 257, distance: 72.6
click at [223, 260] on p "If we are a good fit for your style and budget, we would love to arrange a tour." at bounding box center [466, 267] width 678 height 14
click at [241, 260] on p "If we are a good fit and. have a date that may work for you, we would love to a…" at bounding box center [466, 267] width 678 height 14
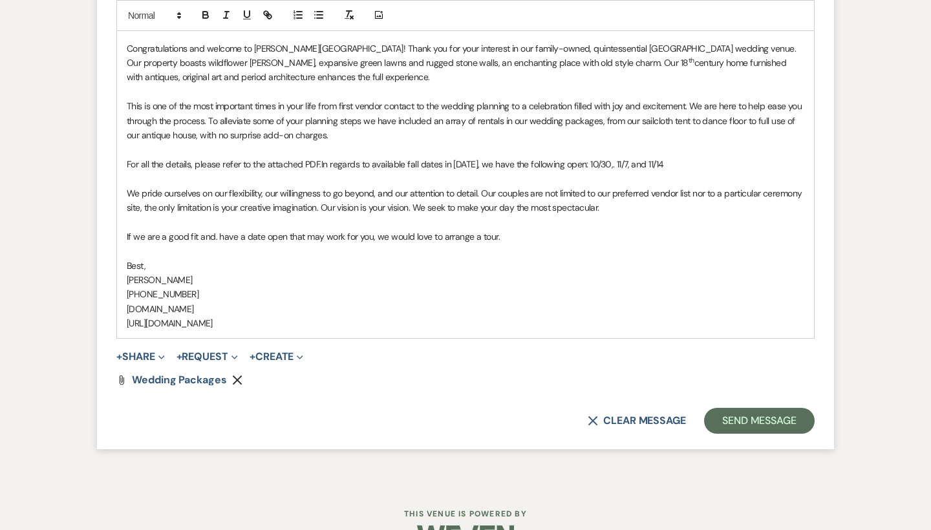
scroll to position [1017, 0]
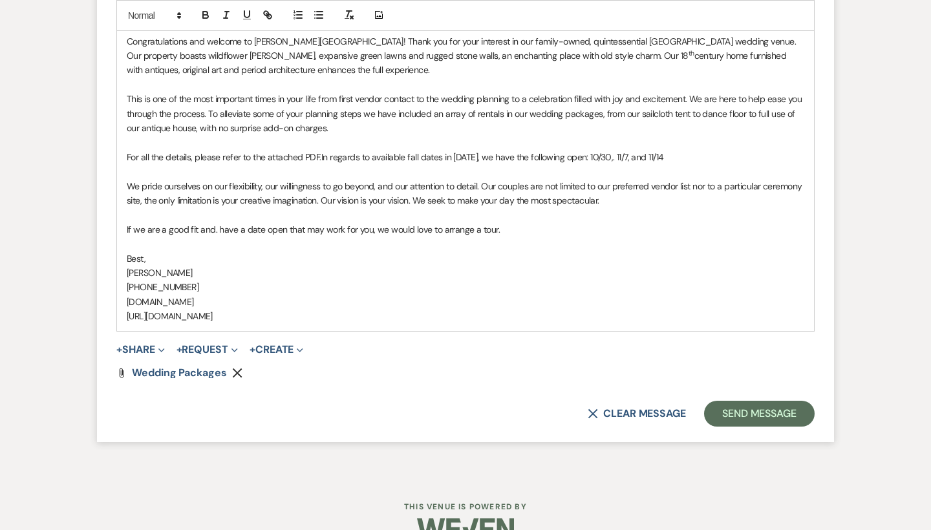
click at [418, 151] on span "In regards to available fall dates in 2026, we have the following open: 10/30,.…" at bounding box center [492, 157] width 343 height 12
click at [748, 402] on button "Send Message" at bounding box center [759, 414] width 111 height 26
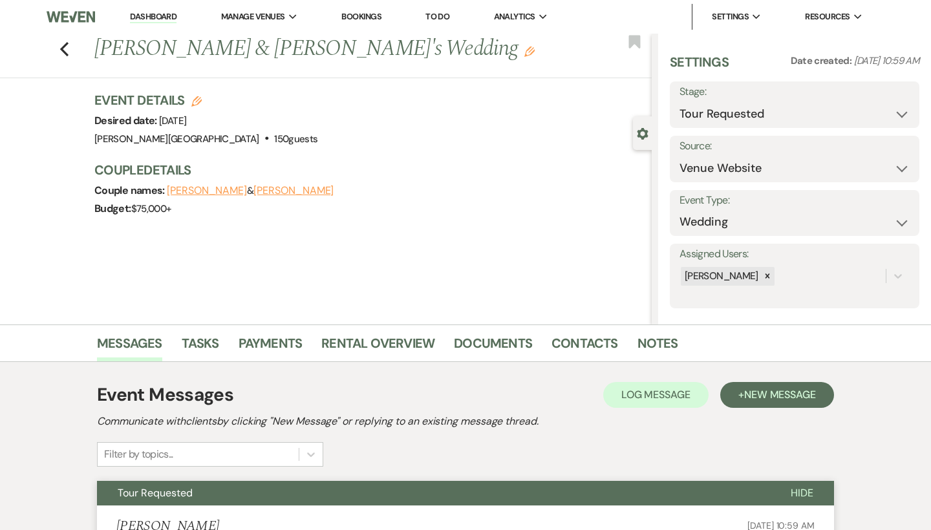
scroll to position [0, 0]
click at [66, 46] on icon "Previous" at bounding box center [64, 49] width 10 height 16
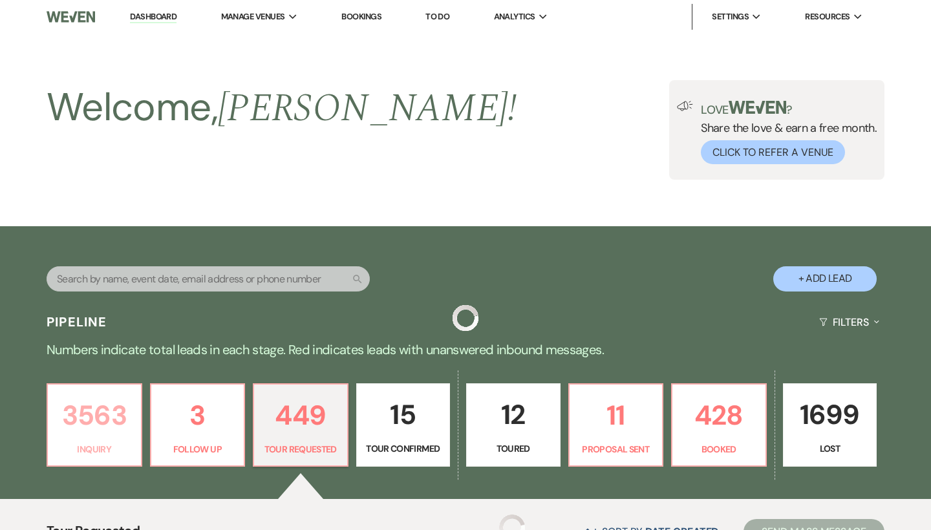
scroll to position [382, 0]
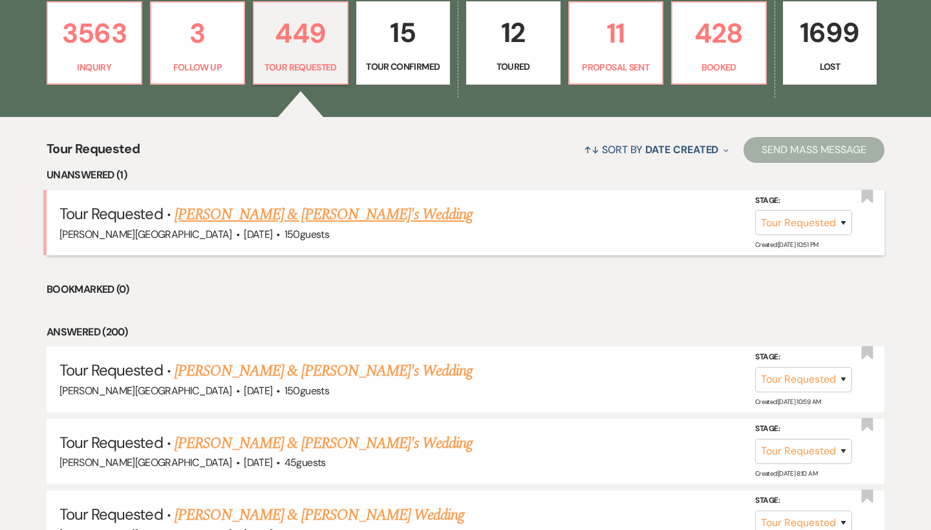
click at [254, 214] on link "Jonathan & Katarina's Wedding" at bounding box center [324, 214] width 299 height 23
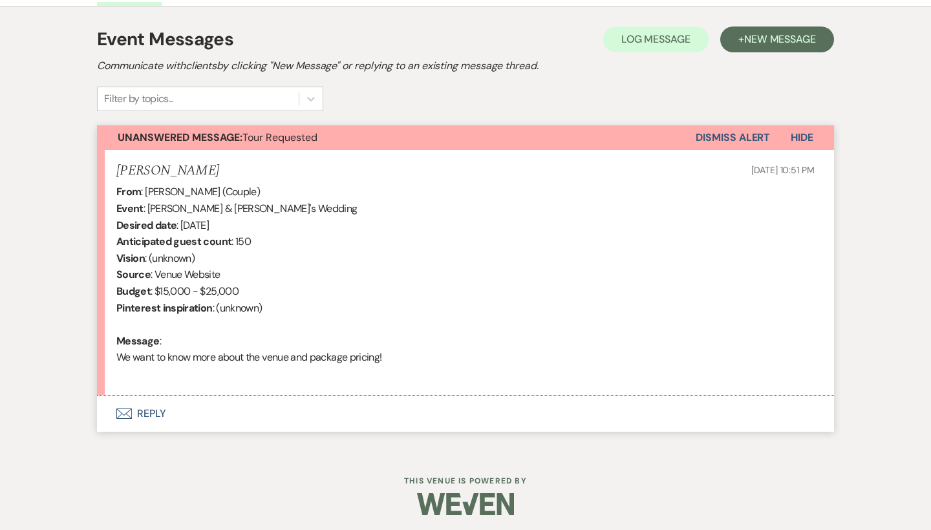
scroll to position [355, 0]
click at [158, 405] on button "Envelope Reply" at bounding box center [465, 414] width 737 height 36
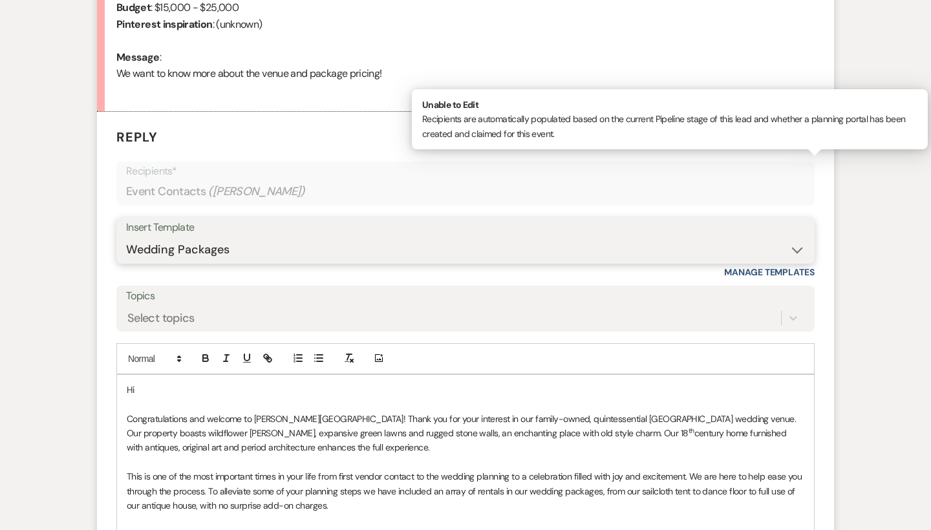
scroll to position [738, 0]
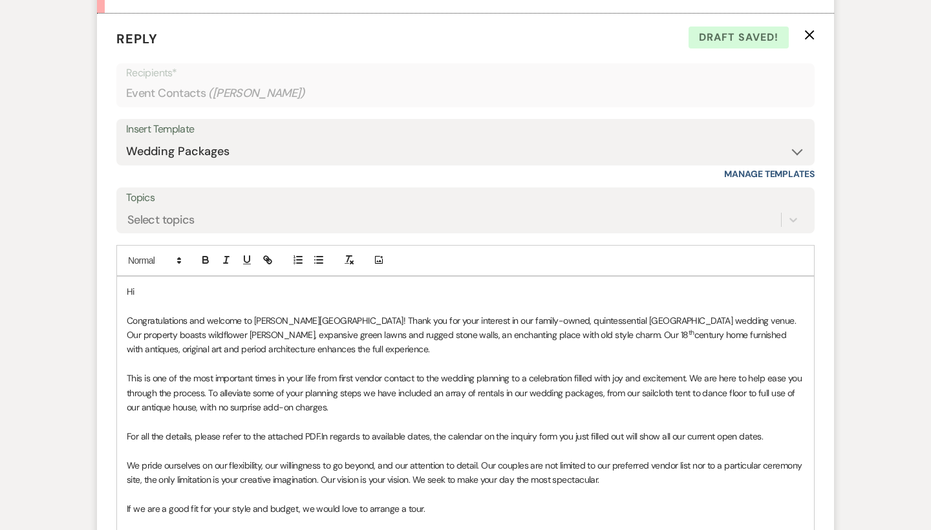
click at [150, 285] on p "Hi" at bounding box center [466, 292] width 678 height 14
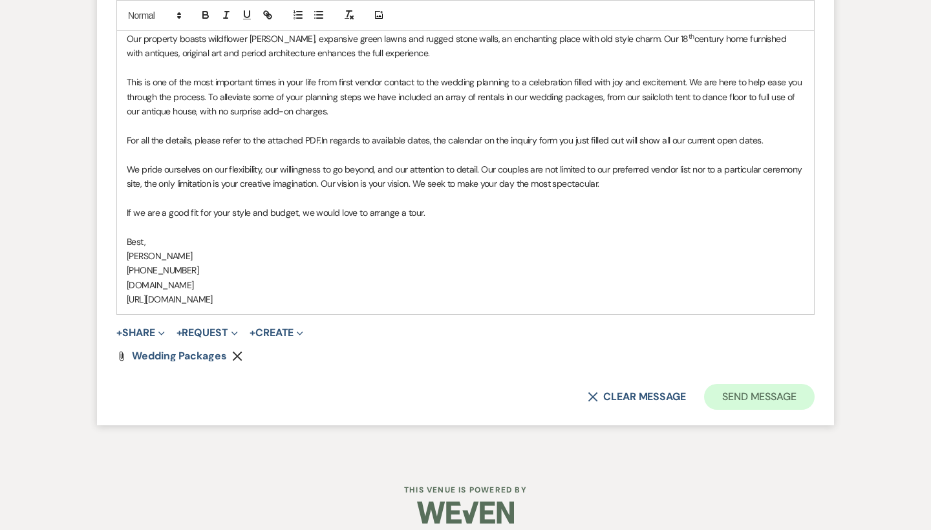
click at [741, 384] on button "Send Message" at bounding box center [759, 397] width 111 height 26
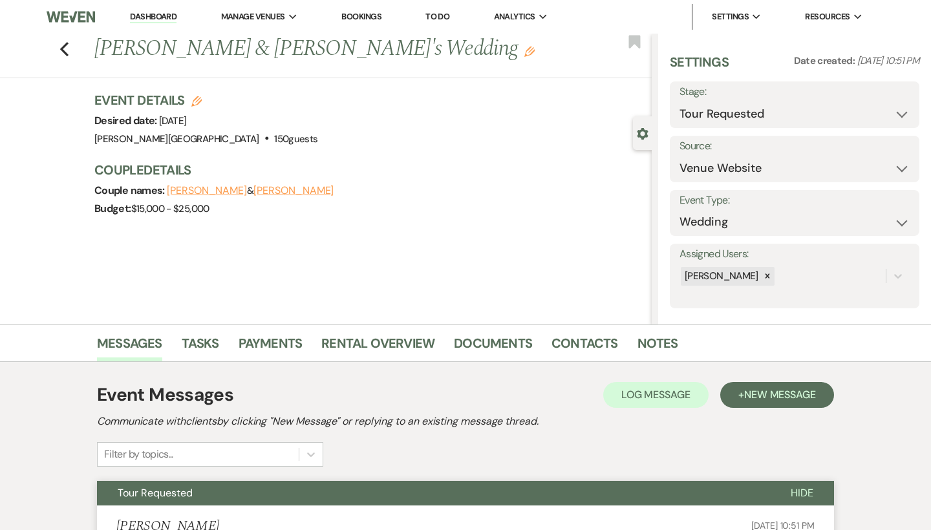
scroll to position [0, 0]
click at [64, 44] on icon "Previous" at bounding box center [64, 49] width 10 height 16
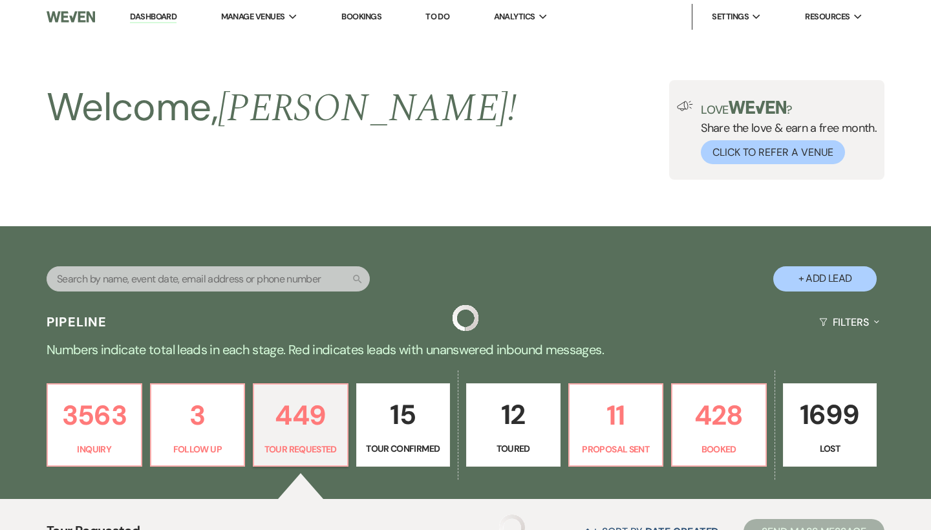
scroll to position [382, 0]
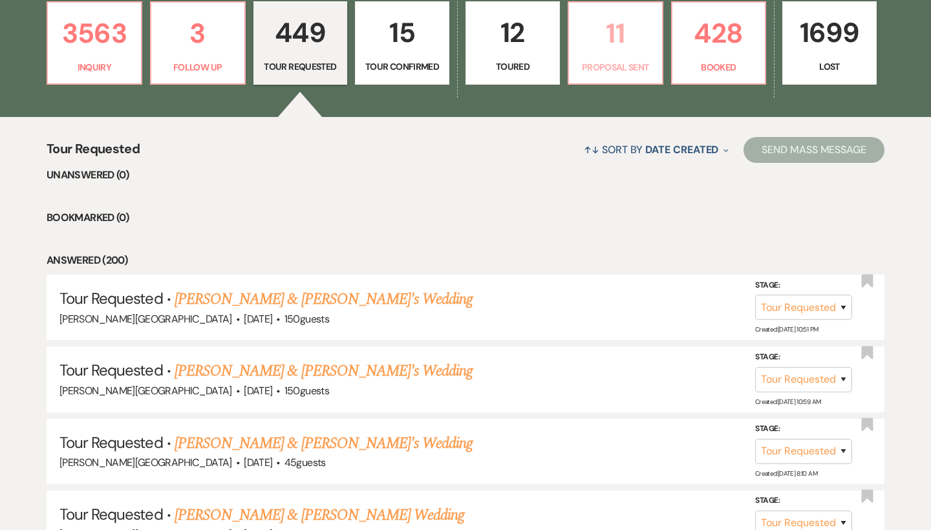
click at [614, 33] on p "11" at bounding box center [616, 33] width 78 height 43
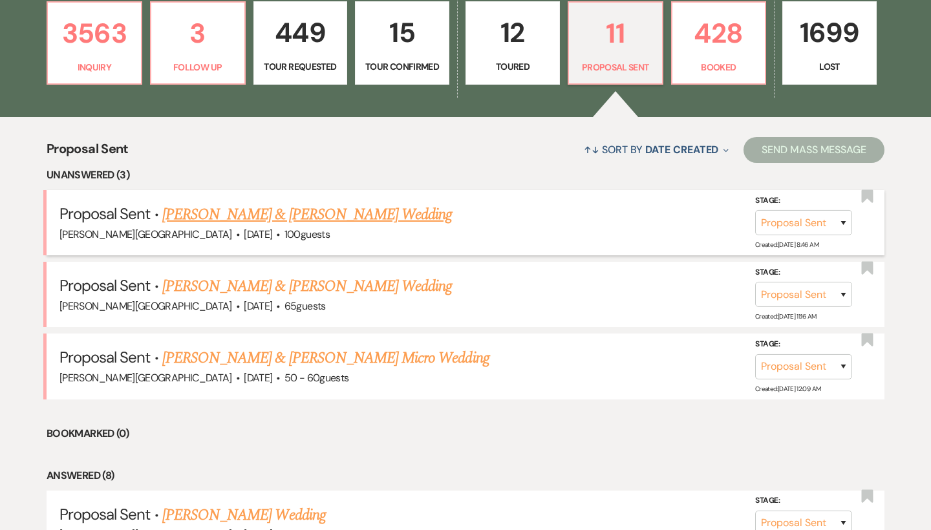
click at [293, 213] on link "Chris Stevison & Chris Stevison's Wedding" at bounding box center [307, 214] width 290 height 23
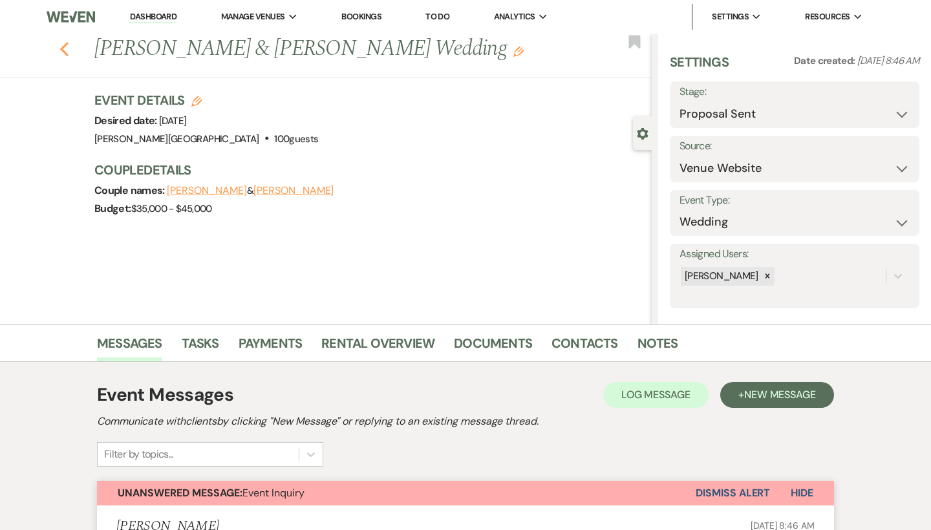
click at [63, 45] on icon "Previous" at bounding box center [64, 49] width 10 height 16
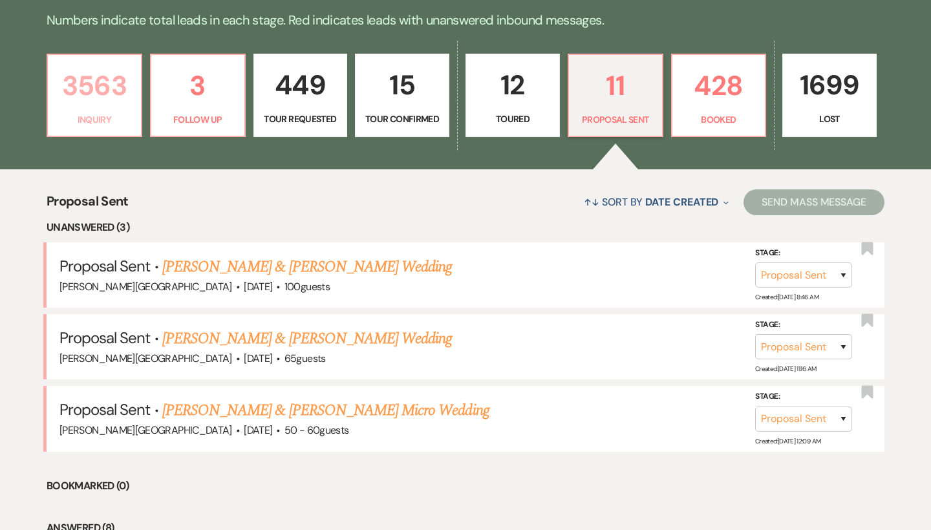
scroll to position [323, 0]
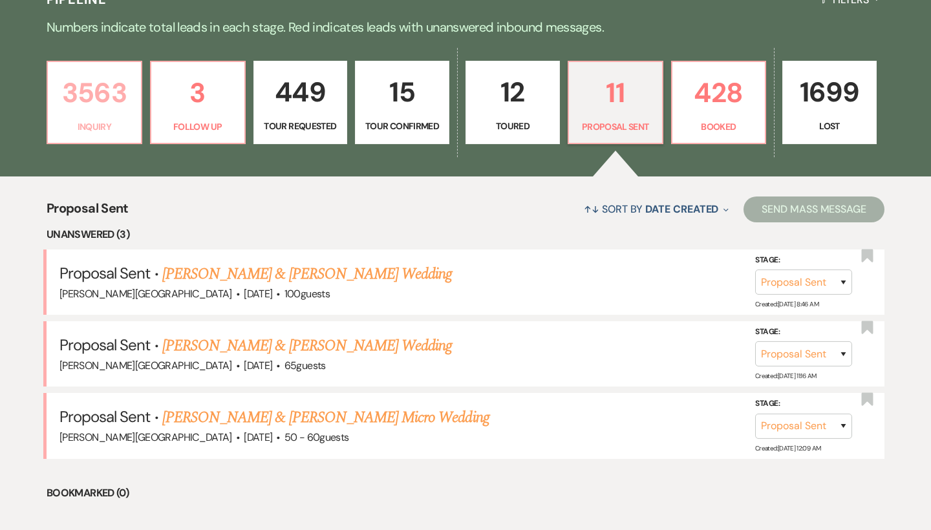
click at [110, 99] on p "3563" at bounding box center [95, 92] width 78 height 43
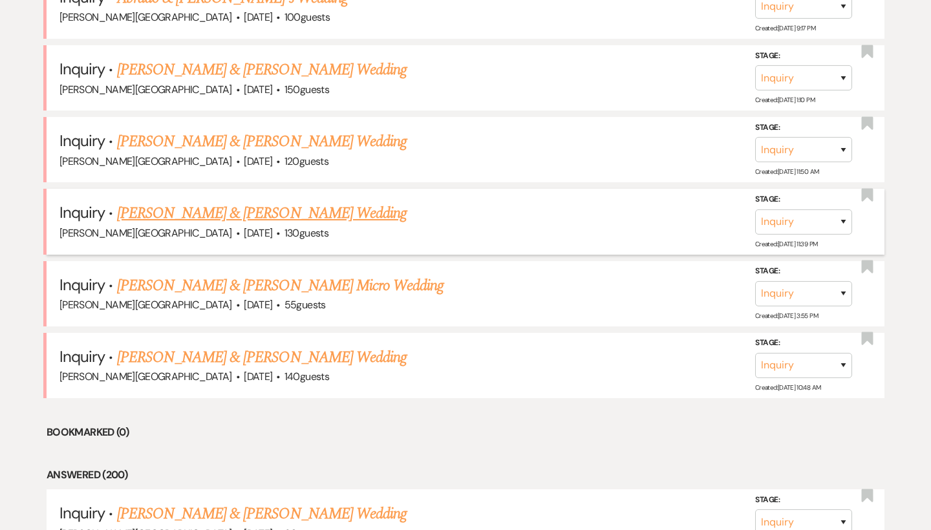
scroll to position [1674, 0]
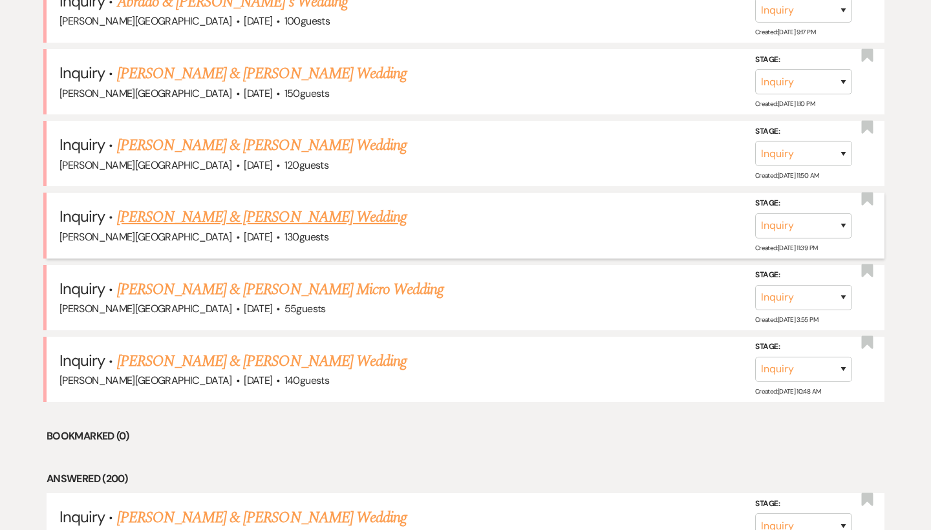
click at [271, 206] on link "Johnnie Siena & Mary Arida's Wedding" at bounding box center [262, 217] width 290 height 23
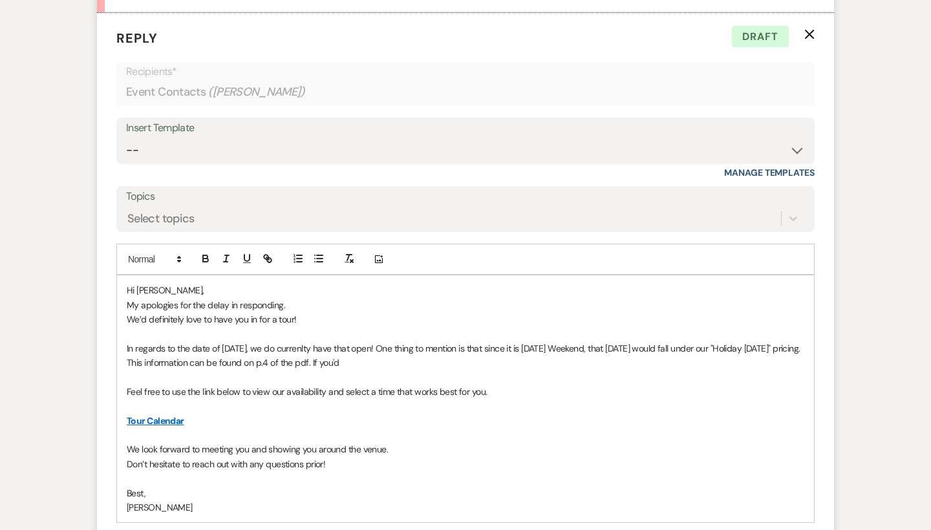
scroll to position [1559, 0]
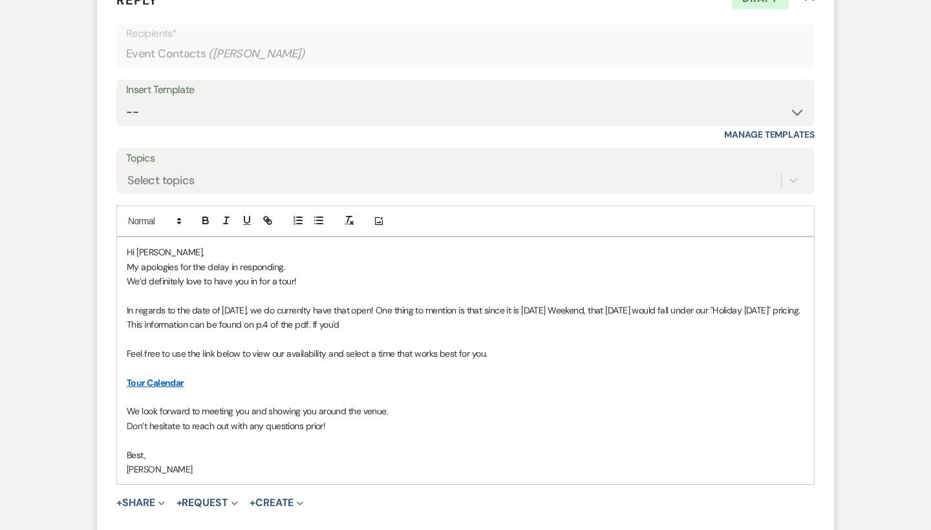
click at [272, 303] on p "In regards to the date of 10/11/26, we do currenlty have that open! One thing t…" at bounding box center [466, 317] width 678 height 29
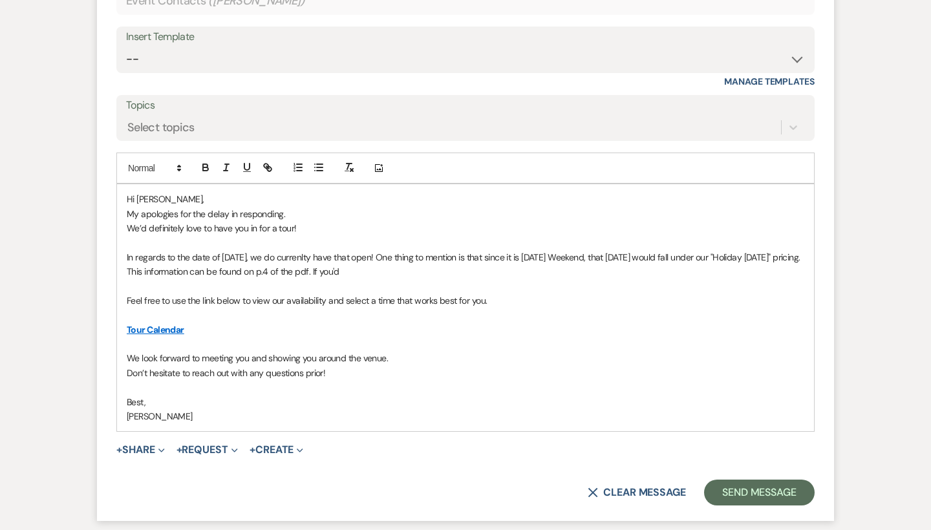
scroll to position [1616, 0]
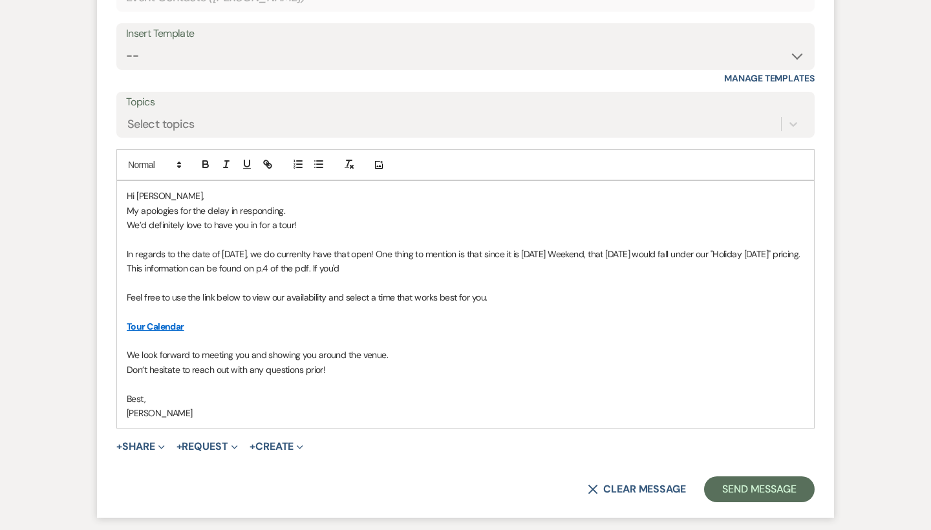
click at [406, 247] on p "In regards to the date of 10/11/26, we do currenlty have that open! One thing t…" at bounding box center [466, 261] width 678 height 29
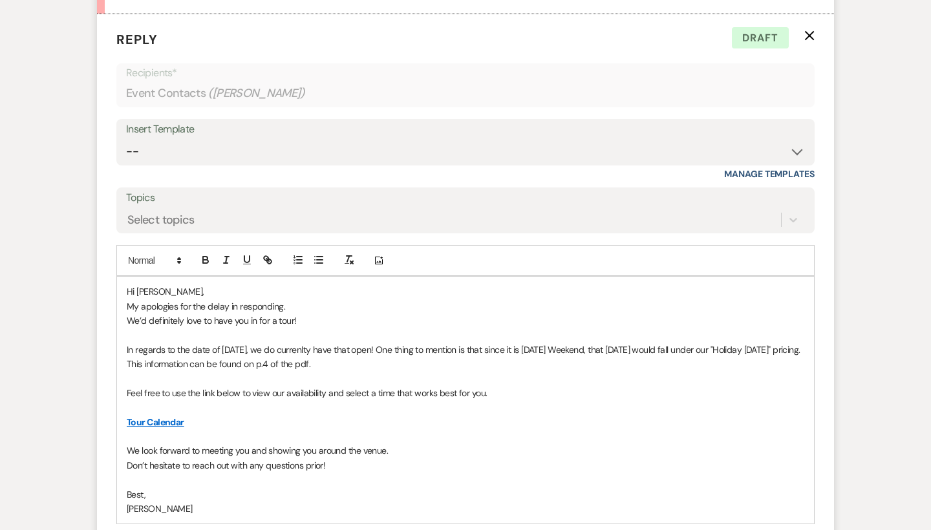
scroll to position [1542, 0]
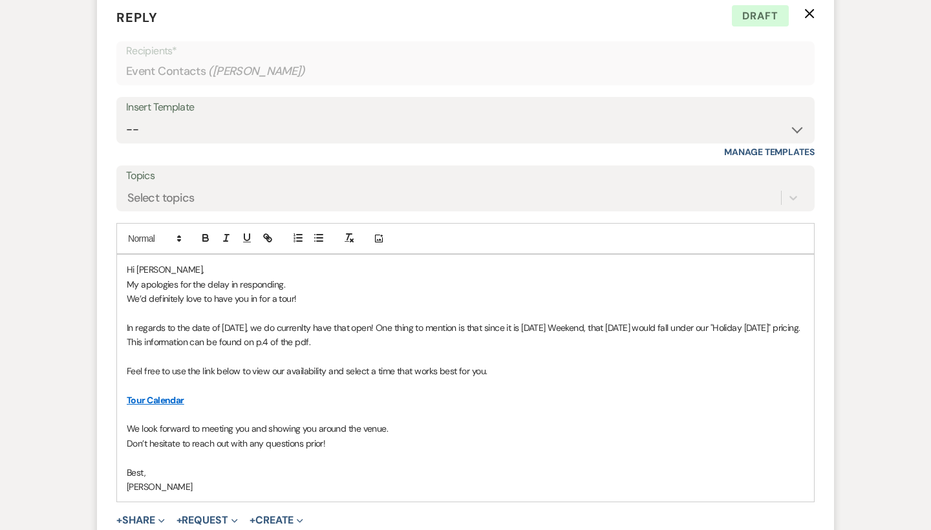
drag, startPoint x: 380, startPoint y: 319, endPoint x: 122, endPoint y: 298, distance: 259.5
click at [122, 298] on div "Hi Mary, My apologies for the delay in responding. We’d definitely love to have…" at bounding box center [465, 378] width 697 height 247
copy p "In regards to the date of 10/11/26, we do currenlty have that open! One thing t…"
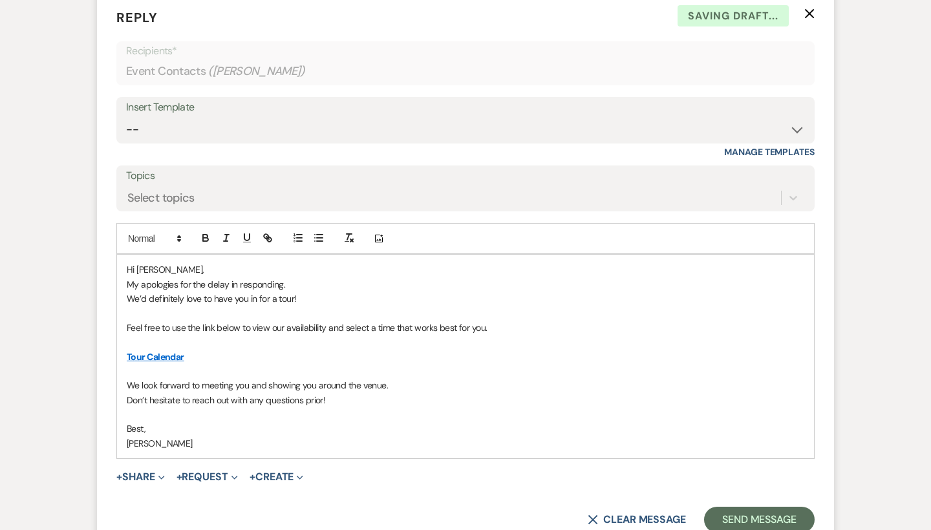
click at [323, 364] on p at bounding box center [466, 371] width 678 height 14
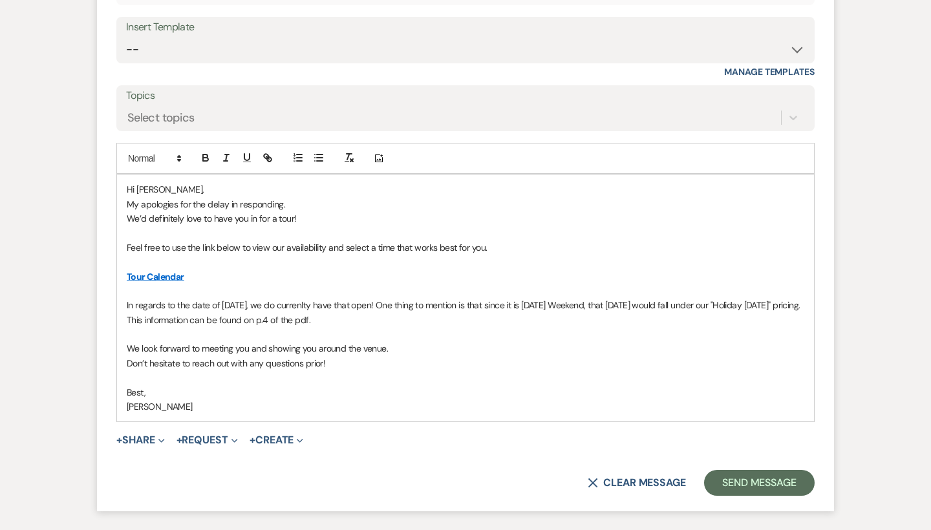
scroll to position [1629, 0]
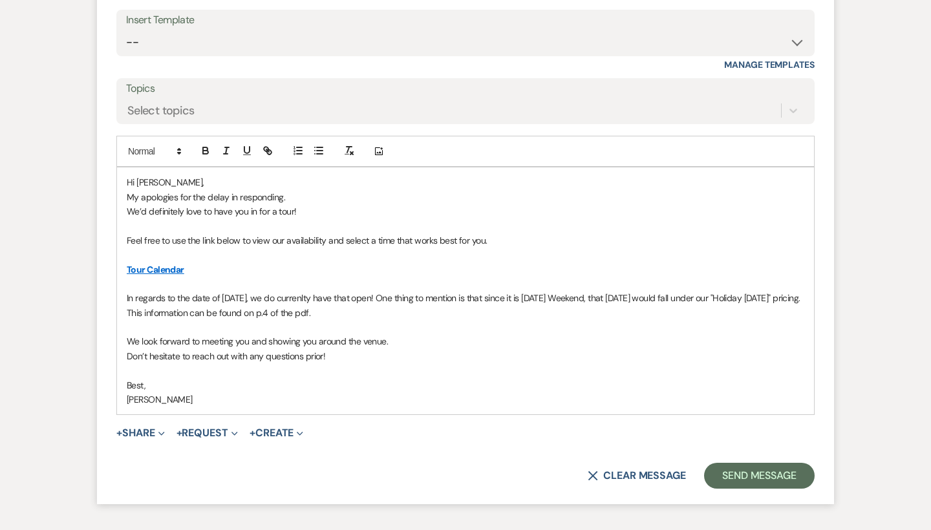
click at [185, 291] on p "In regards to the date of 10/11/26, we do currenlty have that open! One thing t…" at bounding box center [466, 305] width 678 height 29
drag, startPoint x: 749, startPoint y: 279, endPoint x: 724, endPoint y: 279, distance: 25.2
click at [724, 291] on p "In regards to the date of 10/11/26, we do currenlty have that open! One thing t…" at bounding box center [466, 305] width 678 height 29
click at [226, 291] on p "In regards to the date of 10/11/26, we do currenlty have that open! One thing t…" at bounding box center [466, 305] width 678 height 29
click at [410, 291] on p "In regards to the date of 10/11/26, we do currenlty have that open! One thing t…" at bounding box center [466, 305] width 678 height 29
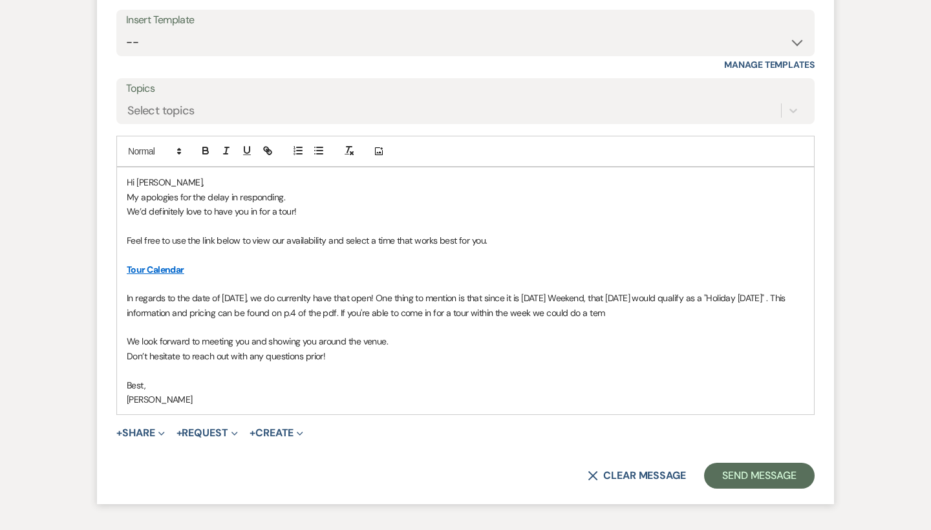
drag, startPoint x: 664, startPoint y: 288, endPoint x: 416, endPoint y: 288, distance: 247.7
click at [416, 291] on p "In regards to the date of 10/11/26, we do currenlty have that open! One thing t…" at bounding box center [466, 305] width 678 height 29
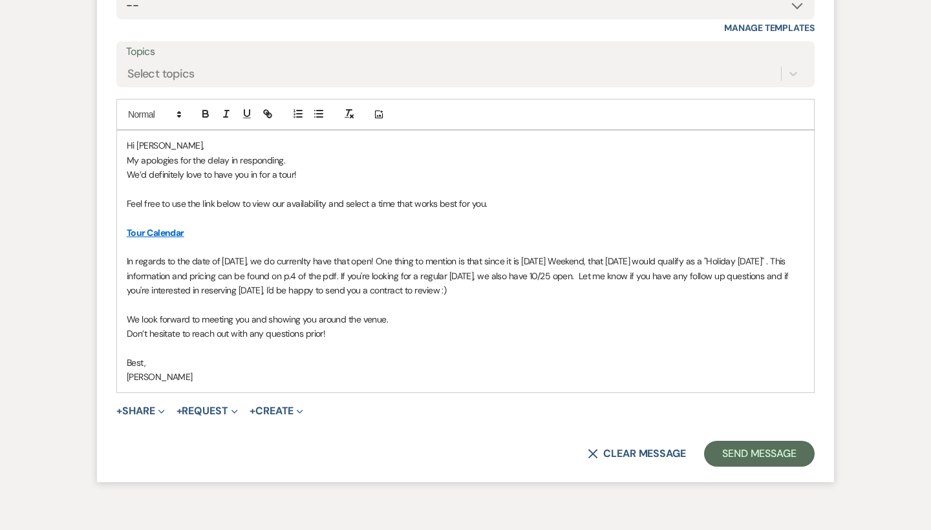
scroll to position [1687, 0]
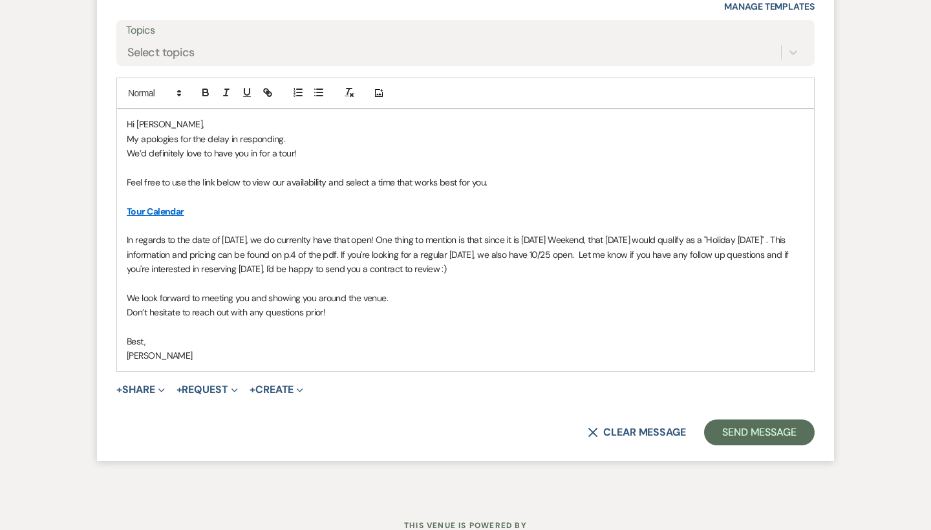
click at [522, 233] on p "In regards to the date of 10/11/26, we do currenlty have that open! One thing t…" at bounding box center [466, 254] width 678 height 43
drag, startPoint x: 147, startPoint y: 230, endPoint x: 118, endPoint y: 230, distance: 29.1
click at [118, 230] on div "Hi Mary, My apologies for the delay in responding. We’d definitely love to have…" at bounding box center [465, 240] width 697 height 262
click at [215, 233] on p "In regards to the date of 10/11/26, we do currenlty have that open! One thing t…" at bounding box center [466, 254] width 678 height 43
drag, startPoint x: 517, startPoint y: 243, endPoint x: 200, endPoint y: 250, distance: 317.0
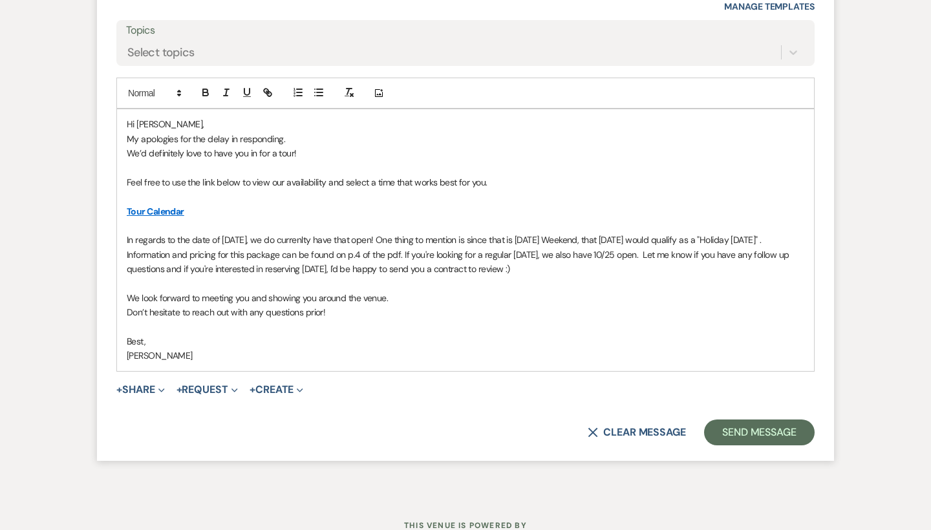
click at [200, 250] on p "In regards to the date of 10/11/26, we do currenlty have that open! One thing t…" at bounding box center [466, 254] width 678 height 43
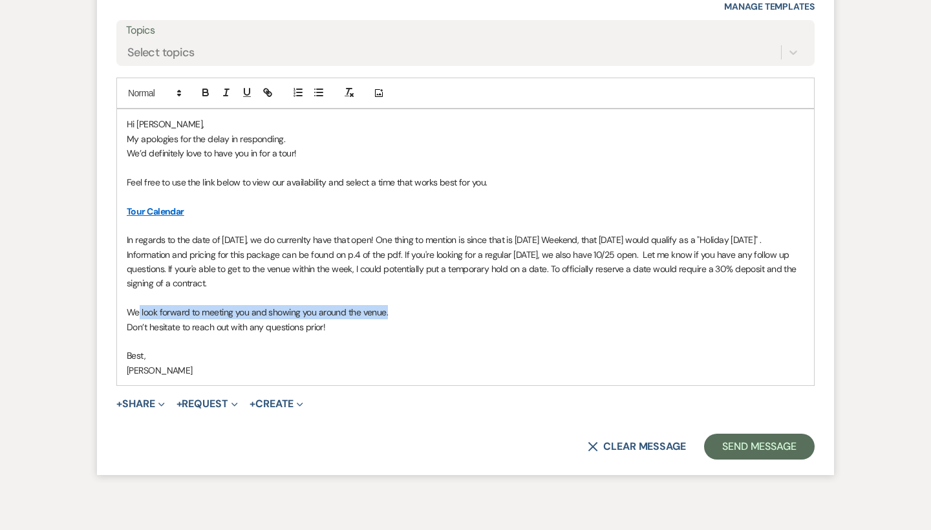
drag, startPoint x: 395, startPoint y: 286, endPoint x: 140, endPoint y: 287, distance: 254.8
click at [140, 305] on p "We look forward to meeting you and showing you around the venue." at bounding box center [466, 312] width 678 height 14
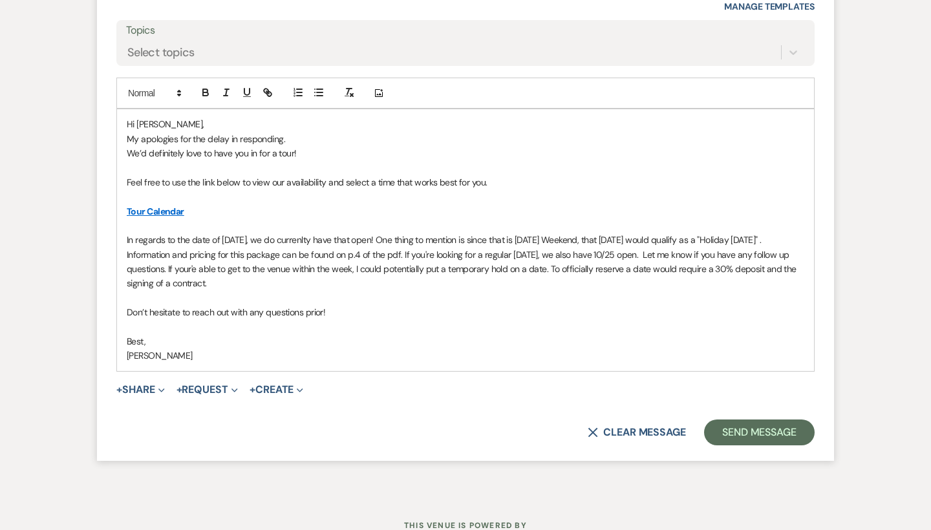
click at [334, 305] on p "Don’t hesitate to reach out with any questions prior!" at bounding box center [466, 312] width 678 height 14
click at [499, 175] on p "Feel free to use the link below to view our availability and select a time that…" at bounding box center [466, 182] width 678 height 14
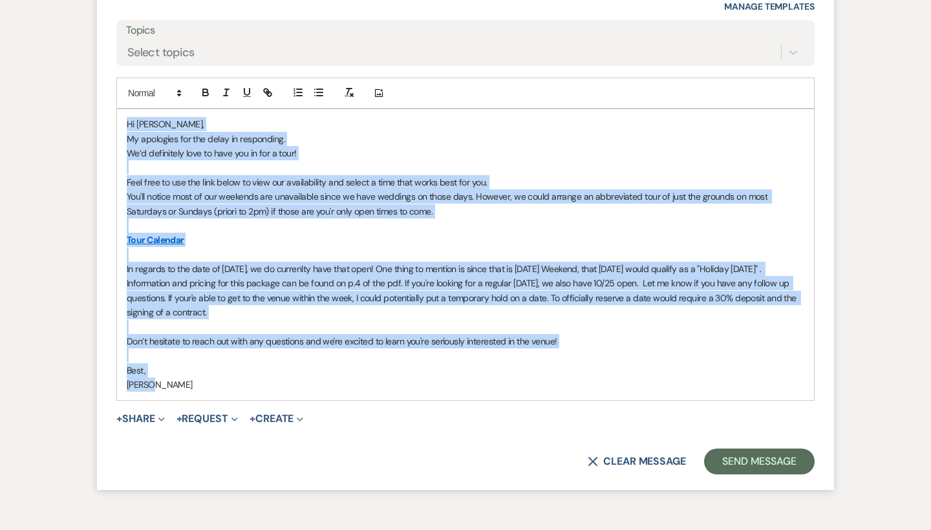
drag, startPoint x: 158, startPoint y: 359, endPoint x: 124, endPoint y: 95, distance: 266.1
click at [124, 109] on div "Hi Mary, My apologies for the delay in responding. We’d definitely love to have…" at bounding box center [465, 254] width 697 height 290
copy div "Hi Mary, My apologies for the delay in responding. We’d definitely love to have…"
click at [238, 262] on p "In regards to the date of 10/11/26, we do currenlty have that open! One thing t…" at bounding box center [466, 291] width 678 height 58
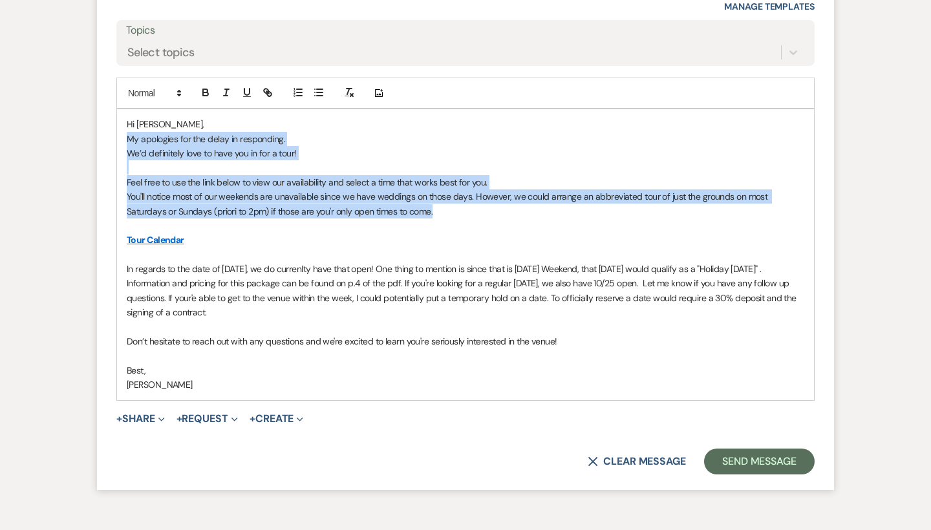
drag, startPoint x: 403, startPoint y: 189, endPoint x: 123, endPoint y: 118, distance: 288.9
click at [123, 118] on div "Hi Mary, My apologies for the delay in responding. We’d definitely love to have…" at bounding box center [465, 254] width 697 height 290
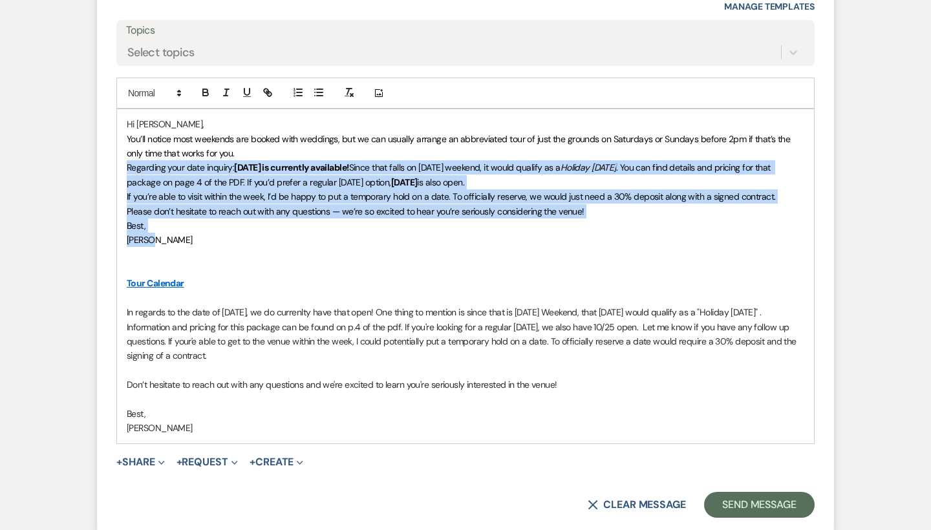
drag, startPoint x: 161, startPoint y: 215, endPoint x: 115, endPoint y: 147, distance: 82.5
click at [115, 147] on form "Reply X Draft saved! Recipients* Event Contacts ( Mary Arida ) Insert Template …" at bounding box center [465, 190] width 737 height 687
copy div "Regarding your date inquiry: 10/11/26 is currently available! Since that falls …"
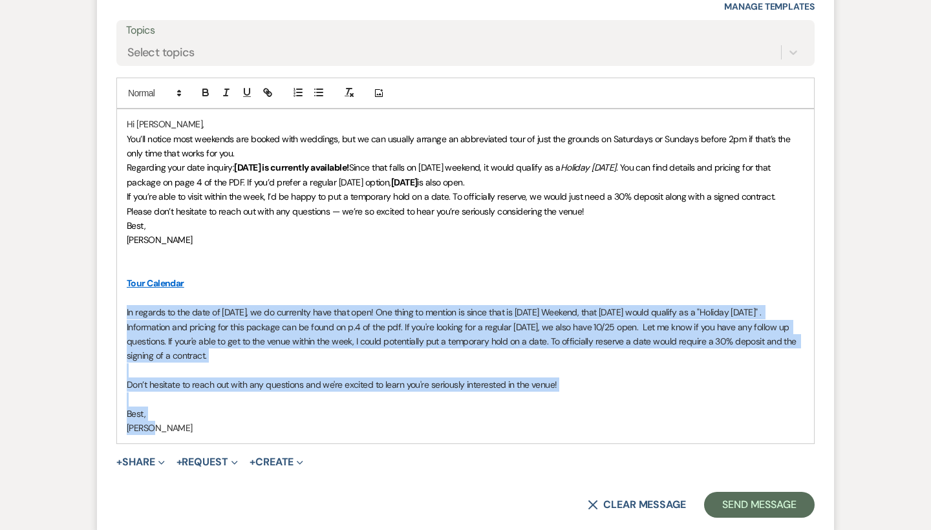
drag, startPoint x: 154, startPoint y: 409, endPoint x: 116, endPoint y: 288, distance: 127.2
click at [116, 288] on div "Hi Mary, You’ll notice most weekends are booked with weddings, but we can usual…" at bounding box center [465, 277] width 698 height 336
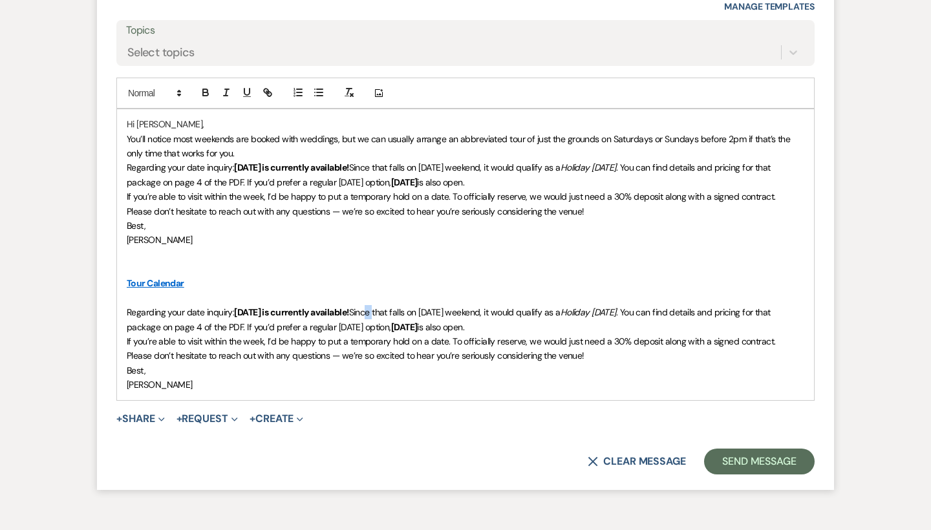
drag, startPoint x: 378, startPoint y: 284, endPoint x: 368, endPoint y: 284, distance: 9.7
click at [368, 307] on span "Since that falls on Columbus Day weekend, it would qualify as a" at bounding box center [454, 313] width 211 height 12
click at [499, 307] on span "Keep in mind that since this date that falls on Columbus Day weekend, it would …" at bounding box center [507, 313] width 316 height 12
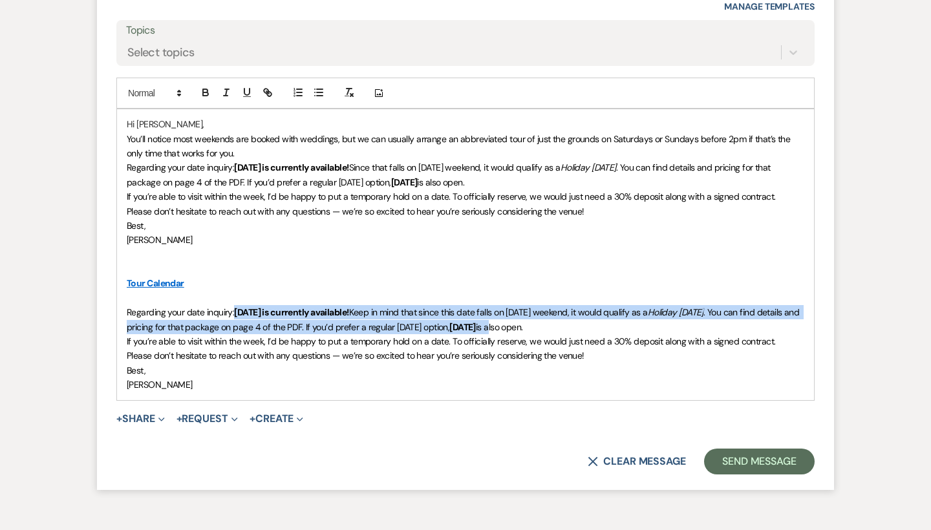
drag, startPoint x: 543, startPoint y: 298, endPoint x: 235, endPoint y: 285, distance: 308.1
click at [235, 305] on p "Regarding your date inquiry: 10/11/26 is currently available! Keep in mind that…" at bounding box center [466, 319] width 678 height 29
click at [206, 89] on icon "button" at bounding box center [205, 90] width 5 height 3
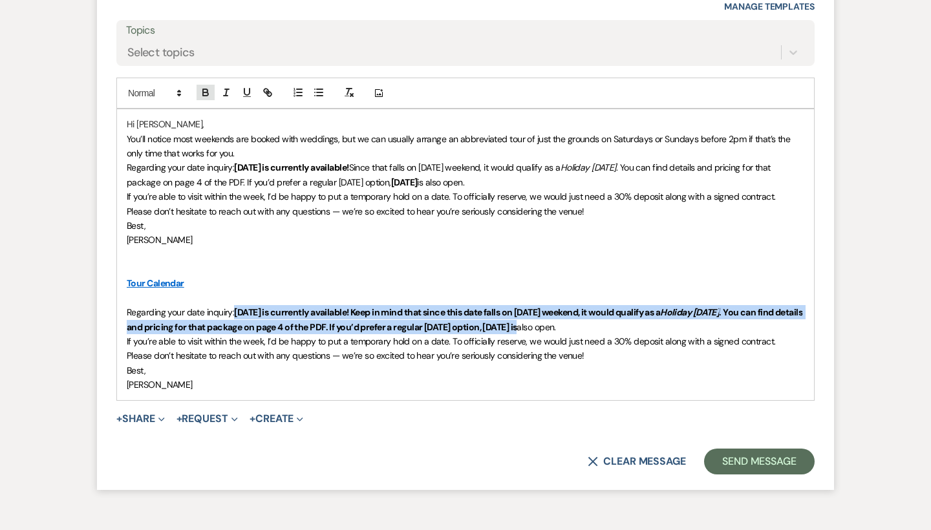
click at [206, 89] on icon "button" at bounding box center [205, 90] width 5 height 3
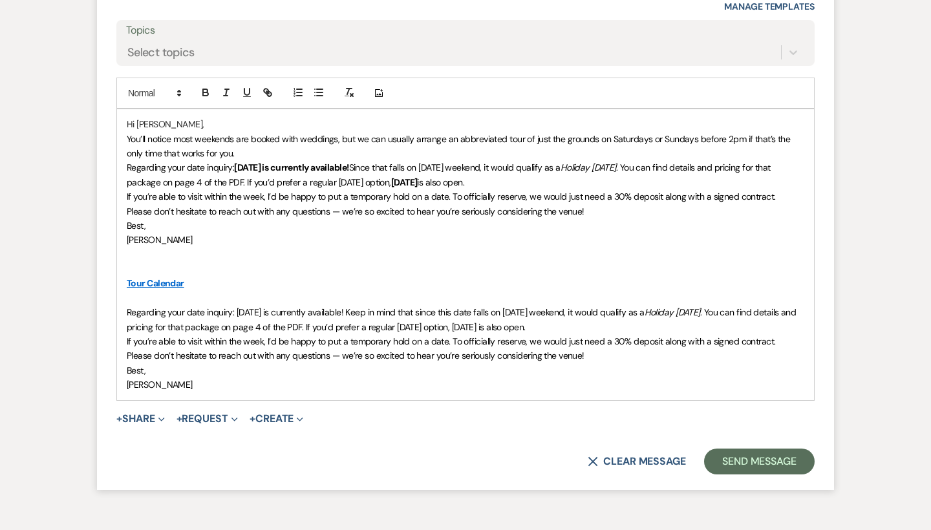
click at [607, 305] on p "Regarding your date inquiry: 10/11/26 is currently available! Keep in mind that…" at bounding box center [466, 319] width 678 height 29
click at [121, 316] on div "Hi Mary, You’ll notice most weekends are booked with weddings, but we can usual…" at bounding box center [465, 254] width 697 height 290
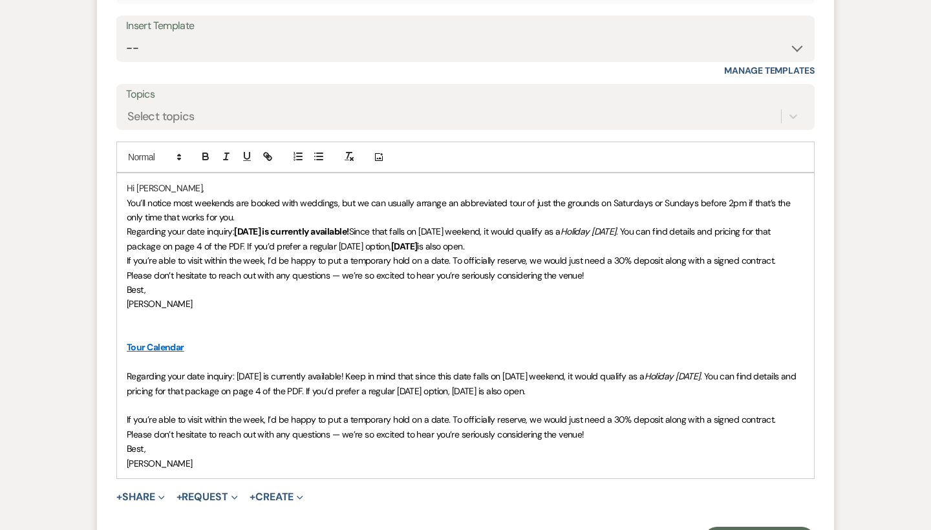
scroll to position [1593, 0]
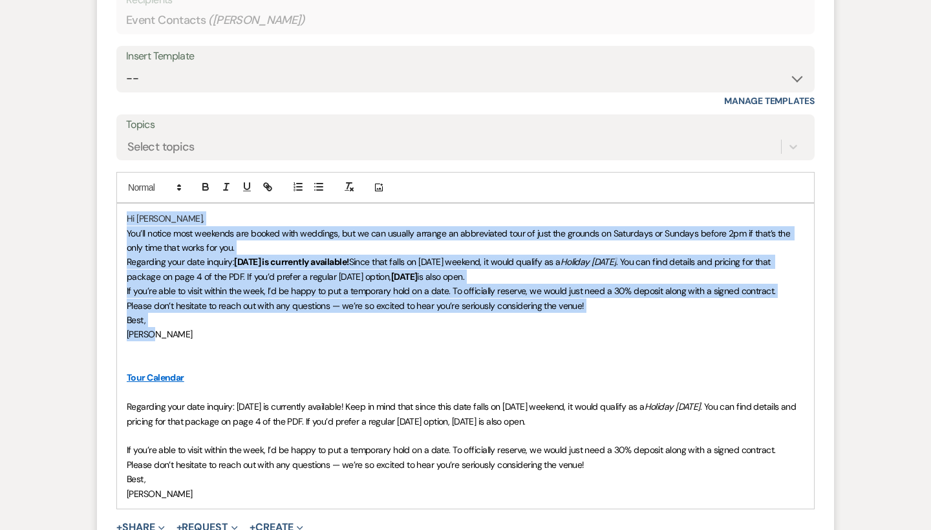
drag, startPoint x: 160, startPoint y: 307, endPoint x: 129, endPoint y: 200, distance: 110.5
click at [129, 204] on div "Hi Mary, You’ll notice most weekends are booked with weddings, but we can usual…" at bounding box center [465, 356] width 697 height 305
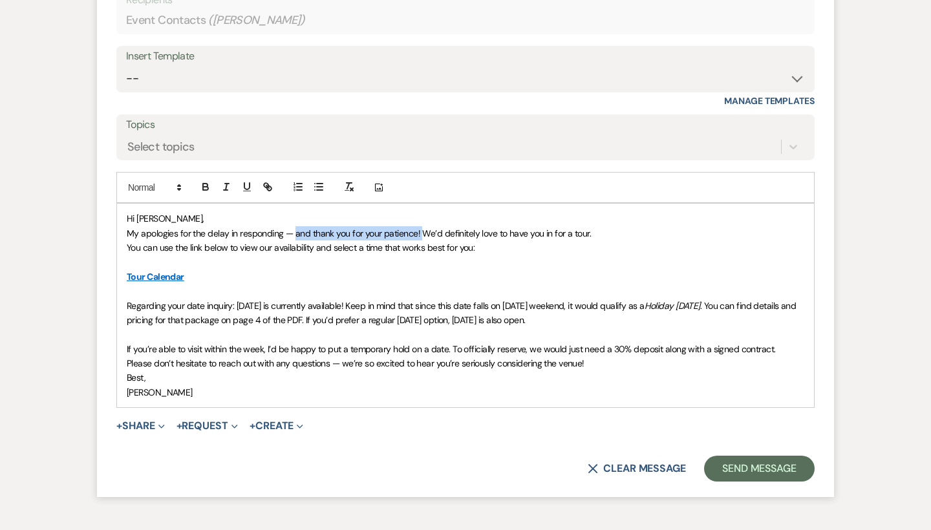
drag, startPoint x: 419, startPoint y: 210, endPoint x: 295, endPoint y: 206, distance: 124.2
click at [295, 228] on span "My apologies for the delay in responding — and thank you for your patience! We’…" at bounding box center [359, 234] width 464 height 12
click at [470, 226] on p "My apologies for the delay in responding. We’d definitely love to have you in f…" at bounding box center [466, 233] width 678 height 14
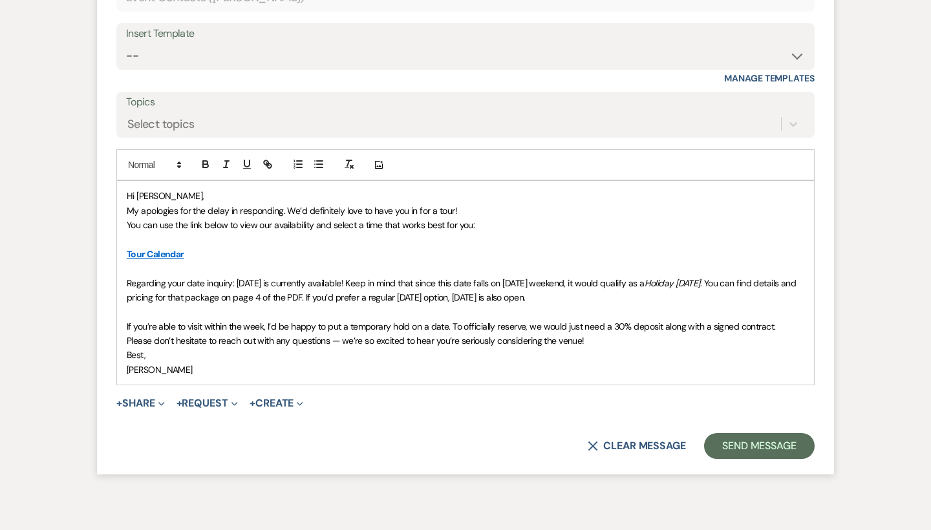
scroll to position [1626, 0]
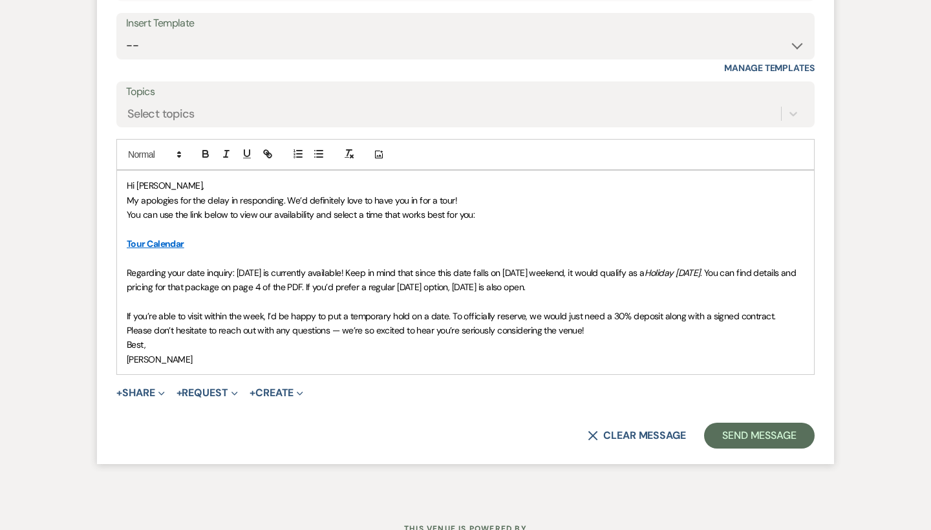
click at [124, 250] on div "Hi Mary, My apologies for the delay in responding. We’d definitely love to have…" at bounding box center [465, 273] width 697 height 204
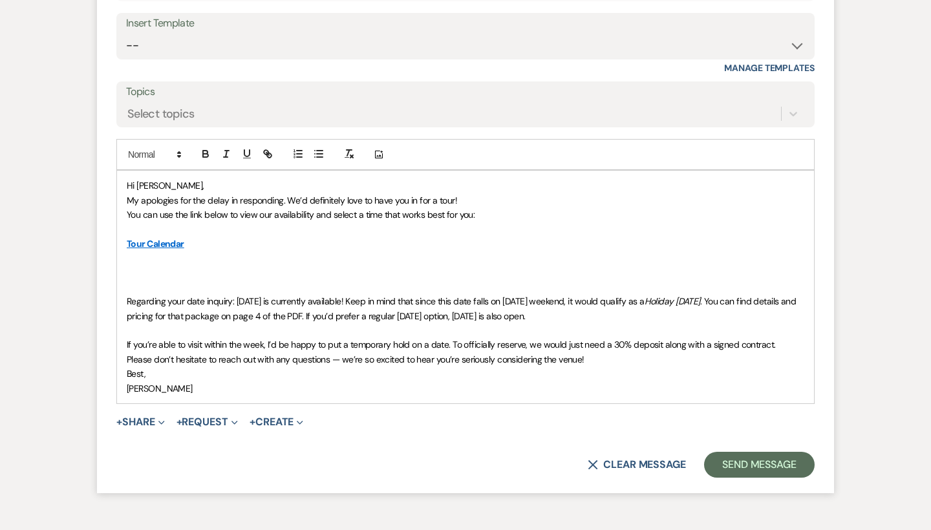
click at [133, 280] on p at bounding box center [466, 287] width 678 height 14
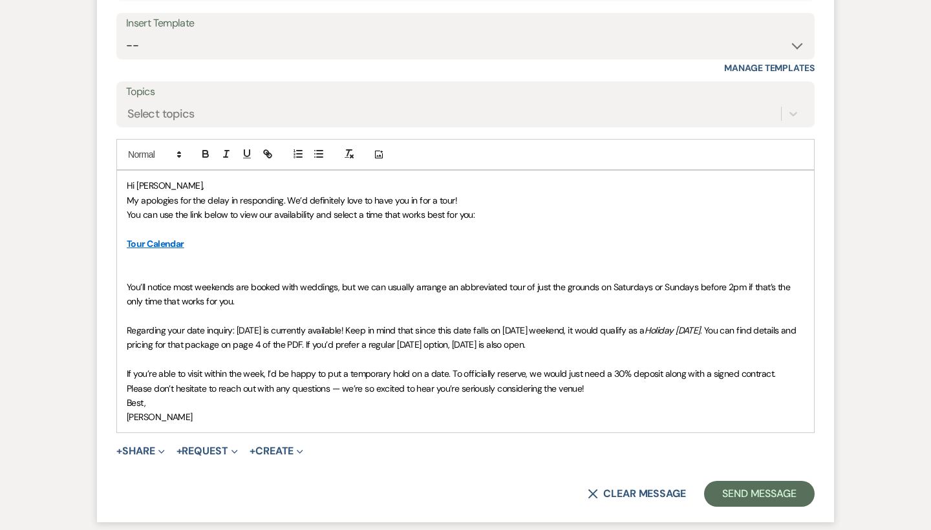
click at [124, 259] on div "Hi Mary, My apologies for the delay in responding. We’d definitely love to have…" at bounding box center [465, 302] width 697 height 262
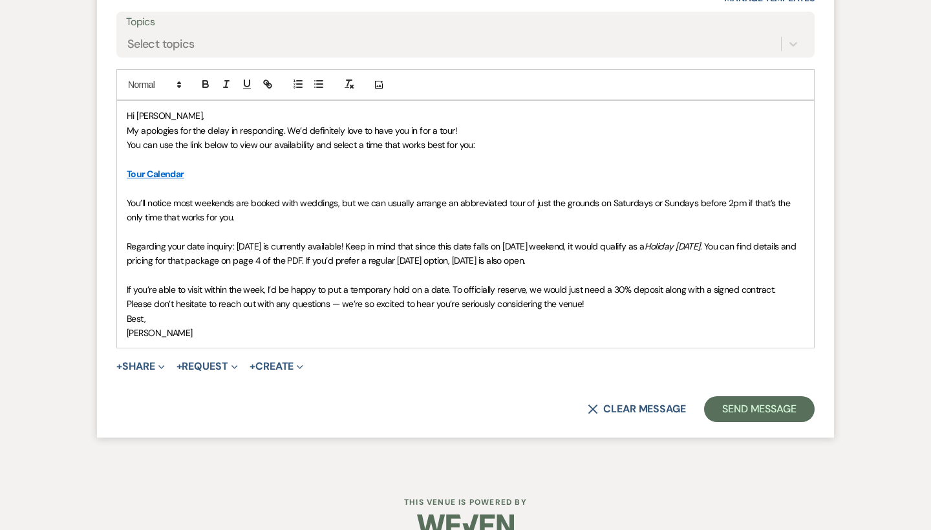
scroll to position [1695, 0]
drag, startPoint x: 608, startPoint y: 264, endPoint x: 546, endPoint y: 266, distance: 61.5
click at [546, 285] on span "If you’re able to visit within the week, I’d be happy to put a temporary hold o…" at bounding box center [451, 291] width 649 height 12
click at [125, 279] on div "Hi Mary, My apologies for the delay in responding. We’d definitely love to have…" at bounding box center [465, 225] width 697 height 247
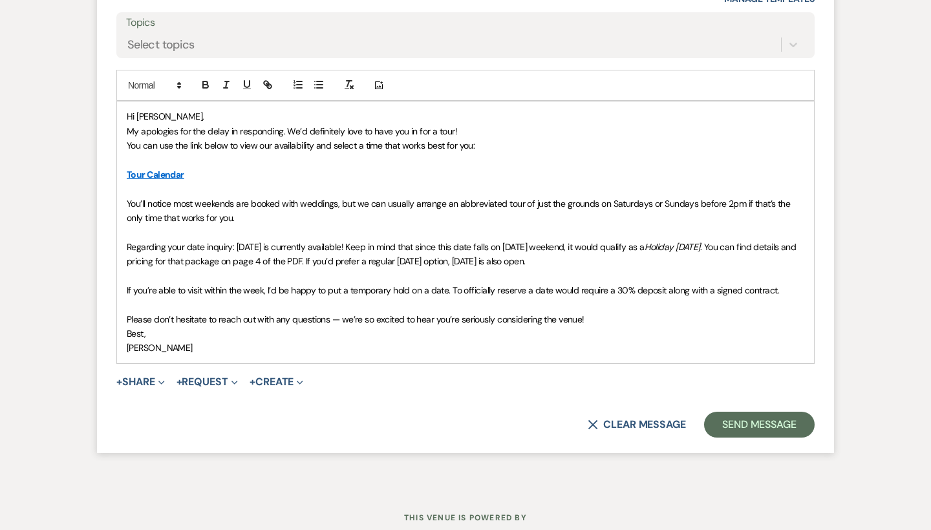
click at [125, 305] on div "Hi Mary, My apologies for the delay in responding. We’d definitely love to have…" at bounding box center [465, 233] width 697 height 262
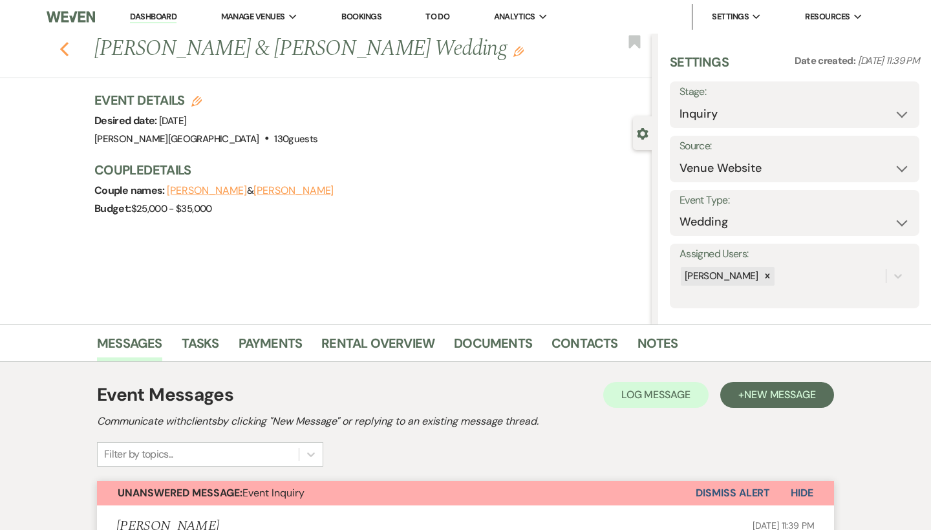
scroll to position [0, 0]
click at [67, 47] on icon "Previous" at bounding box center [64, 49] width 10 height 16
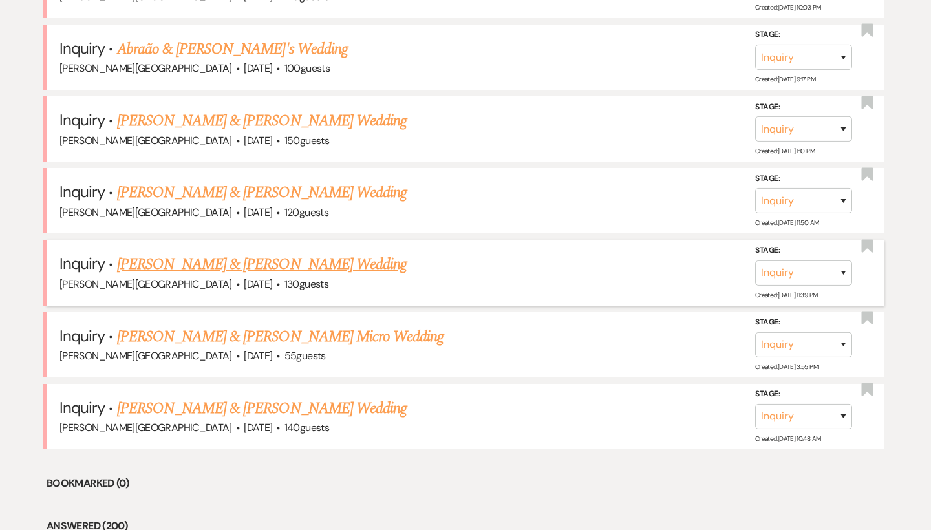
scroll to position [1621, 0]
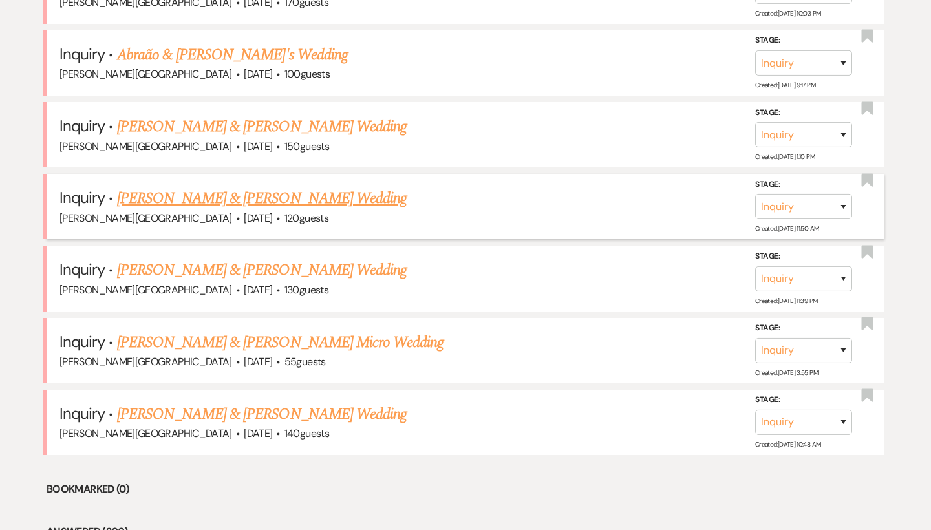
click at [251, 187] on link "[PERSON_NAME] & [PERSON_NAME] Wedding" at bounding box center [262, 198] width 290 height 23
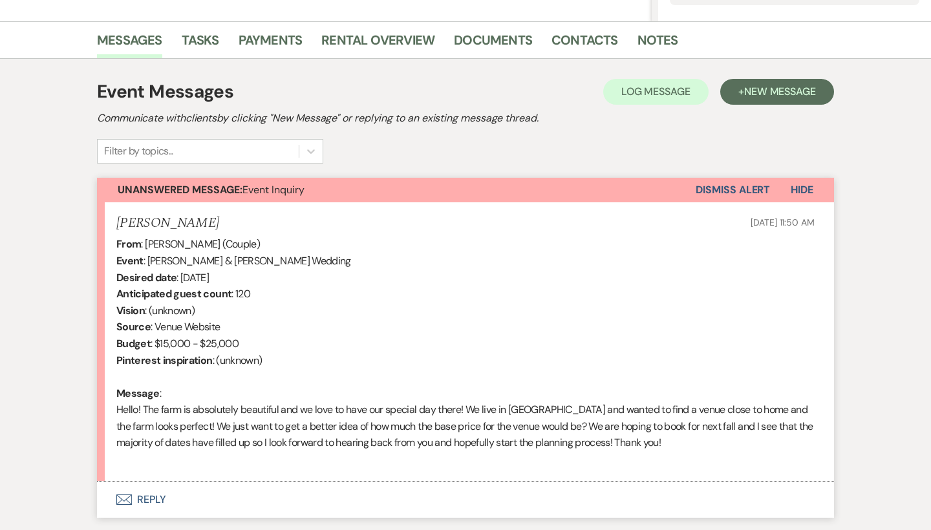
scroll to position [387, 0]
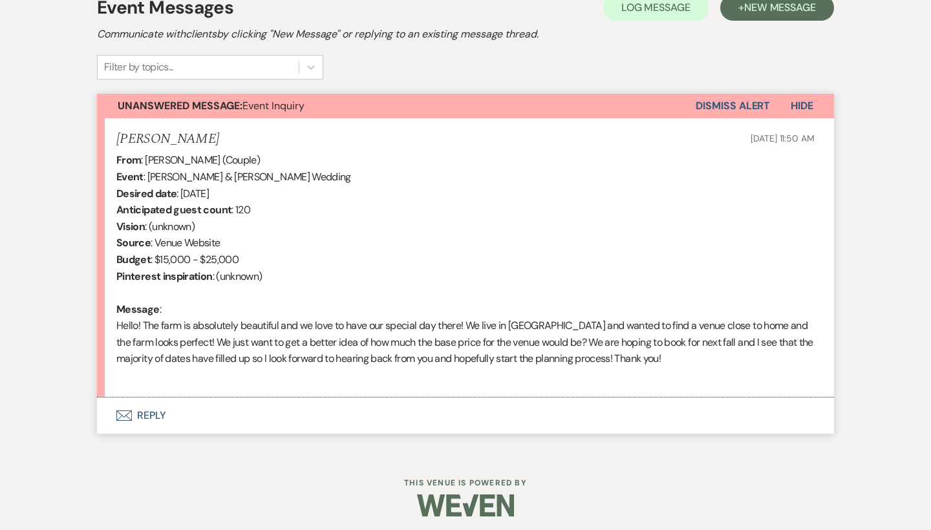
click at [148, 411] on button "Envelope Reply" at bounding box center [465, 416] width 737 height 36
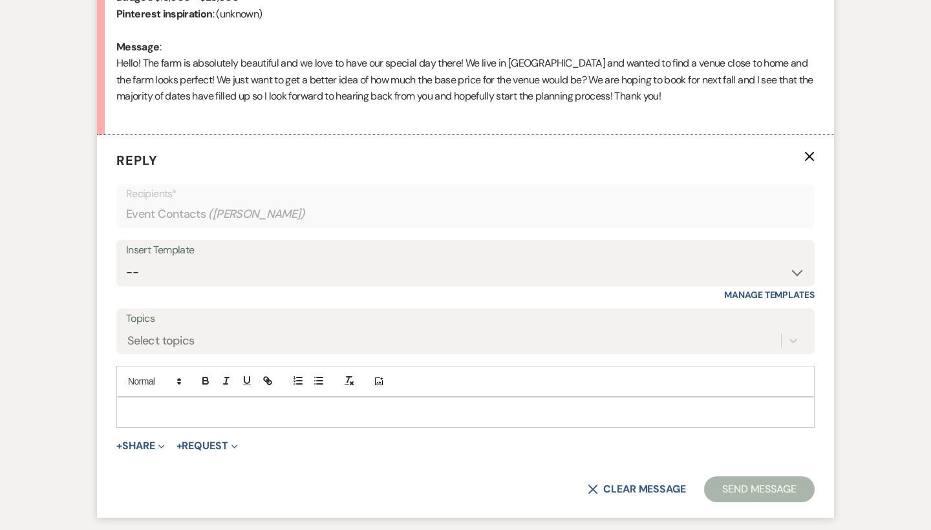
scroll to position [705, 0]
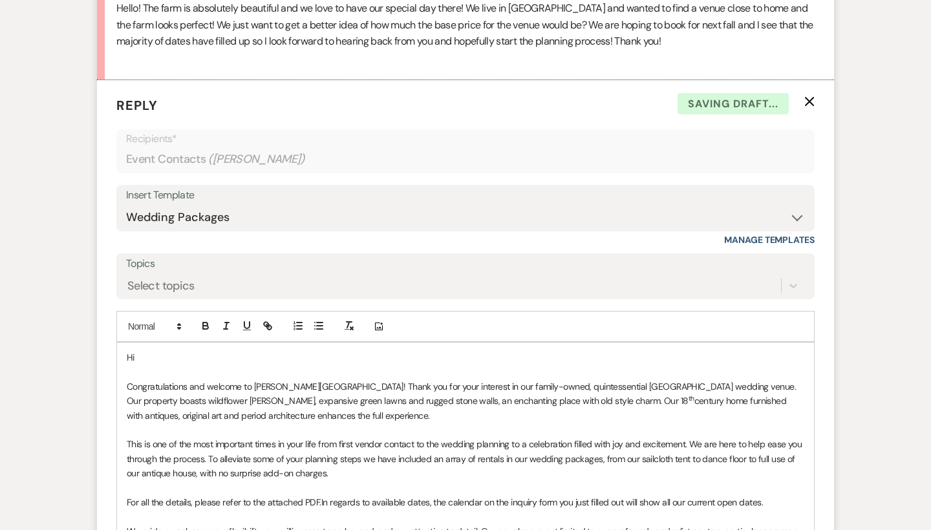
click at [173, 351] on p "Hi" at bounding box center [466, 358] width 678 height 14
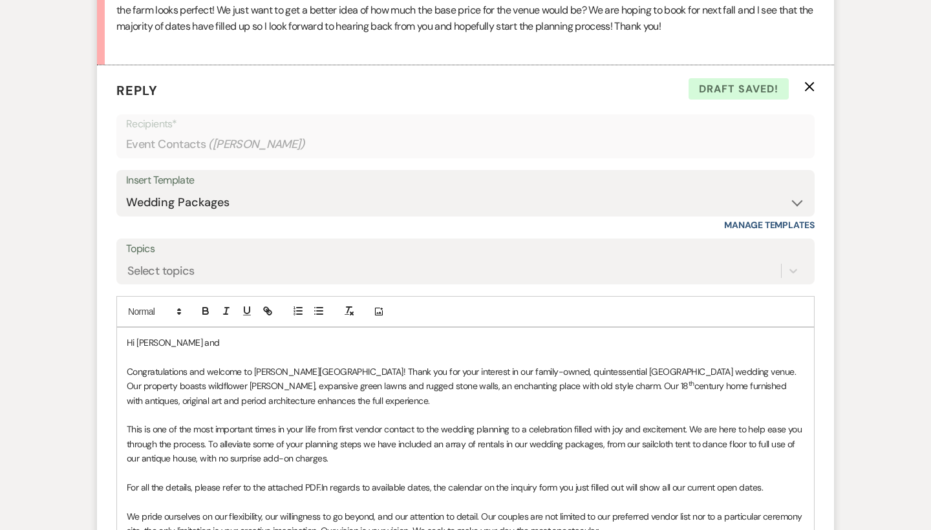
scroll to position [830, 0]
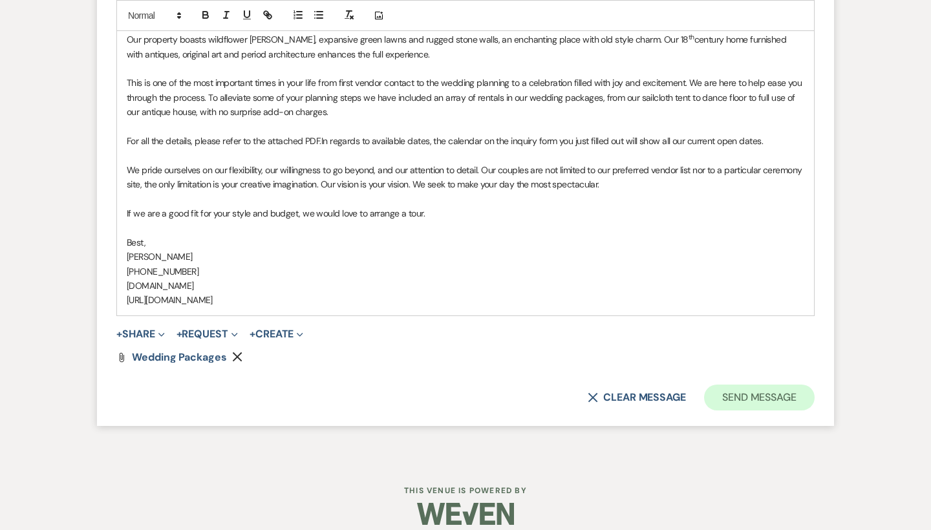
click at [742, 385] on button "Send Message" at bounding box center [759, 398] width 111 height 26
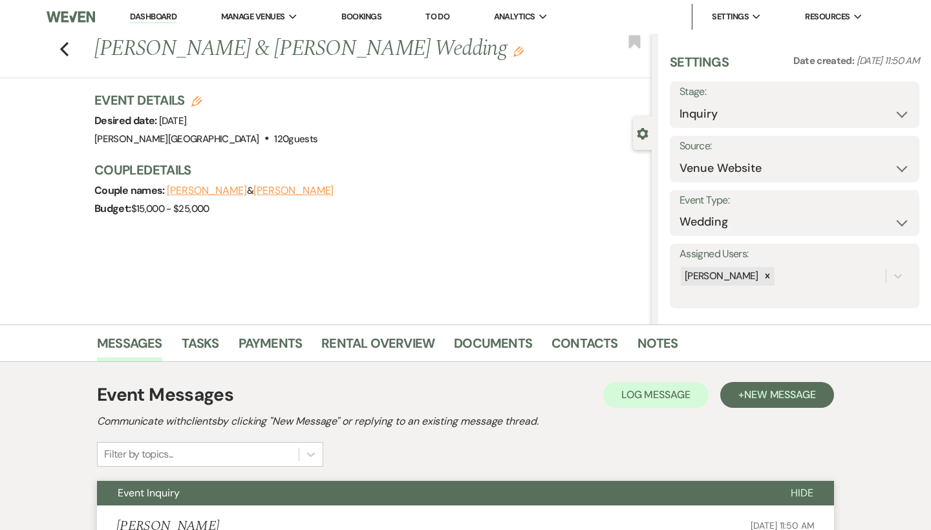
scroll to position [0, 0]
click at [65, 49] on icon "Previous" at bounding box center [64, 49] width 10 height 16
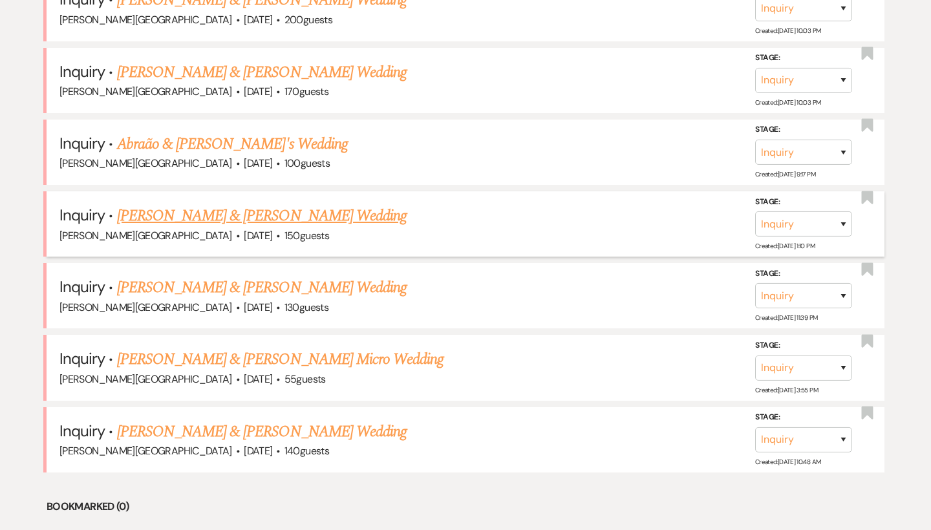
scroll to position [1530, 0]
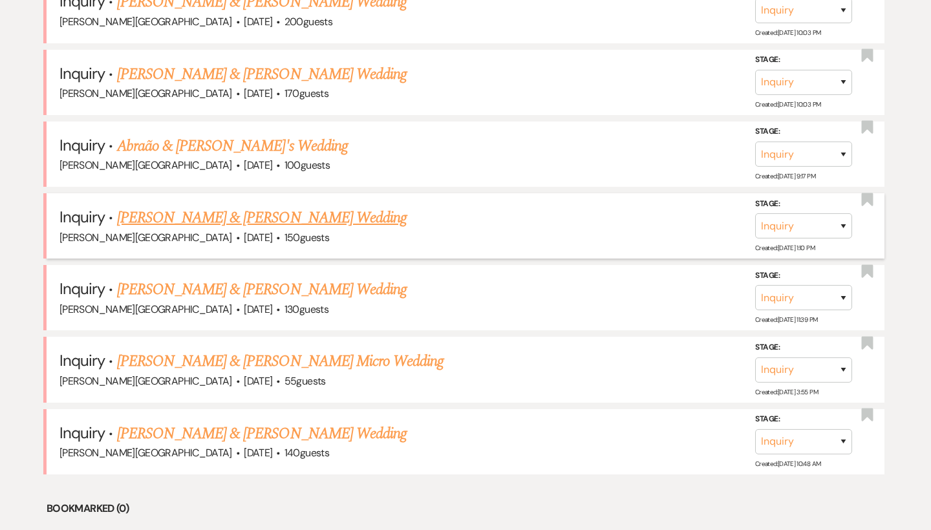
click at [204, 206] on link "[PERSON_NAME] & [PERSON_NAME] Wedding" at bounding box center [262, 217] width 290 height 23
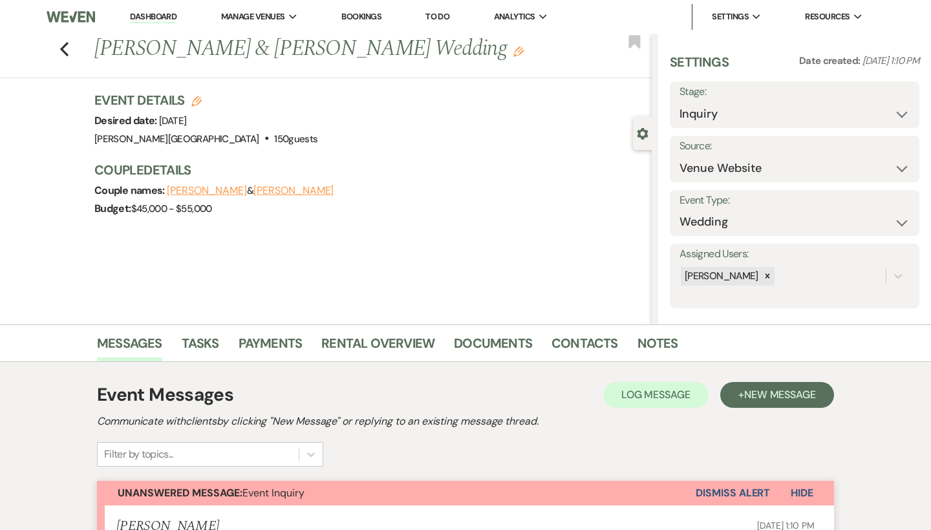
click at [69, 44] on div "Previous Rick Wright & Madison Diglio's Wedding Edit Bookmark" at bounding box center [323, 56] width 658 height 45
click at [63, 50] on use "button" at bounding box center [64, 49] width 8 height 14
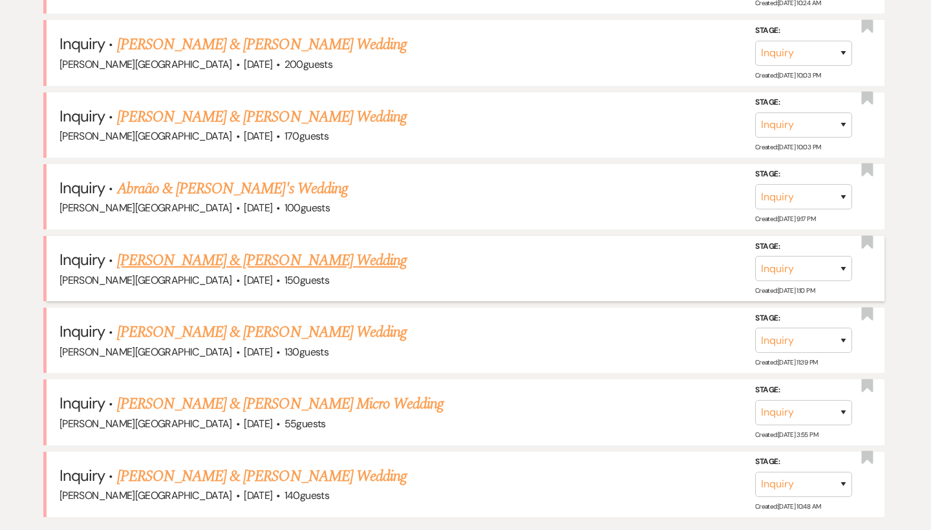
scroll to position [1480, 0]
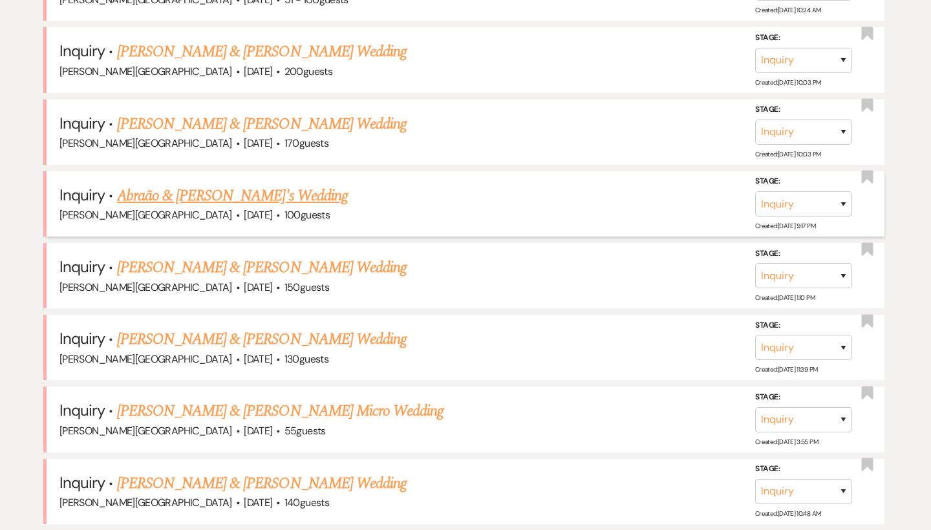
click at [218, 184] on link "Abraão & [PERSON_NAME]'s Wedding" at bounding box center [232, 195] width 231 height 23
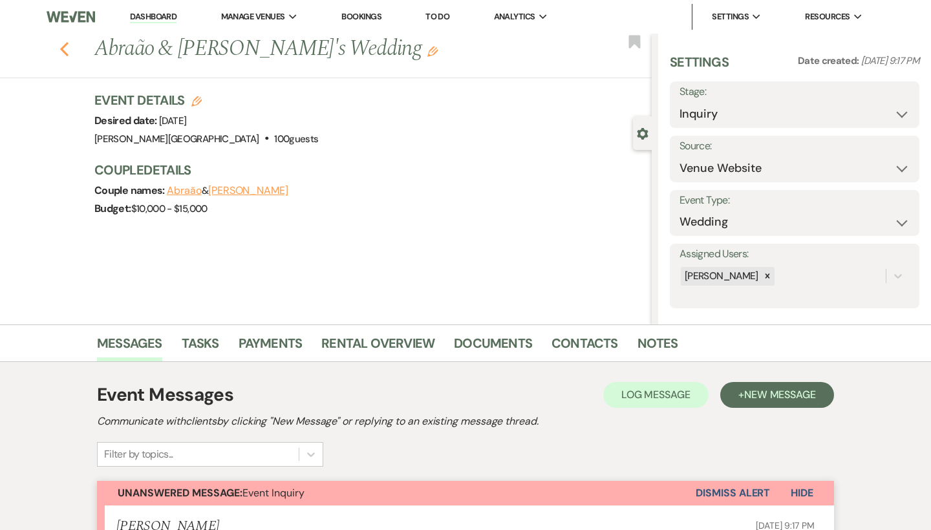
click at [66, 47] on icon "Previous" at bounding box center [64, 49] width 10 height 16
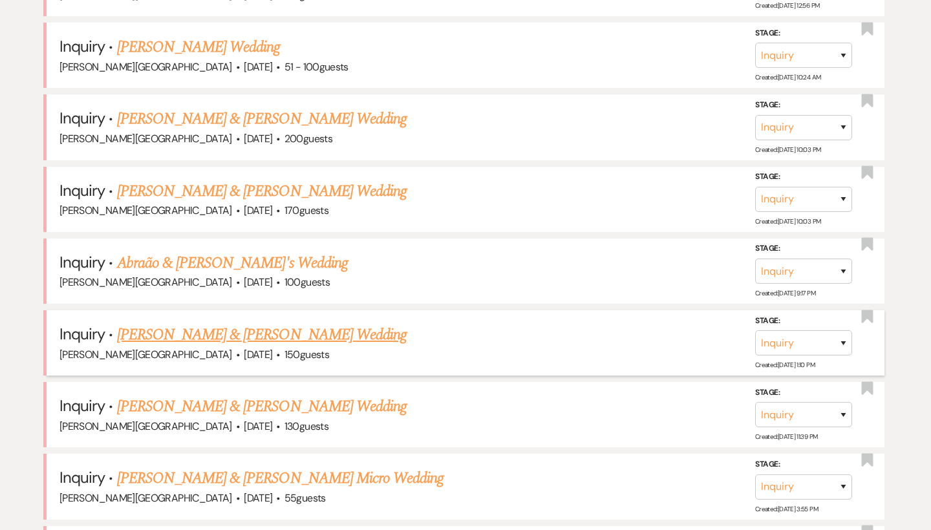
scroll to position [1412, 0]
click at [247, 180] on link "[PERSON_NAME] & [PERSON_NAME] Wedding" at bounding box center [262, 191] width 290 height 23
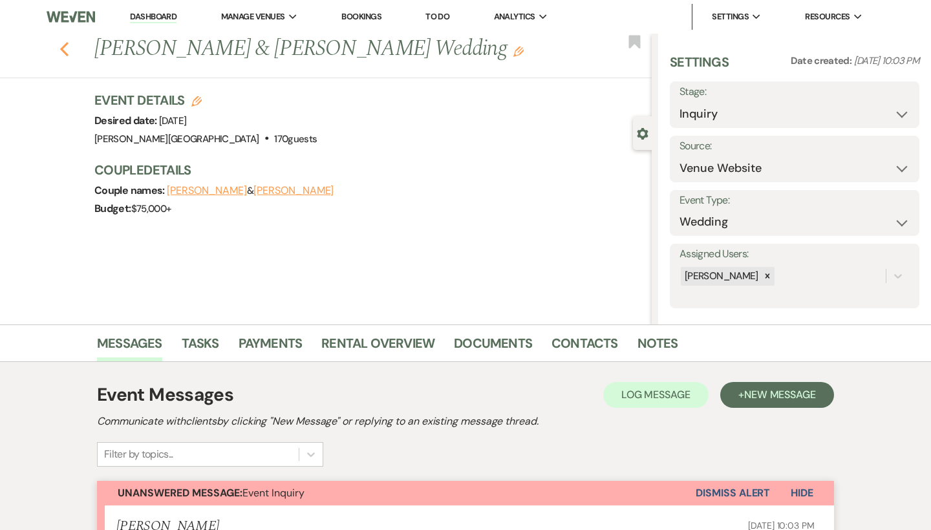
click at [65, 47] on icon "Previous" at bounding box center [64, 49] width 10 height 16
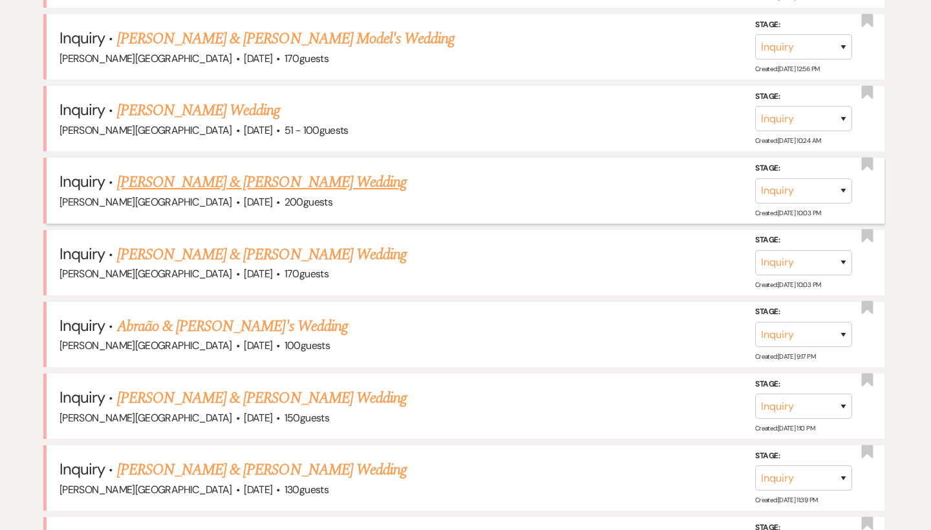
scroll to position [1345, 0]
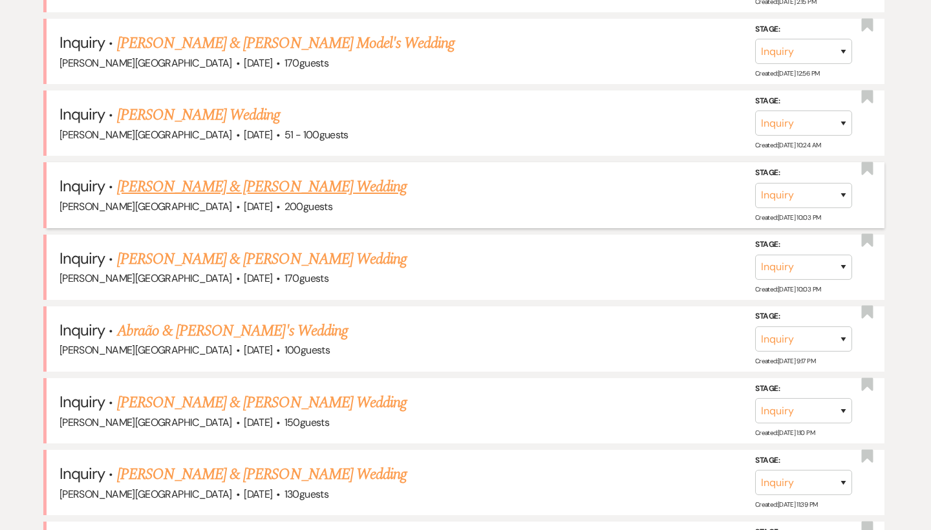
click at [224, 175] on link "[PERSON_NAME] & [PERSON_NAME] Wedding" at bounding box center [262, 186] width 290 height 23
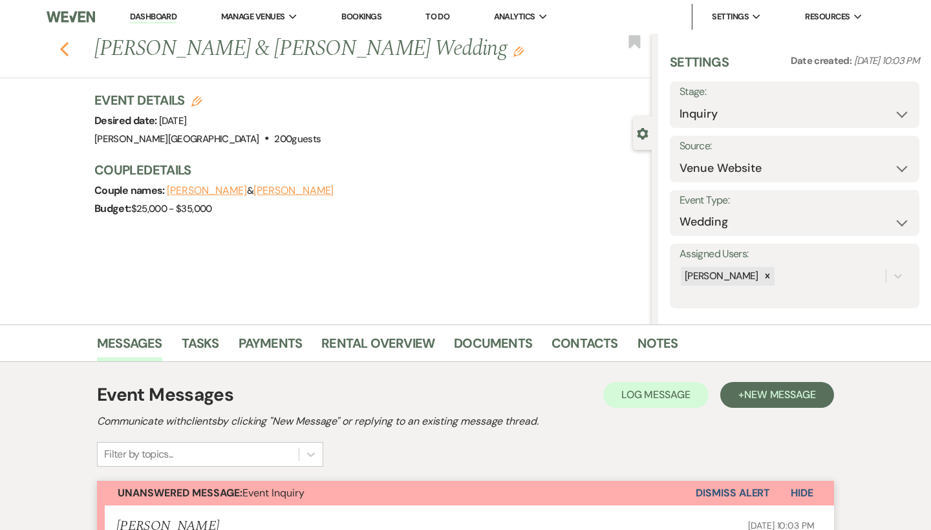
click at [65, 49] on icon "Previous" at bounding box center [64, 49] width 10 height 16
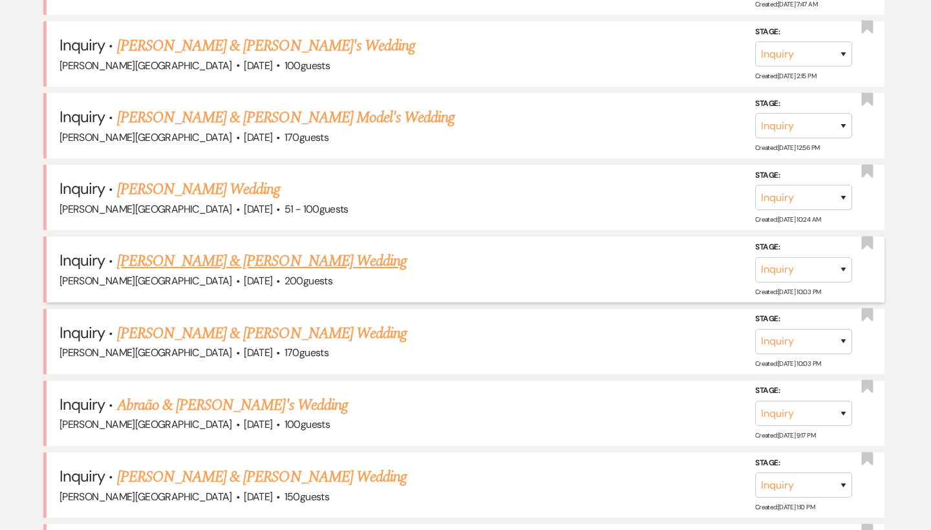
scroll to position [1268, 0]
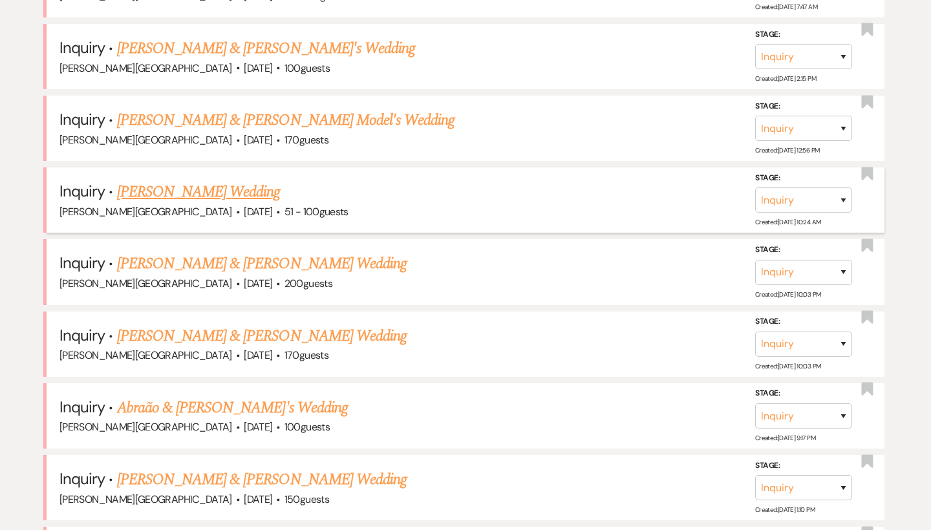
click at [204, 180] on link "[PERSON_NAME] Wedding" at bounding box center [199, 191] width 164 height 23
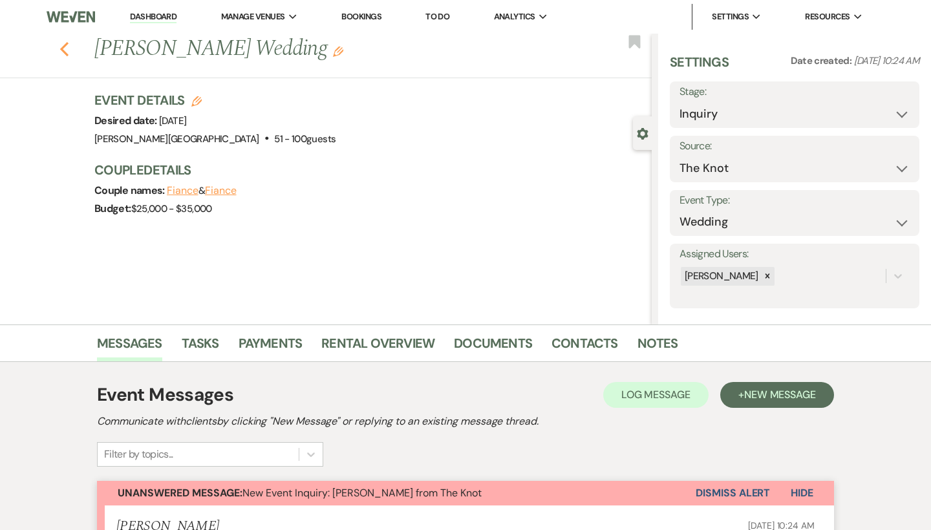
click at [65, 50] on use "button" at bounding box center [64, 49] width 8 height 14
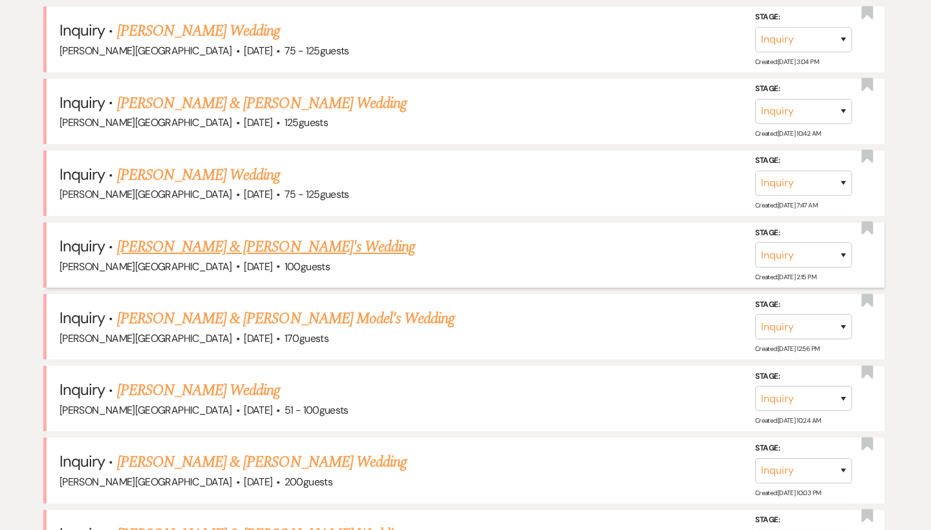
scroll to position [1070, 0]
click at [270, 163] on link "[PERSON_NAME] Wedding" at bounding box center [199, 174] width 164 height 23
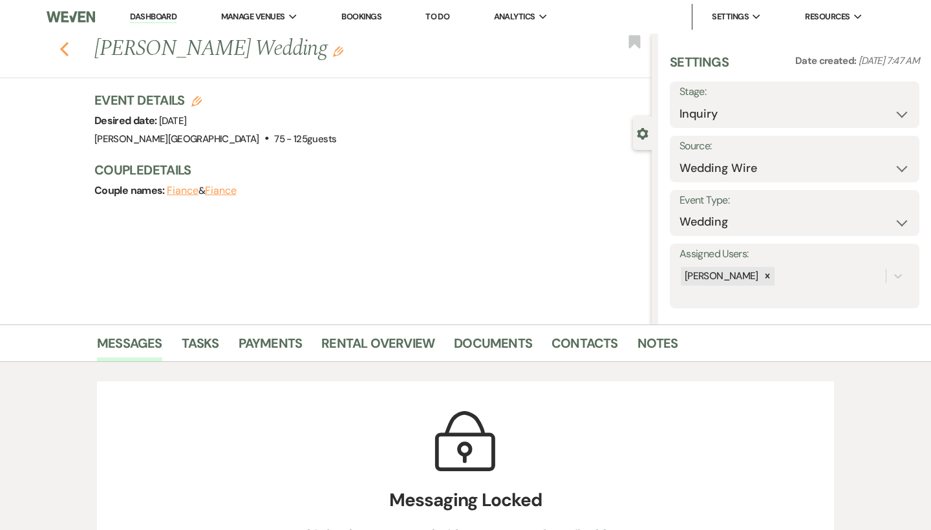
click at [64, 47] on use "button" at bounding box center [64, 49] width 8 height 14
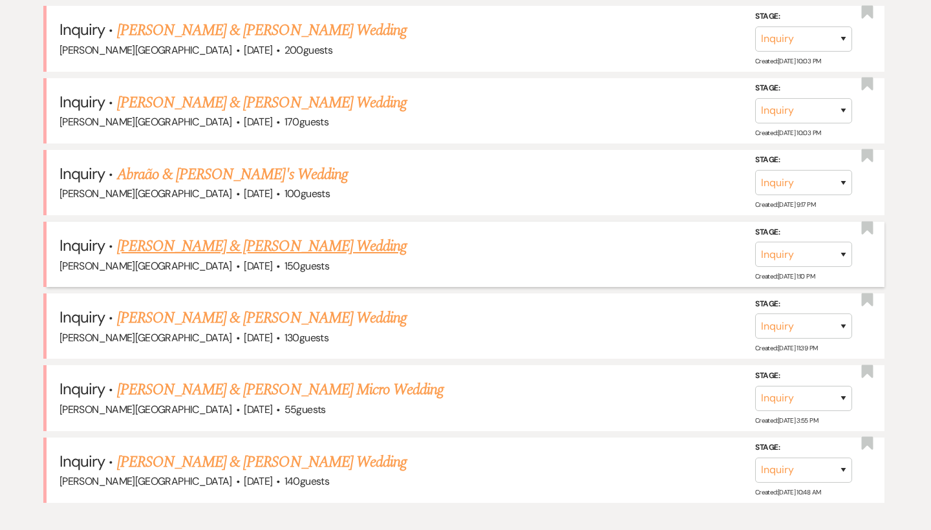
scroll to position [1500, 0]
click at [300, 307] on link "Johnnie Siena & Mary Arida's Wedding" at bounding box center [262, 318] width 290 height 23
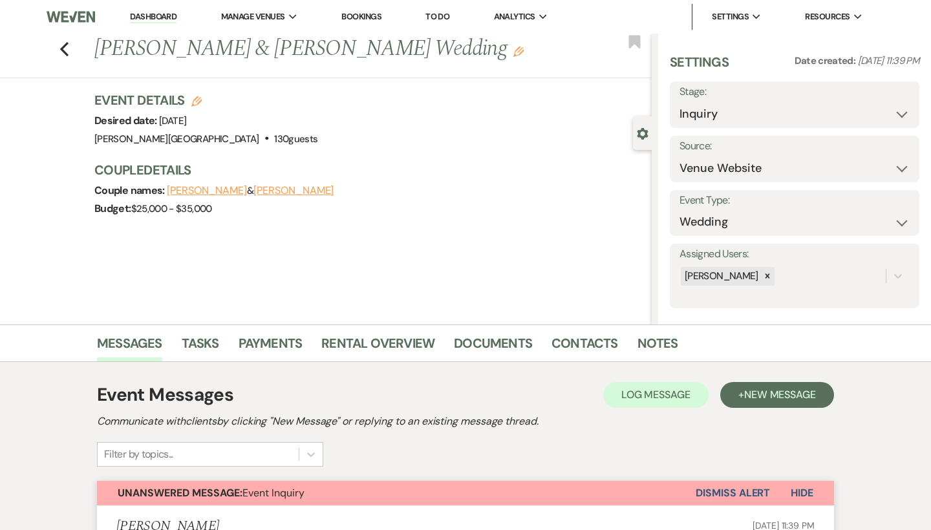
click at [197, 100] on use "button" at bounding box center [196, 101] width 10 height 10
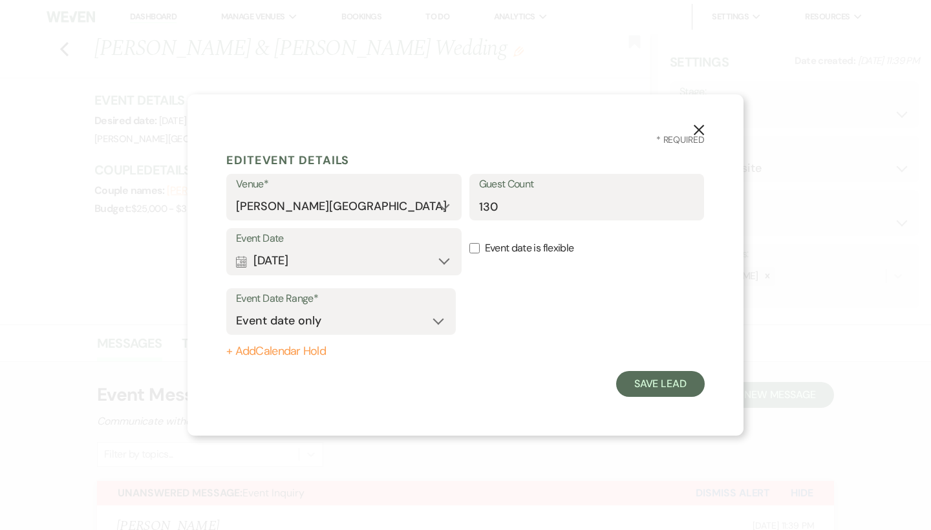
click at [440, 253] on button "Calendar Sep 17, 2026 Expand" at bounding box center [344, 261] width 216 height 26
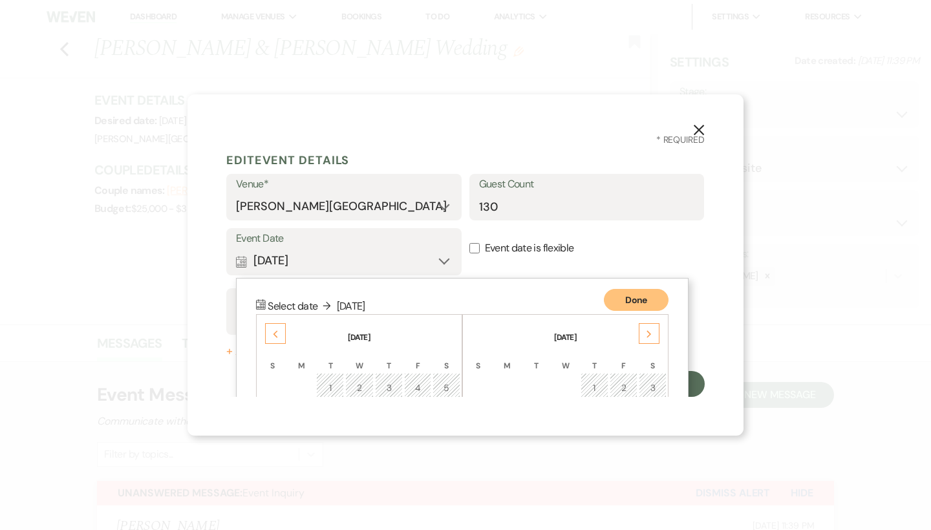
scroll to position [166, 0]
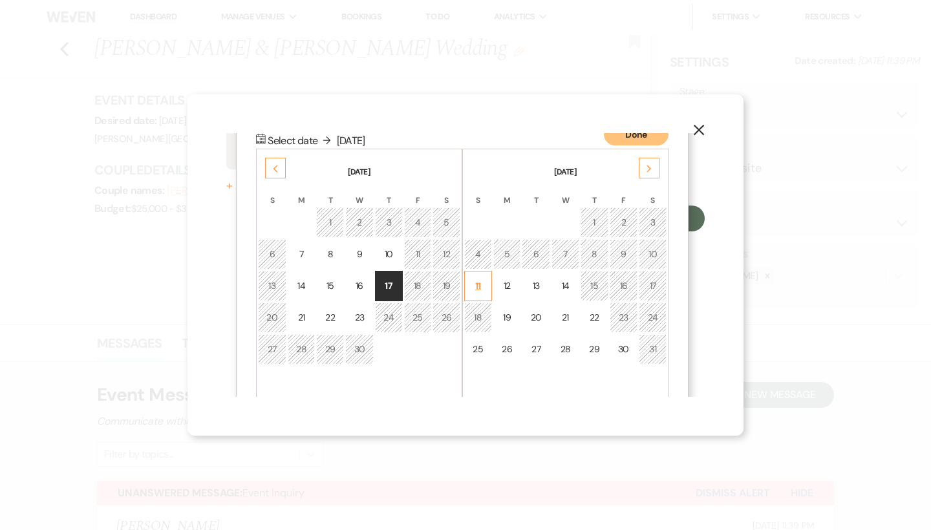
click at [484, 289] on td "11" at bounding box center [478, 286] width 28 height 30
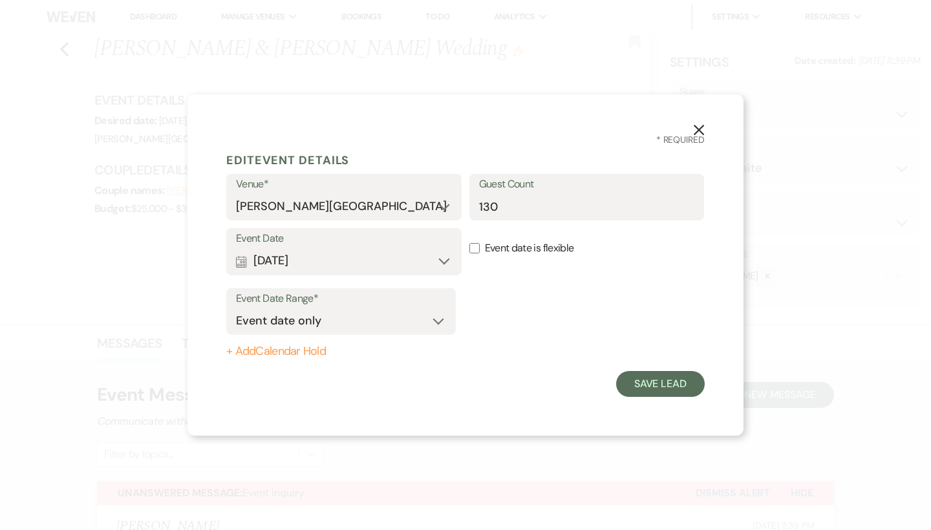
scroll to position [0, 0]
click at [653, 376] on button "Save Lead" at bounding box center [660, 384] width 89 height 26
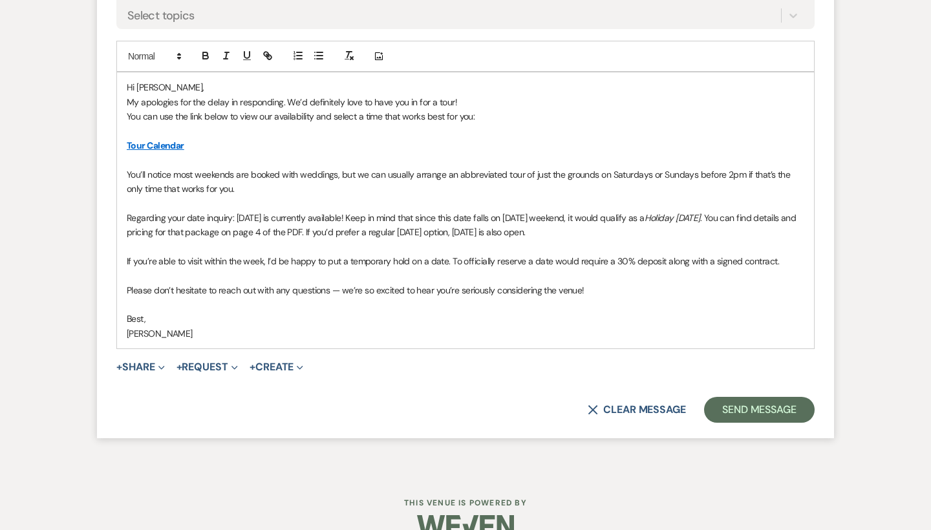
scroll to position [1724, 0]
click at [759, 398] on button "Send Message" at bounding box center [759, 411] width 111 height 26
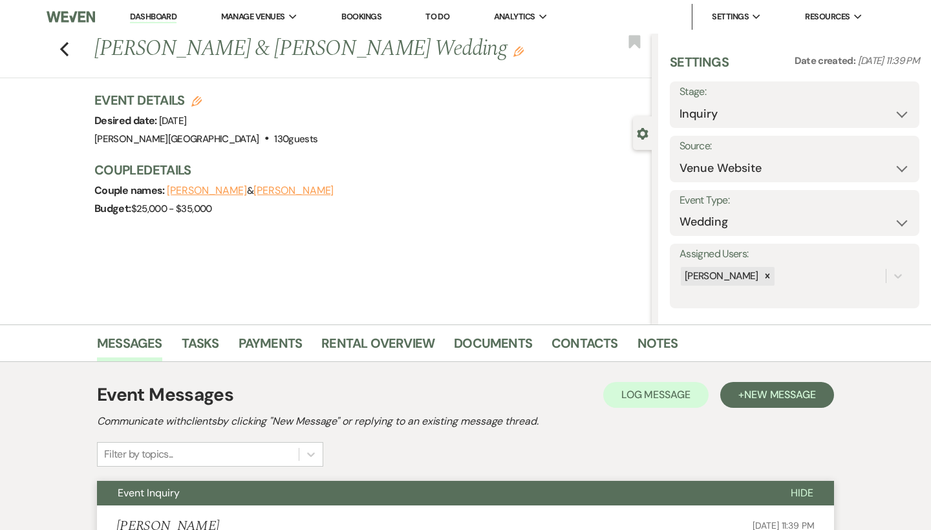
scroll to position [0, 0]
click at [894, 104] on button "Save" at bounding box center [894, 105] width 51 height 26
click at [156, 17] on link "Dashboard" at bounding box center [153, 17] width 47 height 12
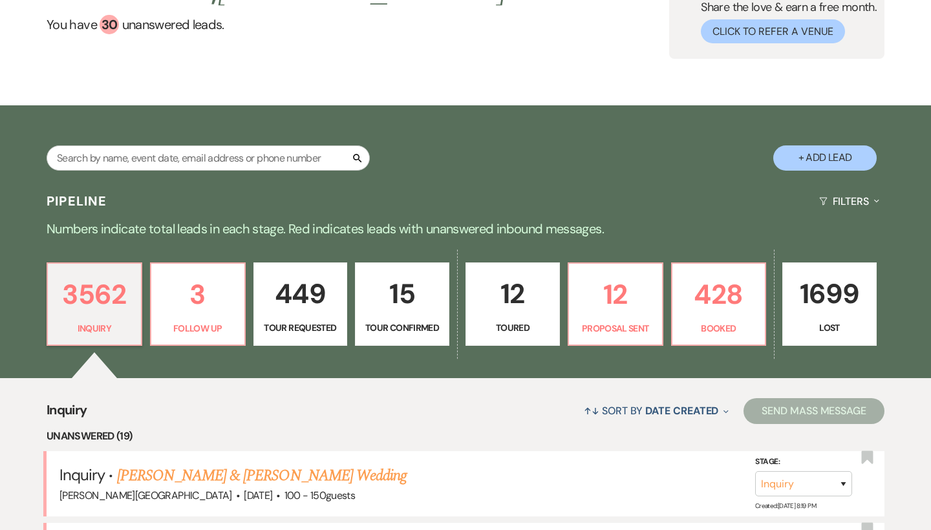
scroll to position [178, 0]
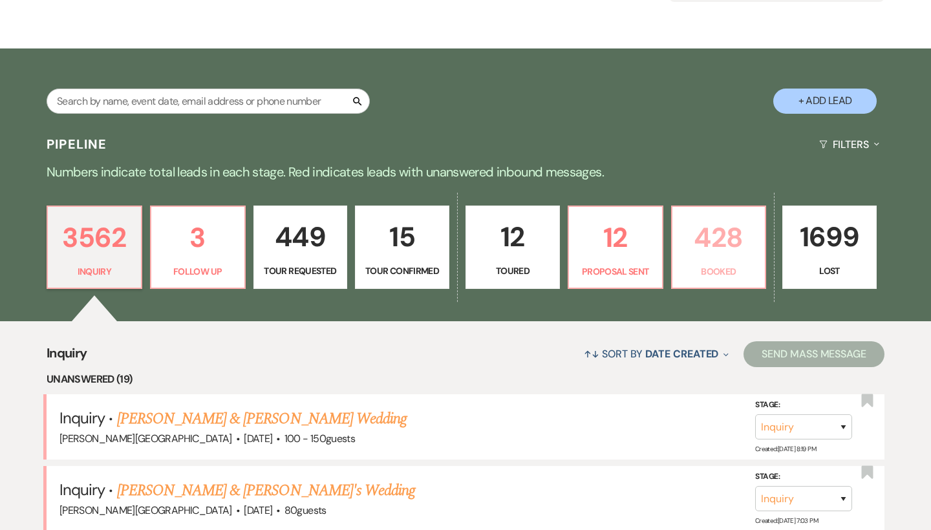
click at [721, 241] on p "428" at bounding box center [719, 237] width 78 height 43
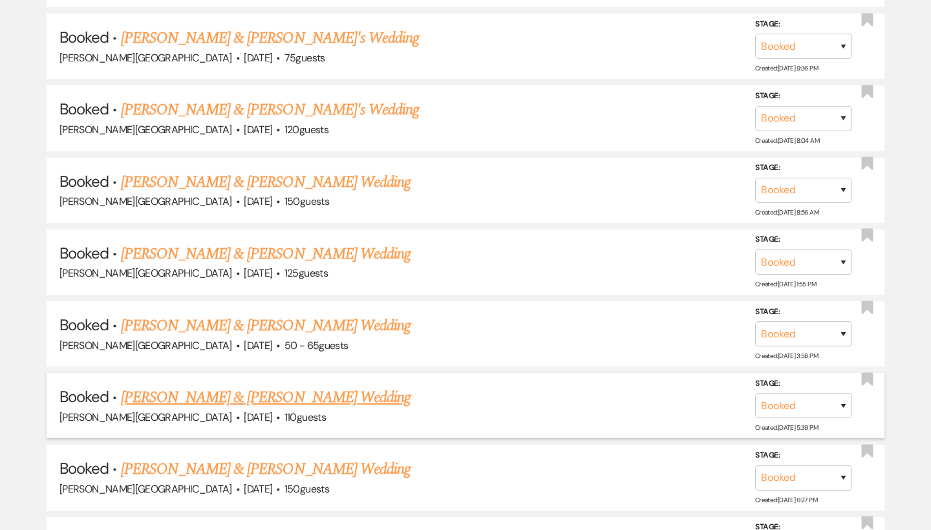
scroll to position [2585, 0]
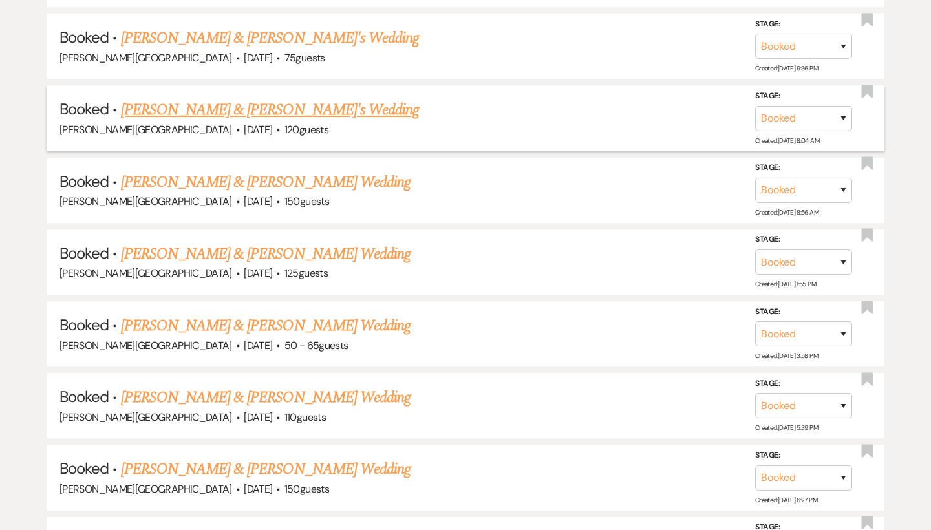
click at [288, 98] on link "Dylan Gagnon & Olivia Mike's Wedding" at bounding box center [270, 109] width 299 height 23
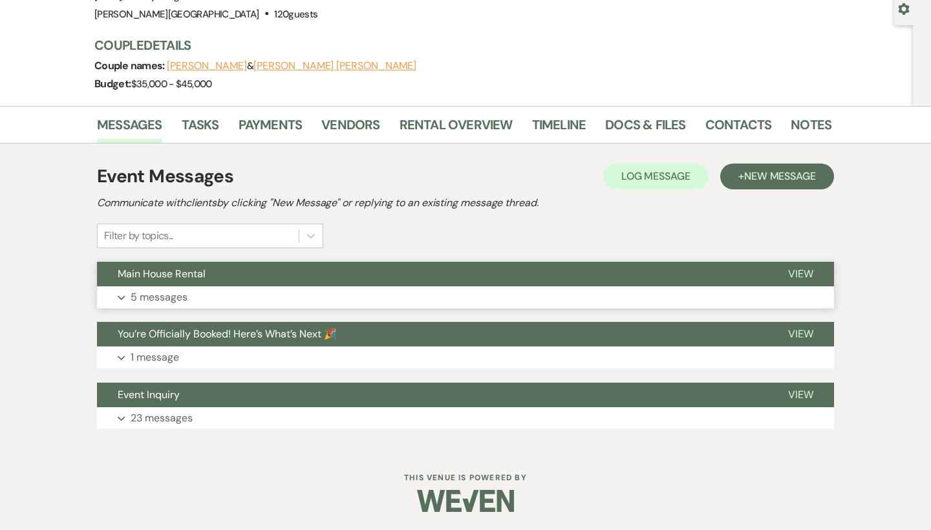
scroll to position [124, 0]
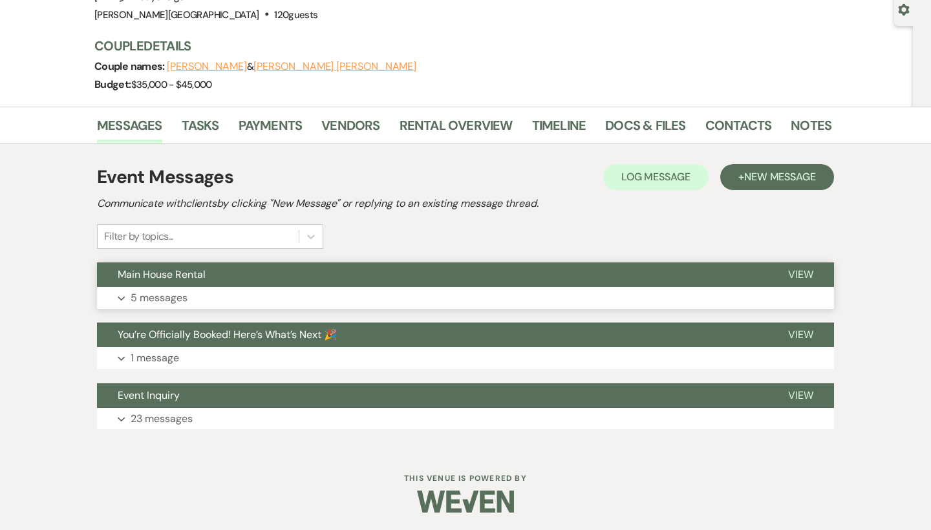
click at [463, 268] on button "Main House Rental" at bounding box center [432, 275] width 671 height 25
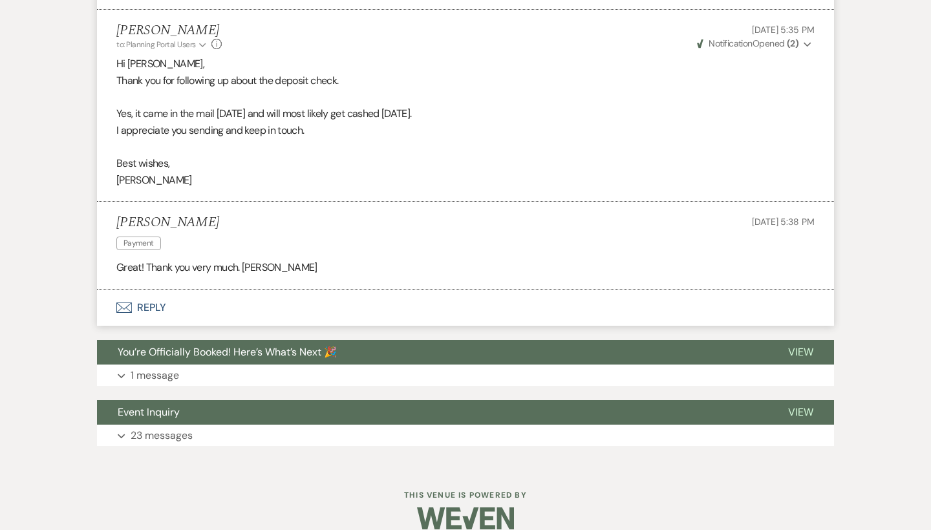
scroll to position [1083, 0]
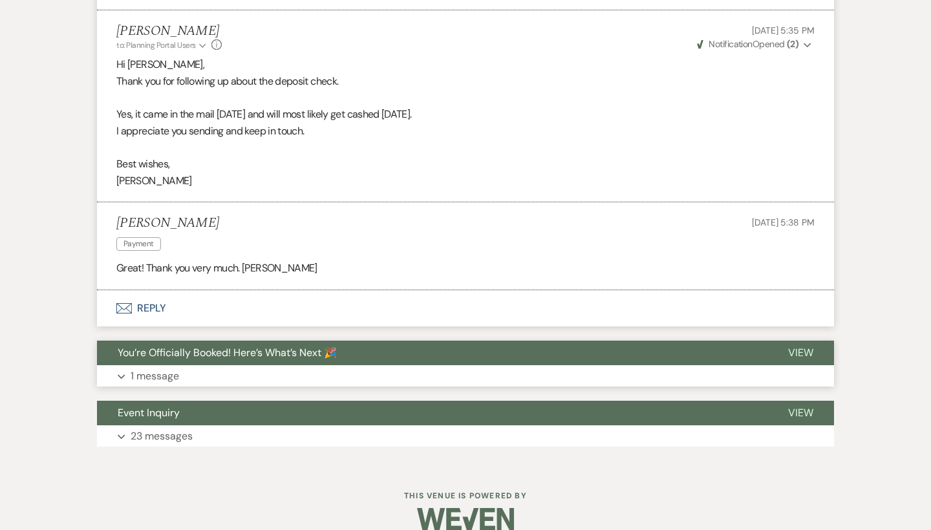
click at [504, 341] on button "You’re Officially Booked! Here’s What’s Next 🎉" at bounding box center [432, 353] width 671 height 25
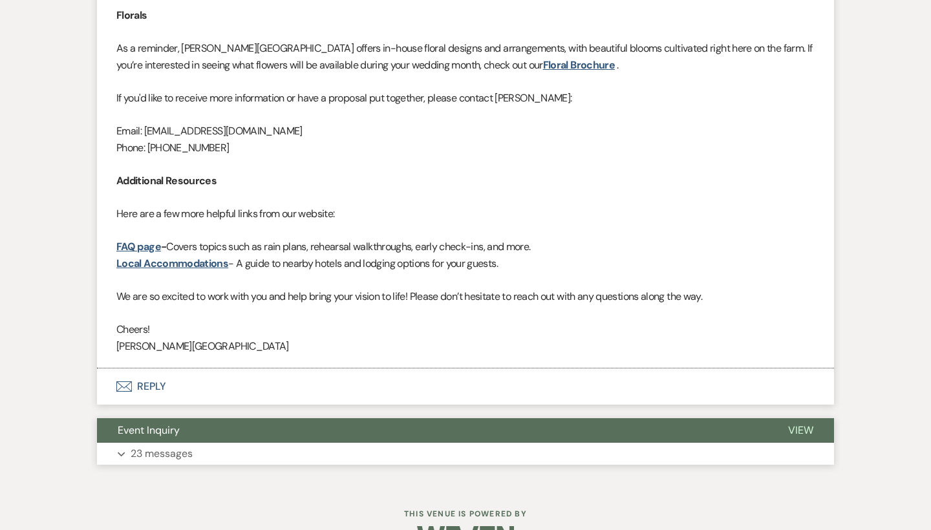
click at [498, 418] on button "Event Inquiry" at bounding box center [432, 430] width 671 height 25
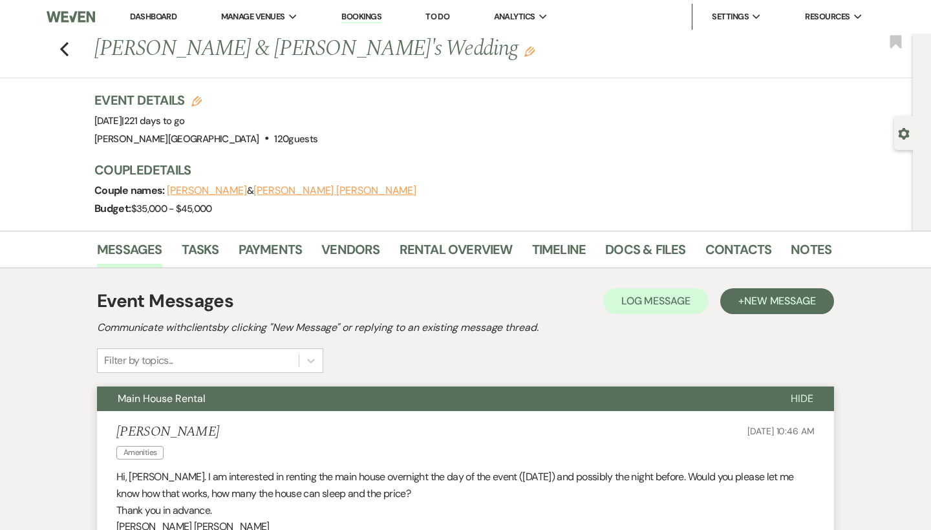
scroll to position [0, 0]
click at [61, 47] on icon "Previous" at bounding box center [64, 49] width 10 height 16
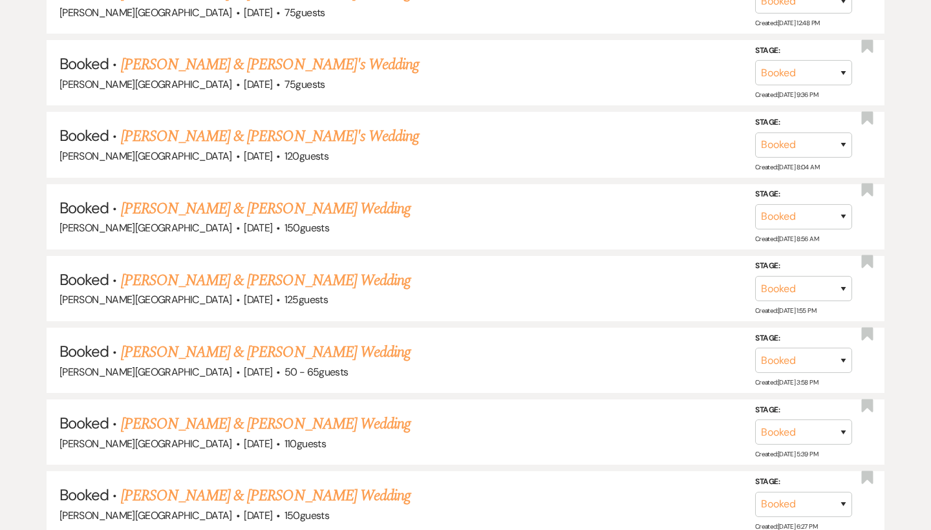
scroll to position [2524, 0]
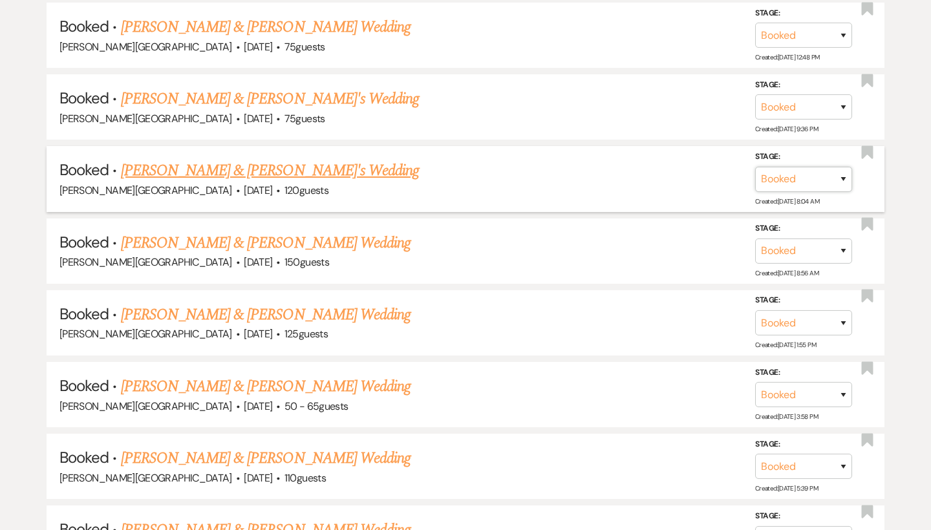
click at [840, 167] on select "Booked Lost" at bounding box center [803, 179] width 97 height 25
click at [835, 166] on button "Save" at bounding box center [826, 179] width 65 height 26
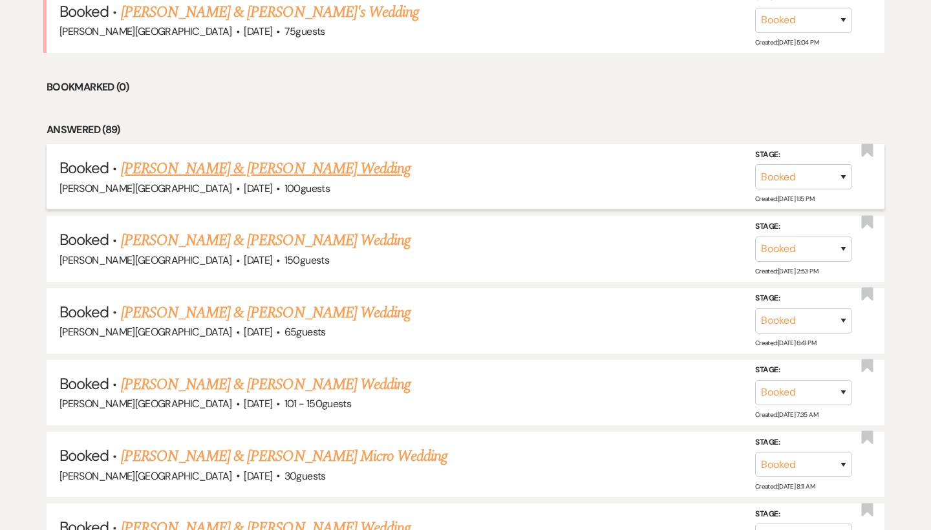
scroll to position [283, 0]
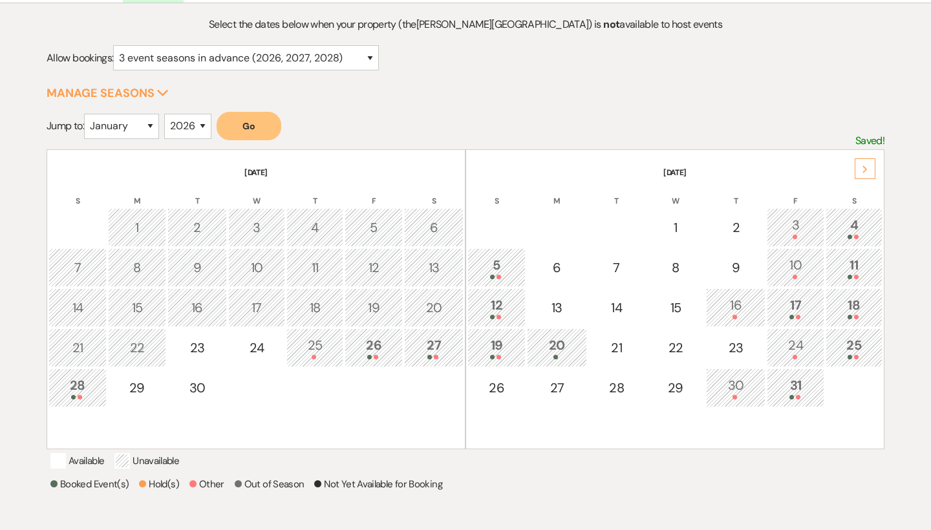
scroll to position [139, 0]
click at [869, 164] on div "Next" at bounding box center [865, 167] width 21 height 21
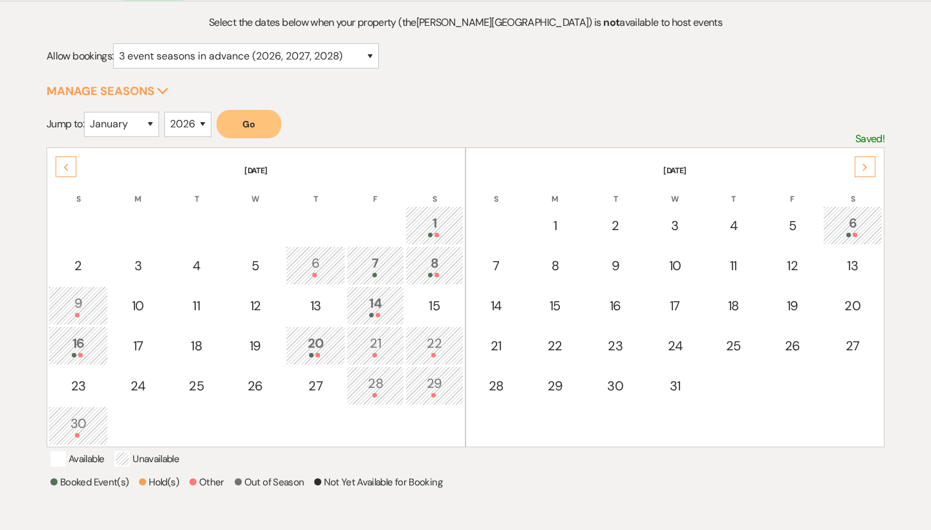
click at [869, 164] on div "Next" at bounding box center [865, 167] width 21 height 21
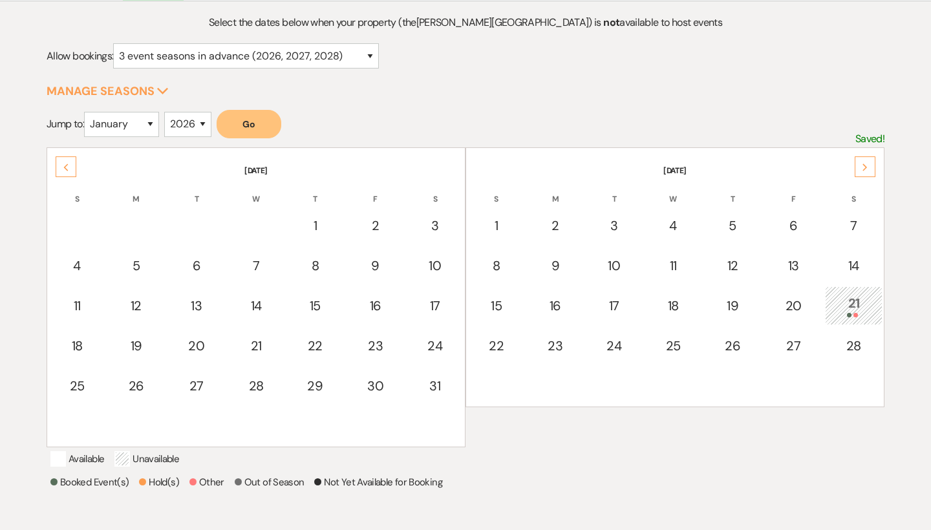
click at [869, 164] on div "Next" at bounding box center [865, 167] width 21 height 21
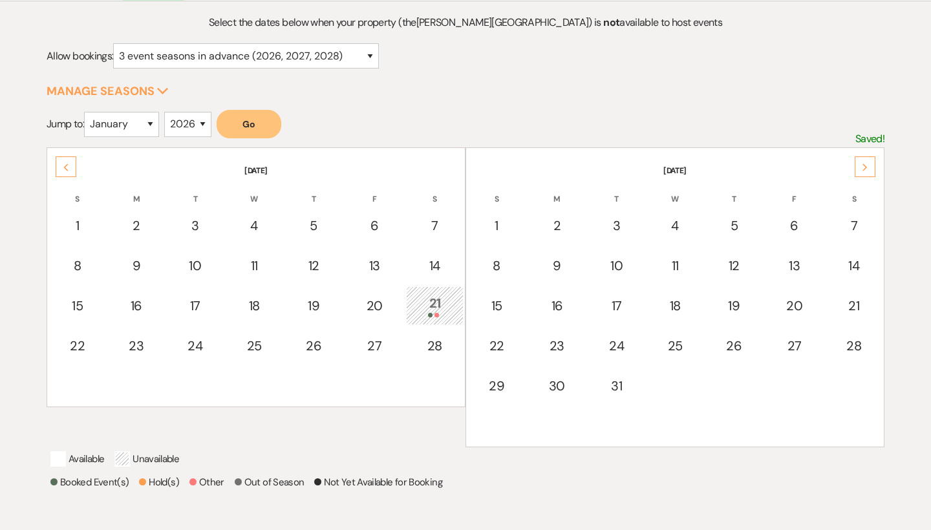
click at [869, 164] on div "Next" at bounding box center [865, 167] width 21 height 21
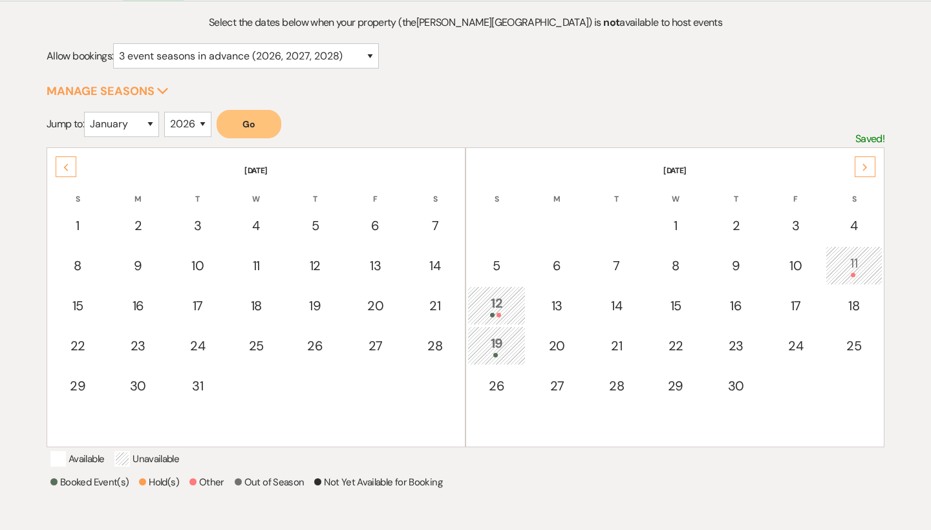
click at [869, 164] on div "Next" at bounding box center [865, 167] width 21 height 21
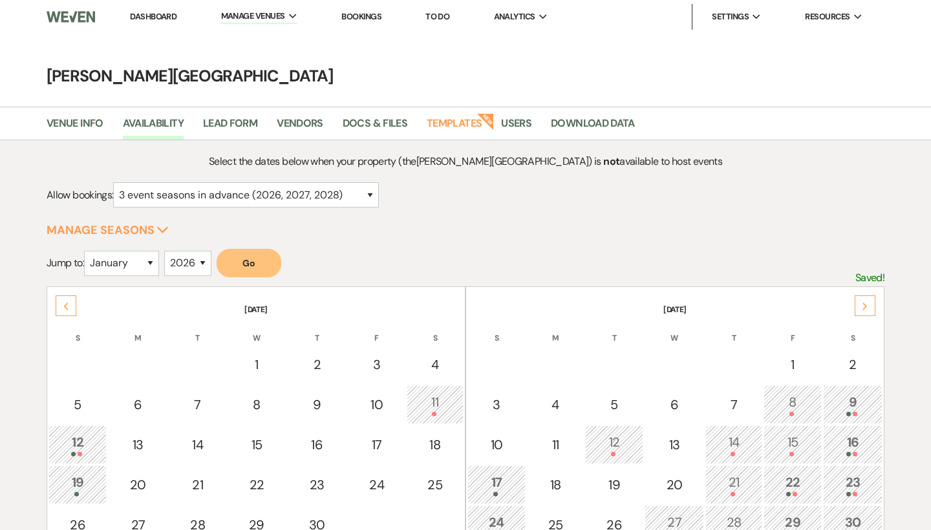
scroll to position [0, 0]
click at [166, 17] on link "Dashboard" at bounding box center [153, 16] width 47 height 11
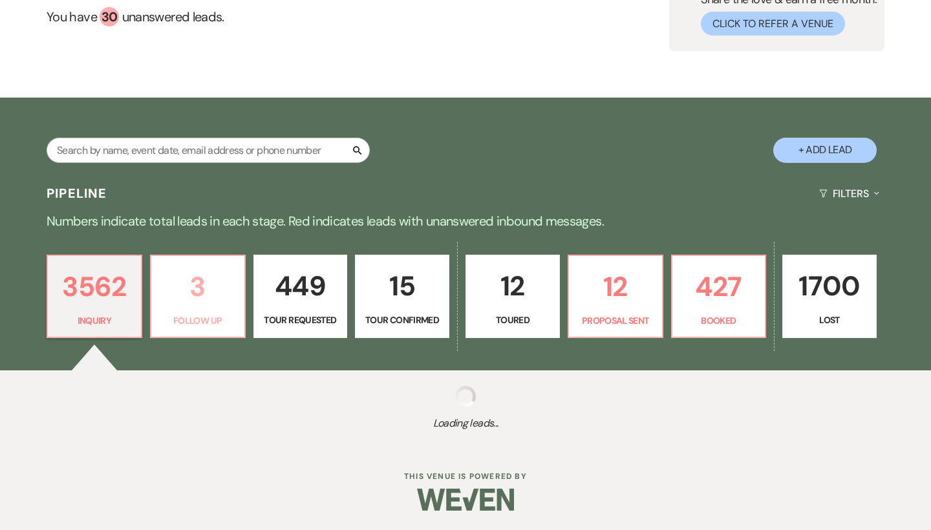
scroll to position [128, 0]
